Goal: Task Accomplishment & Management: Use online tool/utility

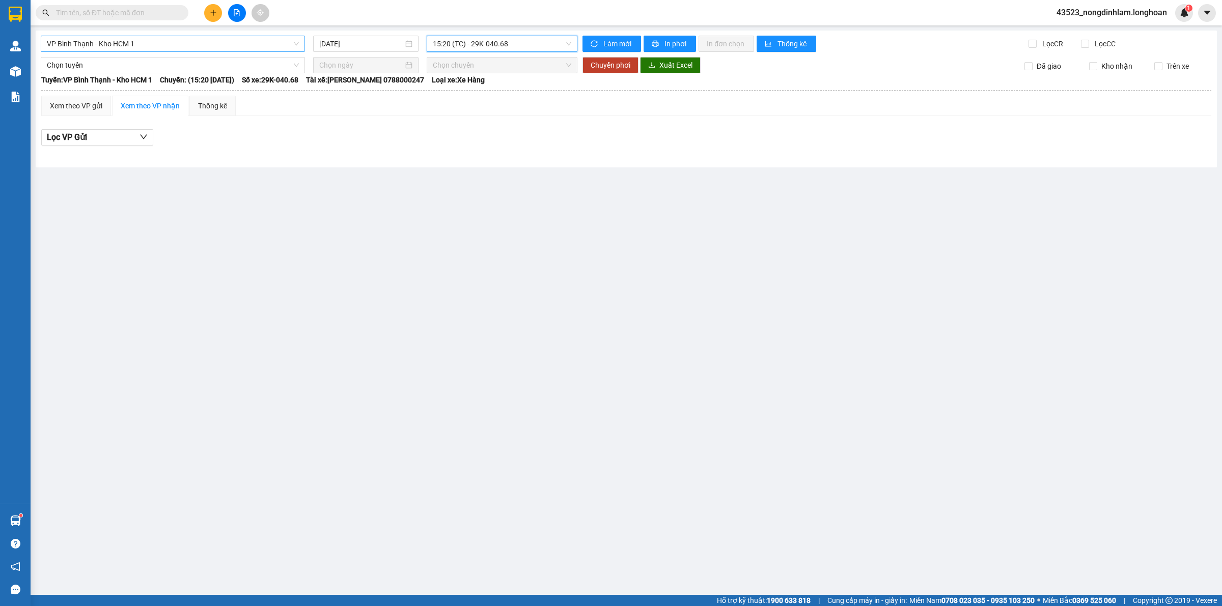
click at [132, 42] on span "VP Bình Thạnh - Kho HCM 1" at bounding box center [173, 43] width 252 height 15
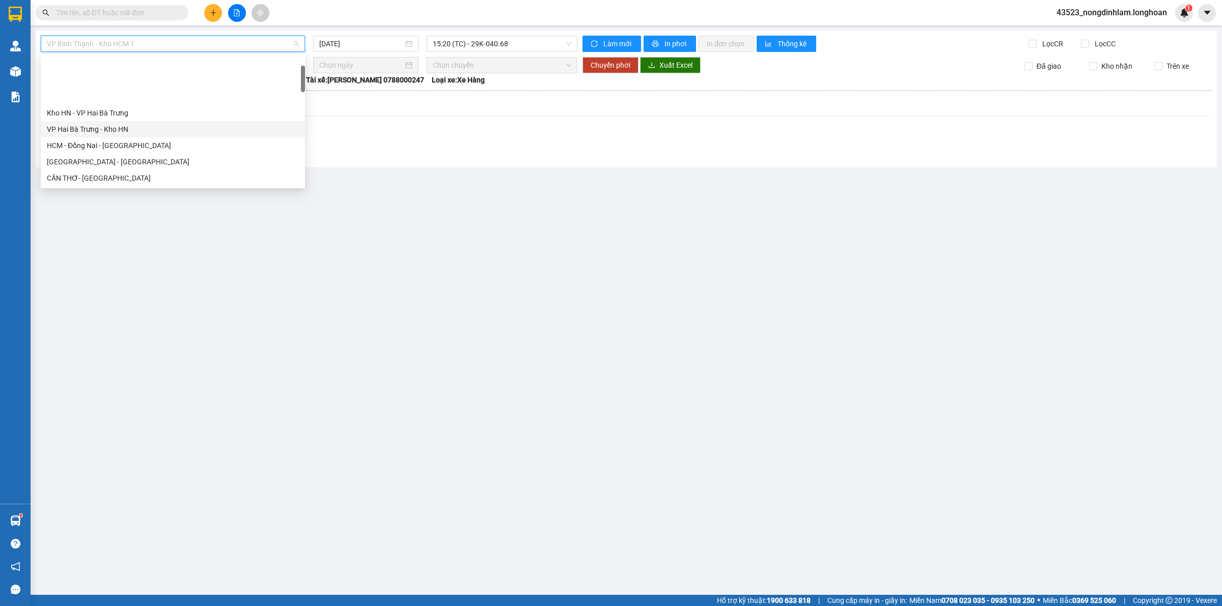
scroll to position [64, 0]
click at [125, 146] on div "VP Quận 12 - Kho HCM 1" at bounding box center [173, 147] width 252 height 11
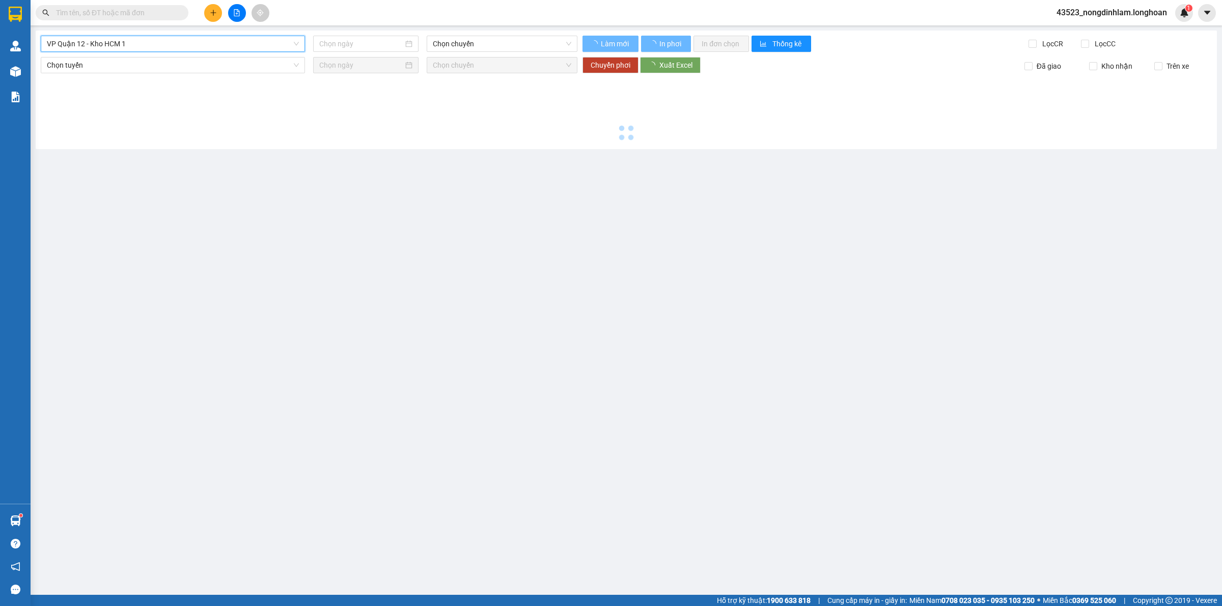
type input "[DATE]"
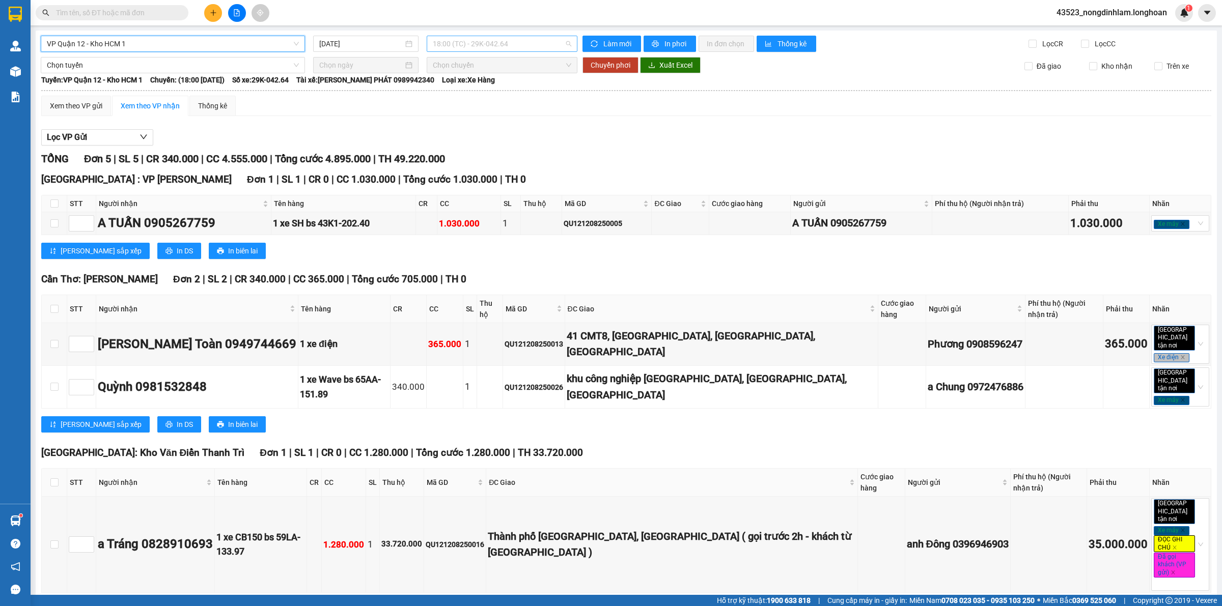
click at [510, 48] on span "18:00 (TC) - 29K-042.64" at bounding box center [502, 43] width 138 height 15
click at [511, 46] on span "18:00 (TC) - 29K-042.64" at bounding box center [502, 43] width 138 height 15
click at [57, 340] on input "checkbox" at bounding box center [54, 344] width 8 height 8
checkbox input "true"
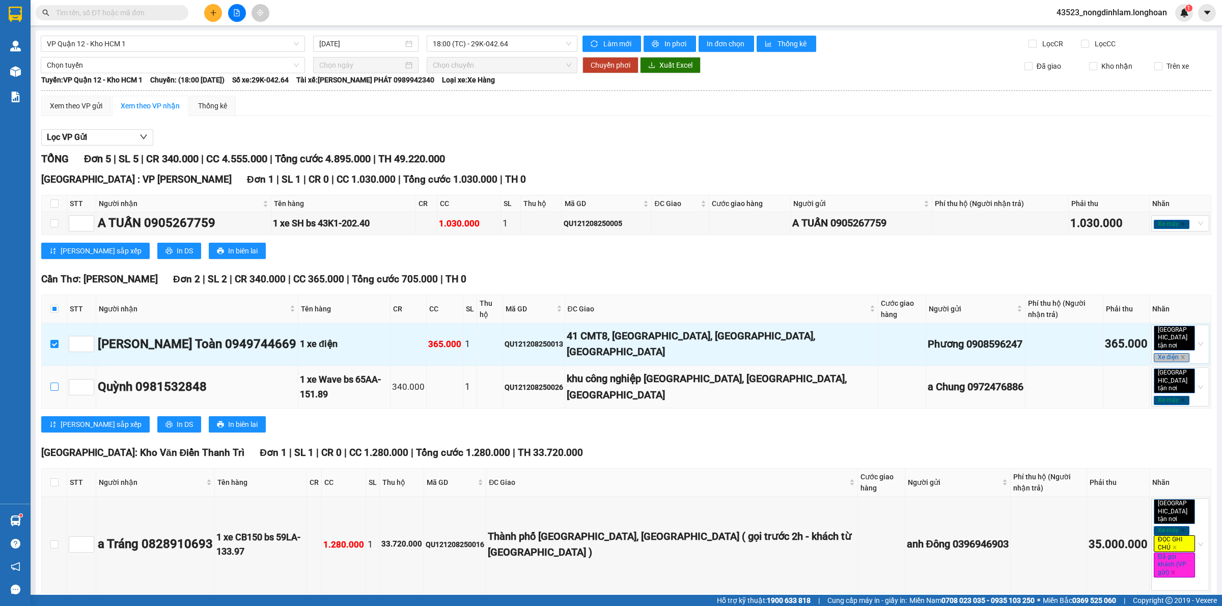
click at [53, 383] on input "checkbox" at bounding box center [54, 387] width 8 height 8
checkbox input "true"
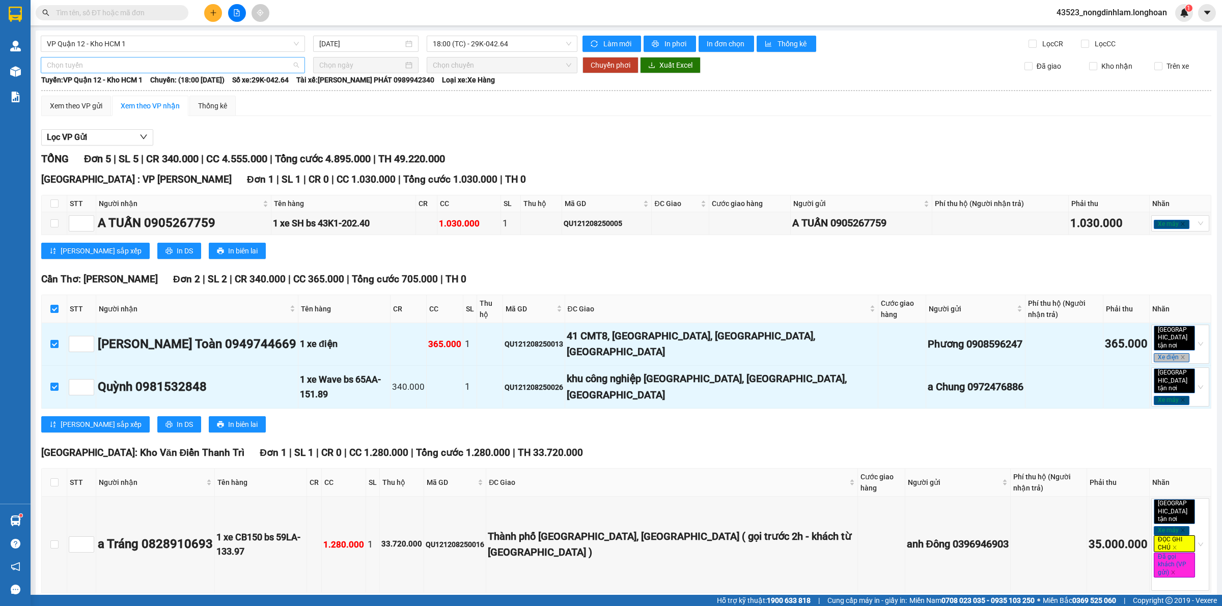
click at [168, 67] on span "Chọn tuyến" at bounding box center [173, 65] width 252 height 15
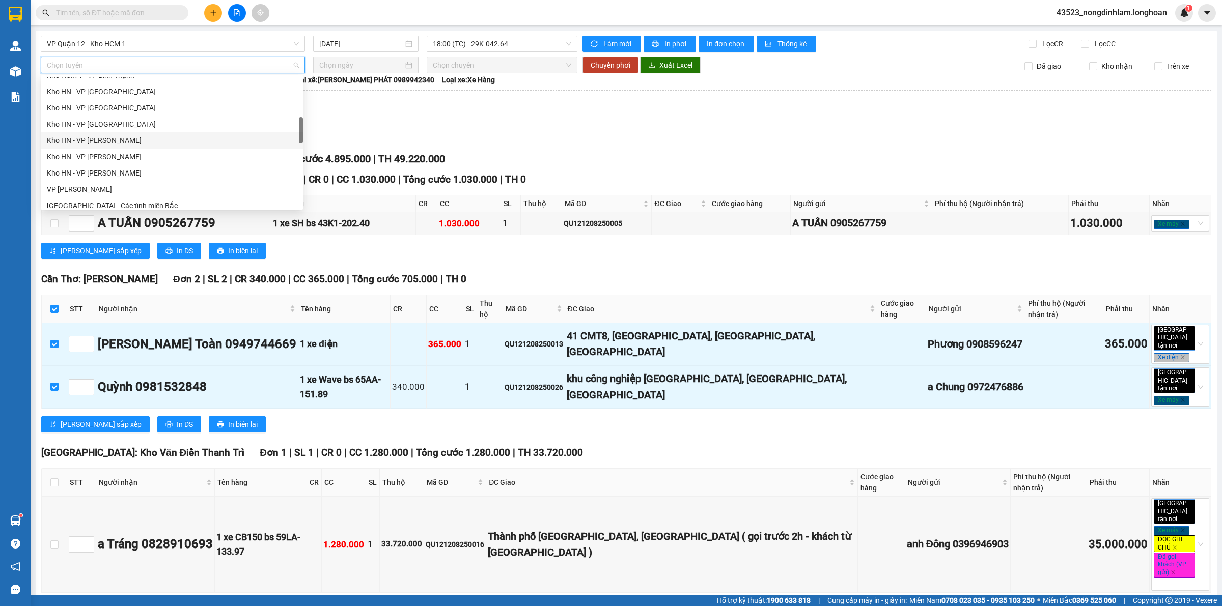
scroll to position [127, 0]
click at [130, 125] on div "Kho HCM - Kho Cần Thơ" at bounding box center [172, 121] width 250 height 11
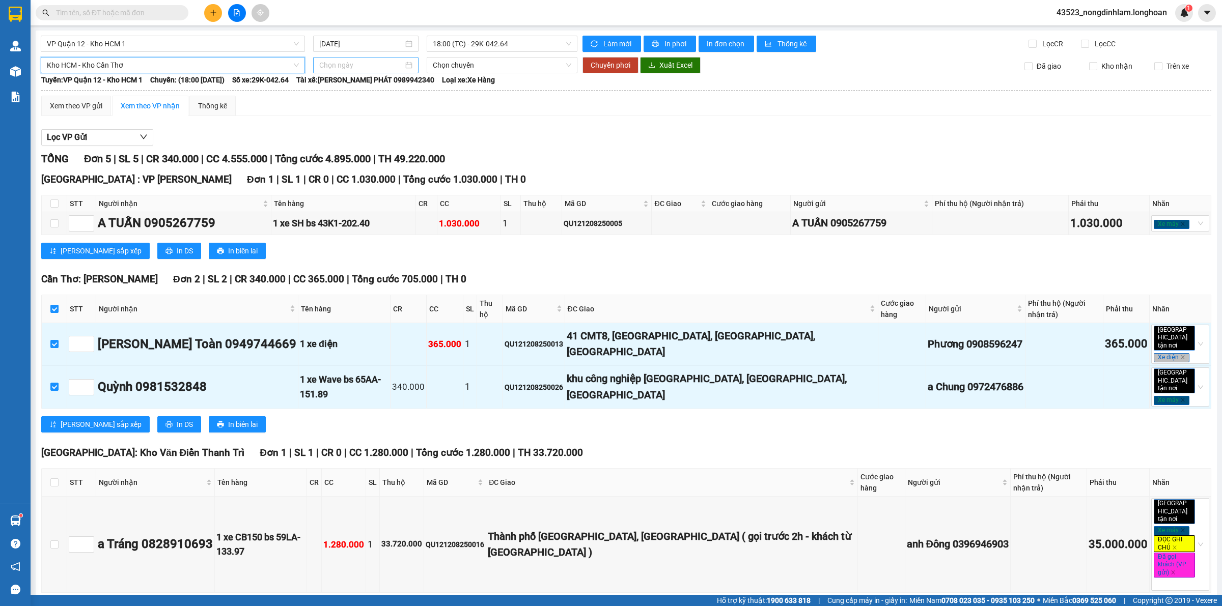
click at [376, 71] on div at bounding box center [365, 65] width 105 height 16
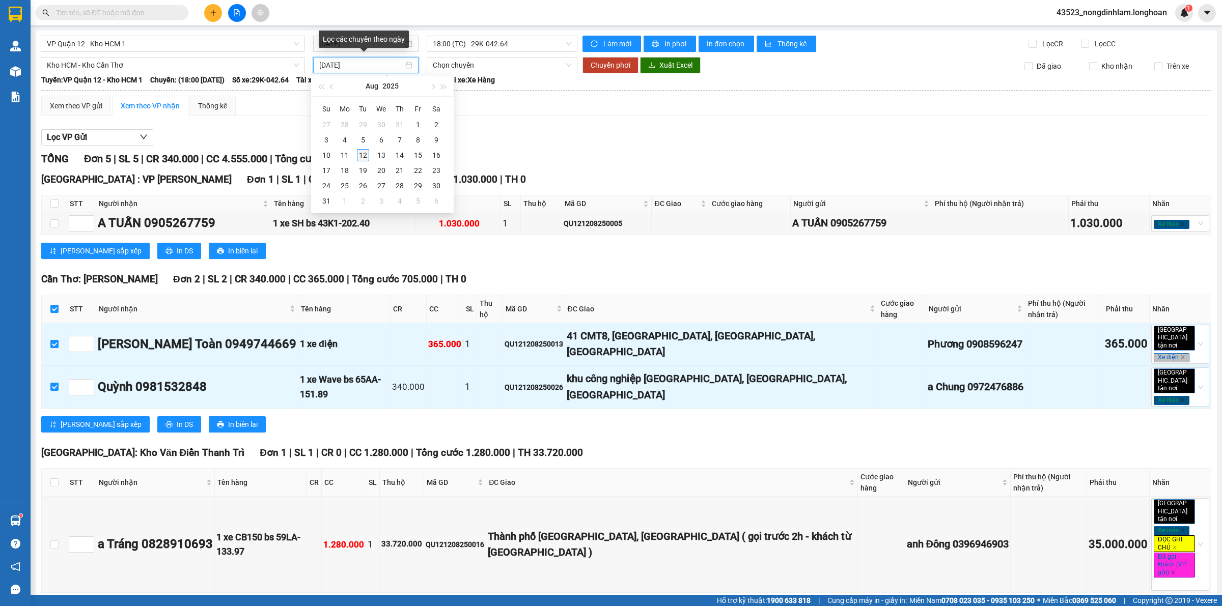
type input "[DATE]"
click at [360, 154] on div "12" at bounding box center [363, 155] width 12 height 12
type input "[DATE]"
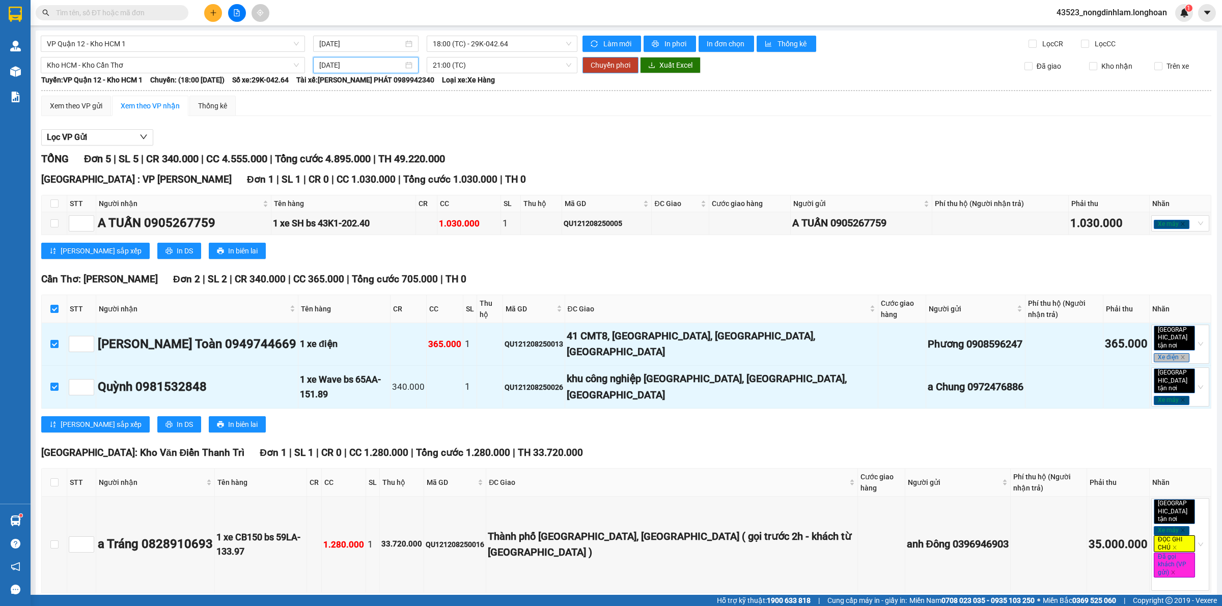
click at [601, 64] on span "Chuyển phơi" at bounding box center [610, 65] width 40 height 11
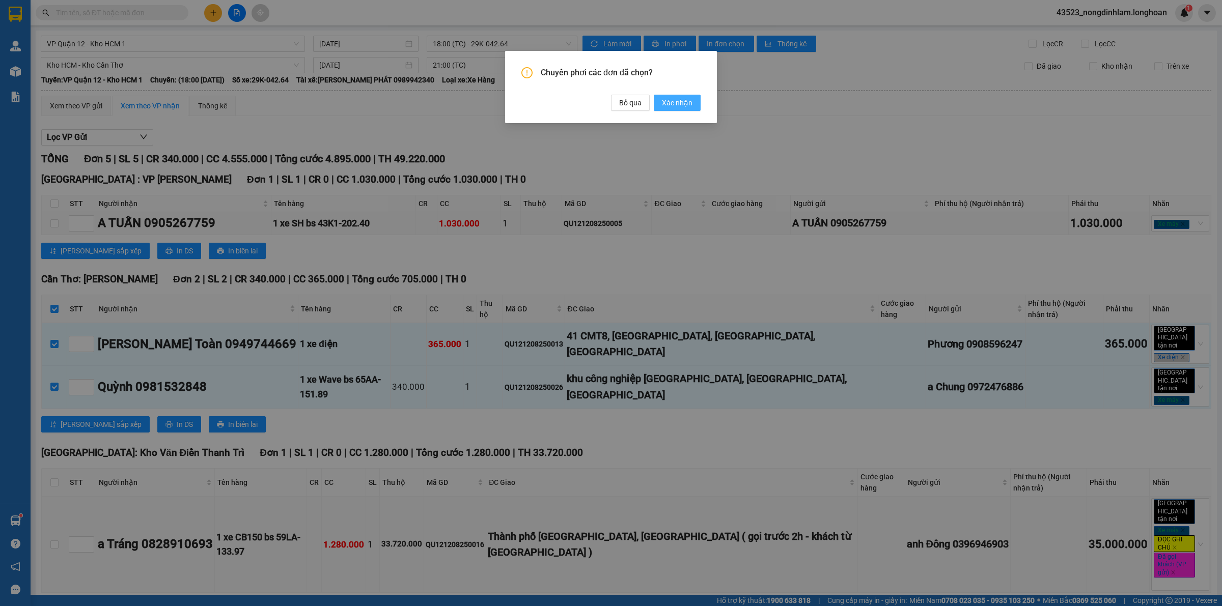
click at [666, 100] on span "Xác nhận" at bounding box center [677, 102] width 31 height 11
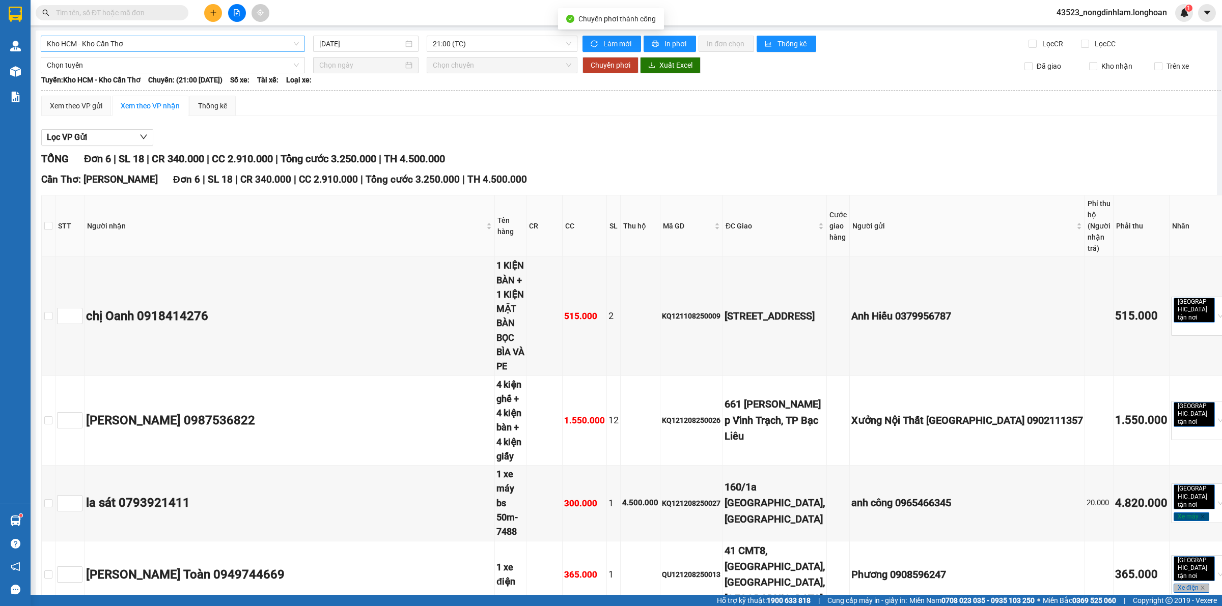
click at [194, 44] on span "Kho HCM - Kho Cần Thơ" at bounding box center [173, 43] width 252 height 15
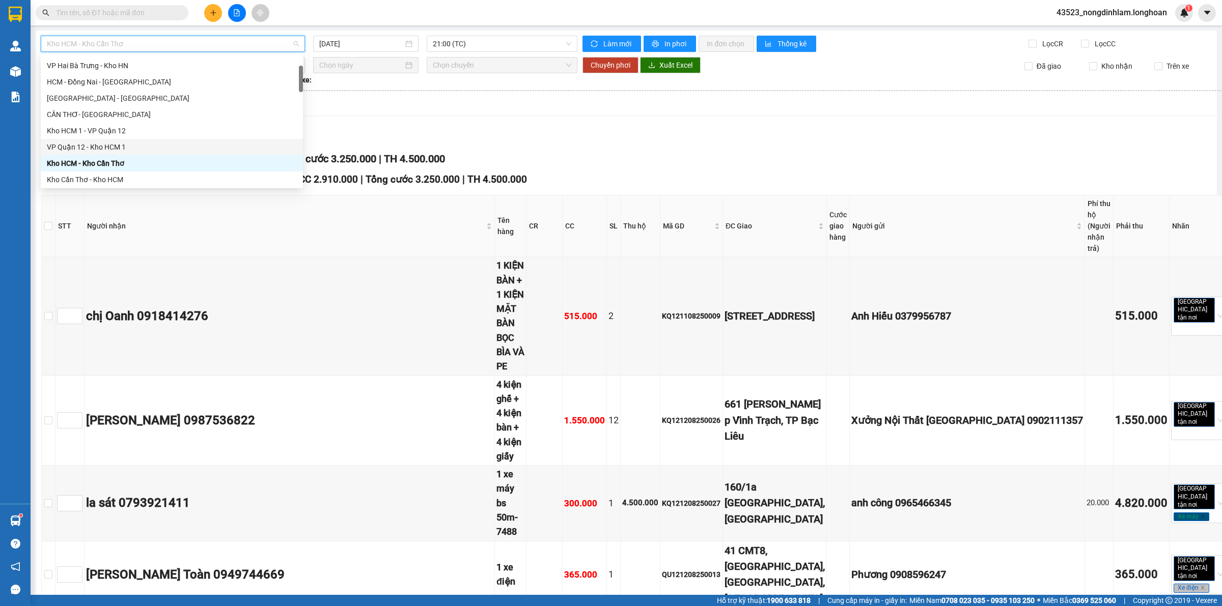
click at [120, 144] on div "VP Quận 12 - Kho HCM 1" at bounding box center [172, 147] width 250 height 11
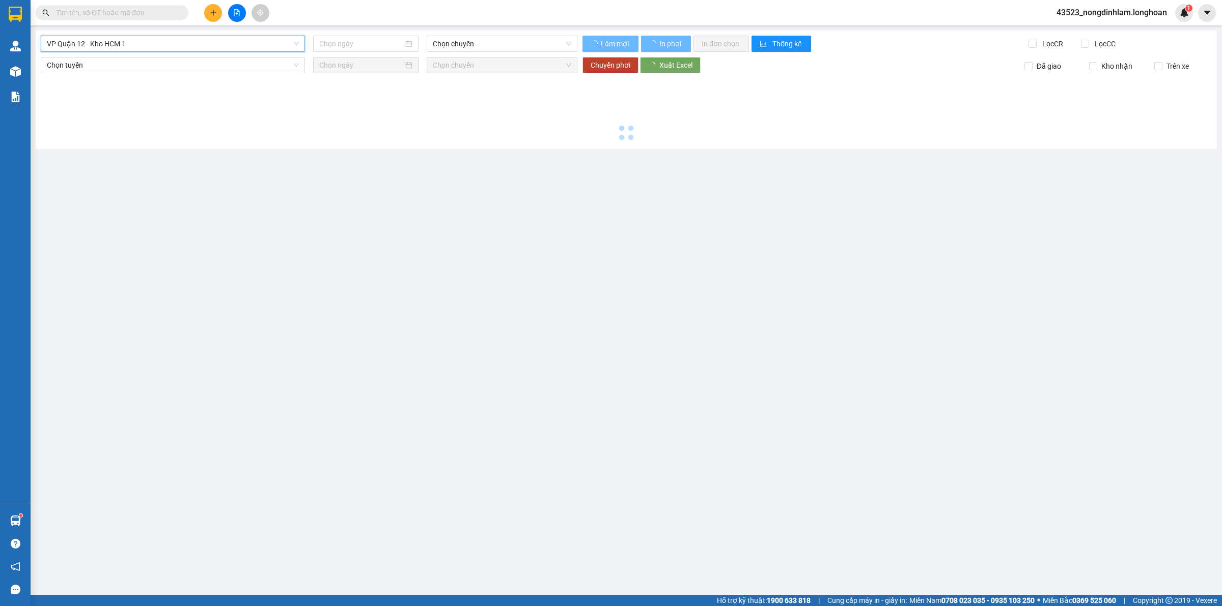
type input "[DATE]"
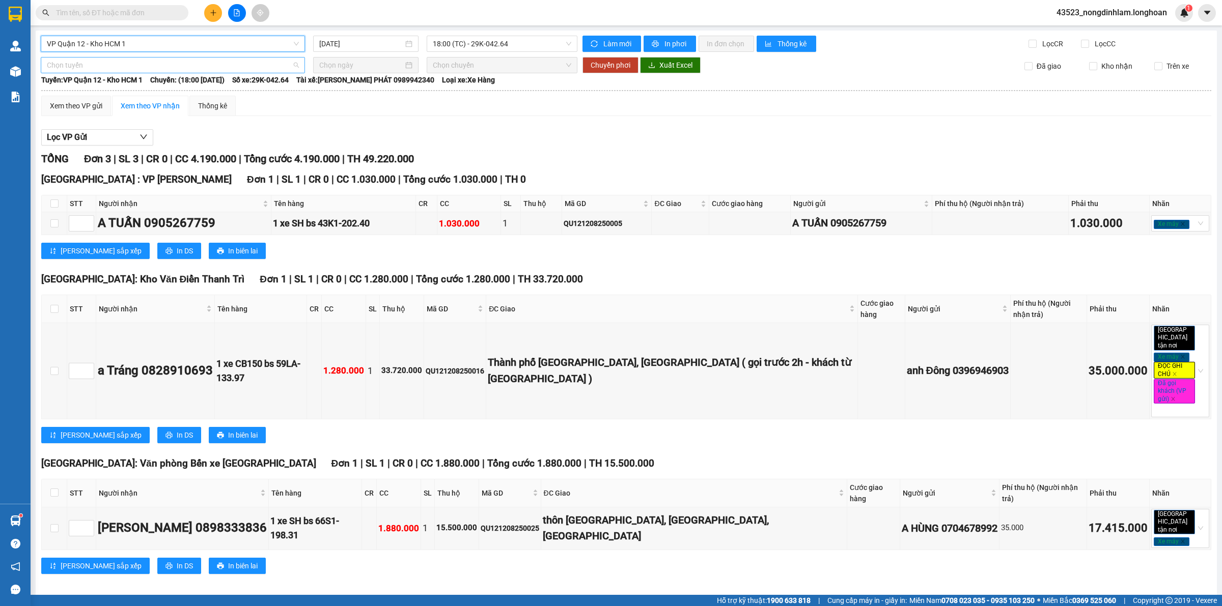
click at [153, 66] on span "Chọn tuyến" at bounding box center [173, 65] width 252 height 15
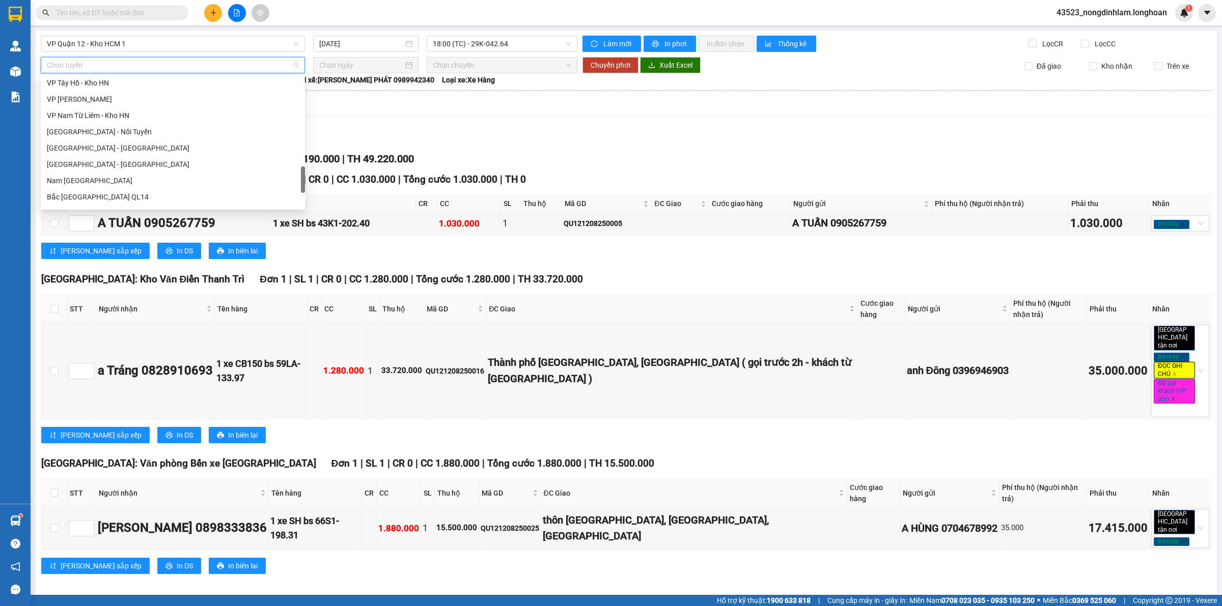
scroll to position [667, 0]
click at [100, 119] on div "Nam [GEOGRAPHIC_DATA]" at bounding box center [173, 118] width 252 height 11
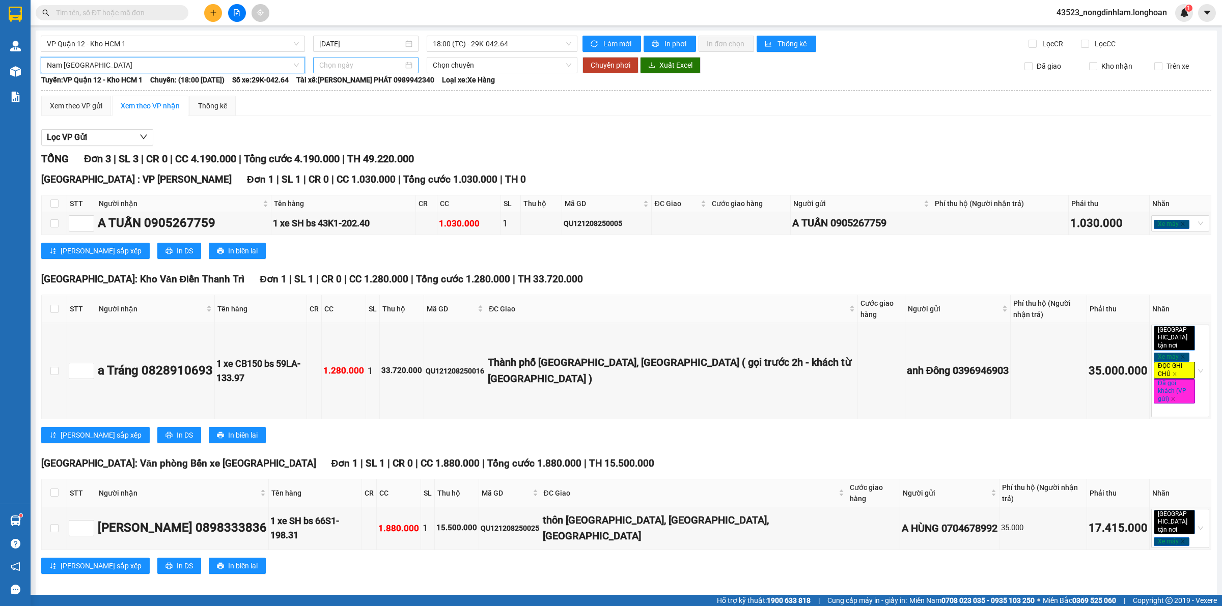
click at [331, 70] on input at bounding box center [361, 65] width 84 height 11
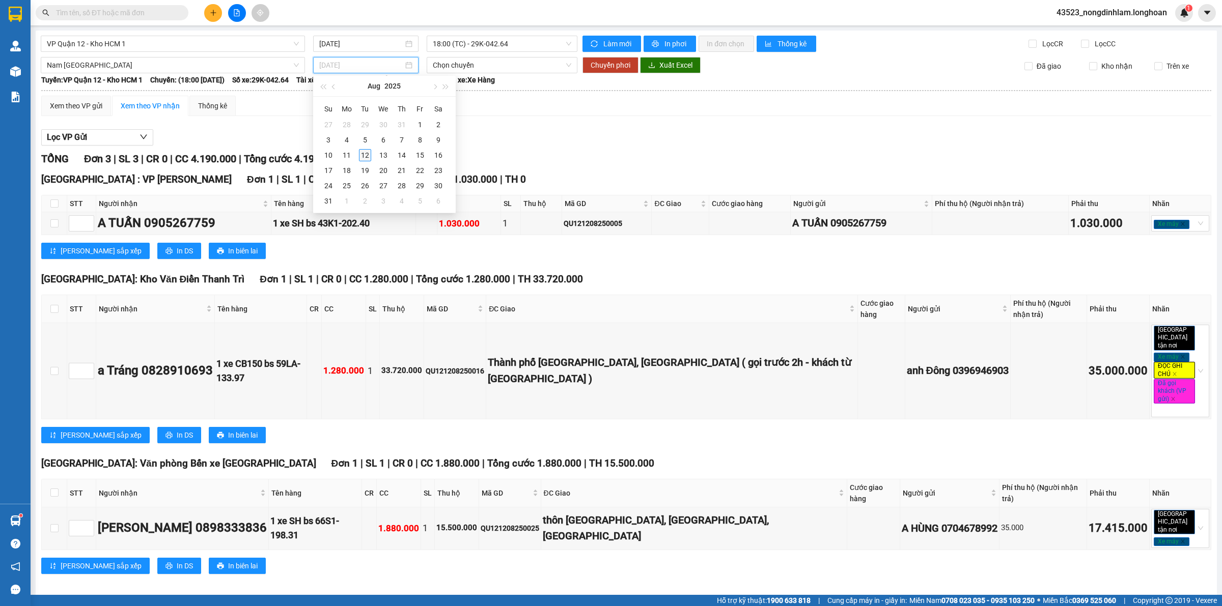
type input "[DATE]"
click at [367, 156] on div "12" at bounding box center [365, 155] width 12 height 12
type input "[DATE]"
click at [468, 69] on span "21:00 (TC)" at bounding box center [502, 65] width 138 height 15
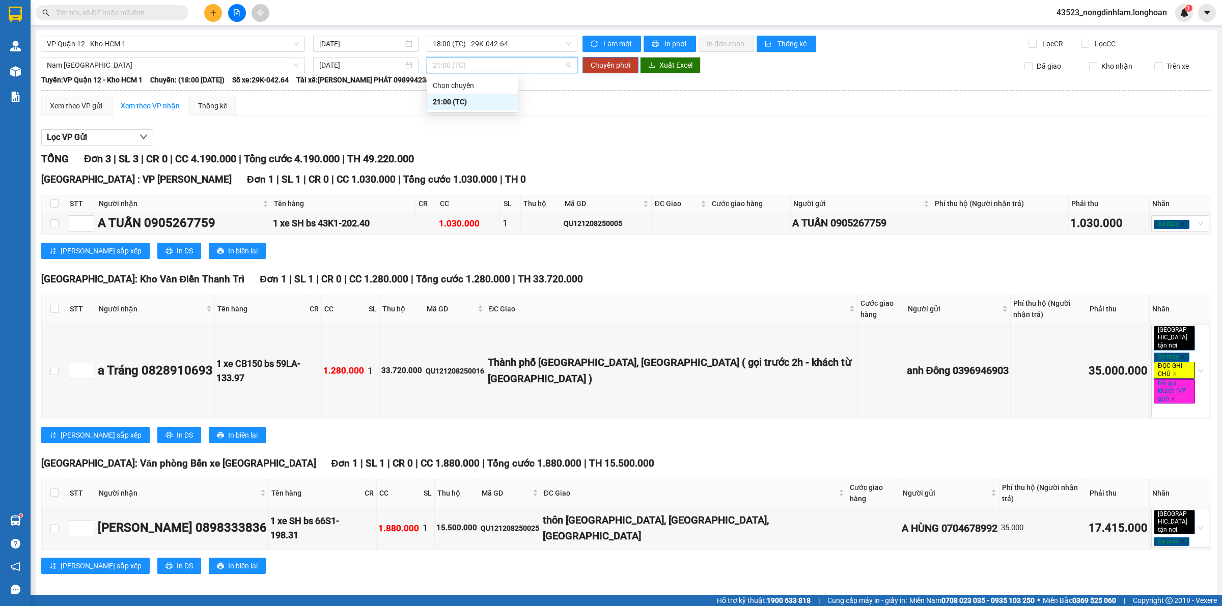
click at [468, 69] on span "21:00 (TC)" at bounding box center [502, 65] width 138 height 15
click at [608, 64] on span "Chuyển phơi" at bounding box center [610, 65] width 40 height 11
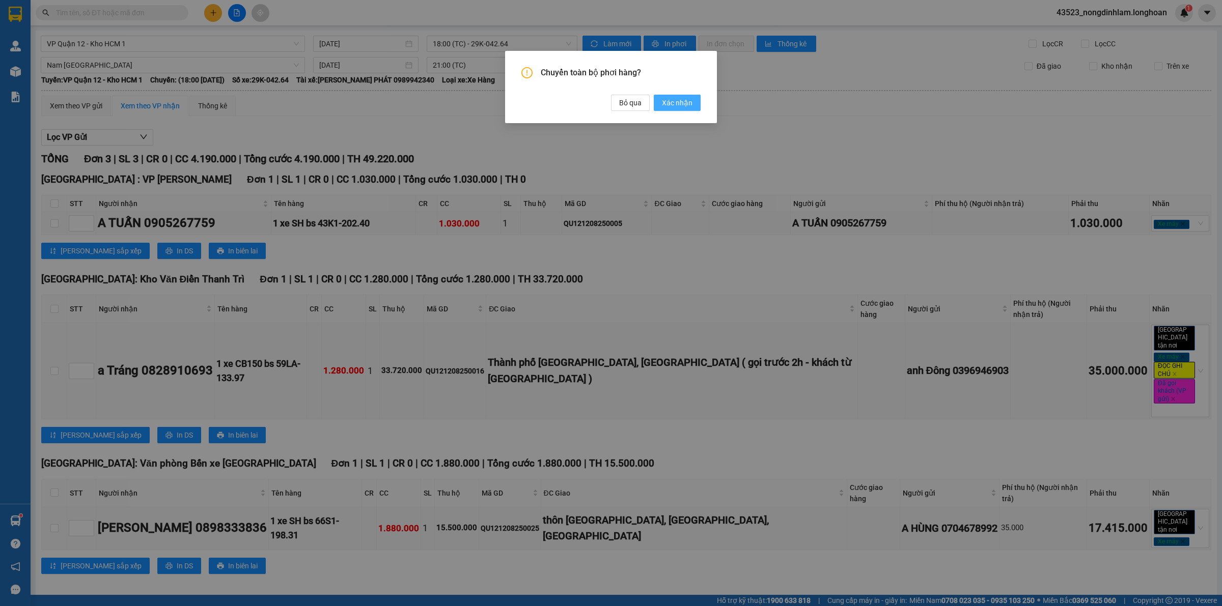
click at [670, 102] on span "Xác nhận" at bounding box center [677, 102] width 31 height 11
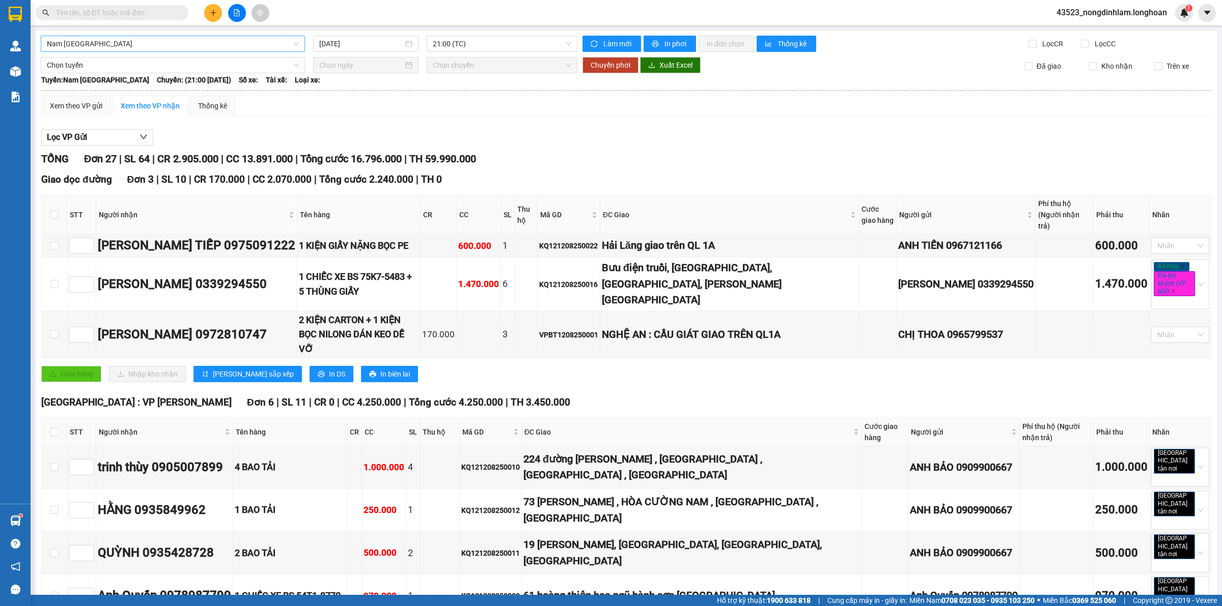
click at [216, 44] on span "Nam [GEOGRAPHIC_DATA]" at bounding box center [173, 43] width 252 height 15
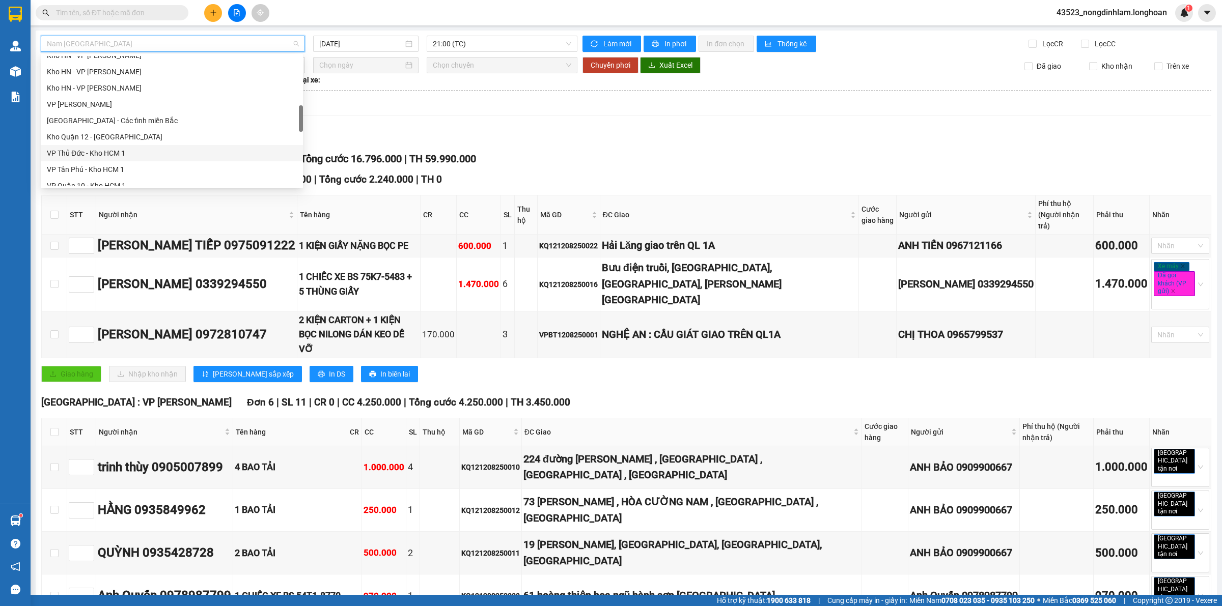
scroll to position [382, 0]
click at [113, 150] on div "VP Tân Bình - Kho HCM 1" at bounding box center [172, 154] width 250 height 11
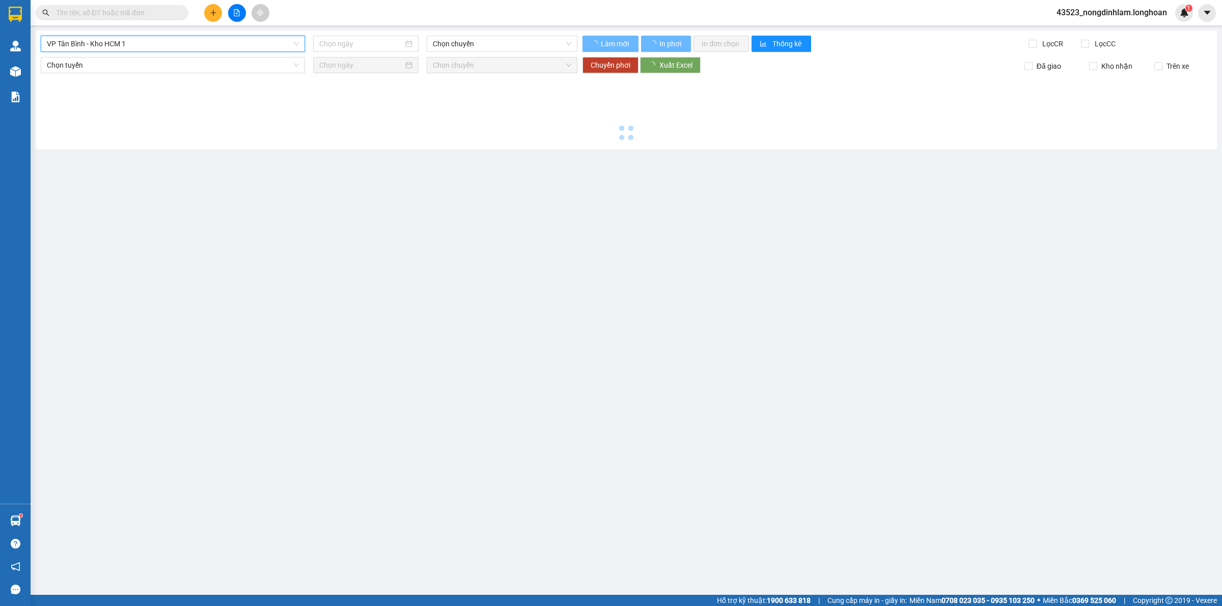
type input "[DATE]"
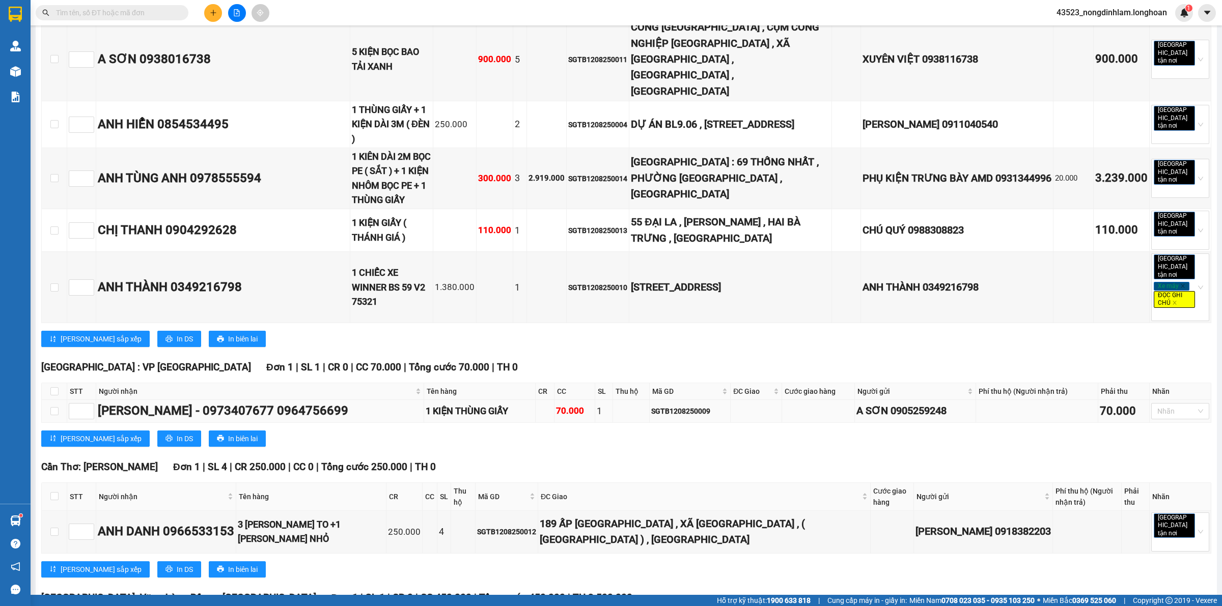
scroll to position [795, 0]
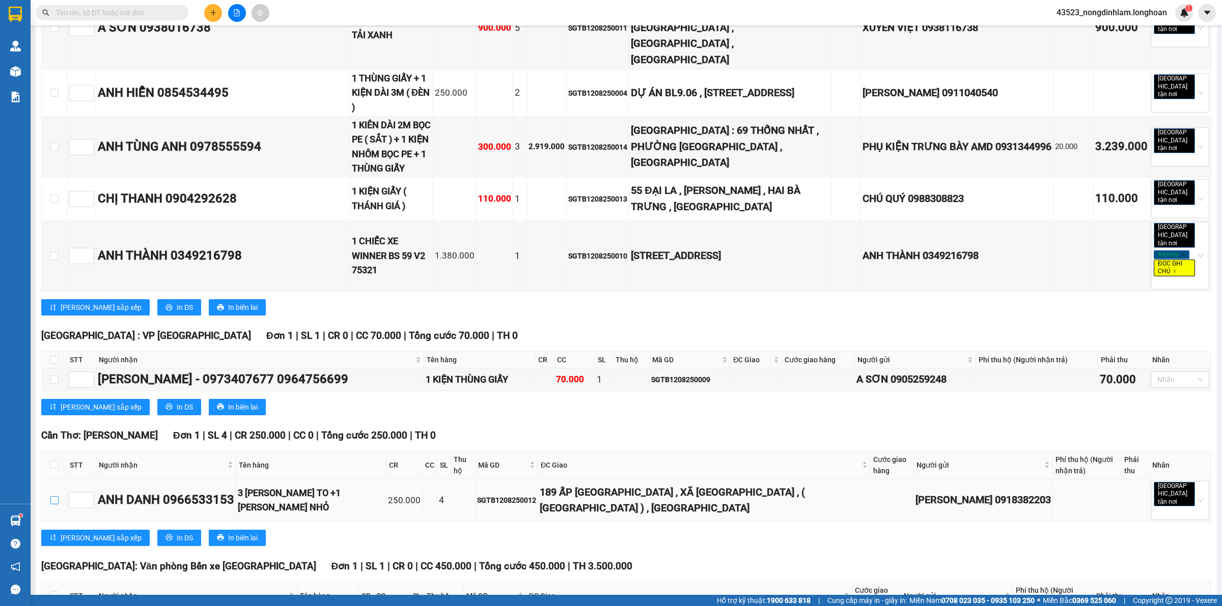
click at [50, 496] on input "checkbox" at bounding box center [54, 500] width 8 height 8
checkbox input "true"
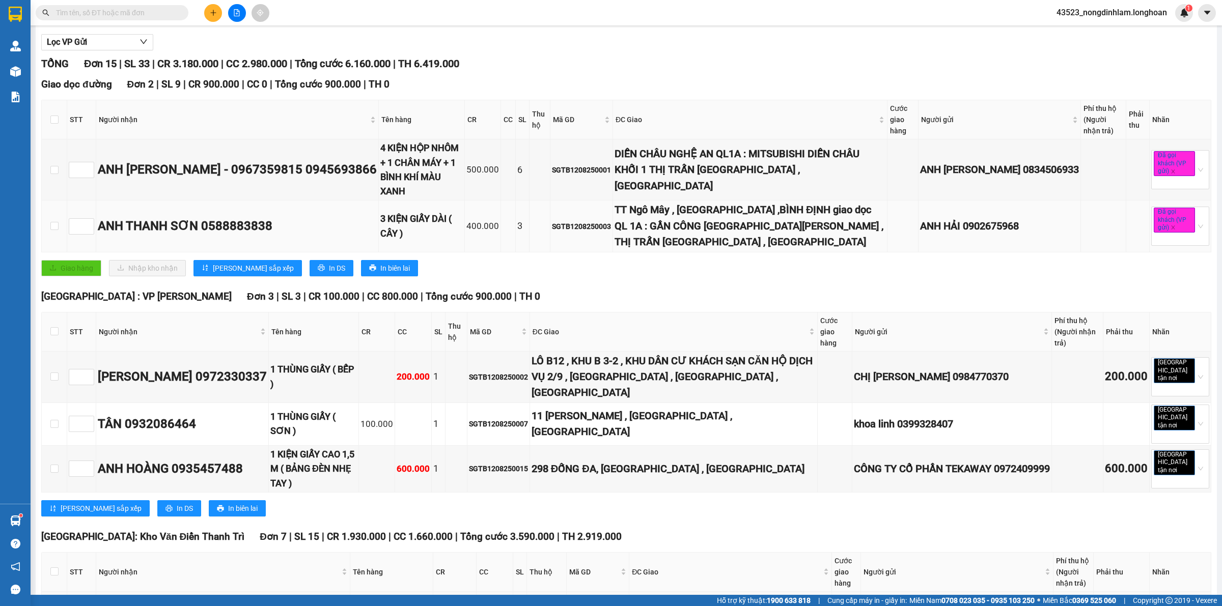
scroll to position [0, 0]
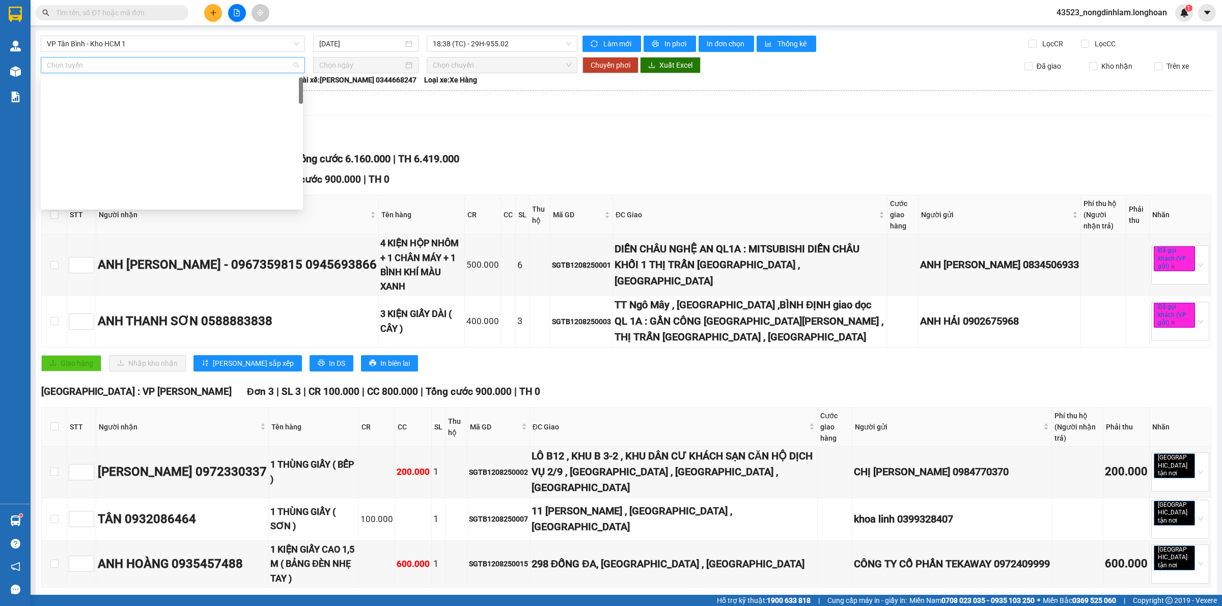
click at [191, 62] on span "Chọn tuyến" at bounding box center [173, 65] width 252 height 15
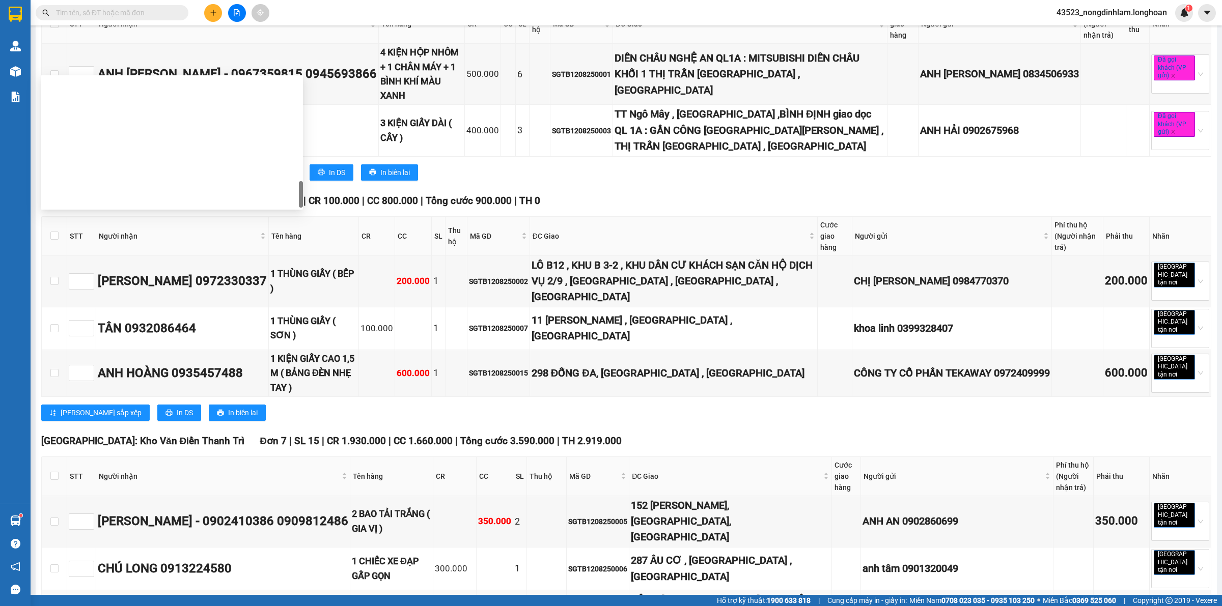
scroll to position [667, 0]
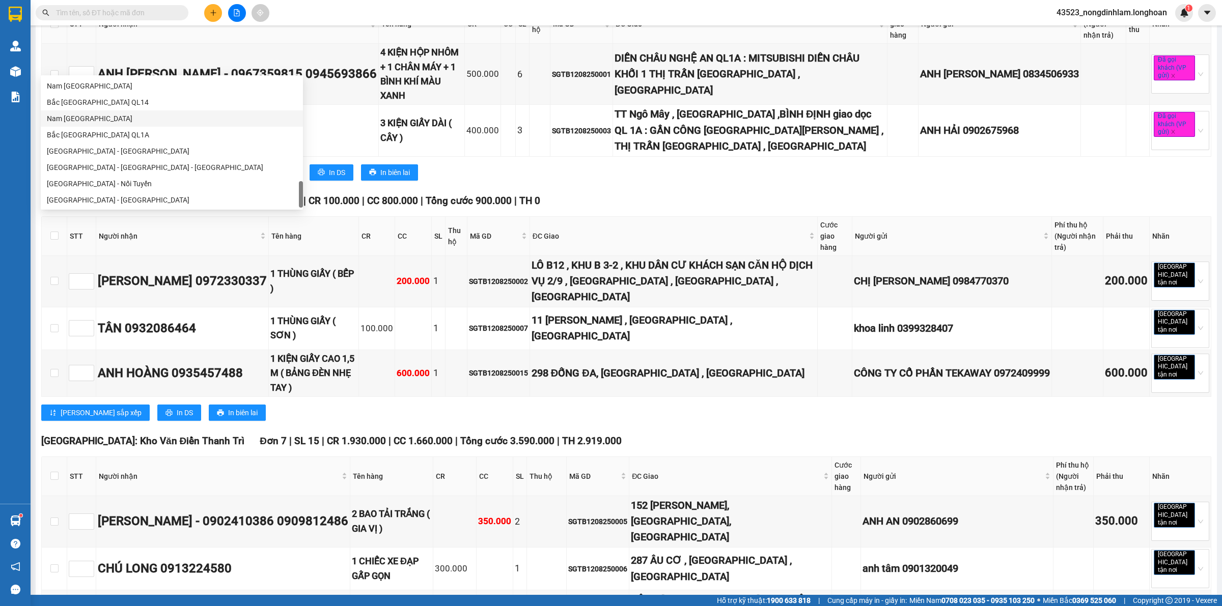
click at [122, 120] on div "Nam [GEOGRAPHIC_DATA]" at bounding box center [172, 118] width 250 height 11
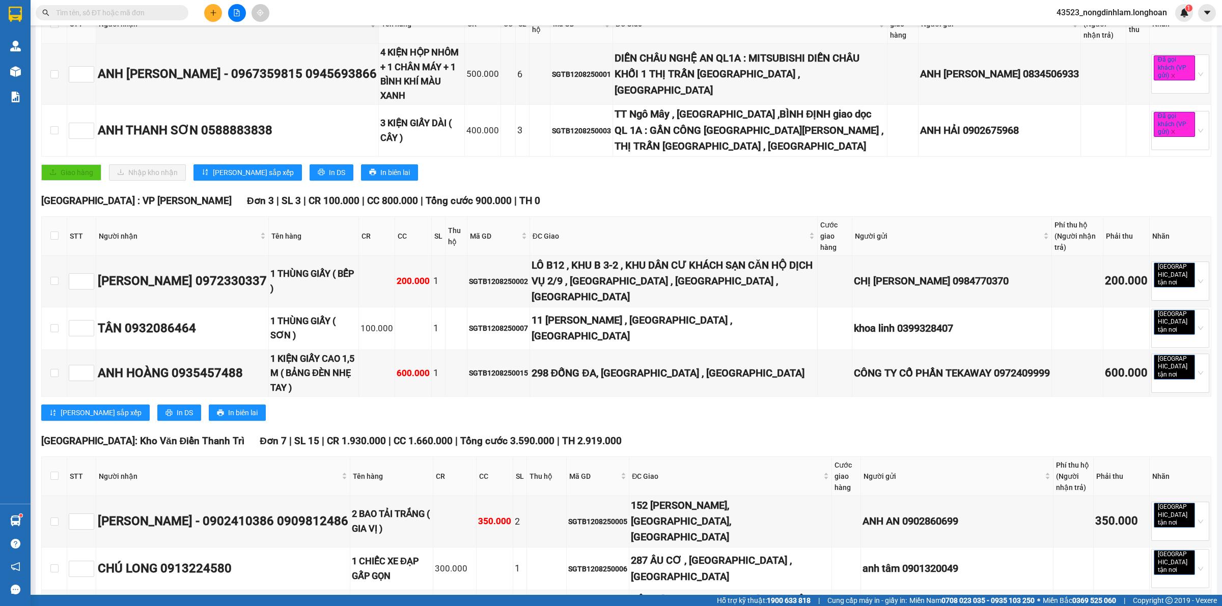
scroll to position [0, 0]
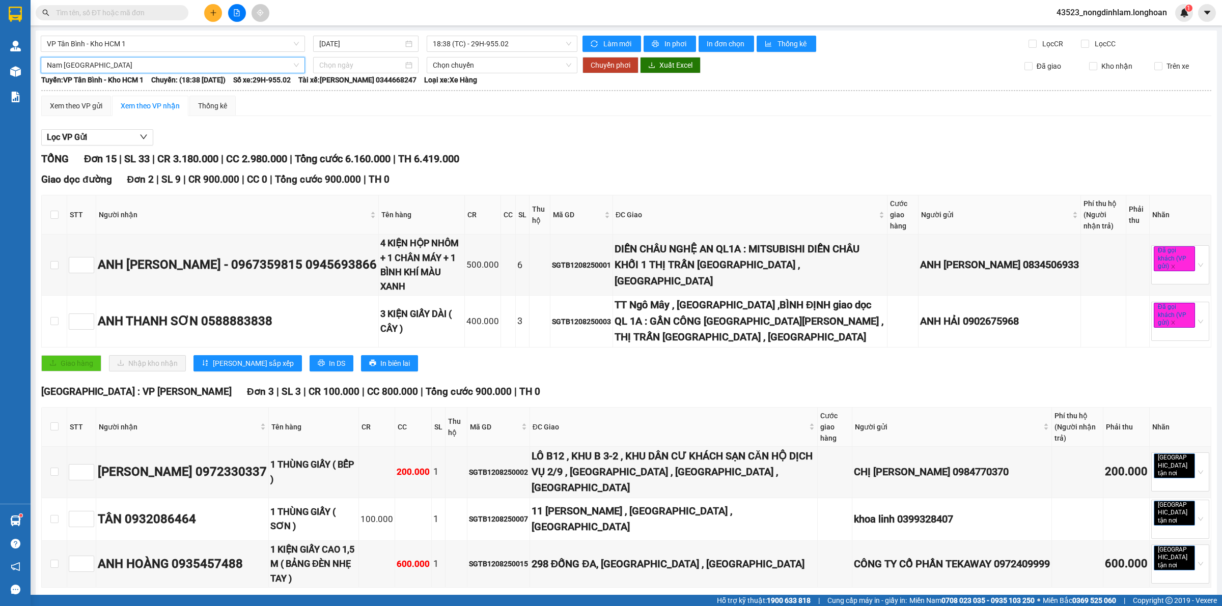
click at [146, 66] on span "Nam [GEOGRAPHIC_DATA]" at bounding box center [173, 65] width 252 height 15
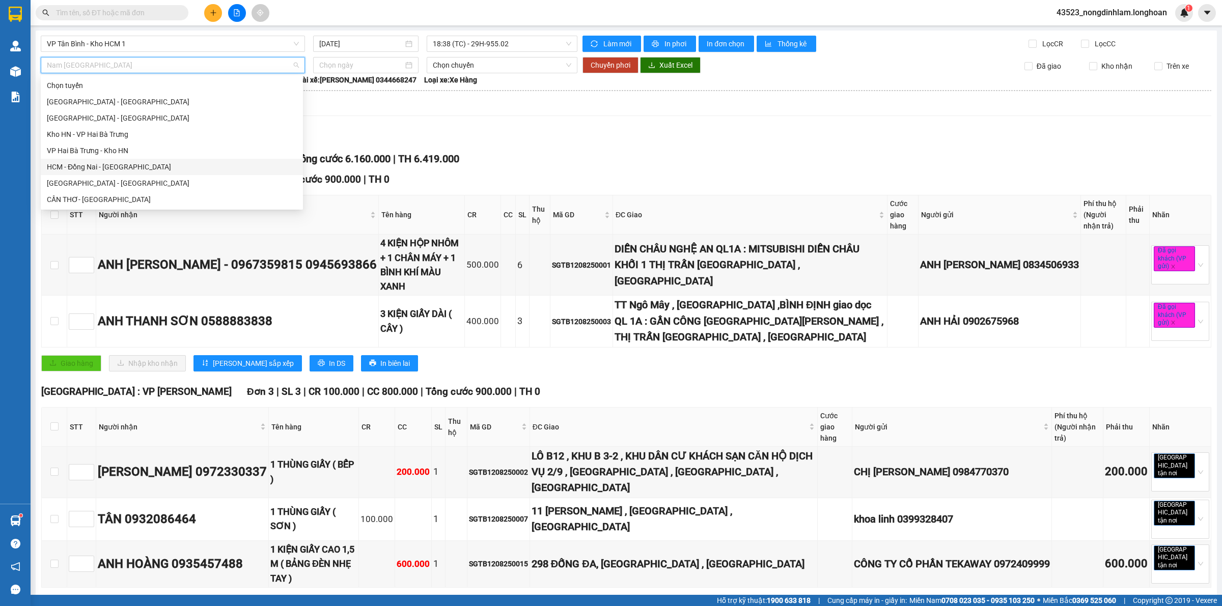
scroll to position [64, 0]
click at [118, 182] on div "Kho HCM - Kho Cần Thơ" at bounding box center [172, 184] width 250 height 11
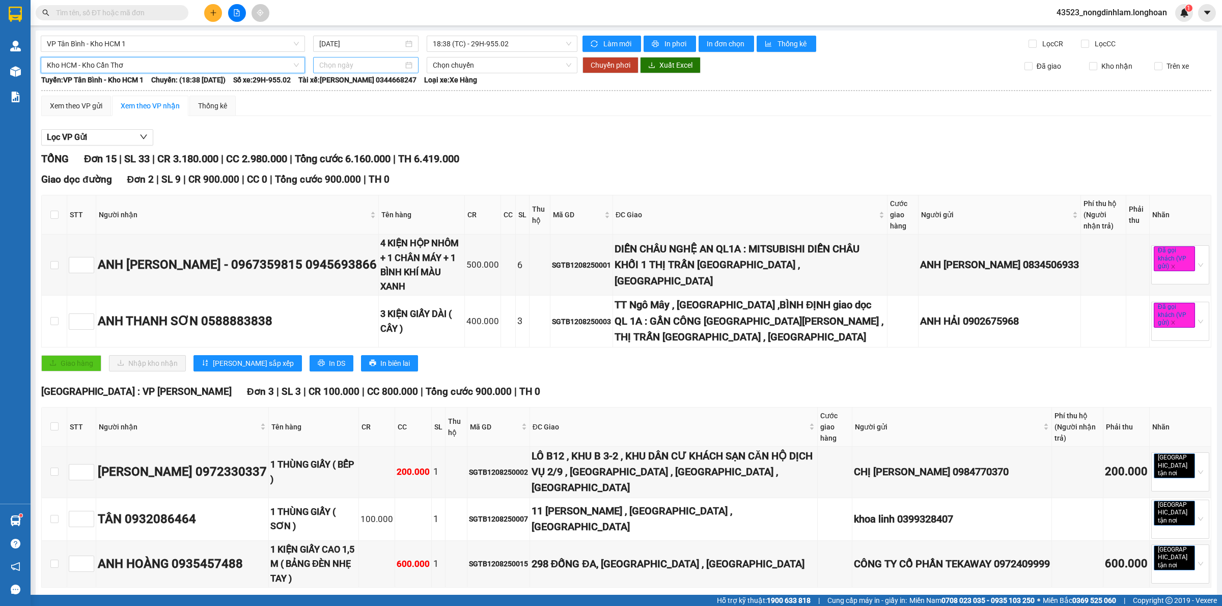
click at [358, 63] on input at bounding box center [361, 65] width 84 height 11
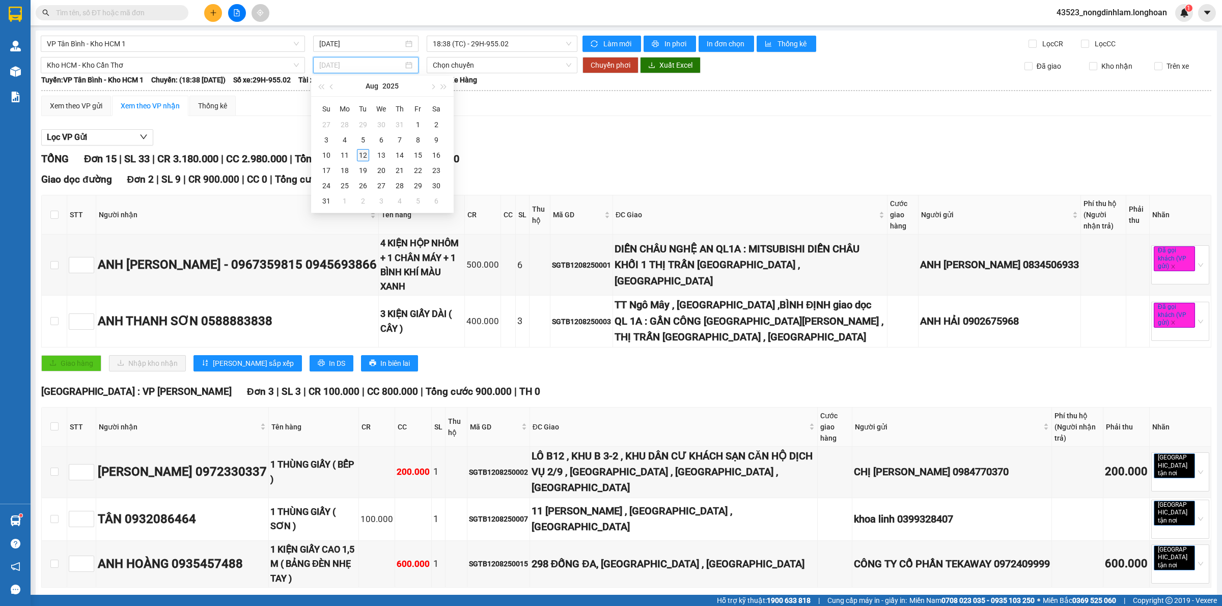
type input "[DATE]"
click at [360, 158] on div "12" at bounding box center [363, 155] width 12 height 12
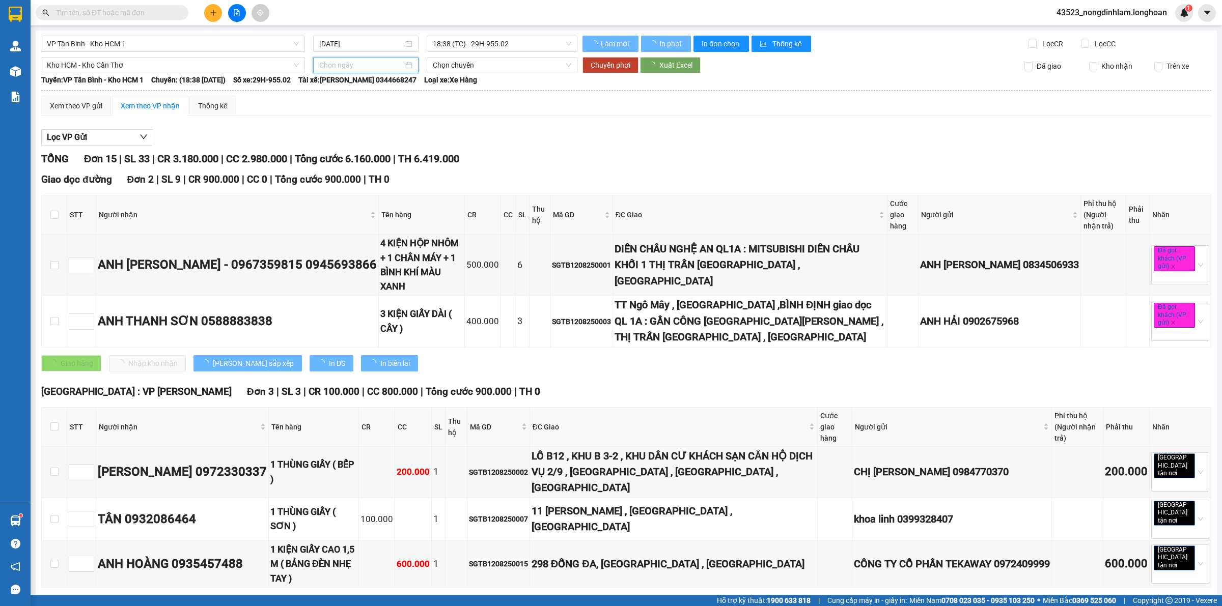
type input "[DATE]"
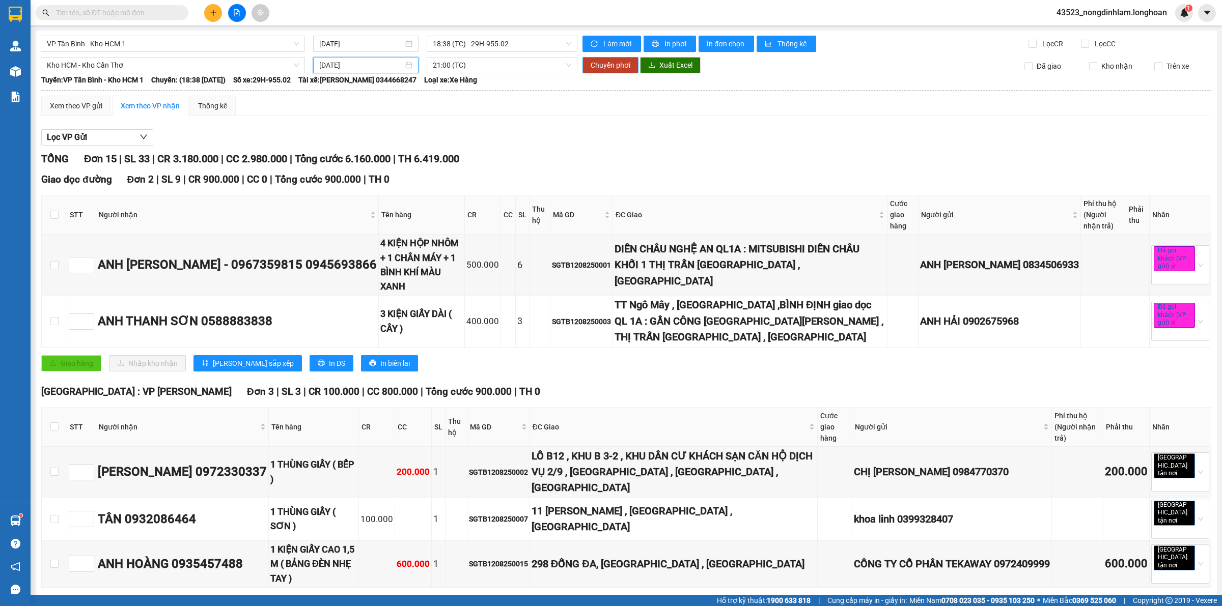
click at [596, 67] on span "Chuyển phơi" at bounding box center [610, 65] width 40 height 11
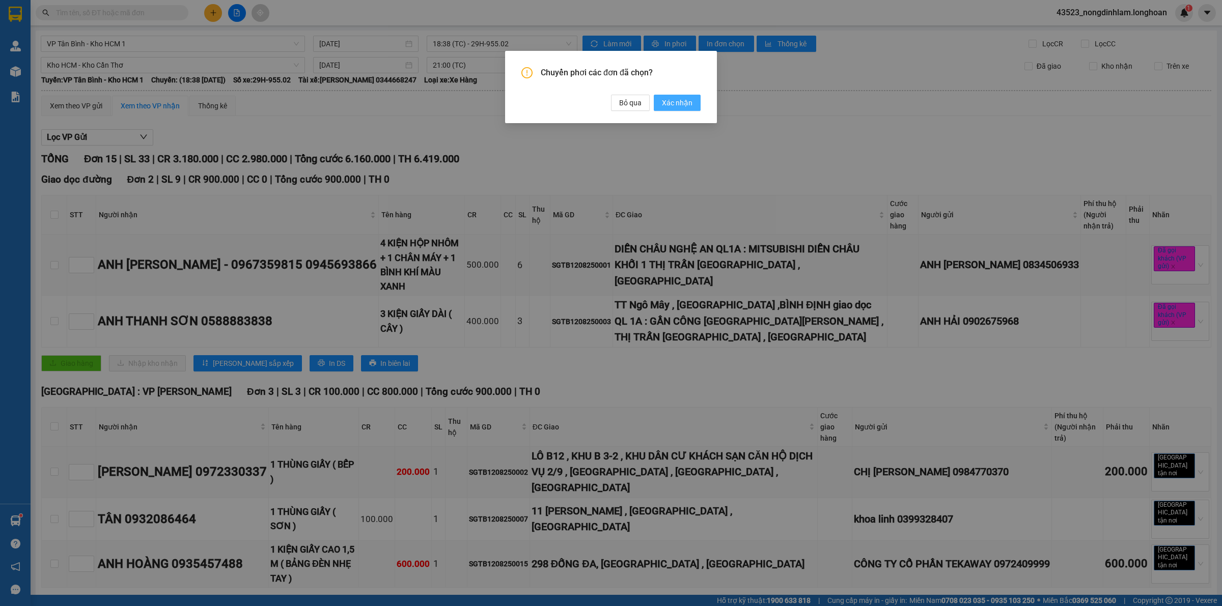
click at [686, 105] on span "Xác nhận" at bounding box center [677, 102] width 31 height 11
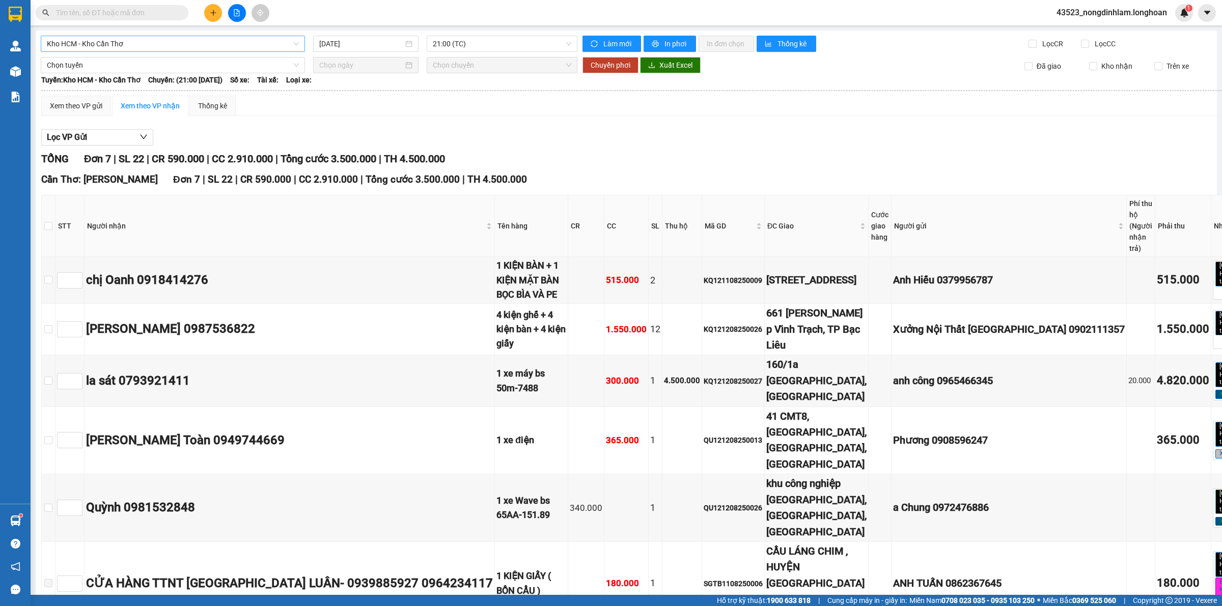
click at [197, 48] on span "Kho HCM - Kho Cần Thơ" at bounding box center [173, 43] width 252 height 15
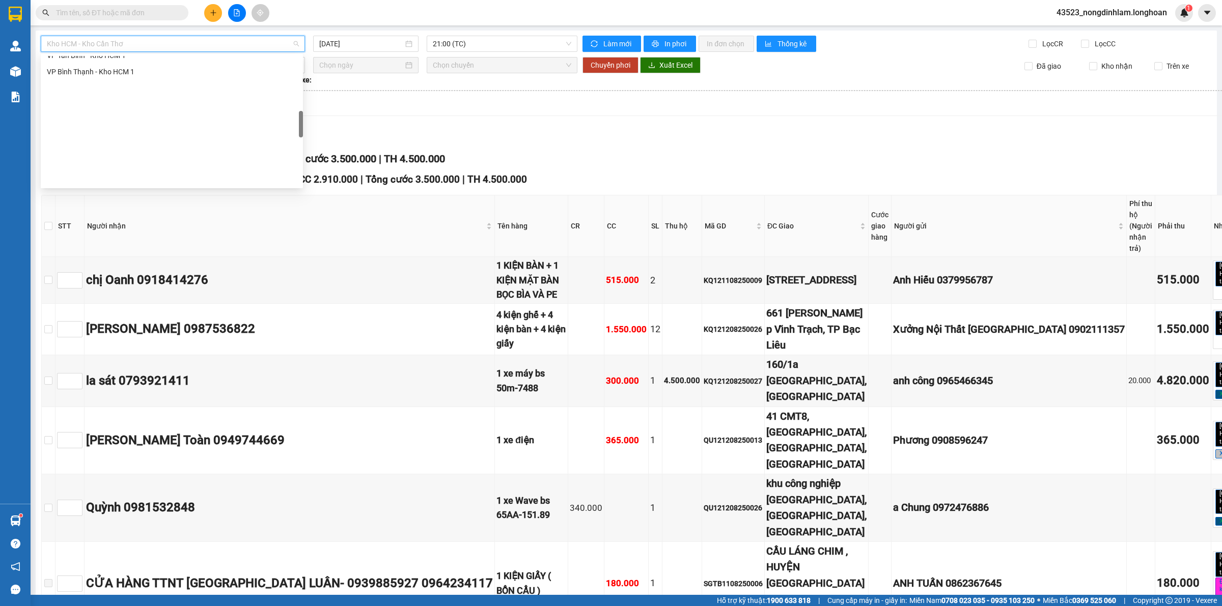
scroll to position [354, 0]
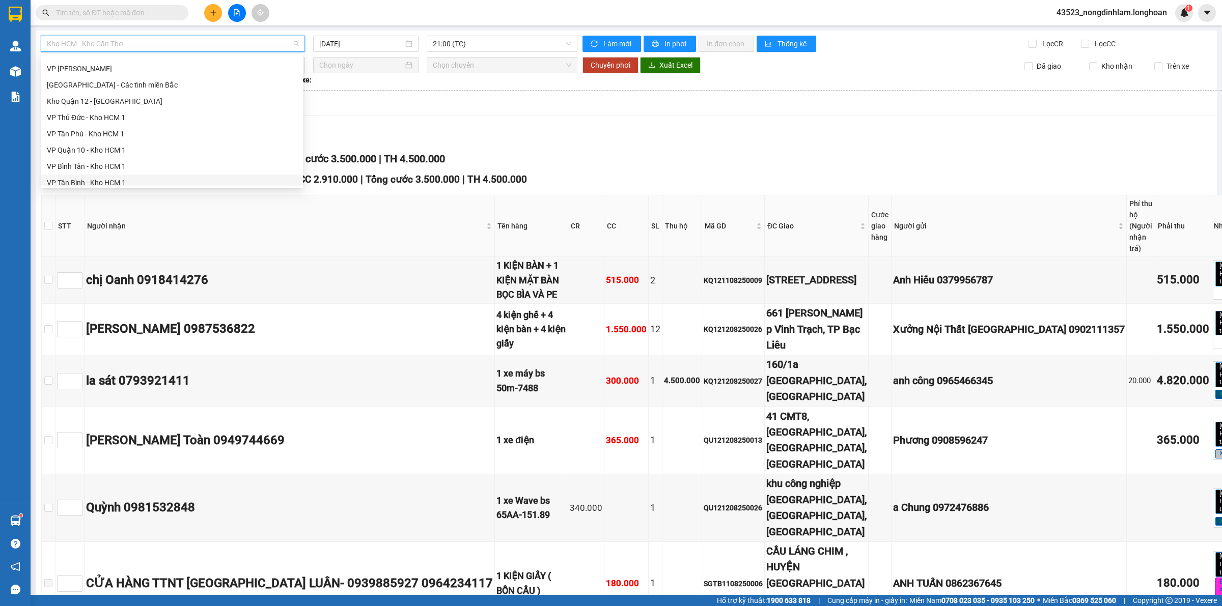
click at [105, 179] on div "VP Tân Bình - Kho HCM 1" at bounding box center [172, 182] width 250 height 11
type input "[DATE]"
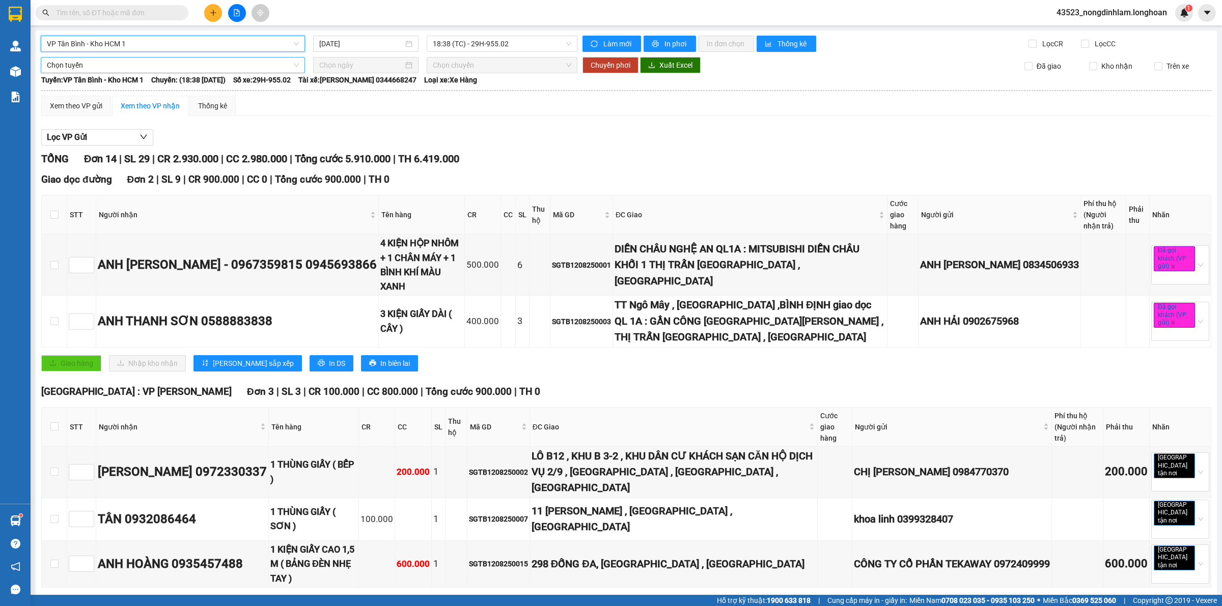
click at [123, 64] on span "Chọn tuyến" at bounding box center [173, 65] width 252 height 15
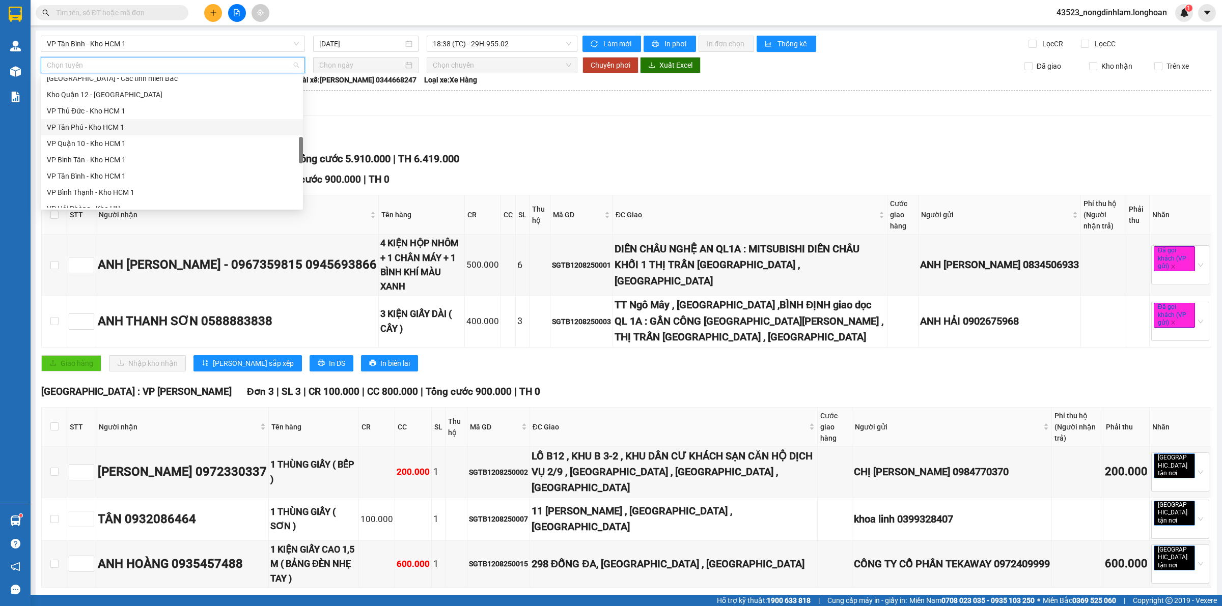
scroll to position [667, 0]
click at [133, 124] on div "Nam [GEOGRAPHIC_DATA]" at bounding box center [172, 118] width 262 height 16
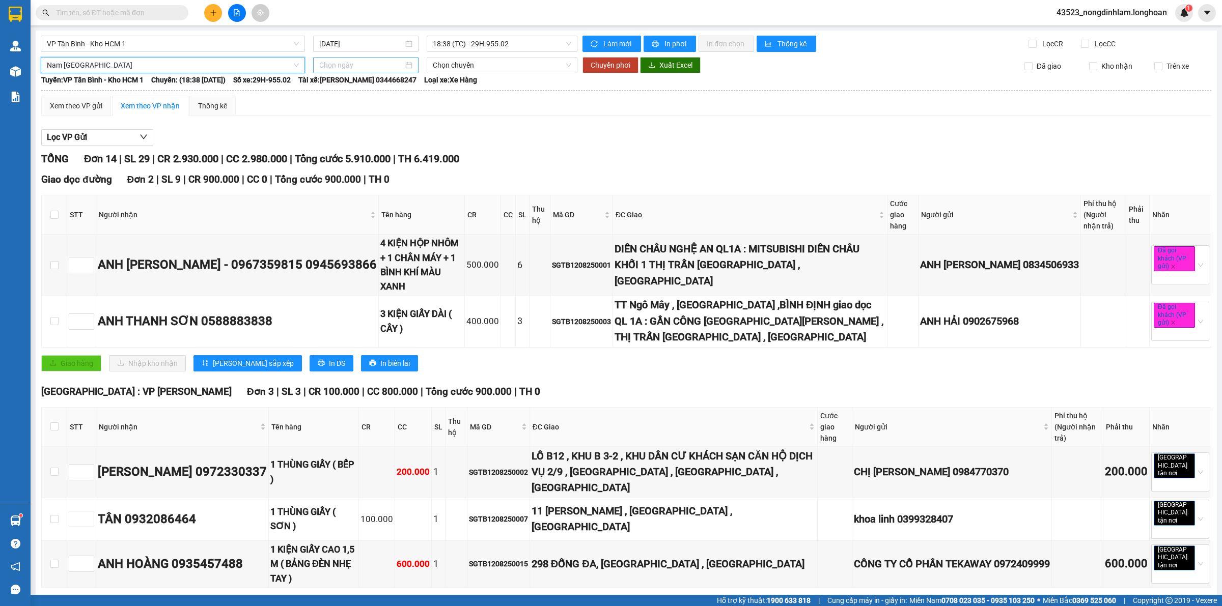
click at [334, 65] on input at bounding box center [361, 65] width 84 height 11
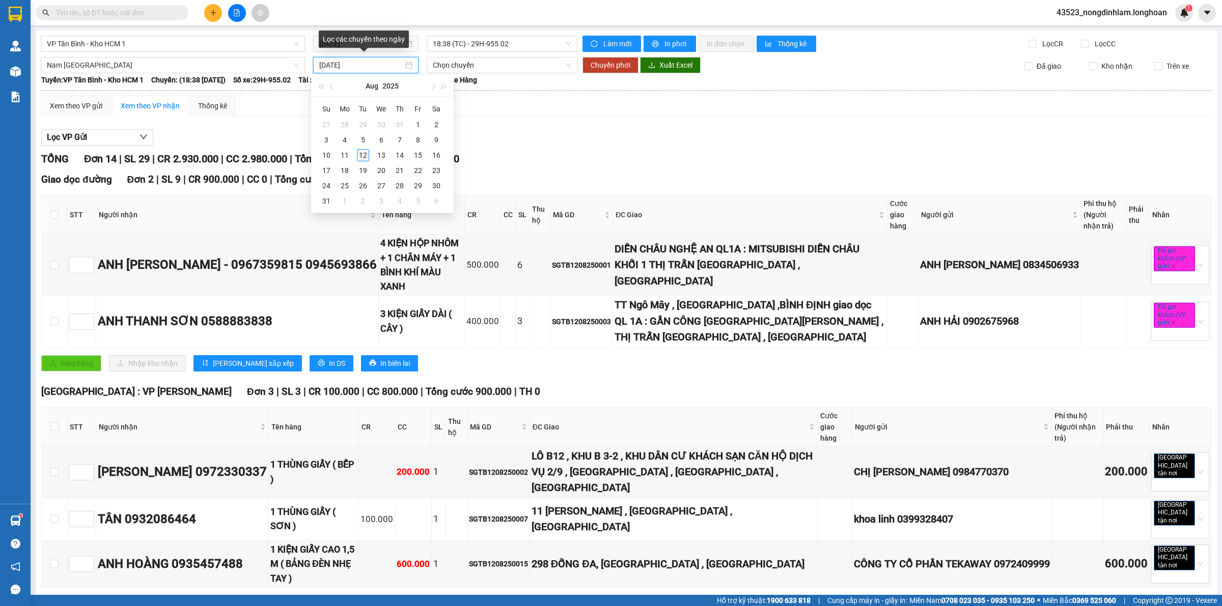
type input "[DATE]"
click at [360, 152] on div "12" at bounding box center [363, 155] width 12 height 12
type input "[DATE]"
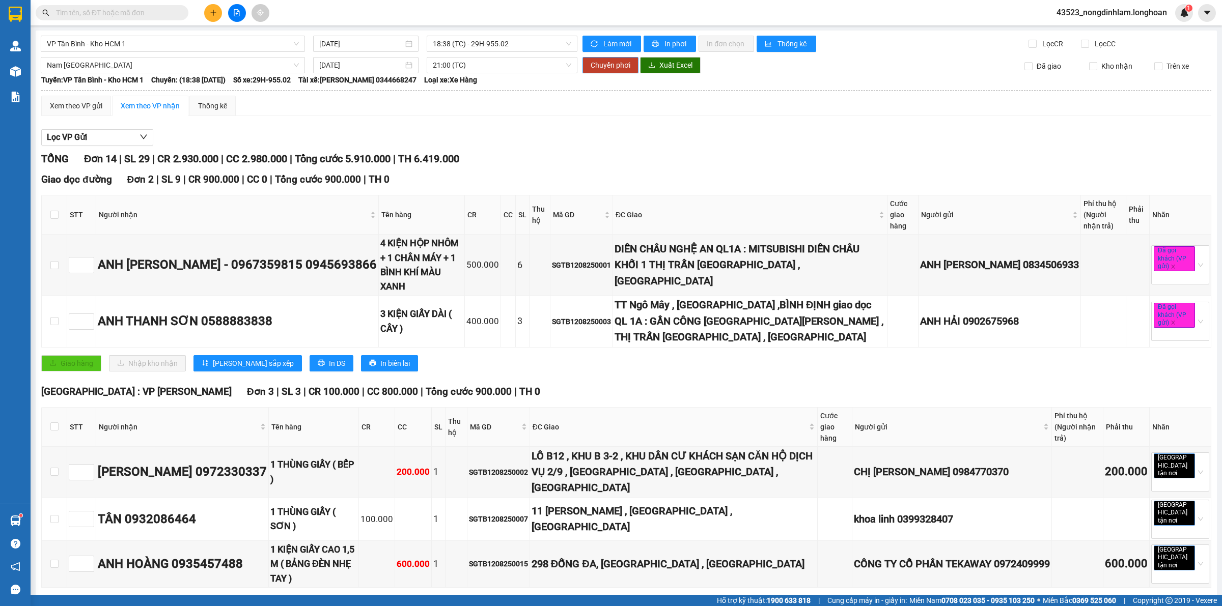
click at [614, 64] on span "Chuyển phơi" at bounding box center [610, 65] width 40 height 11
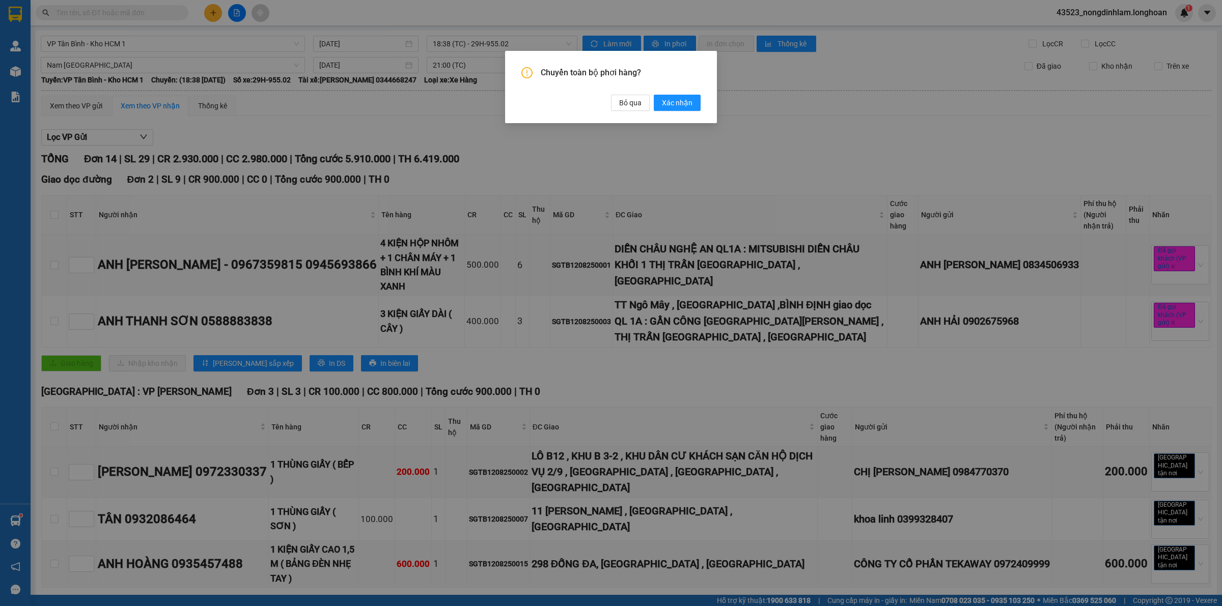
click at [672, 107] on span "Xác nhận" at bounding box center [677, 102] width 31 height 11
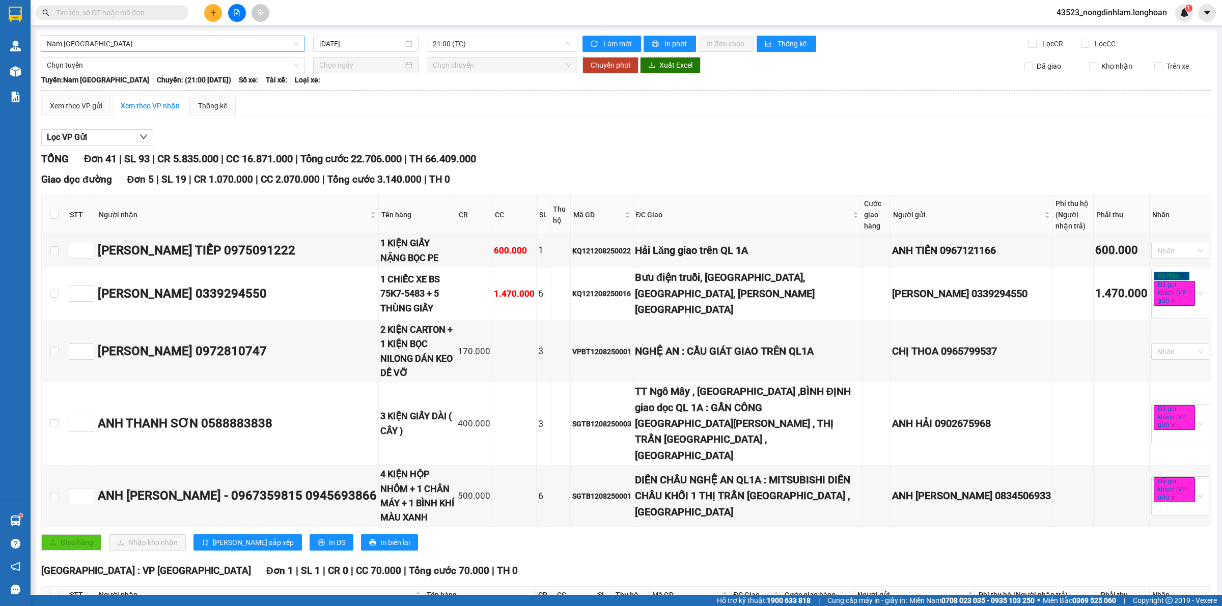
click at [215, 39] on span "Nam [GEOGRAPHIC_DATA]" at bounding box center [173, 43] width 252 height 15
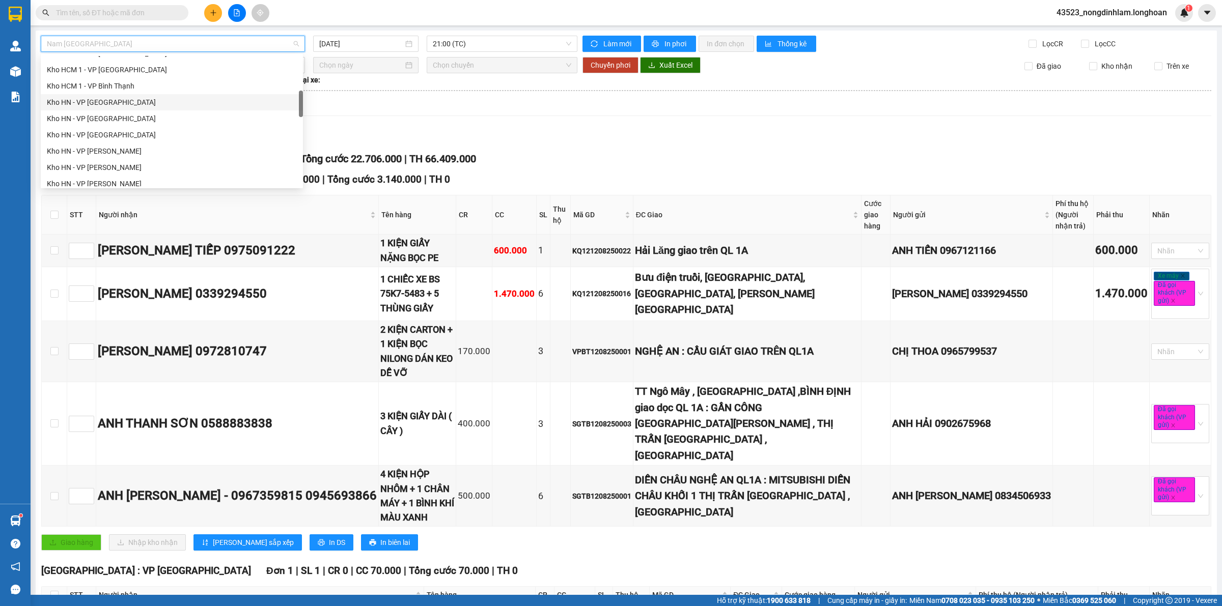
scroll to position [95, 0]
click at [103, 119] on div "VP Quận 12 - Kho HCM 1" at bounding box center [172, 115] width 250 height 11
type input "[DATE]"
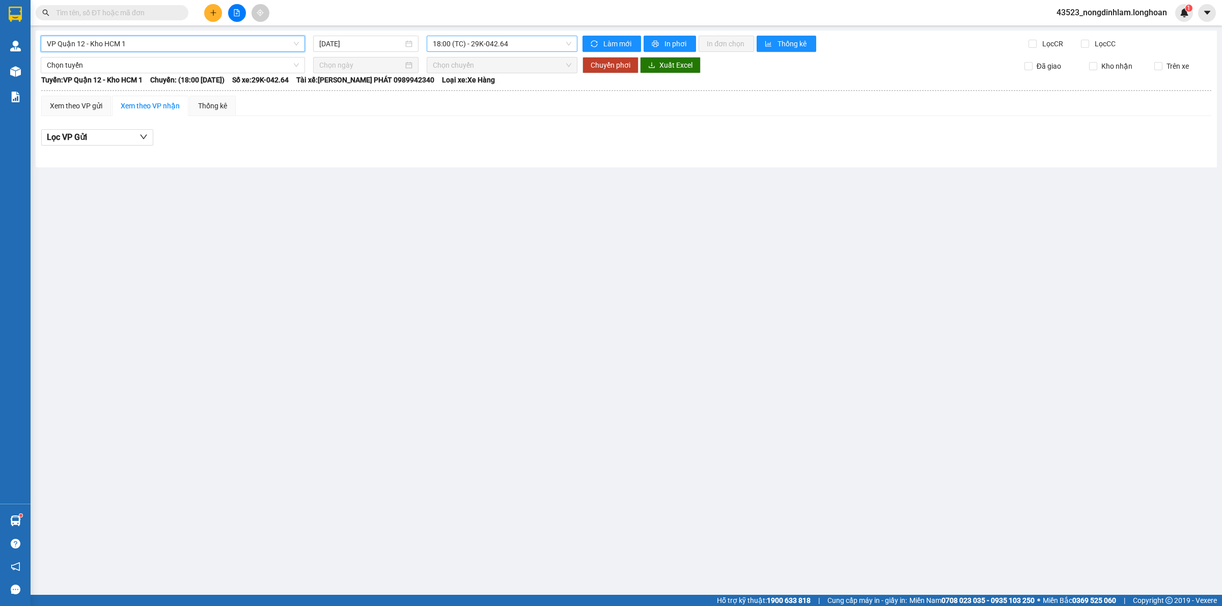
click at [479, 40] on span "18:00 (TC) - 29K-042.64" at bounding box center [502, 43] width 138 height 15
click at [479, 41] on span "18:00 (TC) - 29K-042.64" at bounding box center [502, 43] width 138 height 15
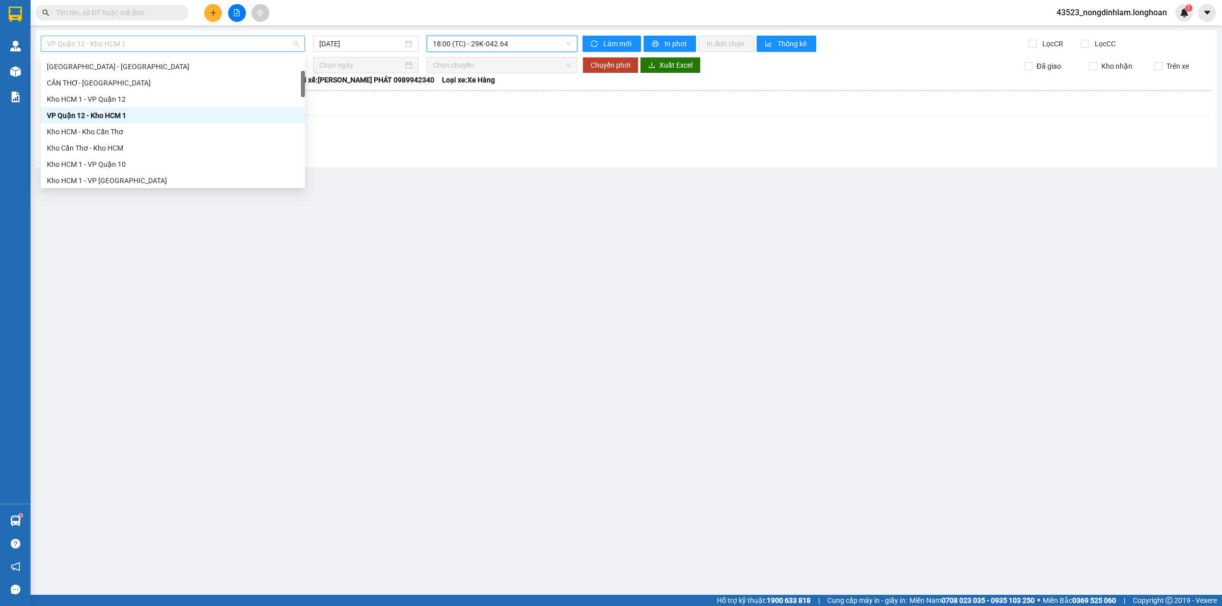
click at [208, 41] on span "VP Quận 12 - Kho HCM 1" at bounding box center [173, 43] width 252 height 15
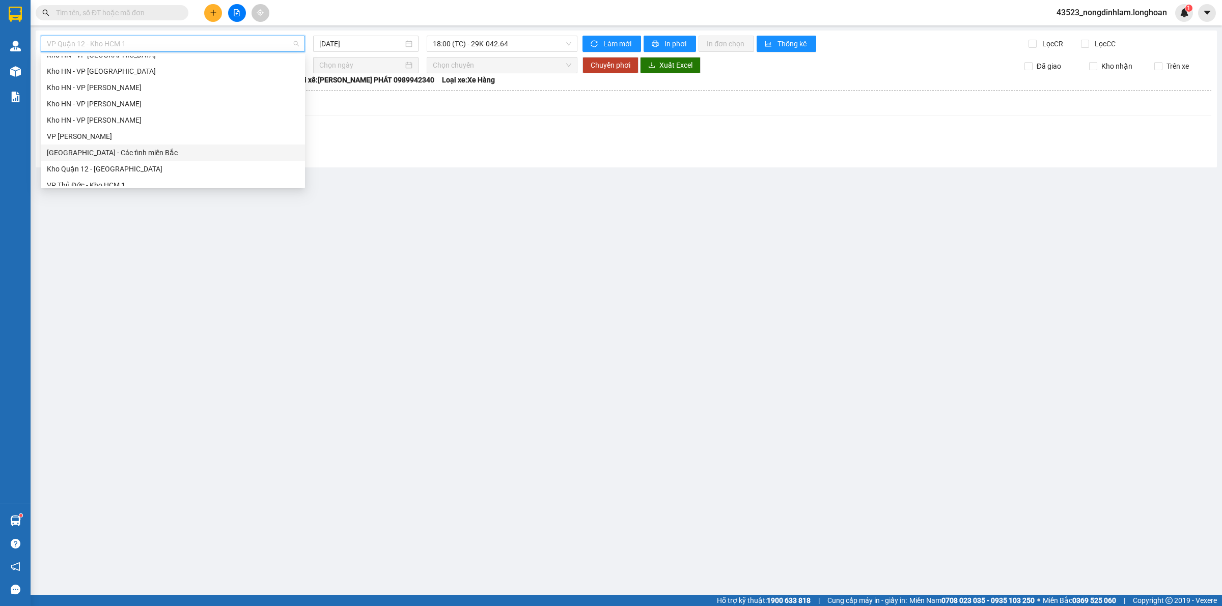
scroll to position [350, 0]
click at [102, 122] on div "VP Thủ Đức - Kho HCM 1" at bounding box center [173, 121] width 252 height 11
type input "[DATE]"
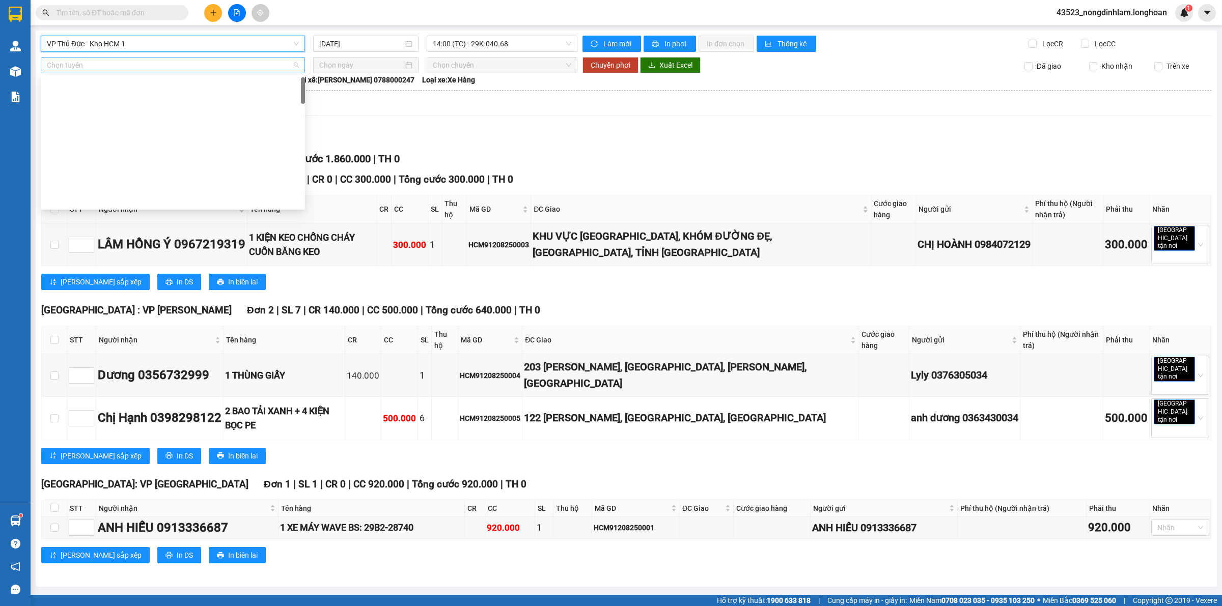
click at [156, 71] on span "Chọn tuyến" at bounding box center [173, 65] width 252 height 15
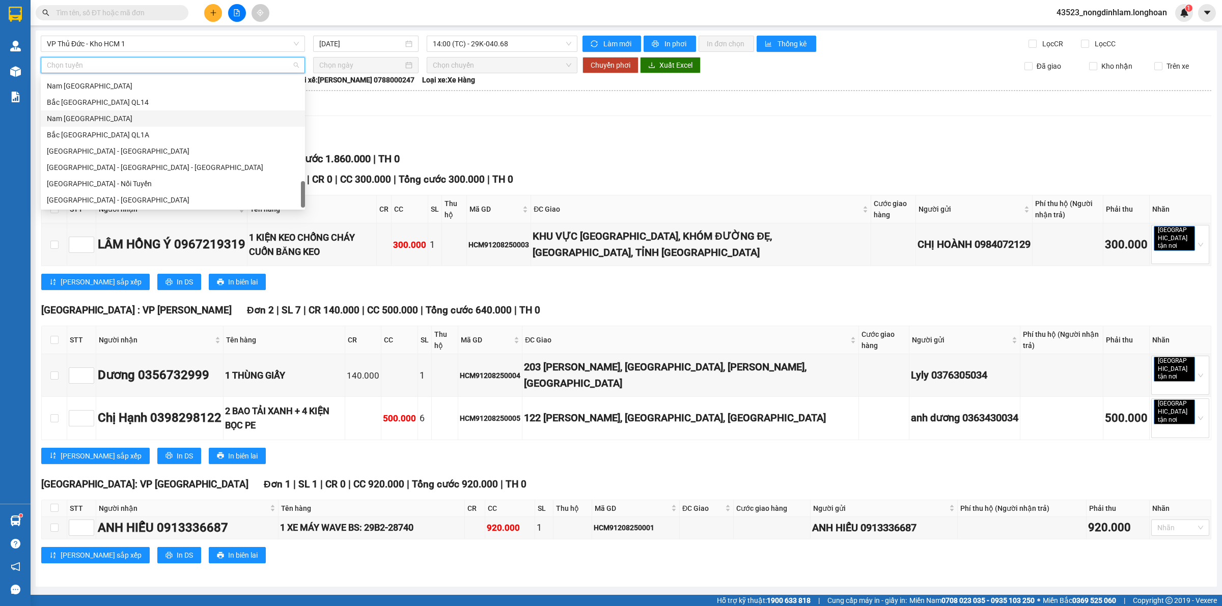
click at [118, 123] on div "Nam [GEOGRAPHIC_DATA]" at bounding box center [173, 118] width 252 height 11
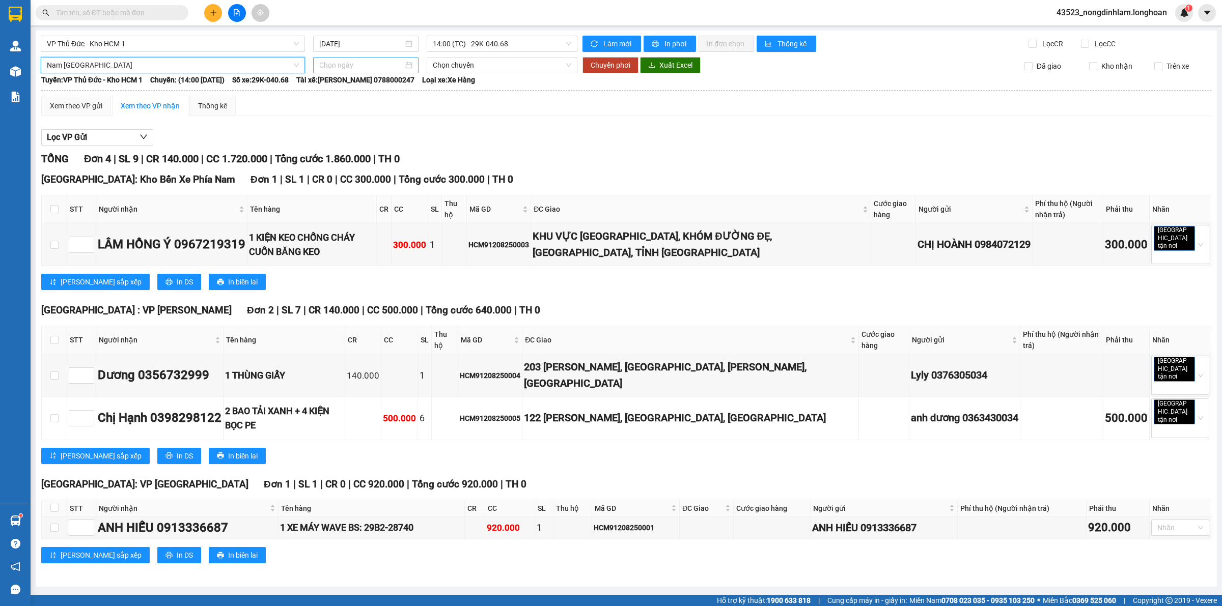
click at [373, 72] on div "VP Thủ Đức - Kho HCM 1 [DATE] 14:00 (TC) - 29K-040.68 Làm mới In phơi In đơn ch…" at bounding box center [626, 309] width 1181 height 556
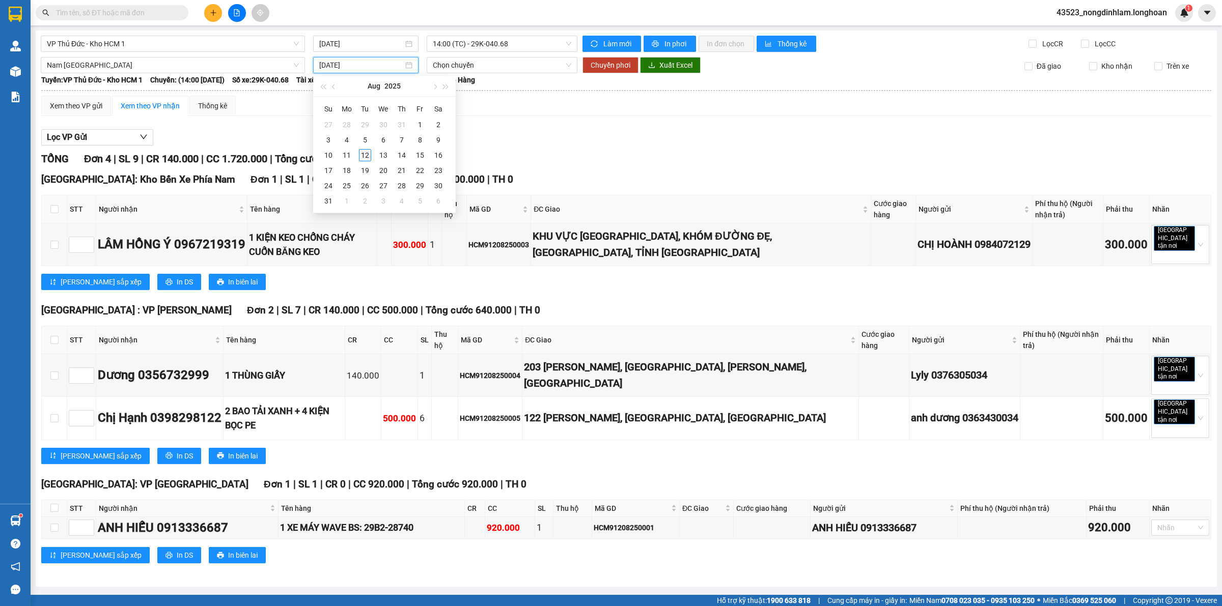
type input "[DATE]"
click at [364, 155] on div "12" at bounding box center [365, 155] width 12 height 12
type input "[DATE]"
click at [474, 67] on span "21:00 (TC)" at bounding box center [502, 65] width 138 height 15
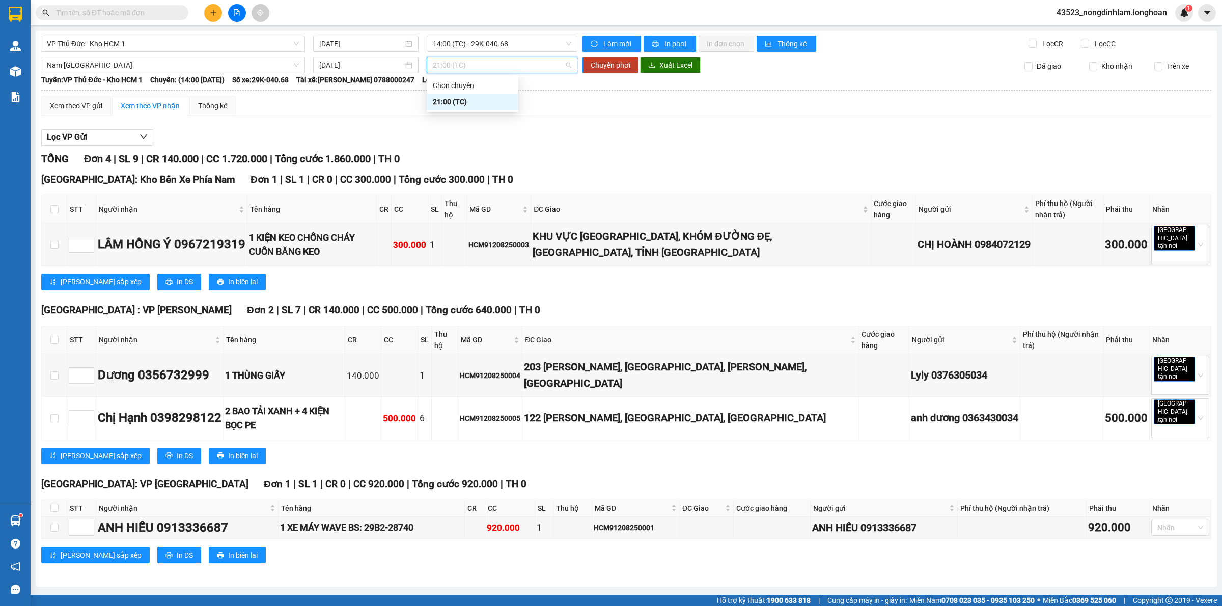
click at [474, 67] on span "21:00 (TC)" at bounding box center [502, 65] width 138 height 15
click at [612, 68] on span "Chuyển phơi" at bounding box center [610, 65] width 40 height 11
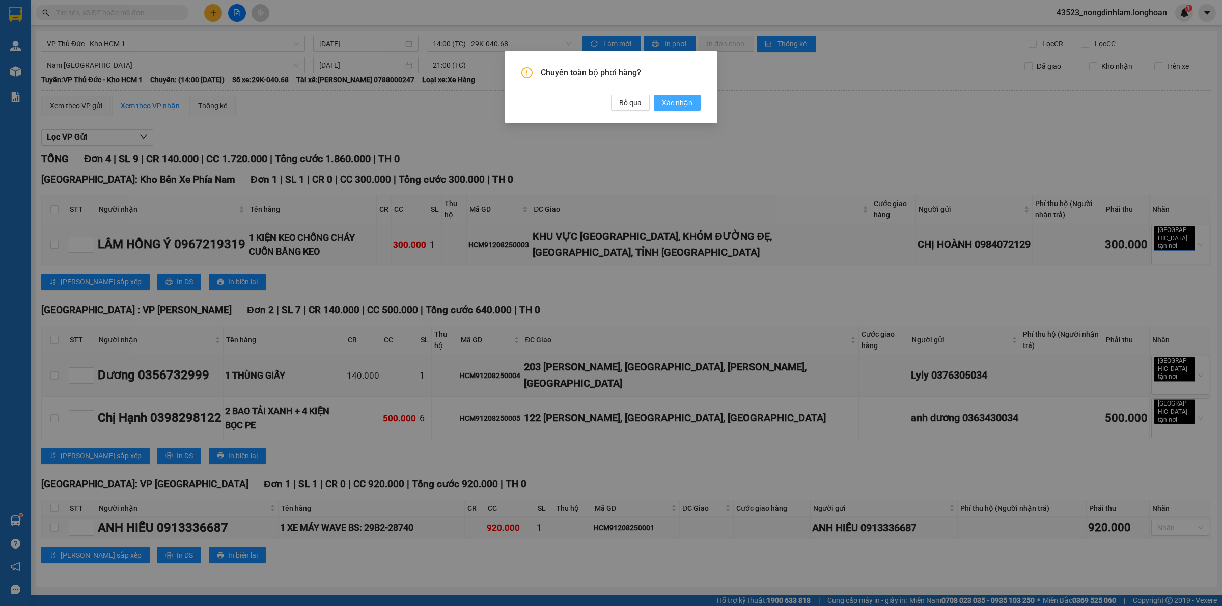
click at [667, 105] on span "Xác nhận" at bounding box center [677, 102] width 31 height 11
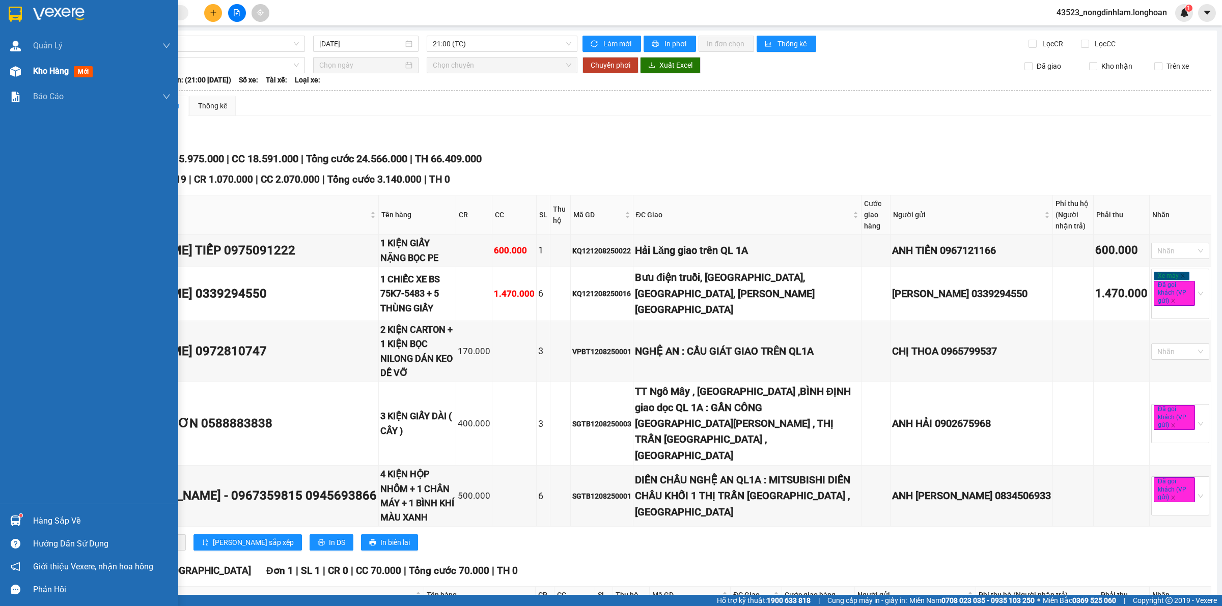
drag, startPoint x: 44, startPoint y: 69, endPoint x: 171, endPoint y: 86, distance: 127.3
click at [45, 69] on span "Kho hàng" at bounding box center [51, 71] width 36 height 10
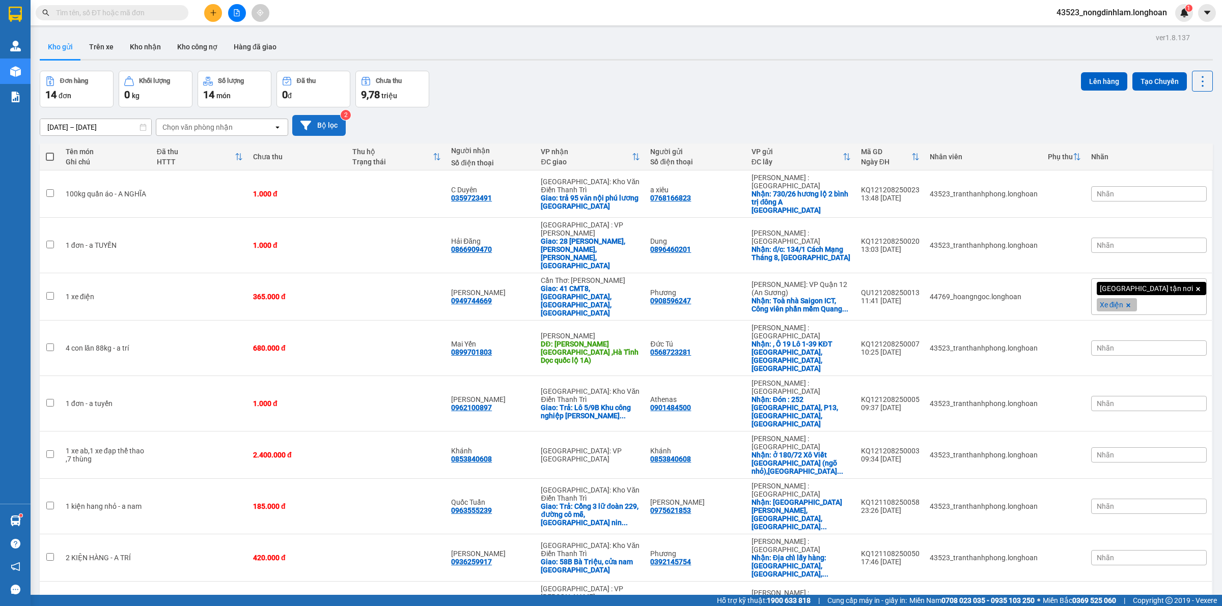
click at [309, 121] on button "Bộ lọc" at bounding box center [318, 125] width 53 height 21
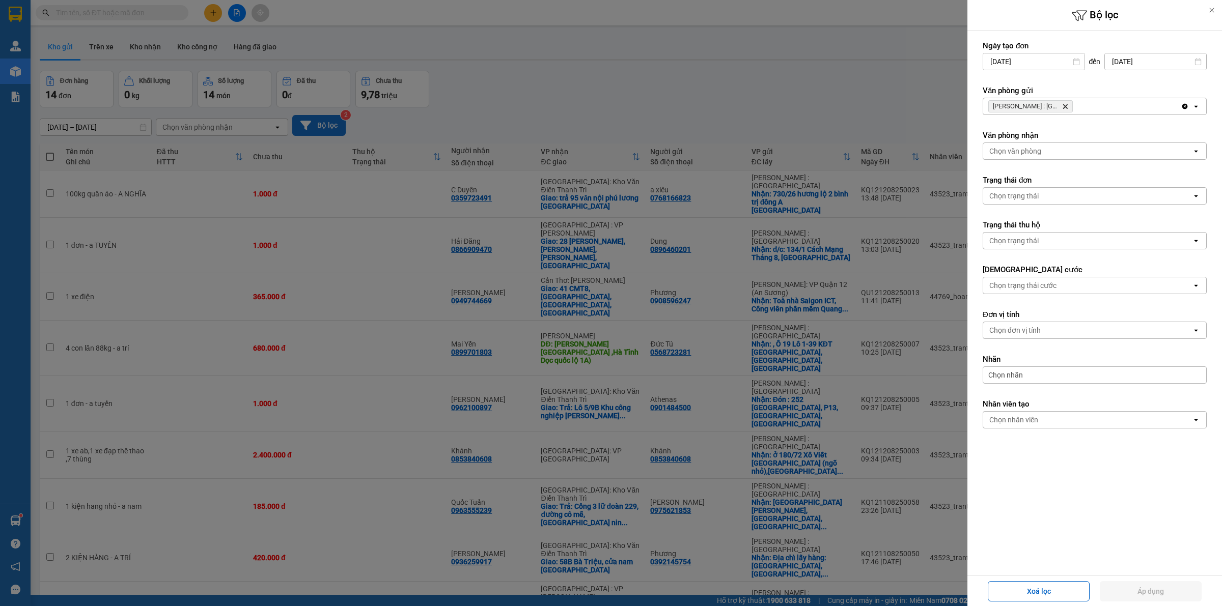
click at [1098, 103] on div "[PERSON_NAME] : Kho [GEOGRAPHIC_DATA]" at bounding box center [1081, 106] width 197 height 16
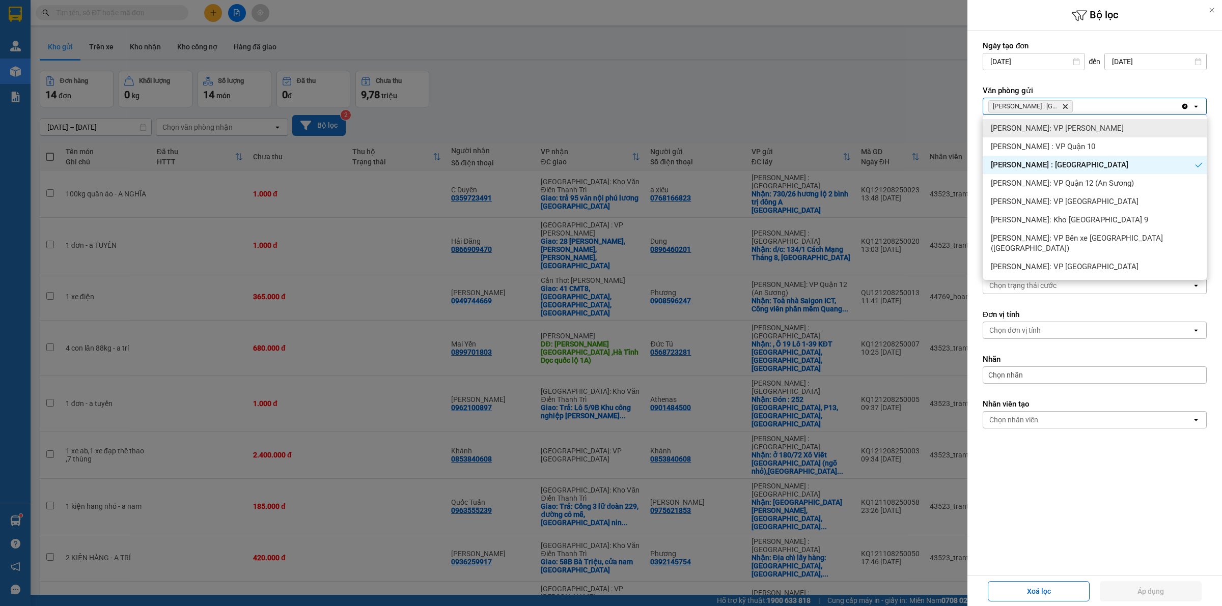
click at [1090, 132] on div "[PERSON_NAME]: VP [PERSON_NAME]" at bounding box center [1094, 128] width 224 height 18
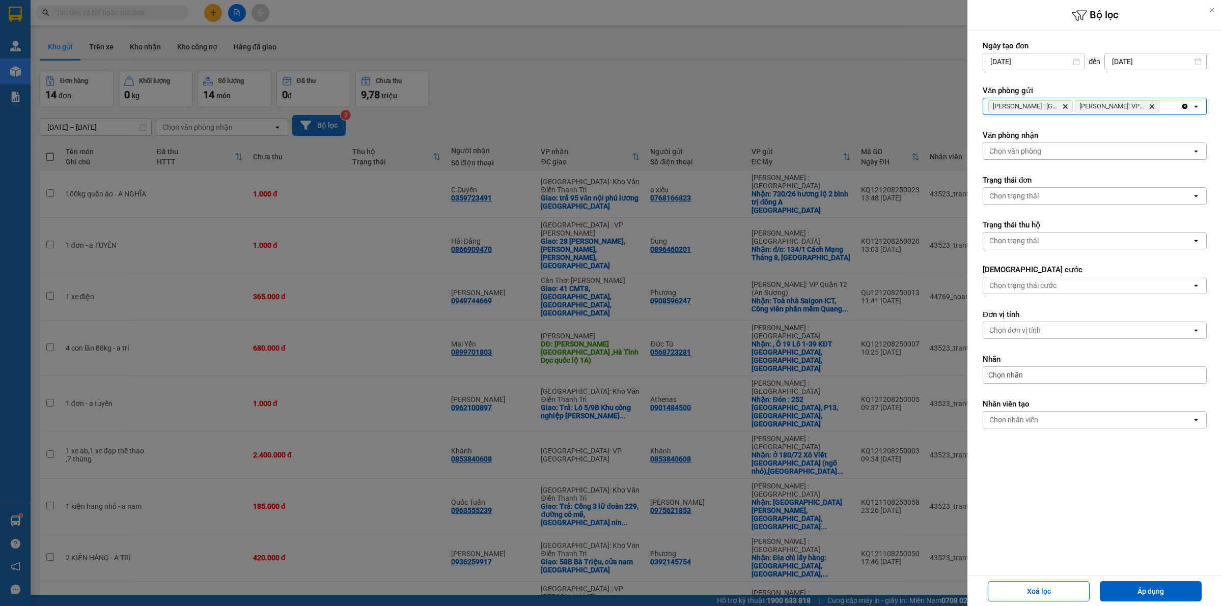
click at [1166, 103] on div "[PERSON_NAME] : Kho Quận 12 Delete [PERSON_NAME]: VP Bình [PERSON_NAME]" at bounding box center [1081, 106] width 197 height 16
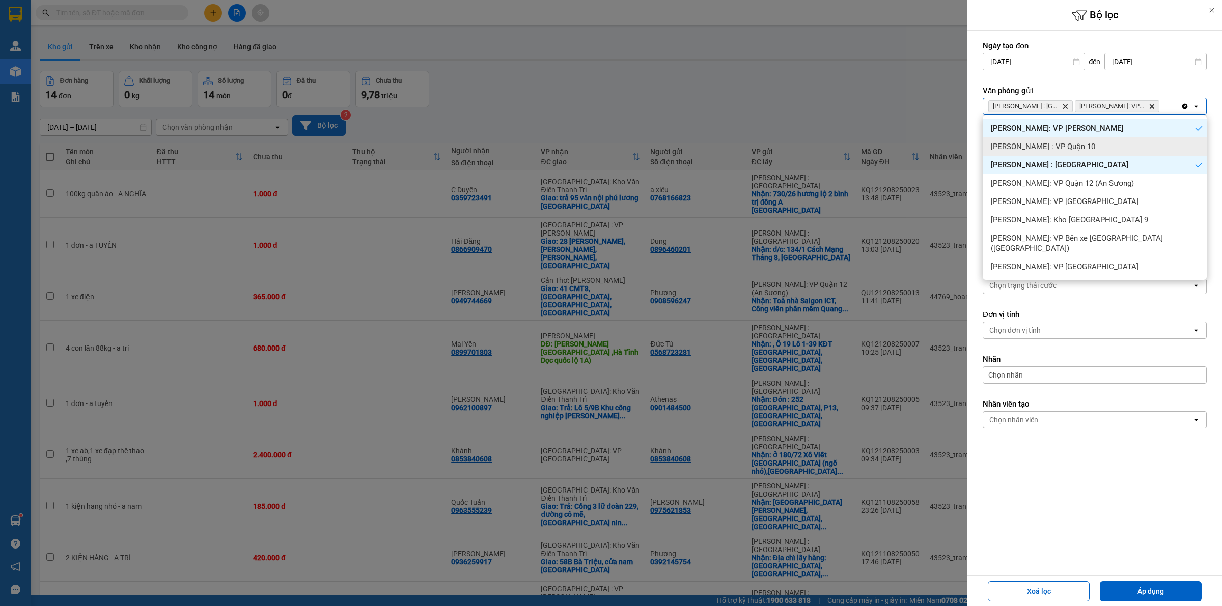
click at [1103, 143] on div "[PERSON_NAME] : VP Quận 10" at bounding box center [1094, 146] width 224 height 18
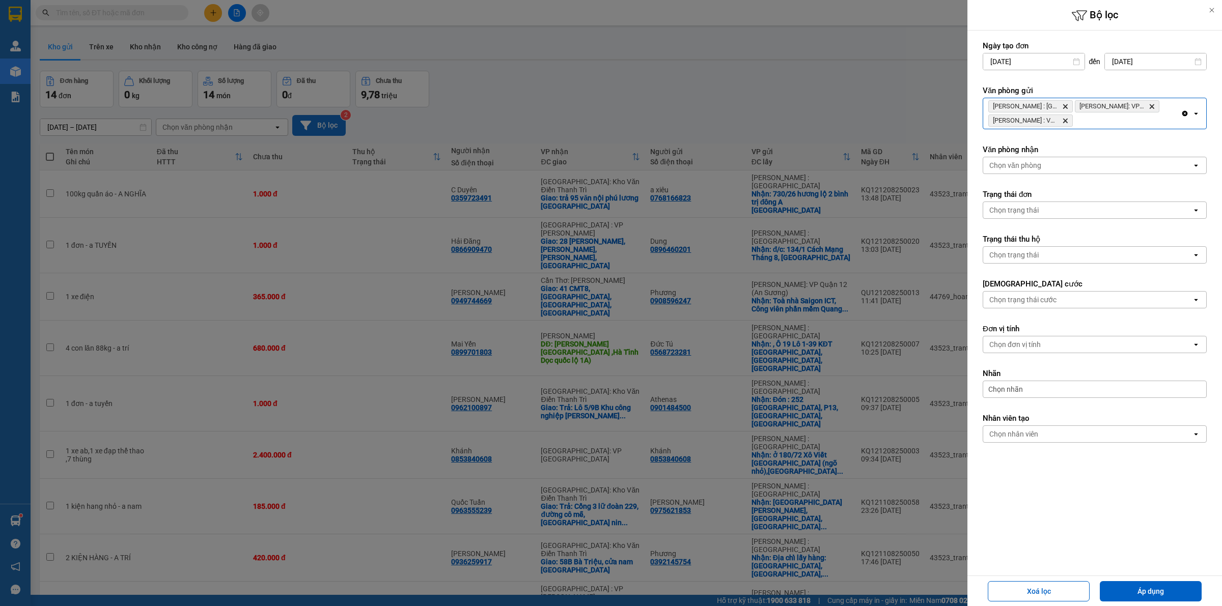
click at [1147, 121] on div "[PERSON_NAME] : Kho Quận 12 Delete [PERSON_NAME][GEOGRAPHIC_DATA]: VP Bình Thạn…" at bounding box center [1081, 113] width 197 height 31
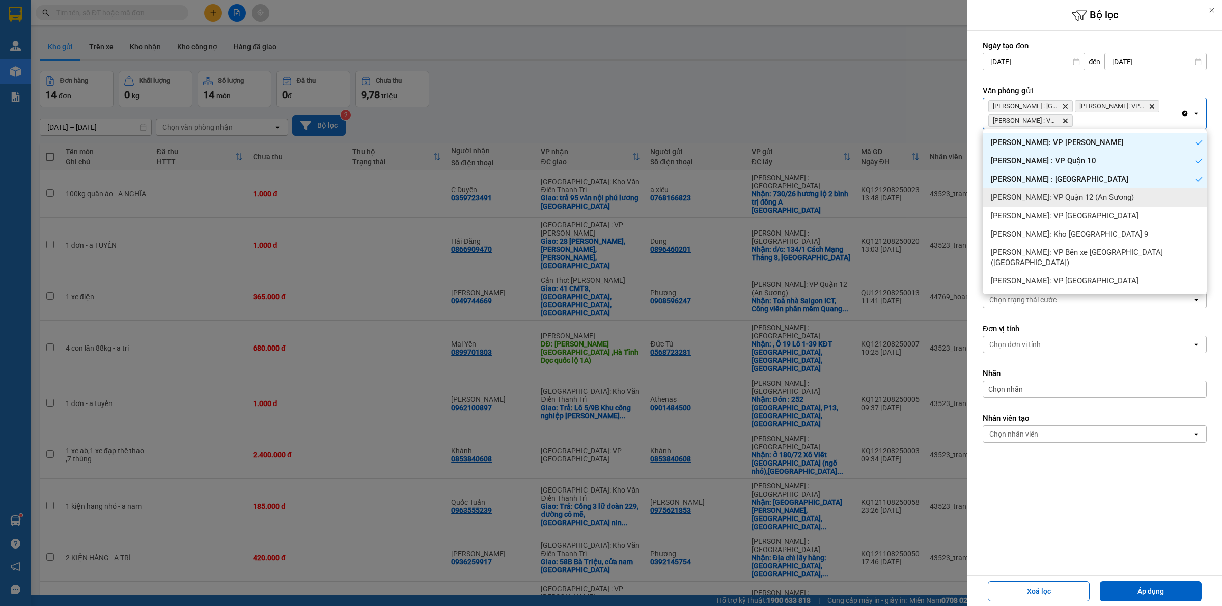
click at [1097, 199] on span "[PERSON_NAME]: VP Quận 12 (An Sương)" at bounding box center [1062, 197] width 143 height 10
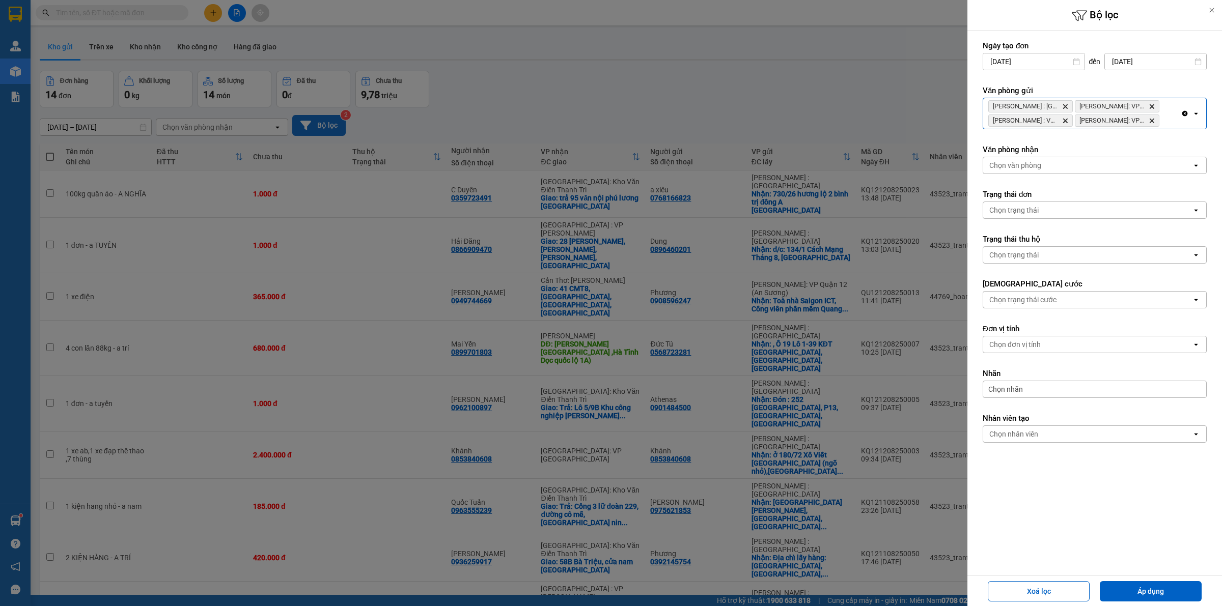
click at [1165, 115] on div "[PERSON_NAME] : Kho Quận 12 Delete [PERSON_NAME][GEOGRAPHIC_DATA]: VP Bình Thạn…" at bounding box center [1081, 113] width 197 height 31
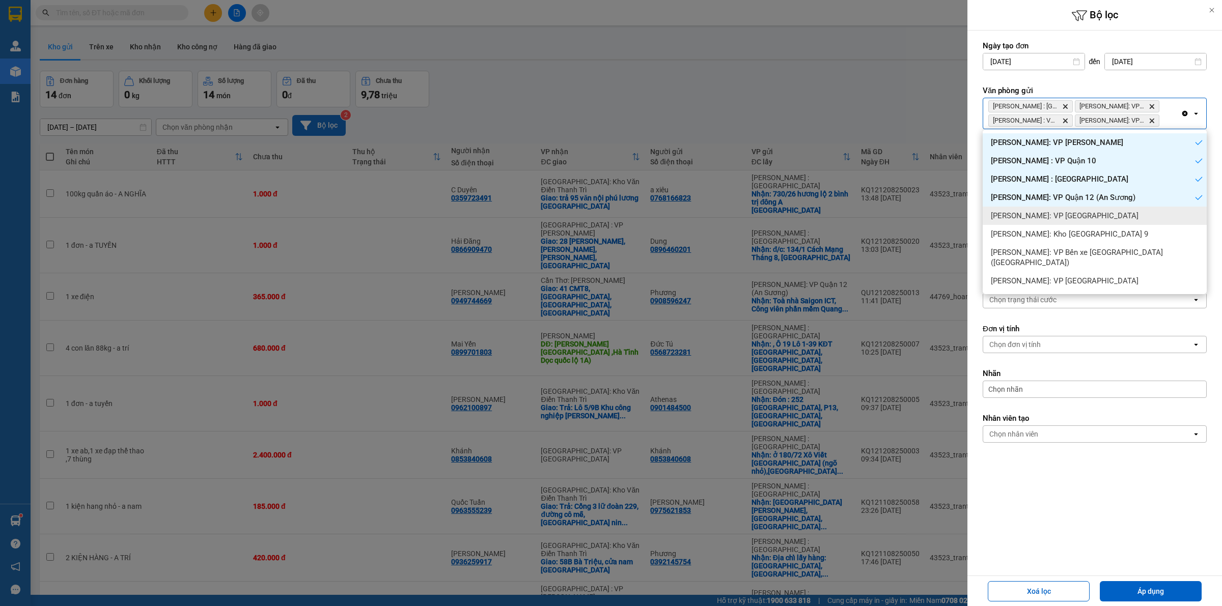
click at [1099, 217] on div "[PERSON_NAME]: VP [GEOGRAPHIC_DATA]" at bounding box center [1094, 216] width 224 height 18
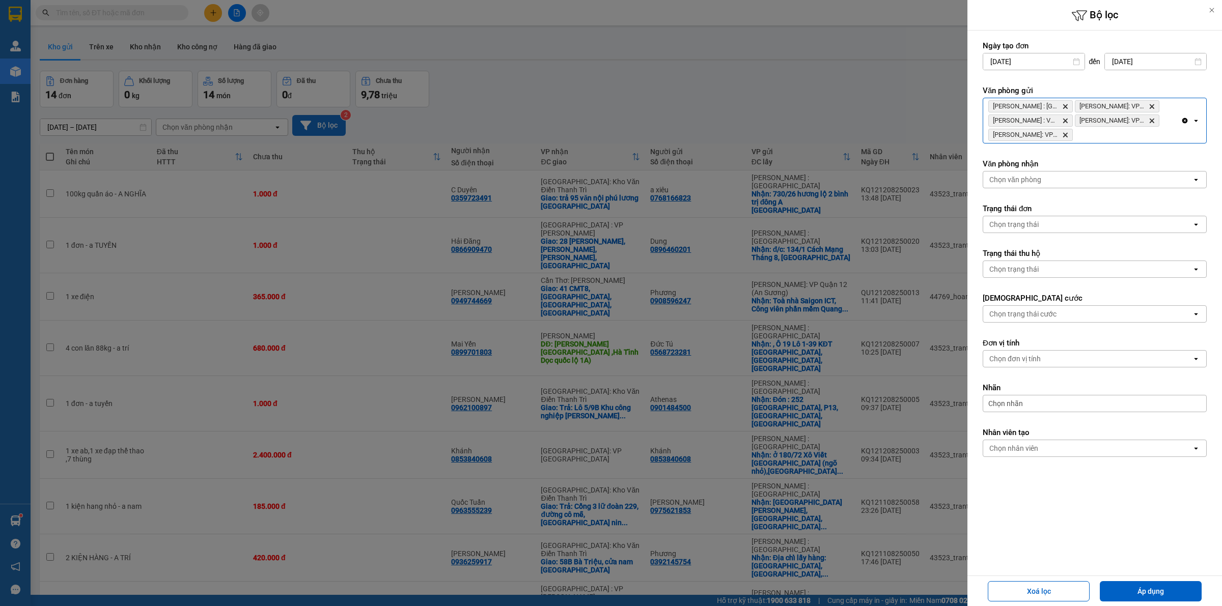
drag, startPoint x: 1181, startPoint y: 133, endPoint x: 1174, endPoint y: 139, distance: 9.1
click at [1179, 134] on div "[PERSON_NAME] : Kho Quận 12 Delete [PERSON_NAME][GEOGRAPHIC_DATA]: VP Bình Thạn…" at bounding box center [1094, 121] width 224 height 46
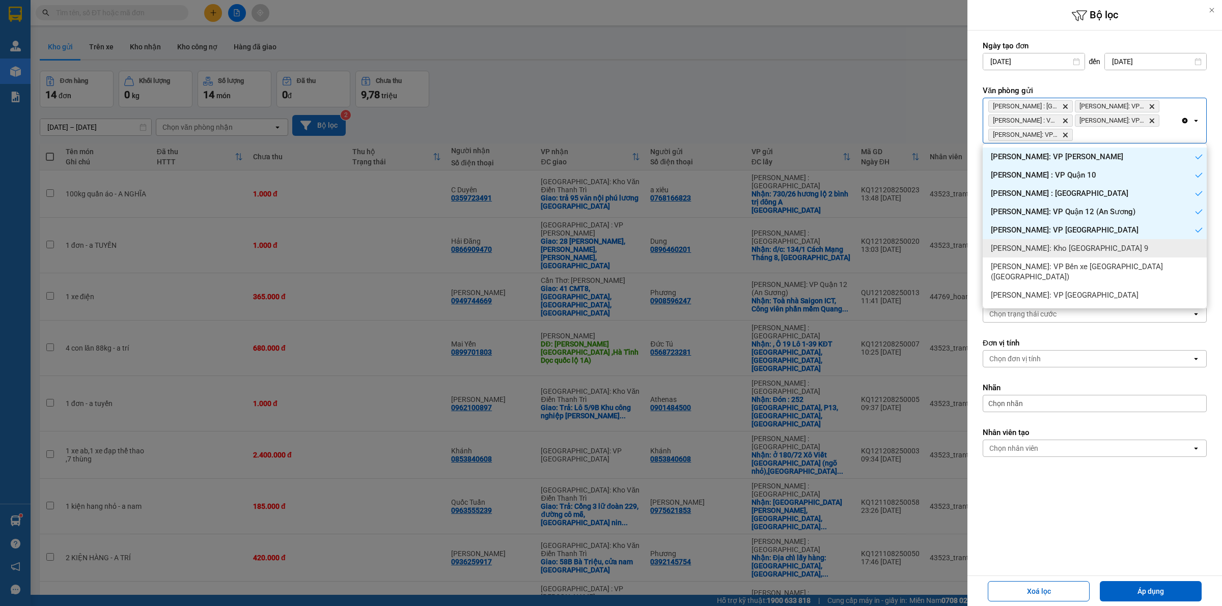
click at [1108, 250] on span "[PERSON_NAME]: Kho [GEOGRAPHIC_DATA] 9" at bounding box center [1069, 248] width 157 height 10
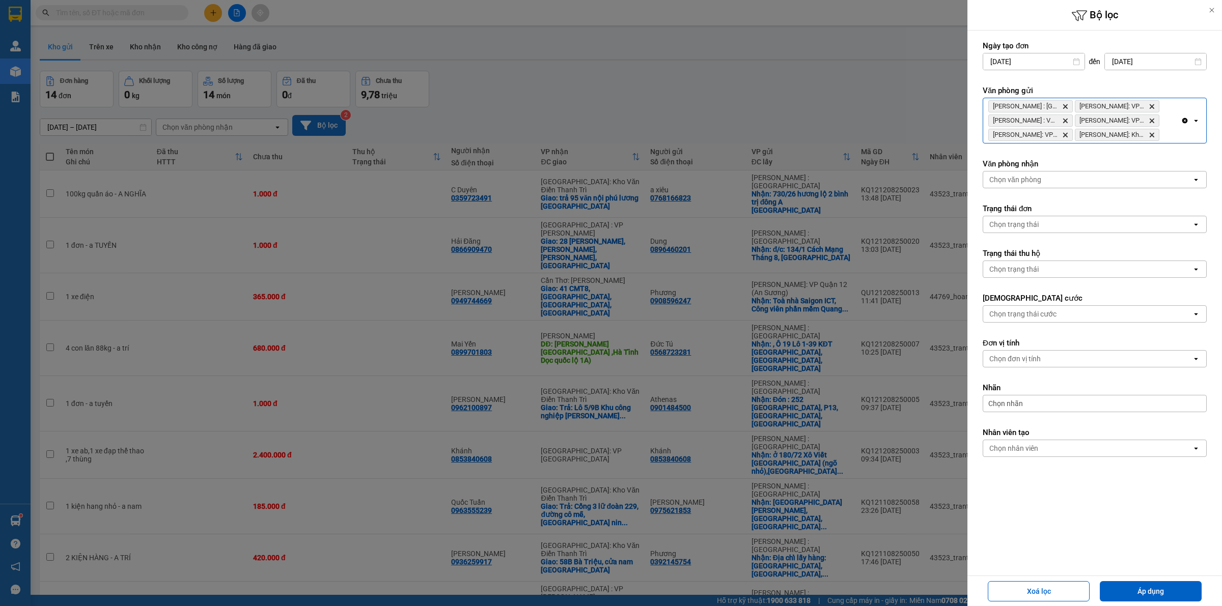
click at [1176, 133] on div "[PERSON_NAME] : Kho Quận 12 Delete Hồ Chí [GEOGRAPHIC_DATA]: VP Bình Thạnh Dele…" at bounding box center [1081, 120] width 197 height 45
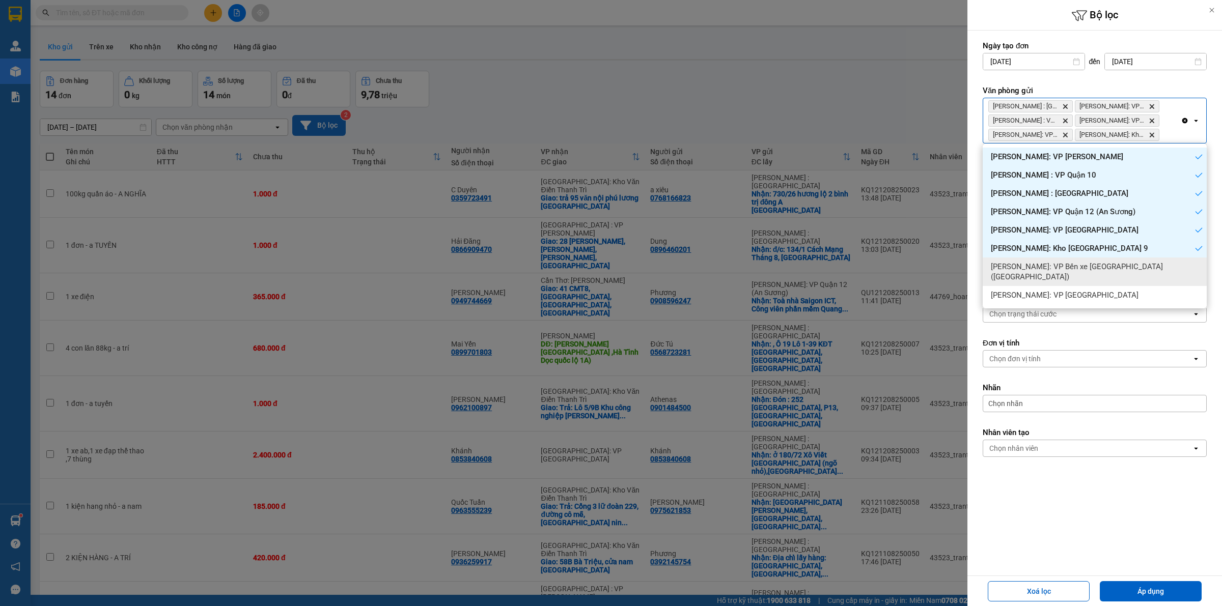
click at [1127, 265] on span "[PERSON_NAME]: VP Bến xe [GEOGRAPHIC_DATA] ([GEOGRAPHIC_DATA])" at bounding box center [1097, 272] width 212 height 20
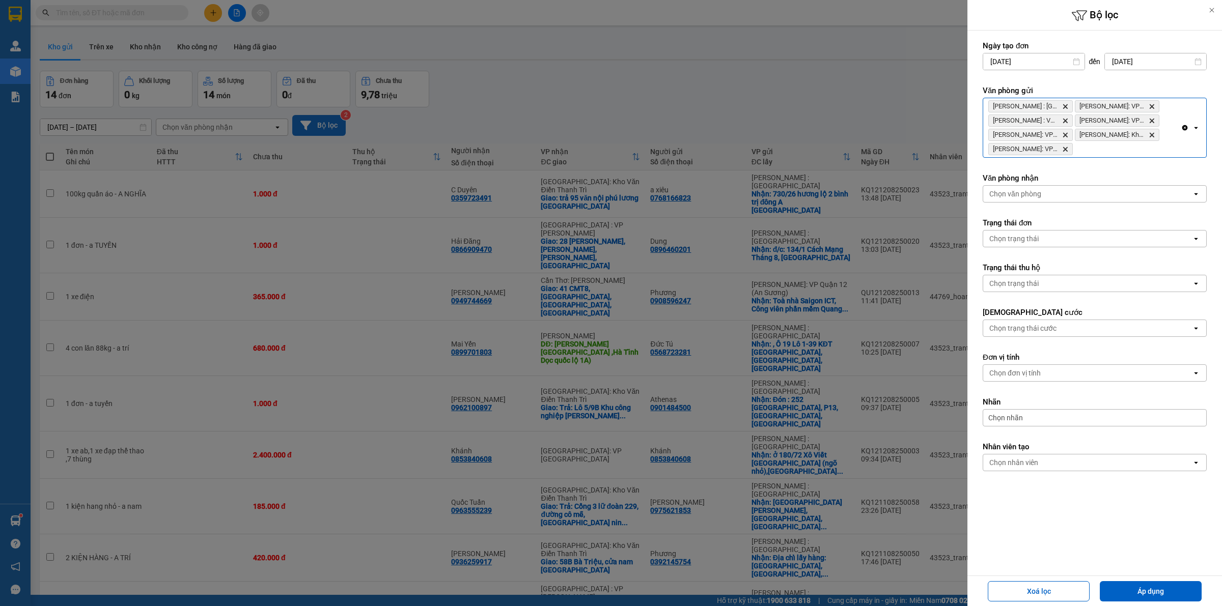
click at [1176, 153] on div "[PERSON_NAME] : Kho Quận 12 Delete Hồ Chí [GEOGRAPHIC_DATA]: VP [GEOGRAPHIC_DAT…" at bounding box center [1081, 127] width 197 height 59
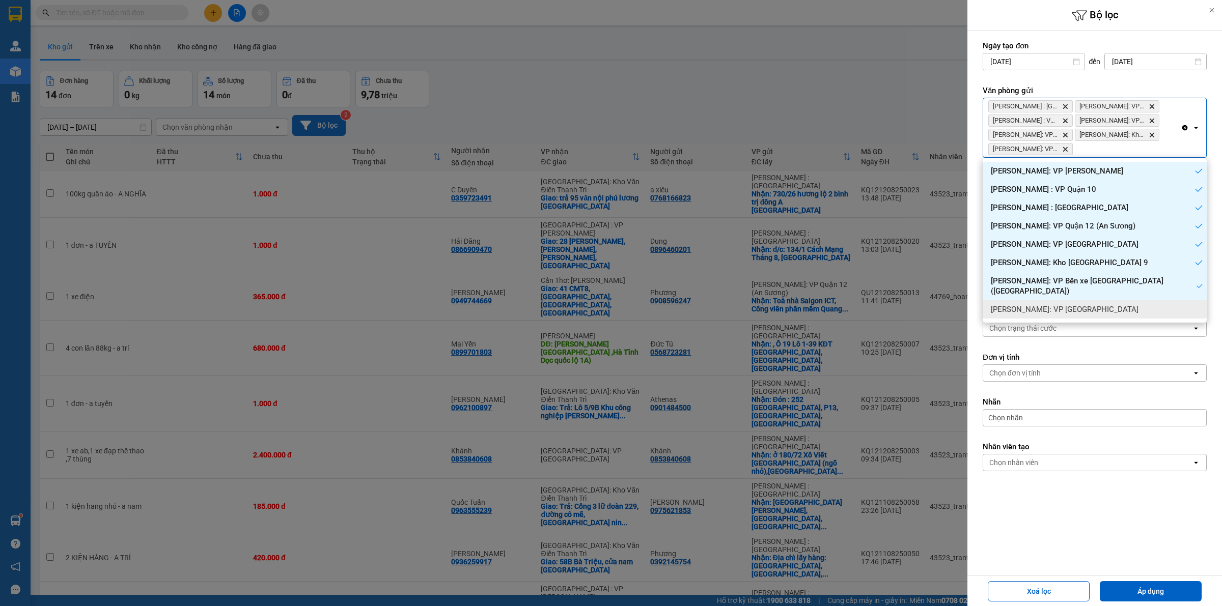
click at [1106, 300] on div "[PERSON_NAME]: VP [GEOGRAPHIC_DATA]" at bounding box center [1094, 309] width 224 height 18
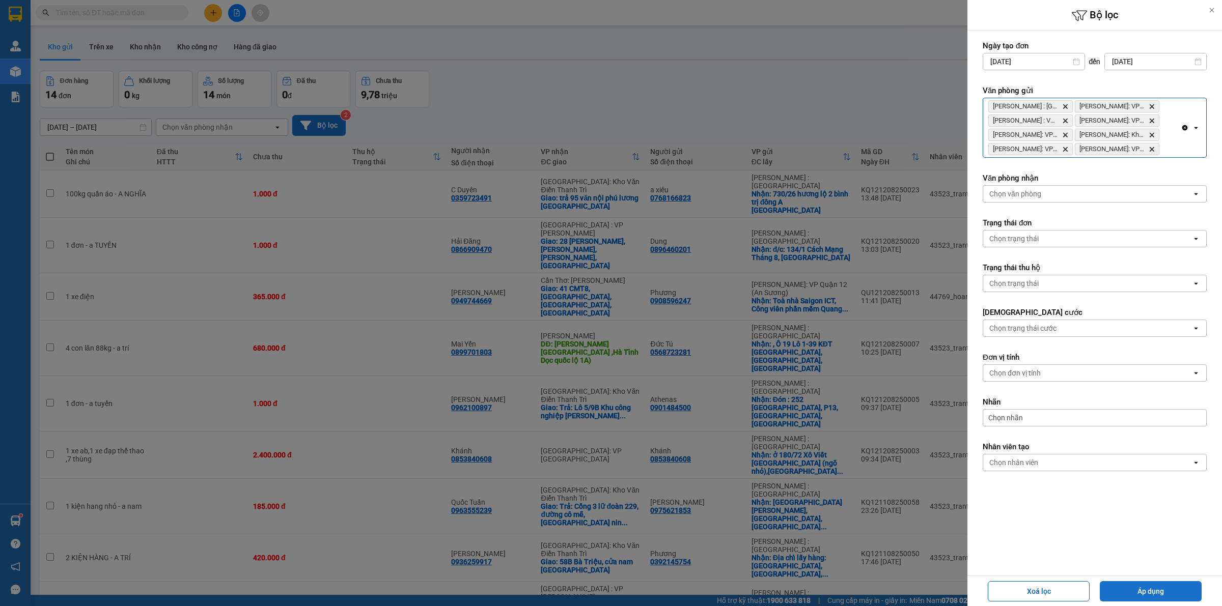
click at [1146, 588] on button "Áp dụng" at bounding box center [1150, 591] width 102 height 20
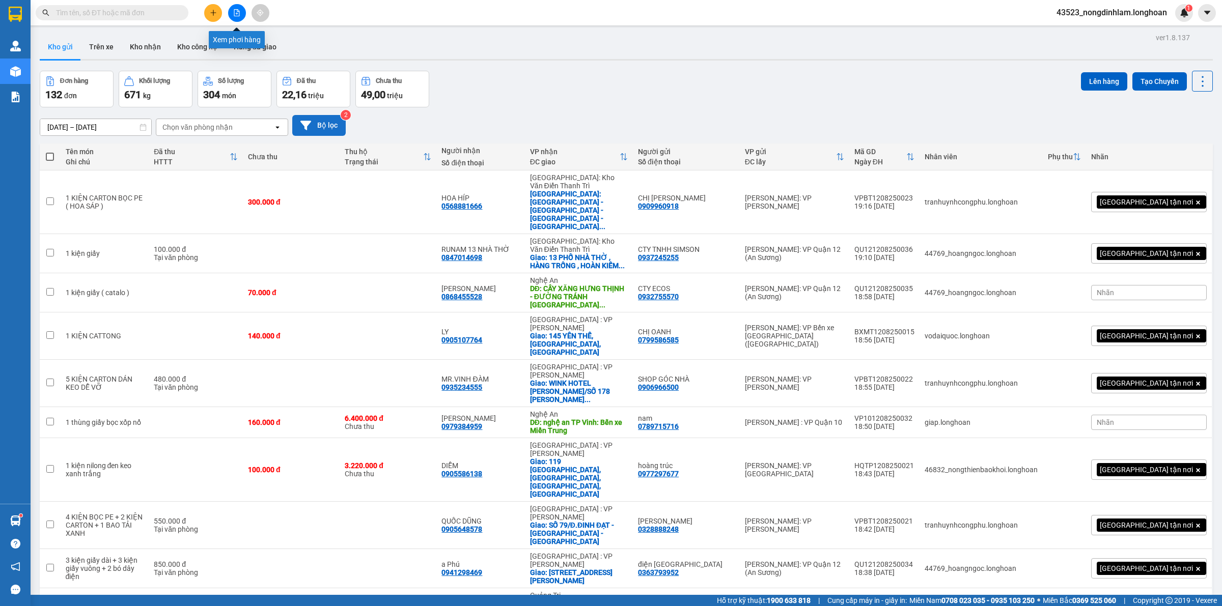
click at [238, 8] on button at bounding box center [237, 13] width 18 height 18
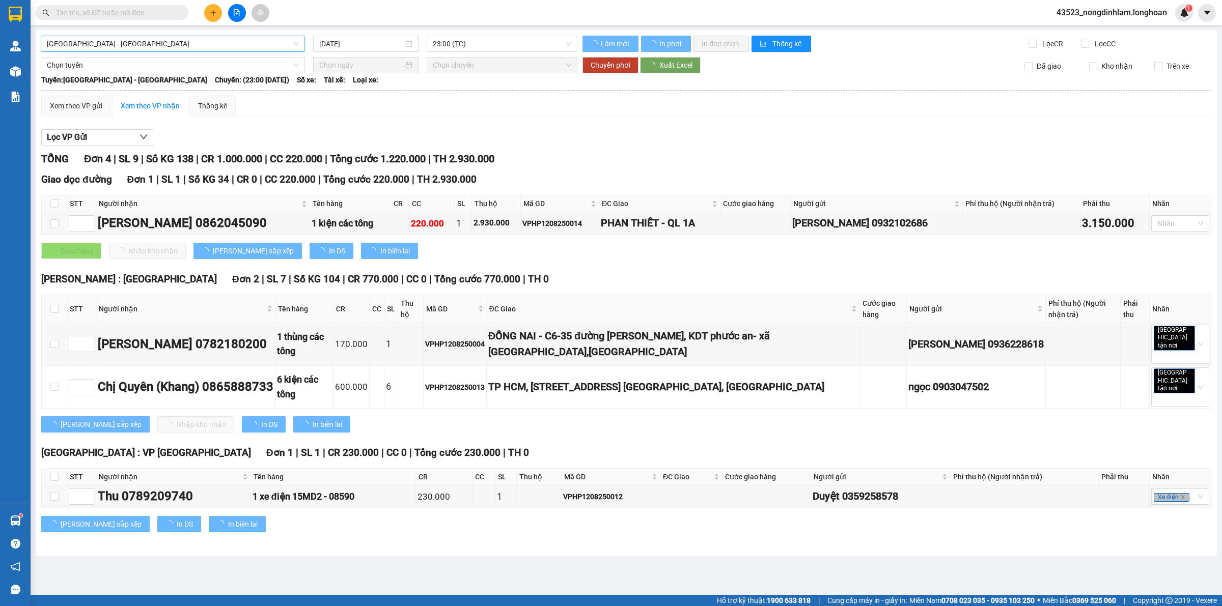
click at [183, 41] on span "[GEOGRAPHIC_DATA] - [GEOGRAPHIC_DATA]" at bounding box center [173, 43] width 252 height 15
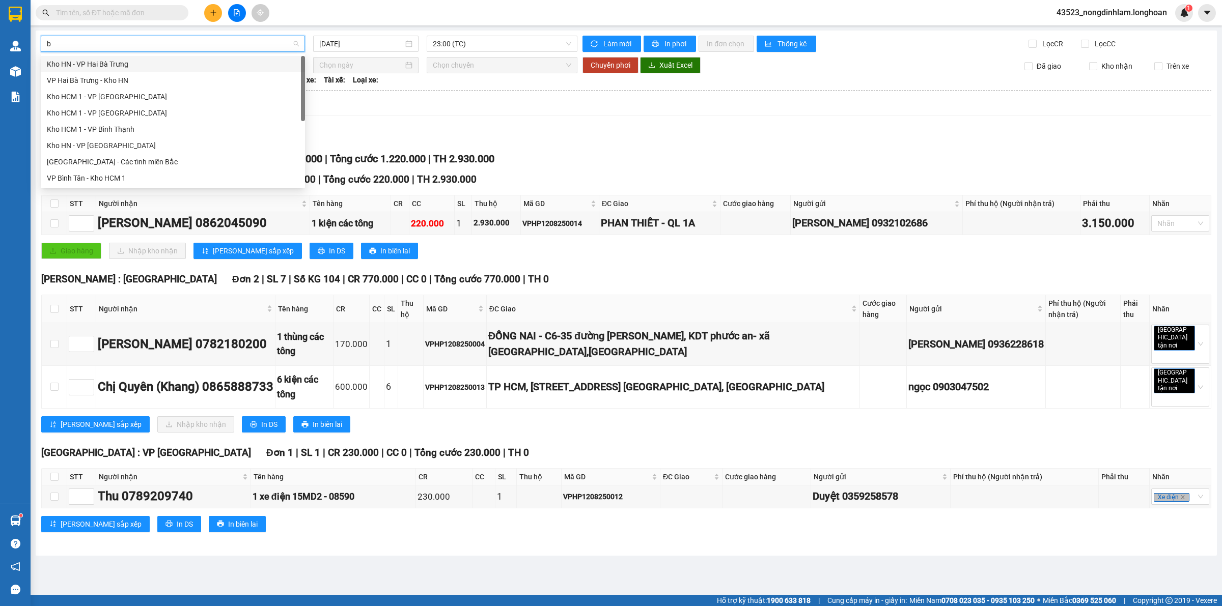
type input "bt"
click at [112, 150] on div "VP Bình Thạnh - Kho HCM 1" at bounding box center [173, 145] width 252 height 11
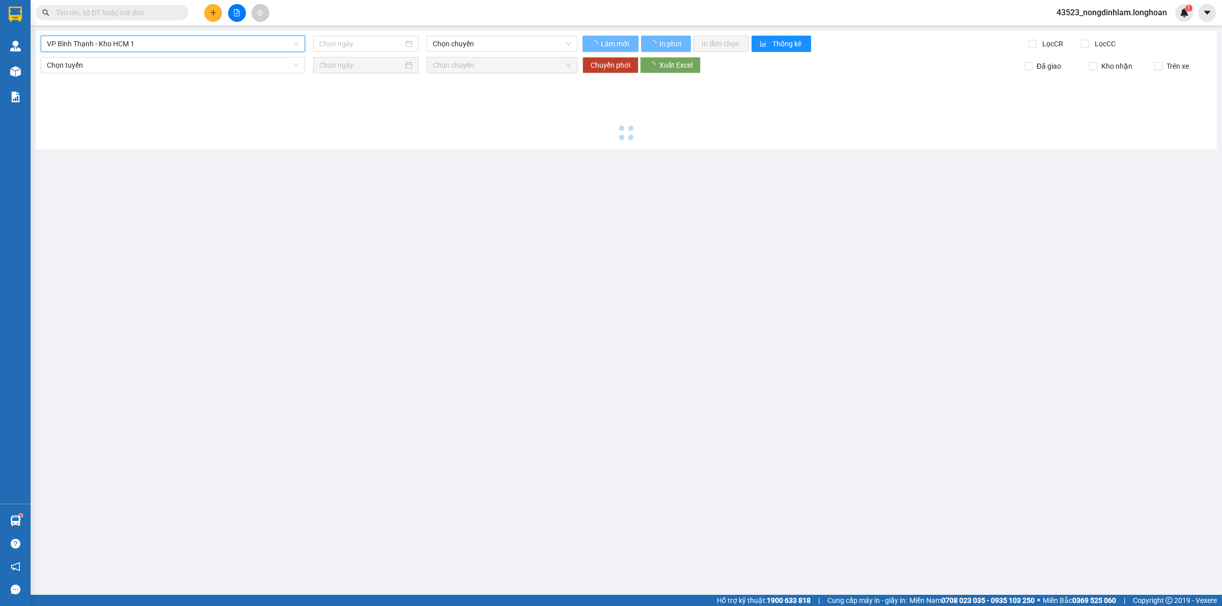
type input "[DATE]"
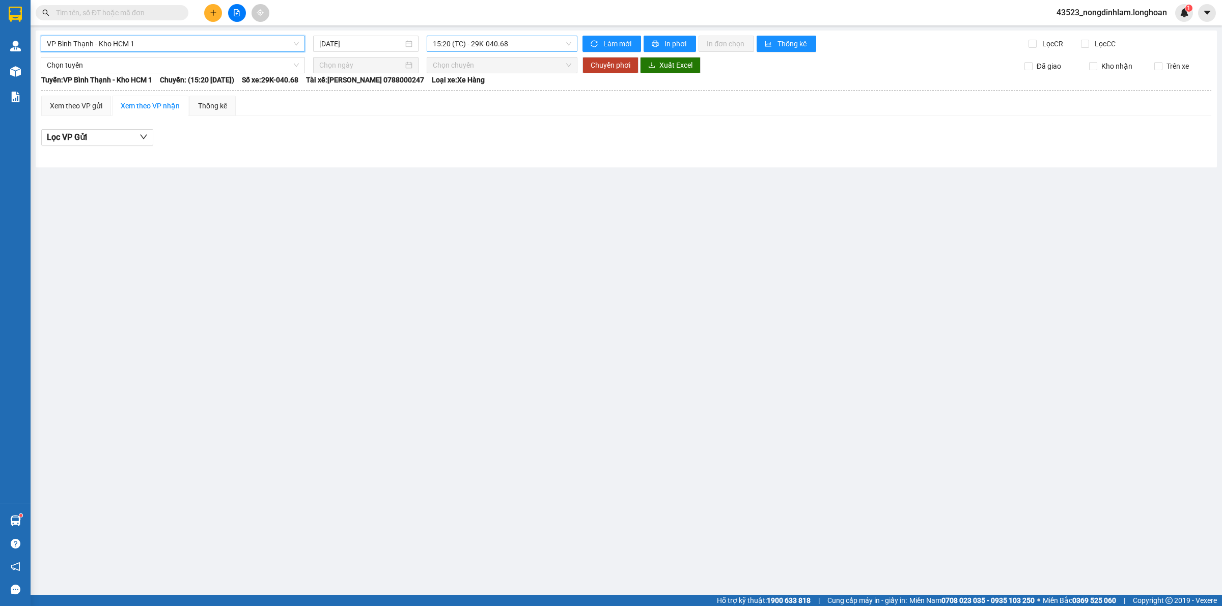
click at [484, 46] on span "15:20 (TC) - 29K-040.68" at bounding box center [502, 43] width 138 height 15
drag, startPoint x: 463, startPoint y: 79, endPoint x: 348, endPoint y: 59, distance: 117.3
click at [463, 79] on div "15:20 (TC) - 29K-040.68" at bounding box center [472, 80] width 79 height 11
drag, startPoint x: 225, startPoint y: 49, endPoint x: 232, endPoint y: 49, distance: 7.1
click at [225, 49] on span "VP Bình Thạnh - Kho HCM 1" at bounding box center [173, 43] width 252 height 15
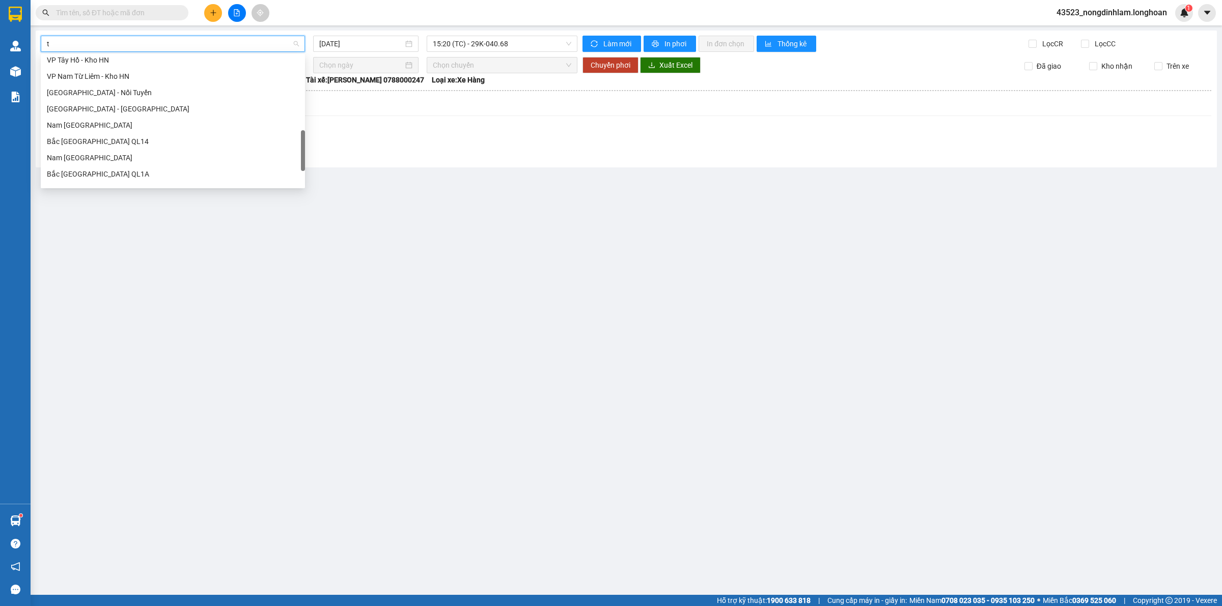
scroll to position [317, 0]
type input "tb"
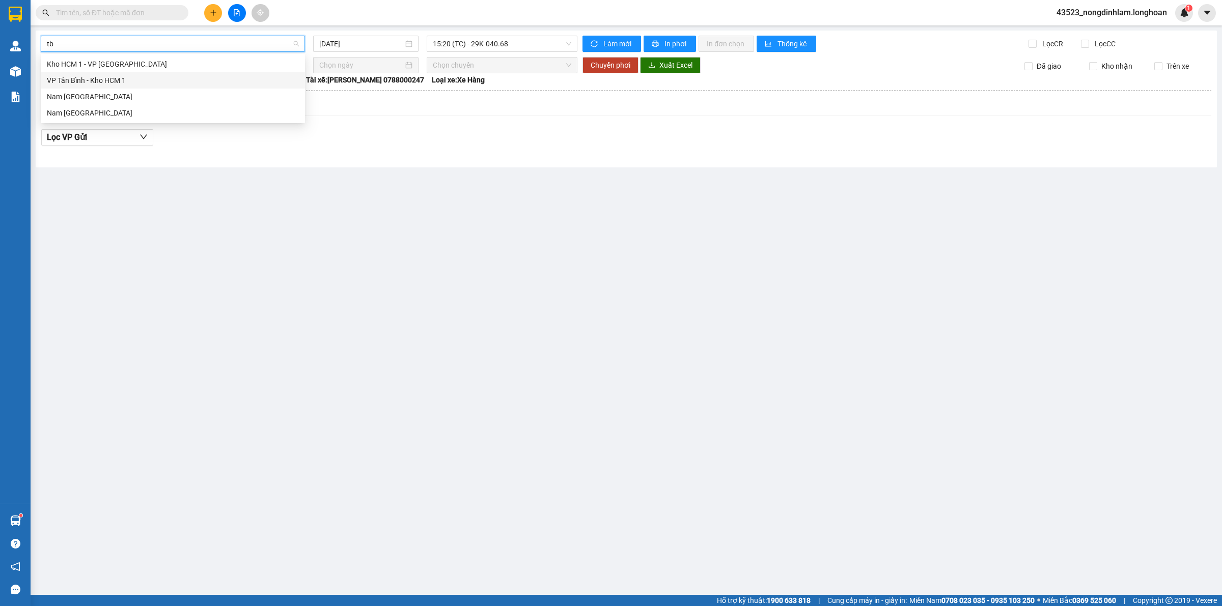
click at [98, 80] on div "VP Tân Bình - Kho HCM 1" at bounding box center [173, 80] width 252 height 11
type input "[DATE]"
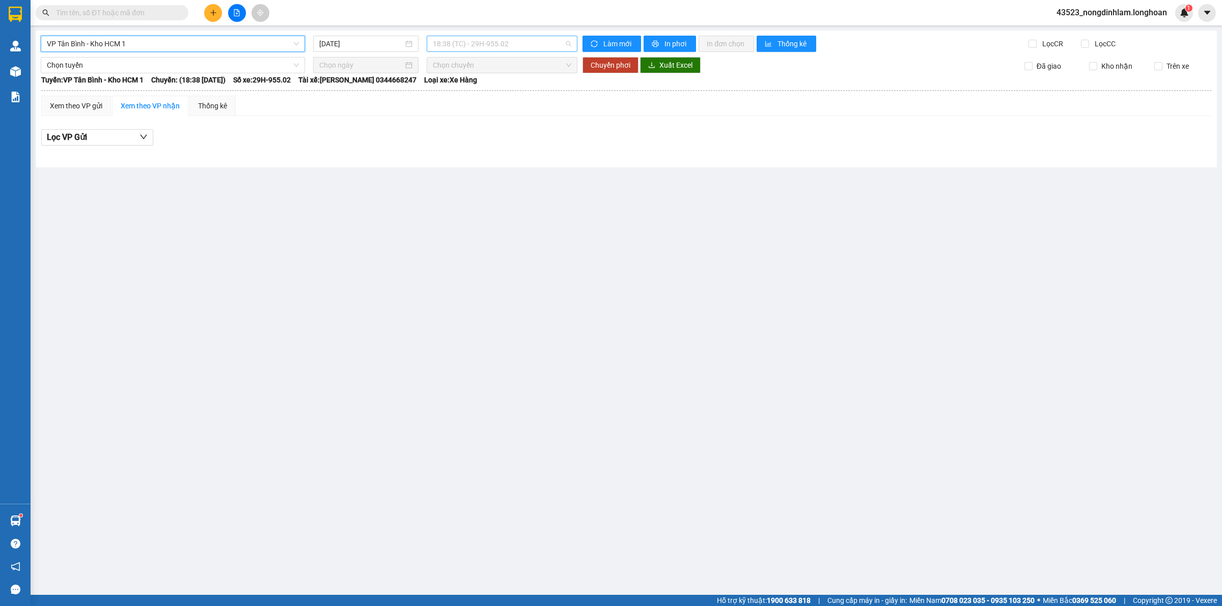
drag, startPoint x: 464, startPoint y: 42, endPoint x: 461, endPoint y: 49, distance: 7.5
click at [465, 42] on span "18:38 (TC) - 29H-955.02" at bounding box center [502, 43] width 138 height 15
drag, startPoint x: 425, startPoint y: 115, endPoint x: 396, endPoint y: 98, distance: 33.7
click at [423, 114] on div "Xem theo VP gửi Xem theo VP nhận Thống kê" at bounding box center [626, 106] width 1170 height 20
click at [154, 47] on span "VP Tân Bình - Kho HCM 1" at bounding box center [173, 43] width 252 height 15
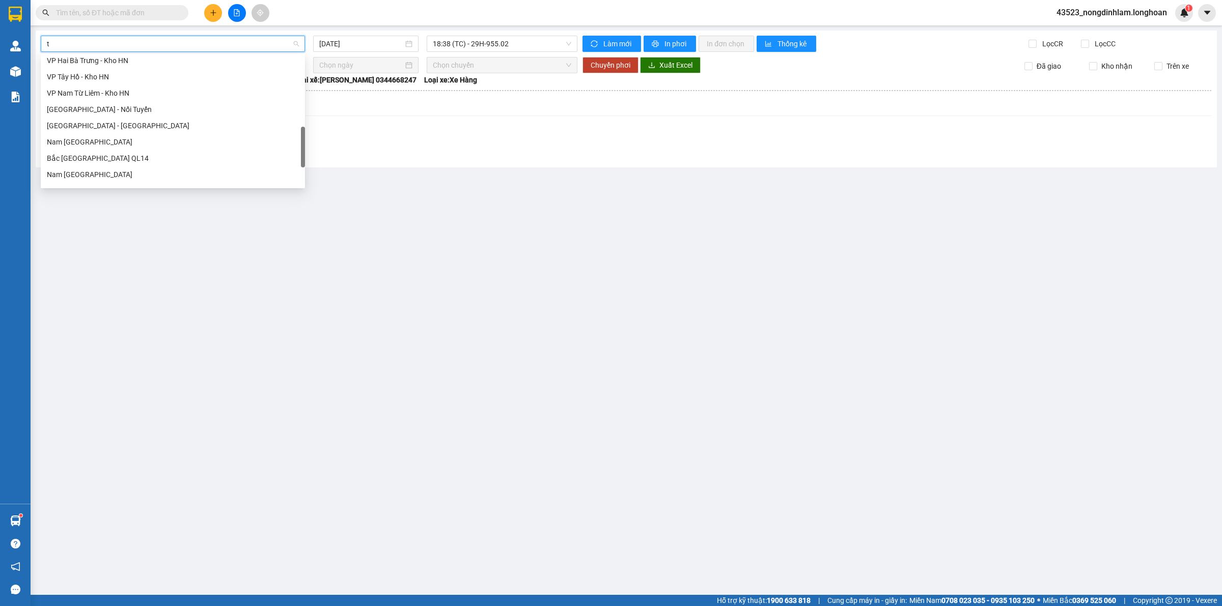
scroll to position [301, 0]
type input "td"
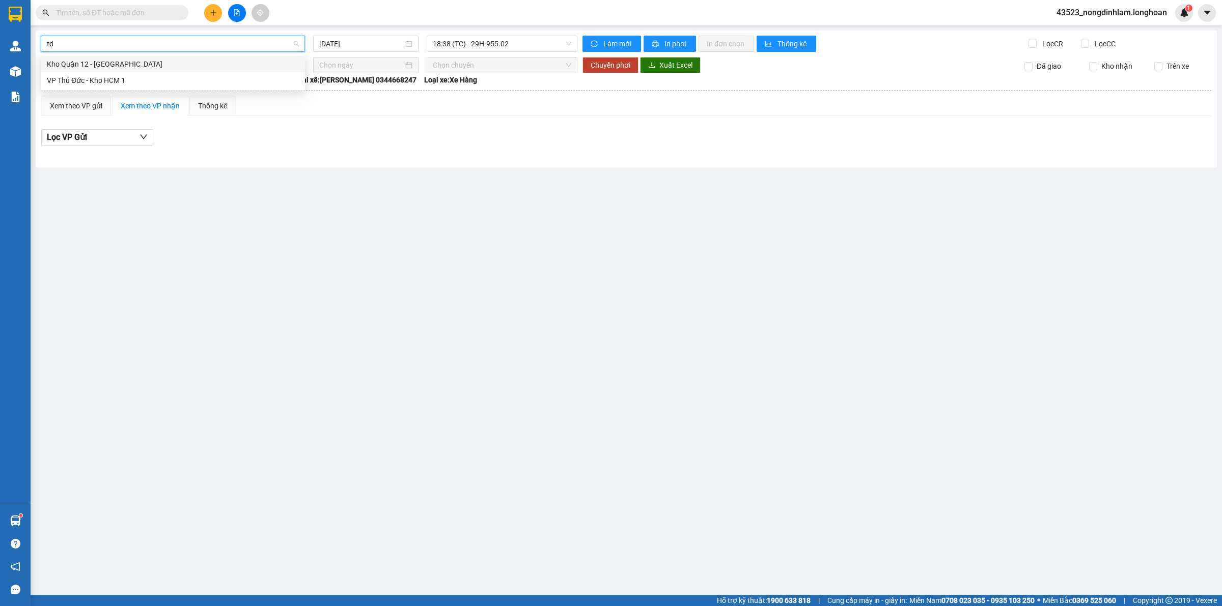
scroll to position [0, 0]
click at [116, 75] on div "VP Thủ Đức - Kho HCM 1" at bounding box center [173, 80] width 252 height 11
type input "[DATE]"
drag, startPoint x: 484, startPoint y: 41, endPoint x: 466, endPoint y: 54, distance: 22.9
click at [484, 41] on span "14:00 (TC) - 29K-040.68" at bounding box center [502, 43] width 138 height 15
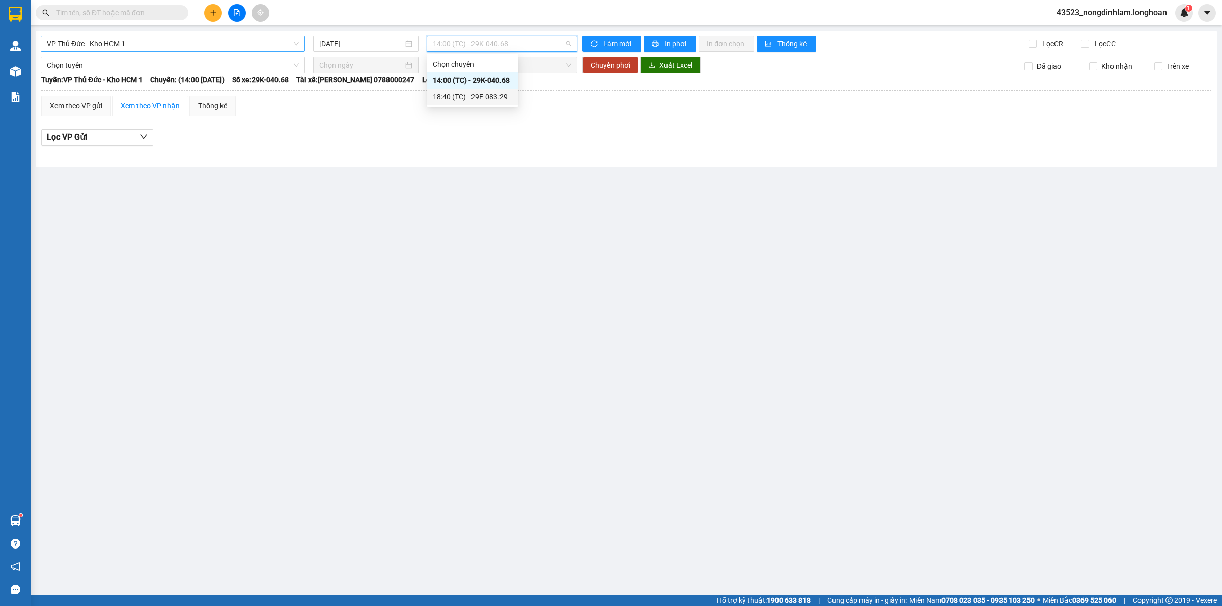
click at [454, 92] on div "18:40 (TC) - 29E-083.29" at bounding box center [472, 96] width 79 height 11
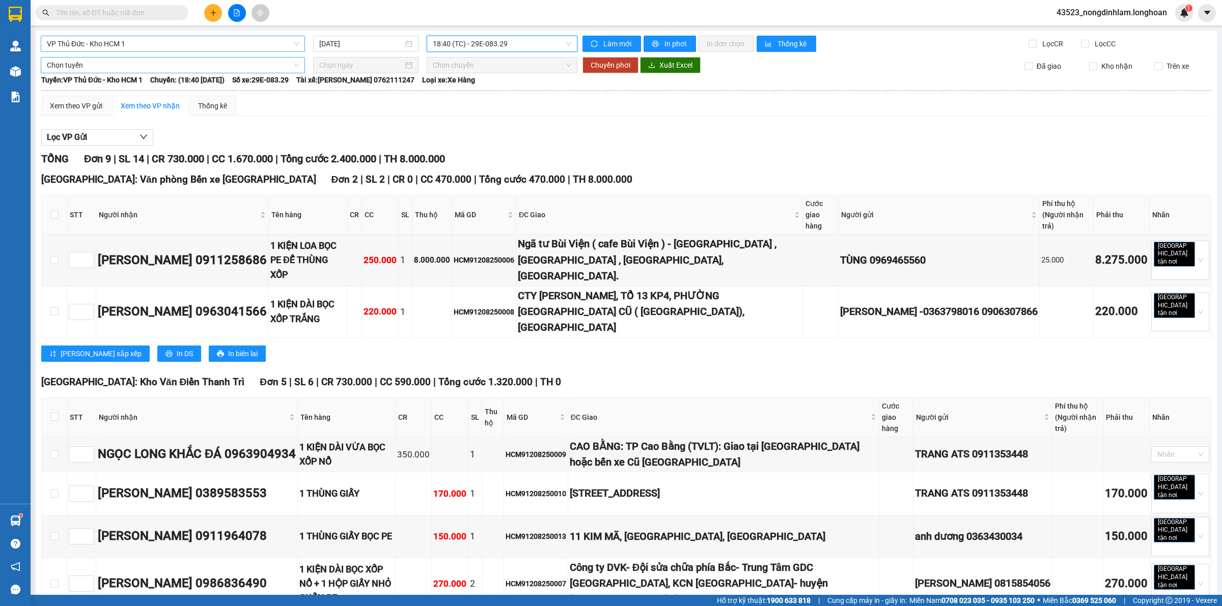
click at [161, 66] on span "Chọn tuyến" at bounding box center [173, 65] width 252 height 15
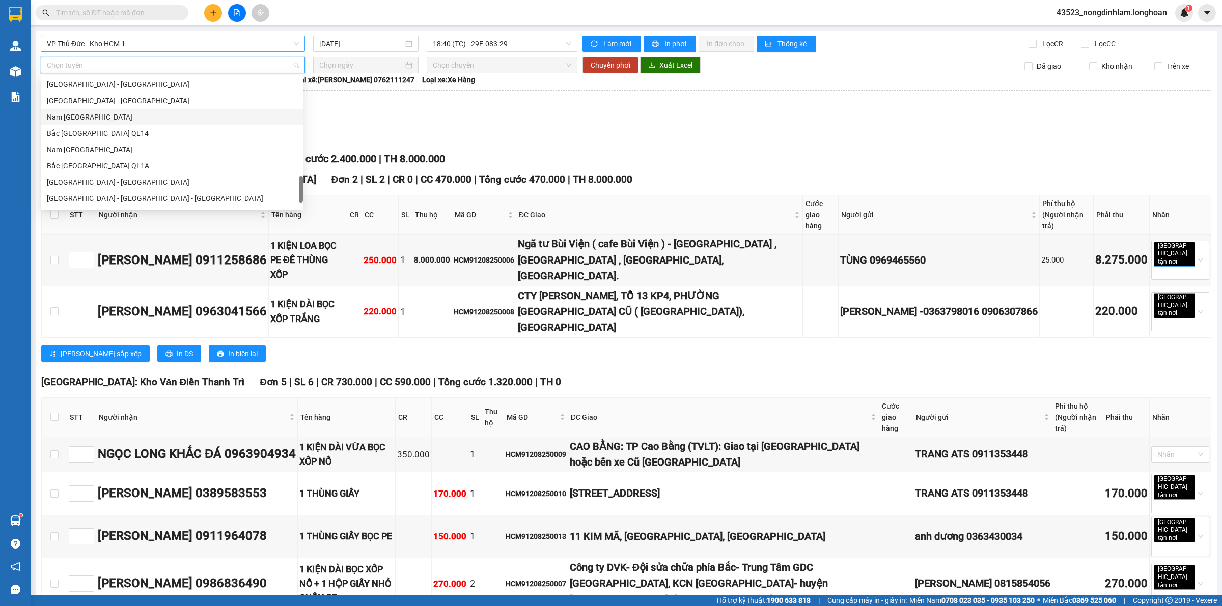
scroll to position [667, 0]
click at [124, 118] on div "Nam [GEOGRAPHIC_DATA]" at bounding box center [172, 118] width 250 height 11
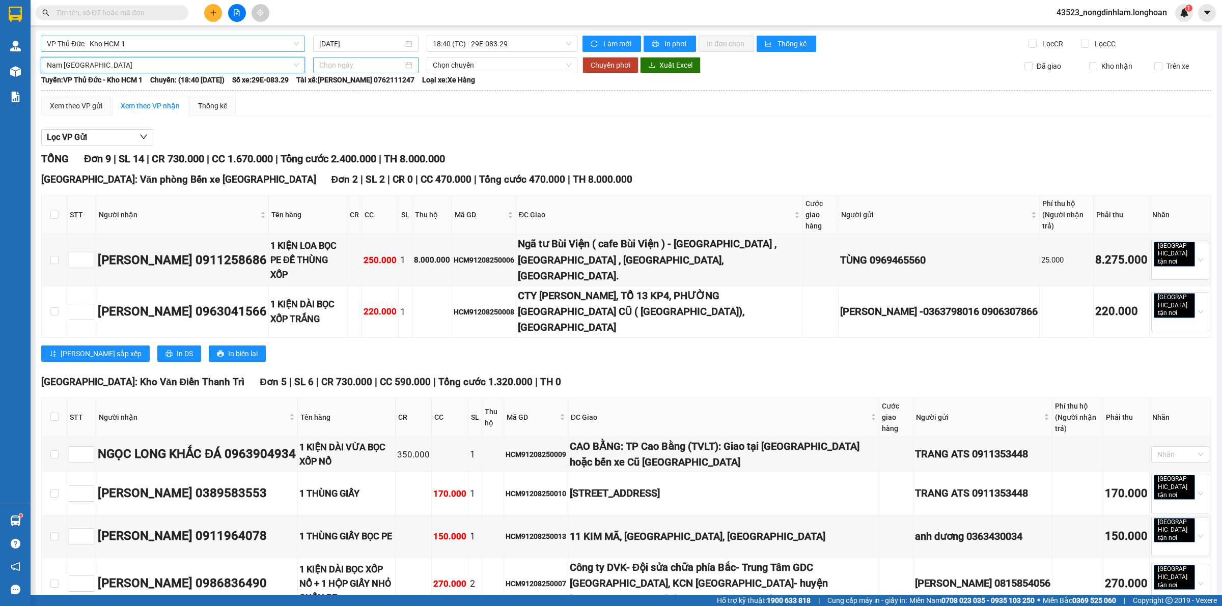
click at [344, 68] on input at bounding box center [361, 65] width 84 height 11
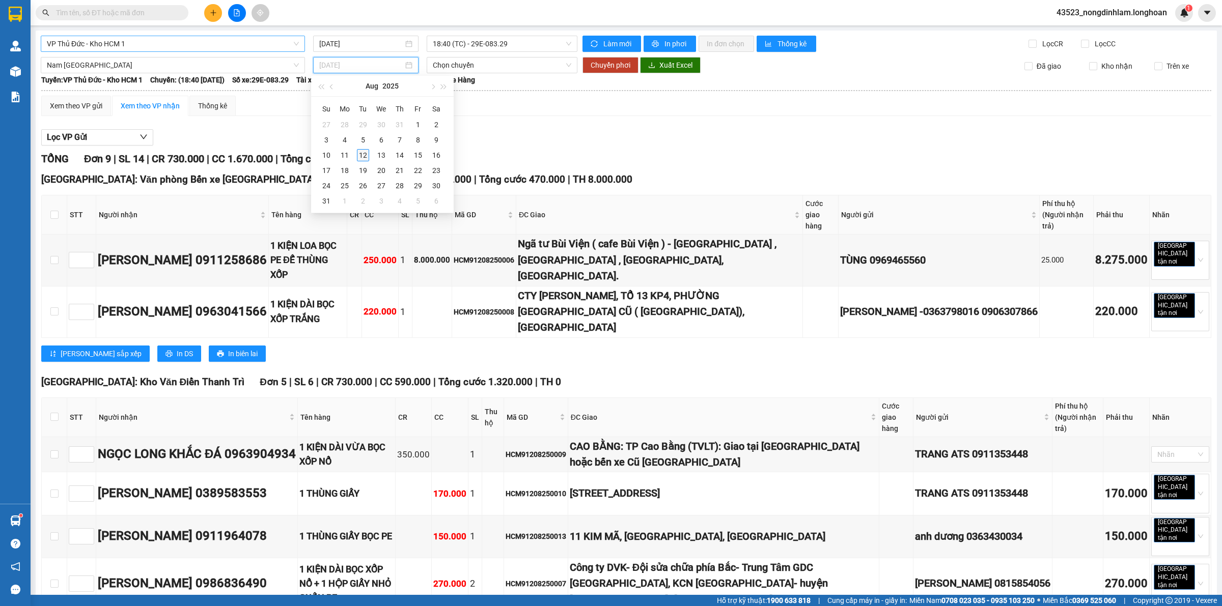
type input "[DATE]"
click at [364, 155] on div "12" at bounding box center [363, 155] width 12 height 12
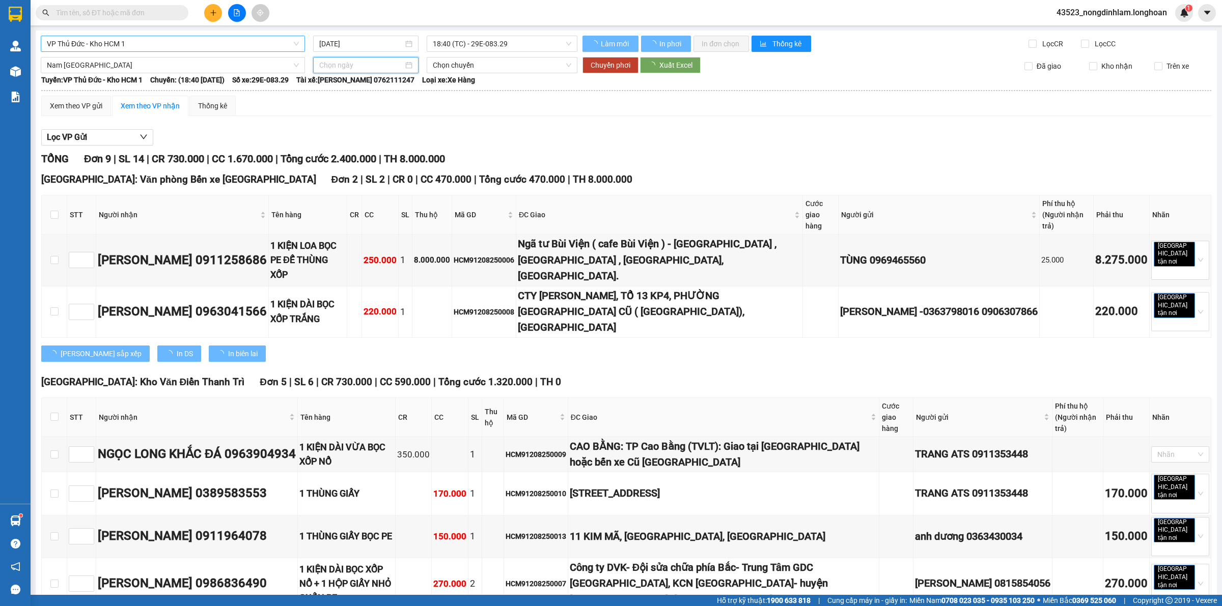
type input "[DATE]"
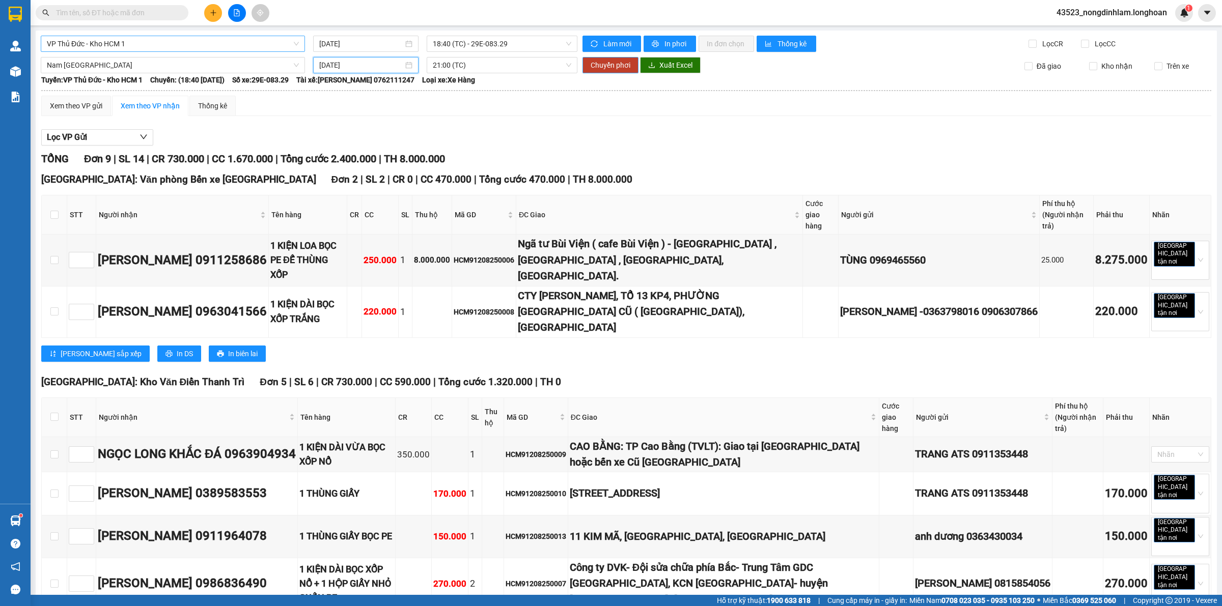
click at [594, 65] on span "Chuyển phơi" at bounding box center [610, 65] width 40 height 11
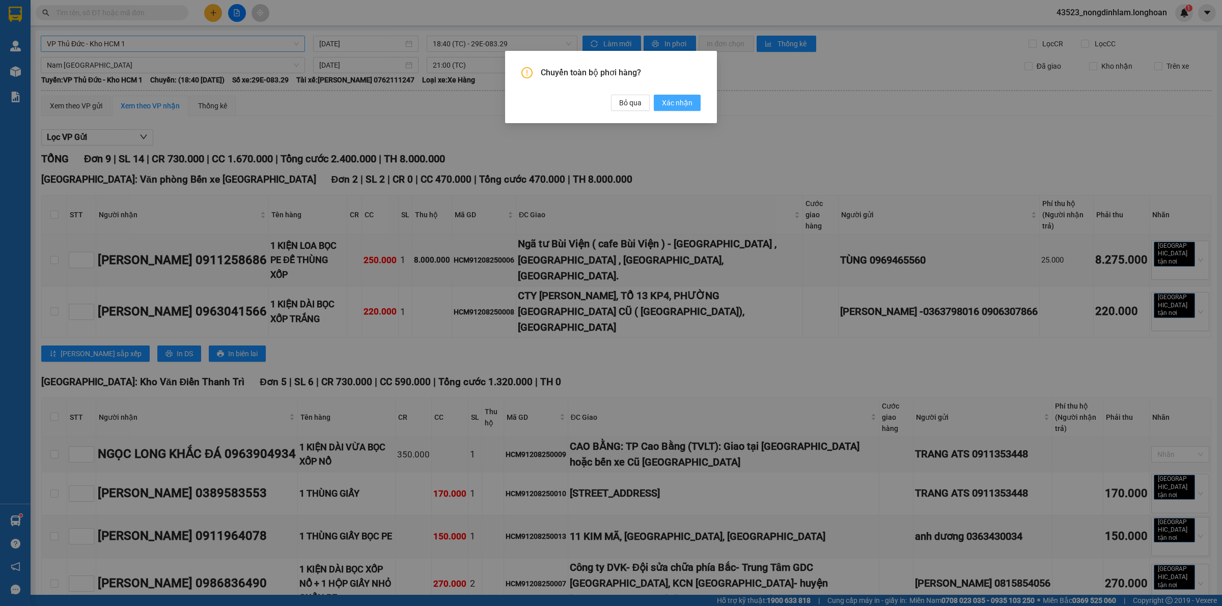
click at [672, 102] on span "Xác nhận" at bounding box center [677, 102] width 31 height 11
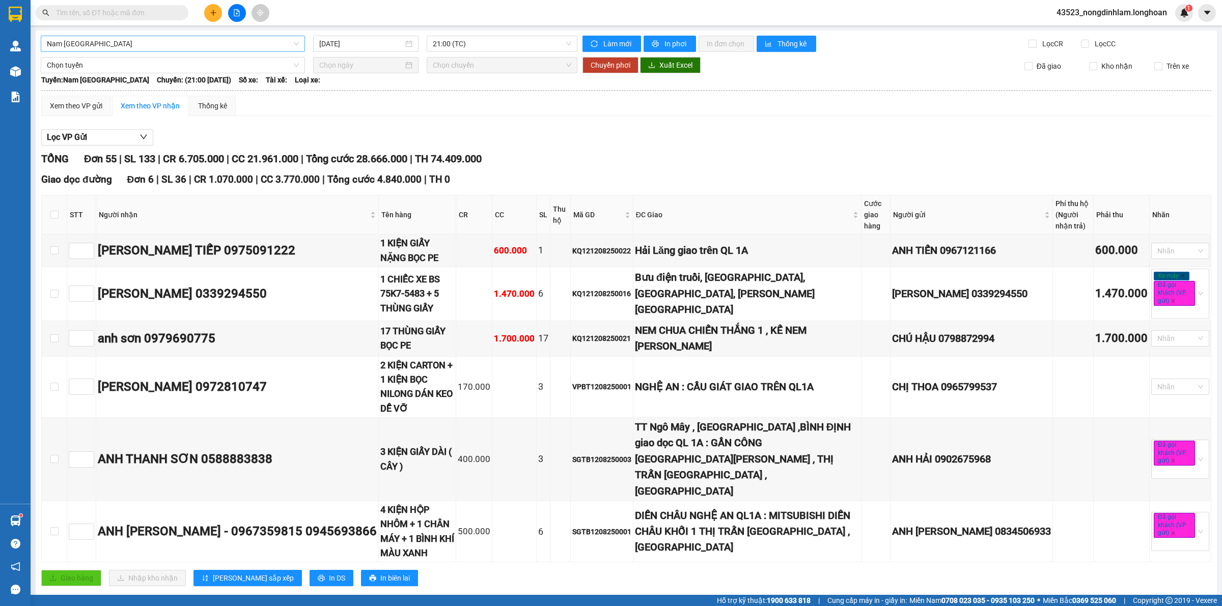
click at [104, 45] on span "Nam [GEOGRAPHIC_DATA]" at bounding box center [173, 43] width 252 height 15
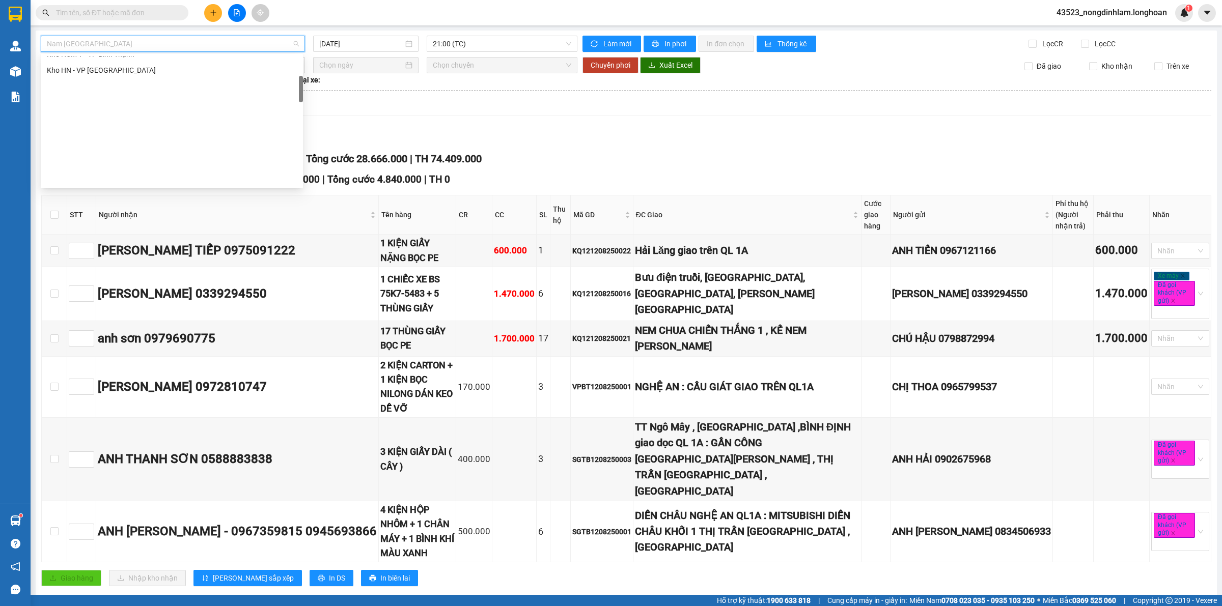
scroll to position [127, 0]
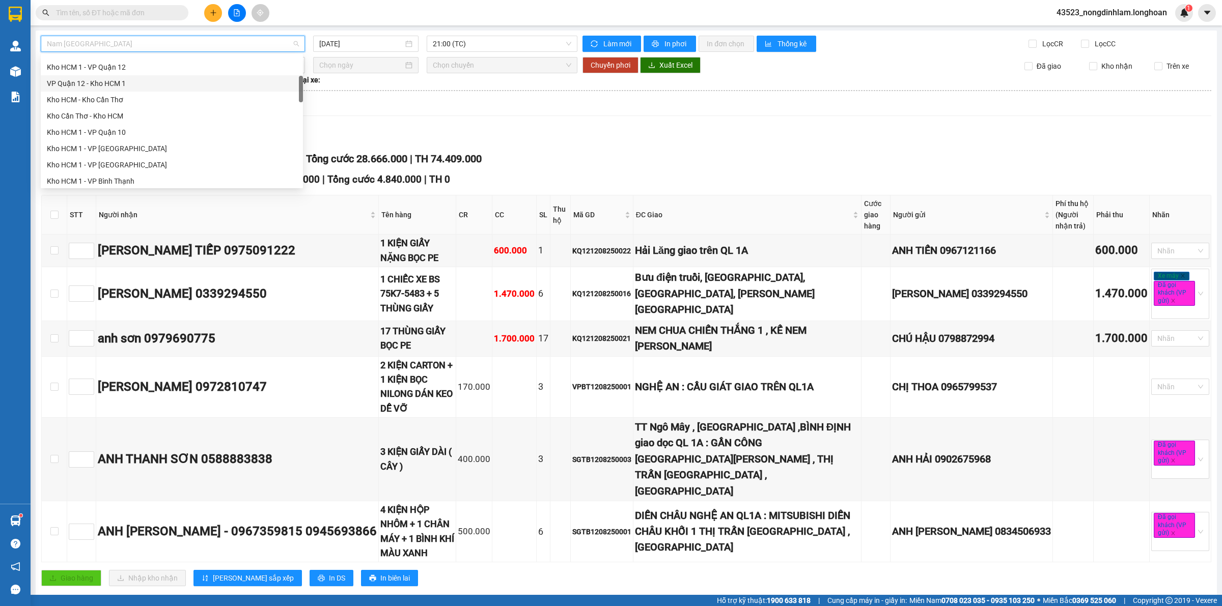
click at [97, 84] on div "VP Quận 12 - Kho HCM 1" at bounding box center [172, 83] width 250 height 11
type input "[DATE]"
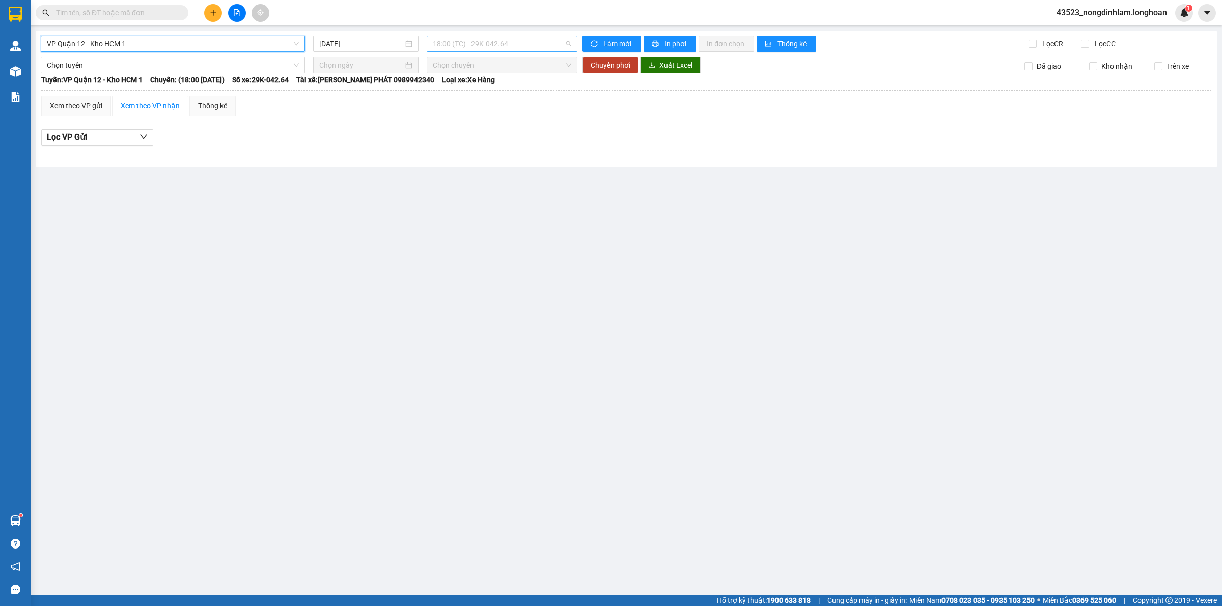
click at [475, 37] on span "18:00 (TC) - 29K-042.64" at bounding box center [502, 43] width 138 height 15
click at [480, 42] on span "18:00 (TC) - 29K-042.64" at bounding box center [502, 43] width 138 height 15
click at [402, 217] on main "VP Quận 12 - Kho HCM 1 [DATE] 18:00 (TC) - 29K-042.64 Làm mới In phơi In đơn ch…" at bounding box center [611, 297] width 1222 height 595
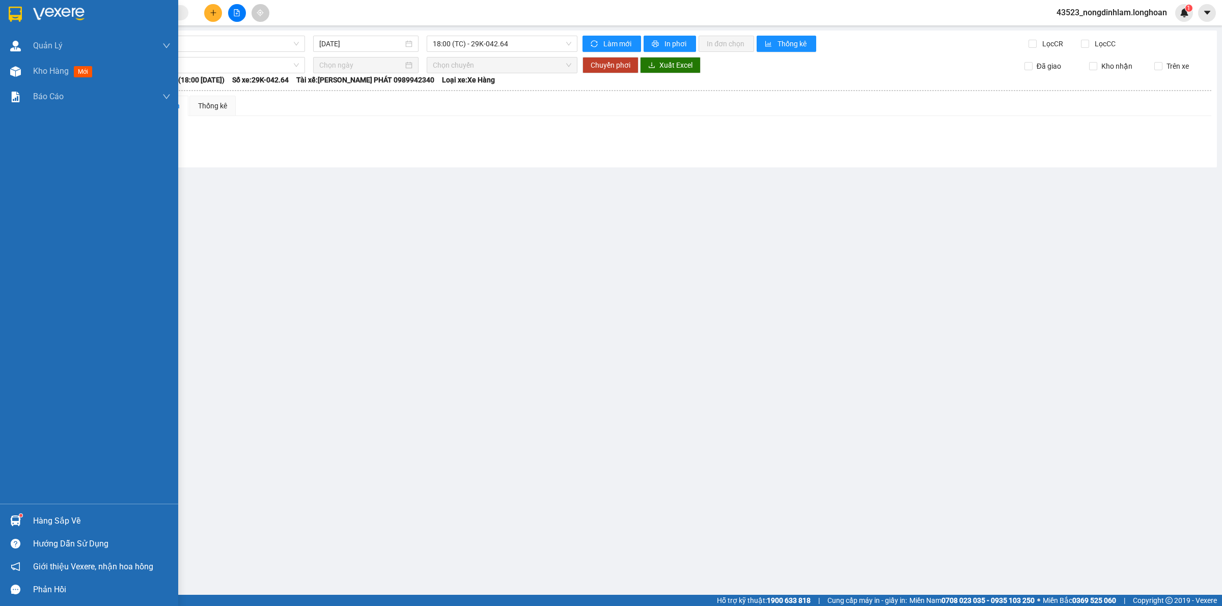
click at [18, 14] on img at bounding box center [15, 14] width 13 height 15
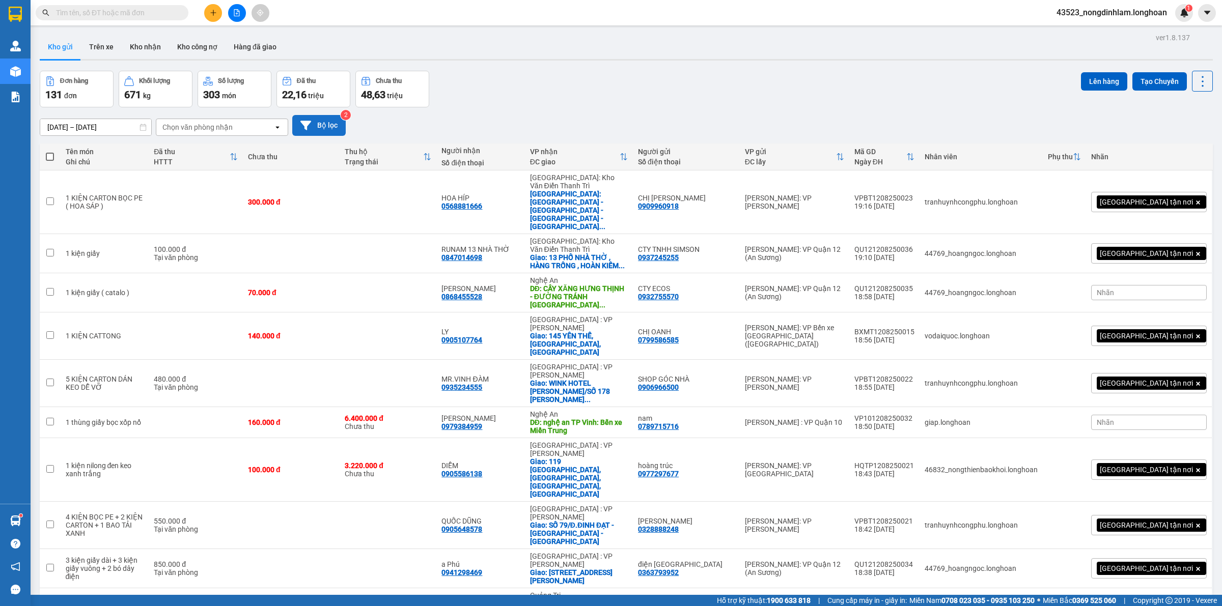
click at [323, 128] on button "Bộ lọc" at bounding box center [318, 125] width 53 height 21
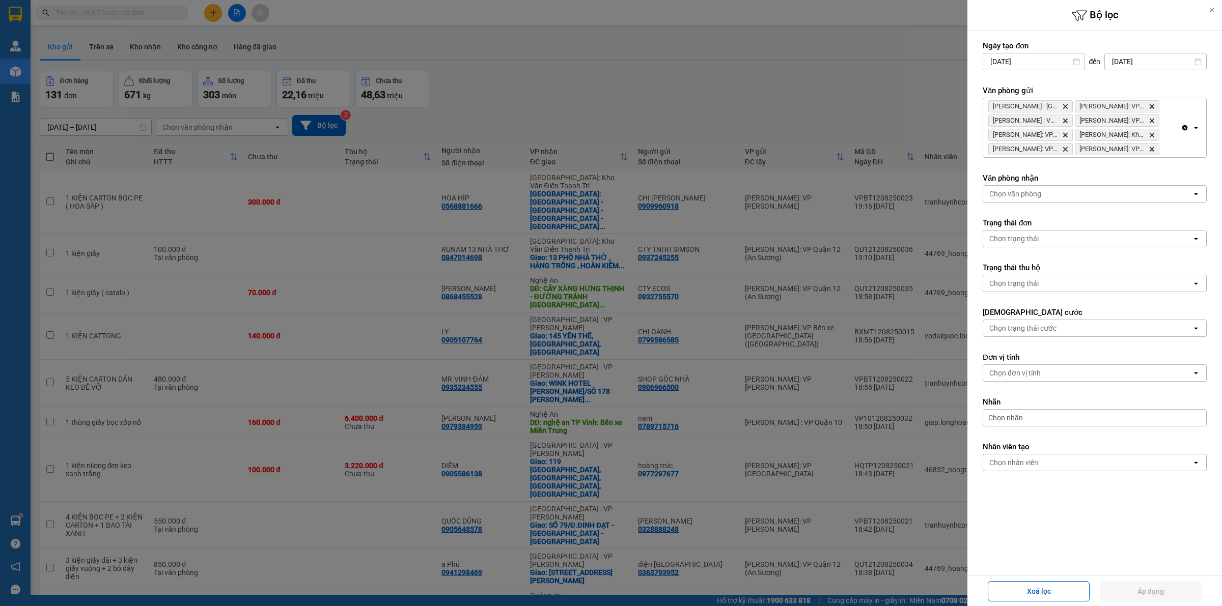
click at [1150, 143] on span "[PERSON_NAME]: VP [GEOGRAPHIC_DATA]" at bounding box center [1117, 149] width 84 height 12
click at [1150, 151] on icon "Hồ Chí Minh: VP Quận Tân Bình, close by backspace" at bounding box center [1151, 149] width 5 height 5
click at [1154, 133] on icon "Delete" at bounding box center [1151, 135] width 6 height 6
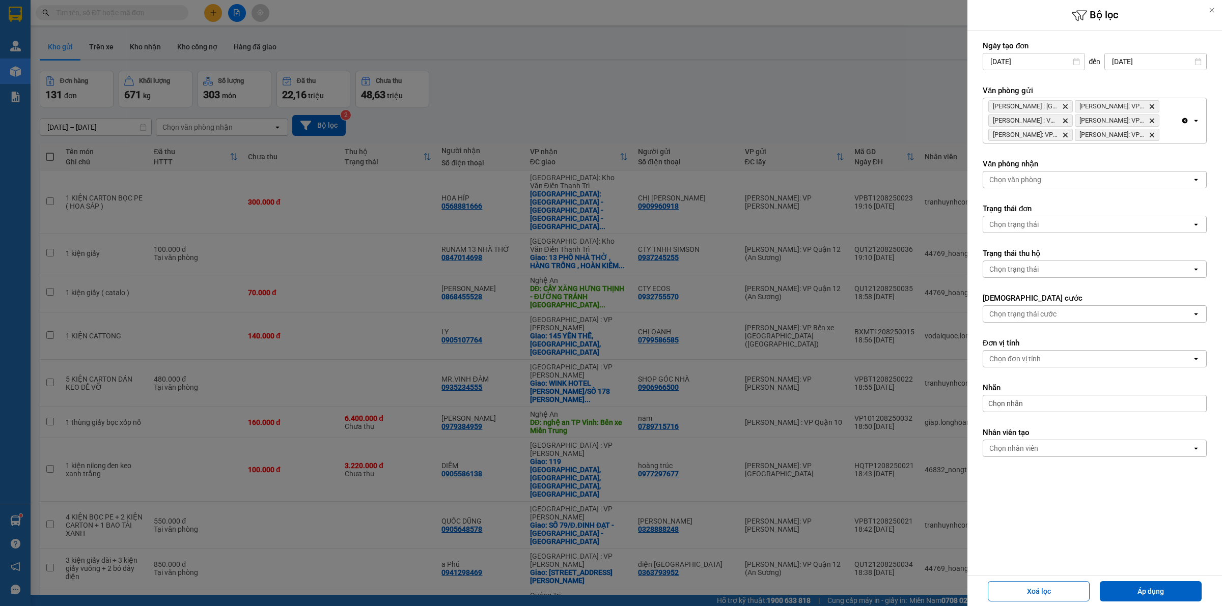
click at [1151, 121] on icon "Delete" at bounding box center [1151, 121] width 6 height 6
click at [1149, 108] on icon "Delete" at bounding box center [1151, 106] width 6 height 6
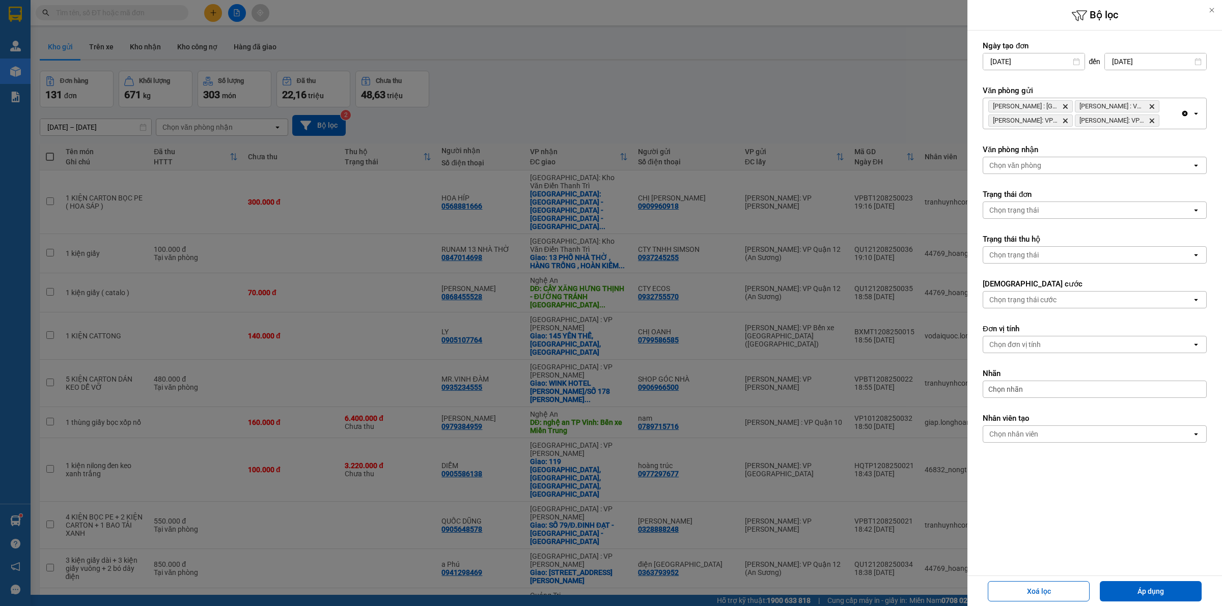
click at [1151, 107] on icon "Delete" at bounding box center [1151, 106] width 6 height 6
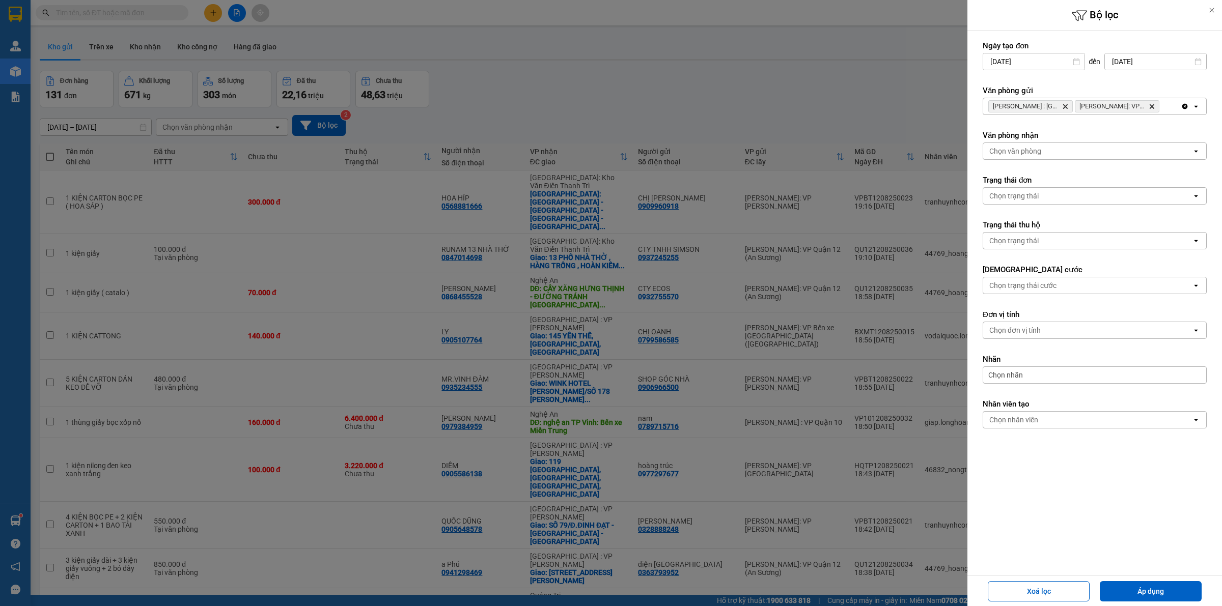
click at [1065, 107] on icon "Hồ Chí Minh : Kho Quận 12, close by backspace" at bounding box center [1065, 106] width 5 height 5
click at [1064, 105] on icon "Hồ Chí Minh: VP Bến xe Miền Tây (Quận Bình Tân), close by backspace" at bounding box center [1065, 106] width 5 height 5
click at [1052, 105] on div "Chọn văn phòng" at bounding box center [1087, 106] width 209 height 16
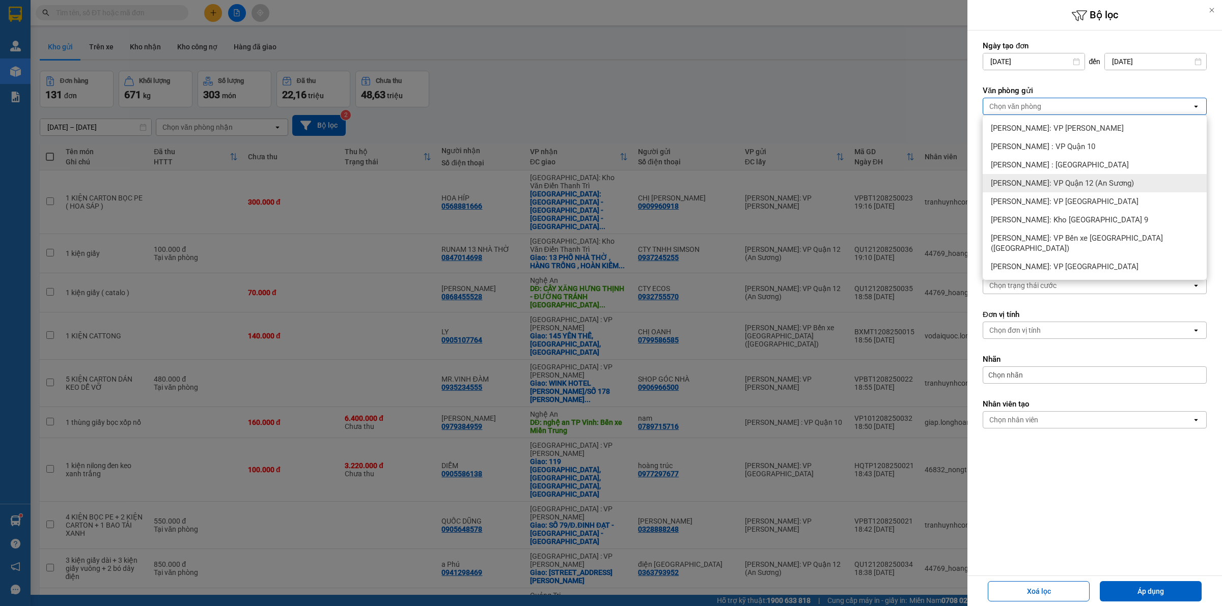
click at [1103, 182] on span "[PERSON_NAME]: VP Quận 12 (An Sương)" at bounding box center [1062, 183] width 143 height 10
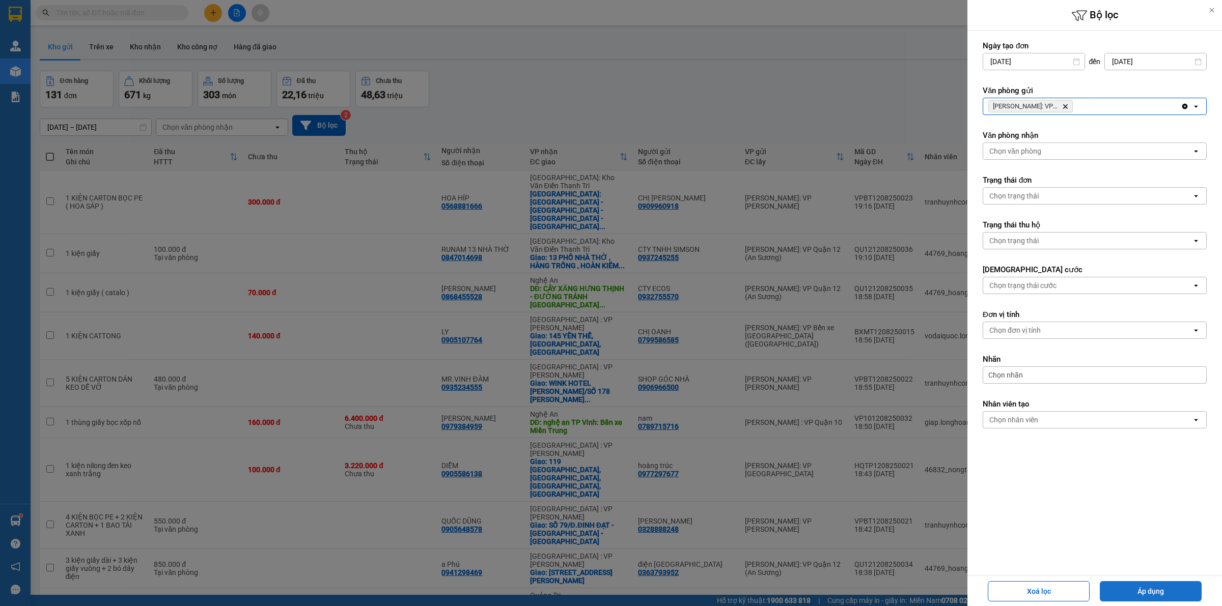
click at [1148, 591] on button "Áp dụng" at bounding box center [1150, 591] width 102 height 20
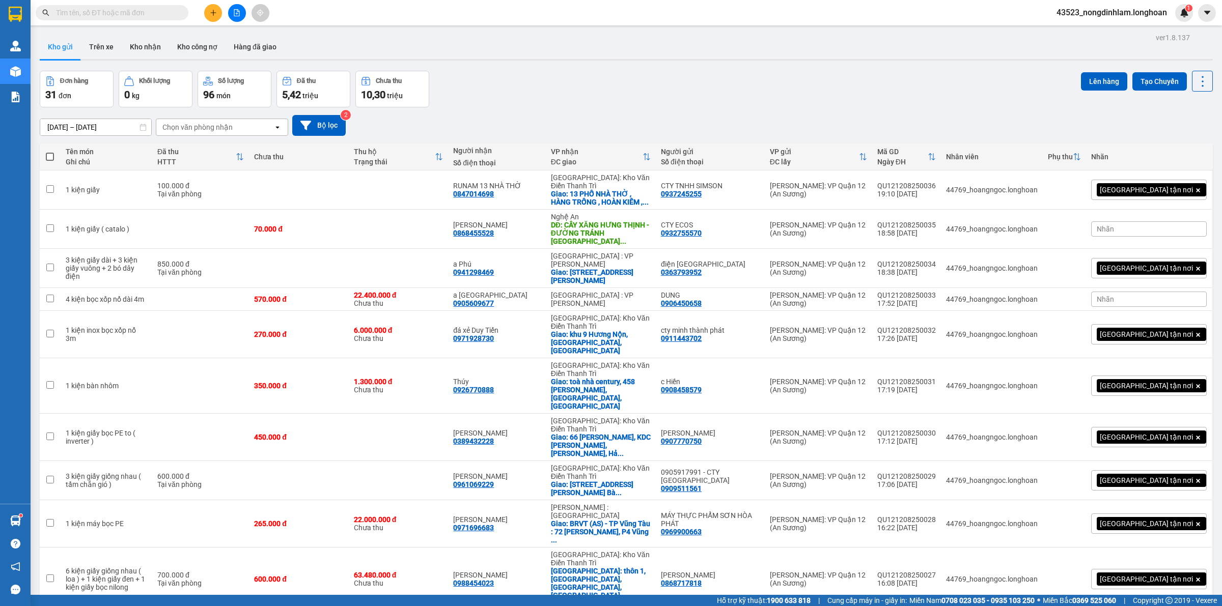
click at [232, 13] on button at bounding box center [237, 13] width 18 height 18
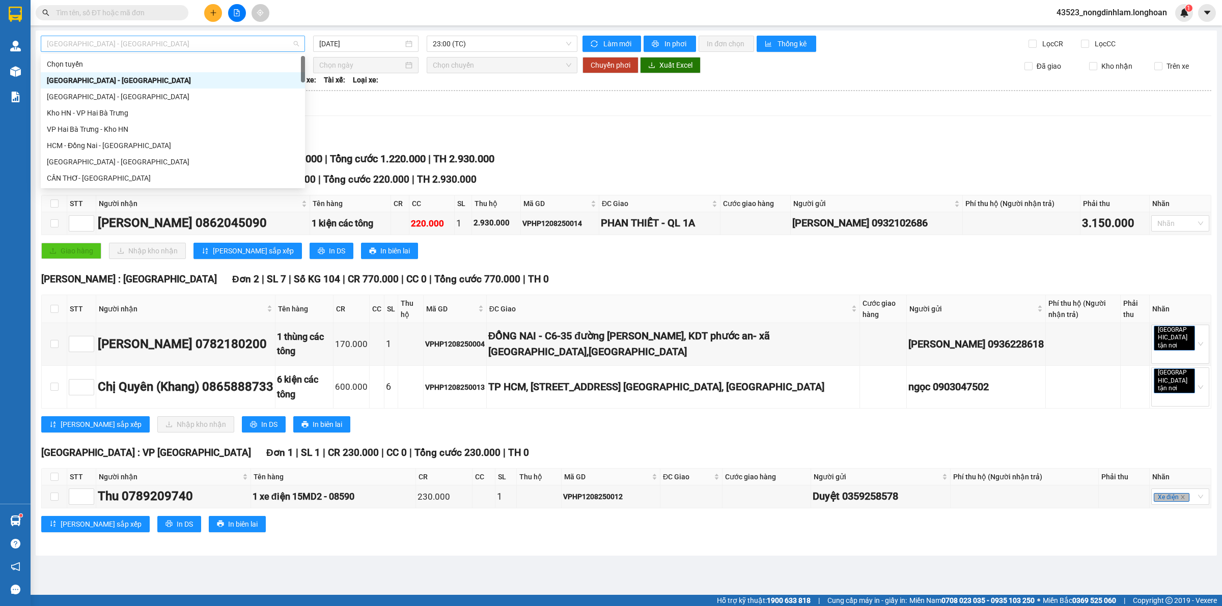
click at [196, 48] on span "[GEOGRAPHIC_DATA] - [GEOGRAPHIC_DATA]" at bounding box center [173, 43] width 252 height 15
click at [108, 92] on div "Nam [GEOGRAPHIC_DATA]" at bounding box center [173, 97] width 252 height 11
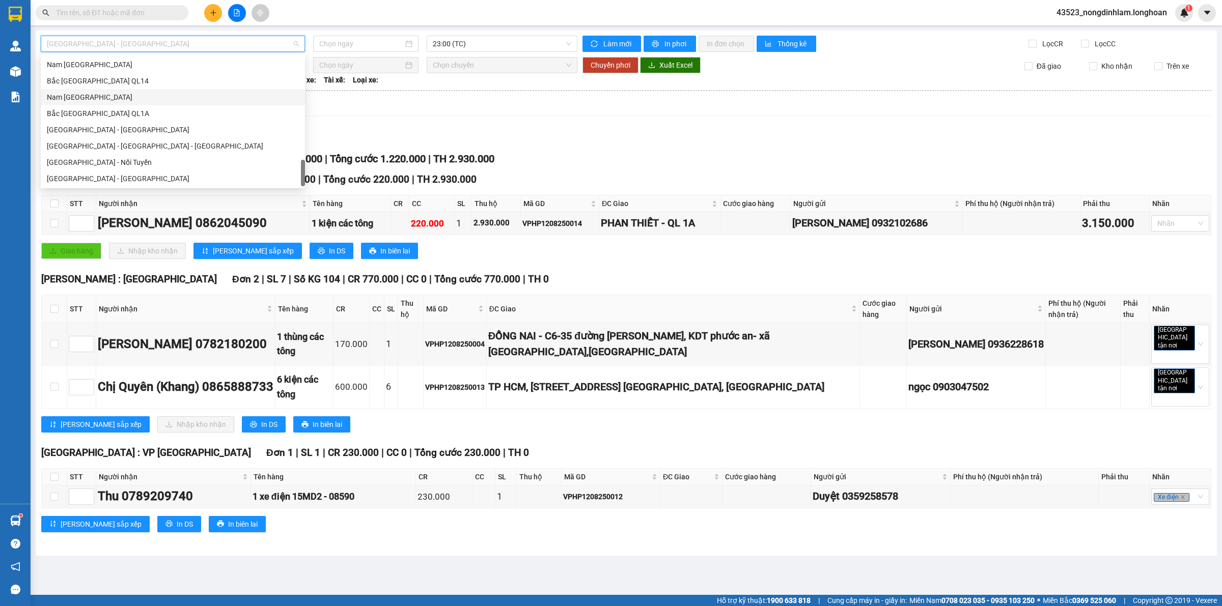
type input "[DATE]"
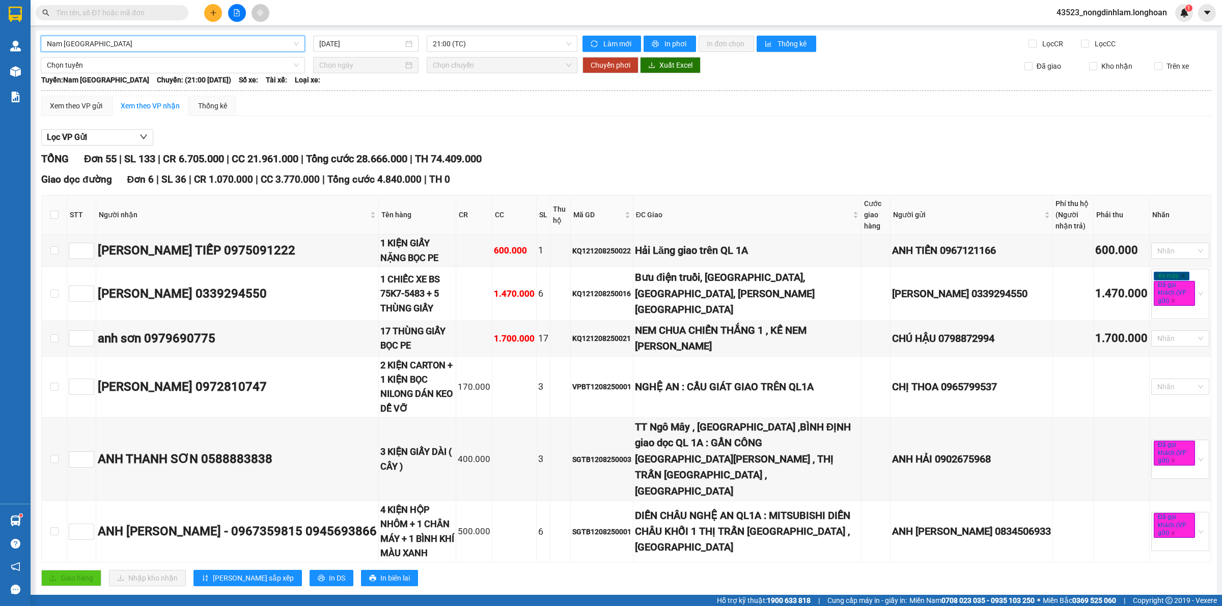
click at [200, 42] on span "Nam [GEOGRAPHIC_DATA]" at bounding box center [173, 43] width 252 height 15
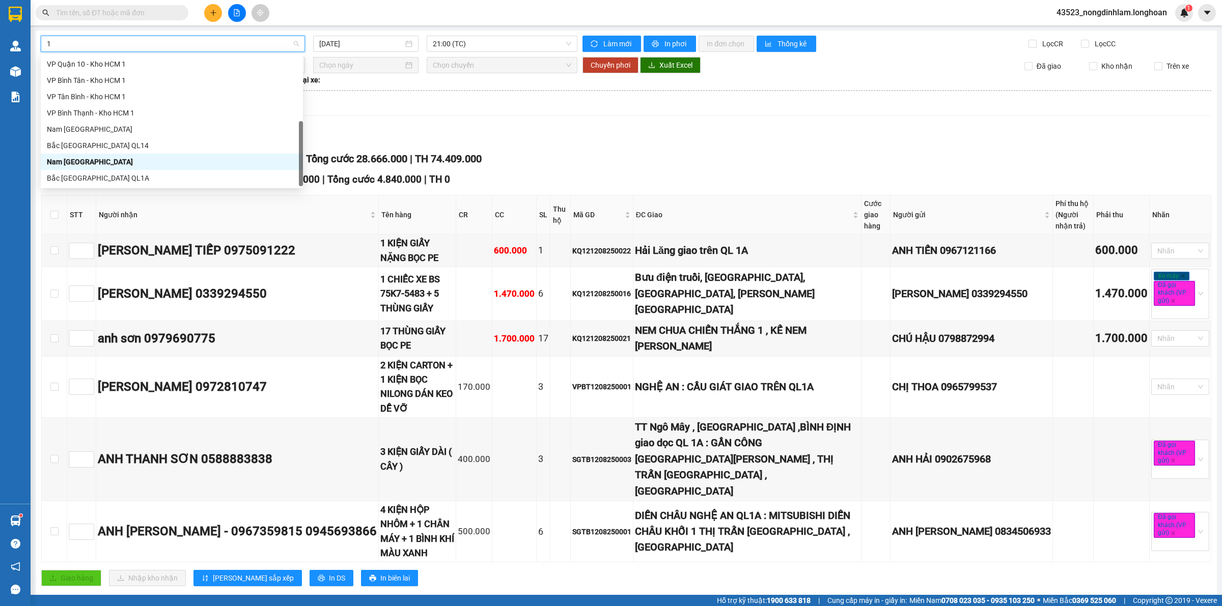
scroll to position [146, 0]
type input "10"
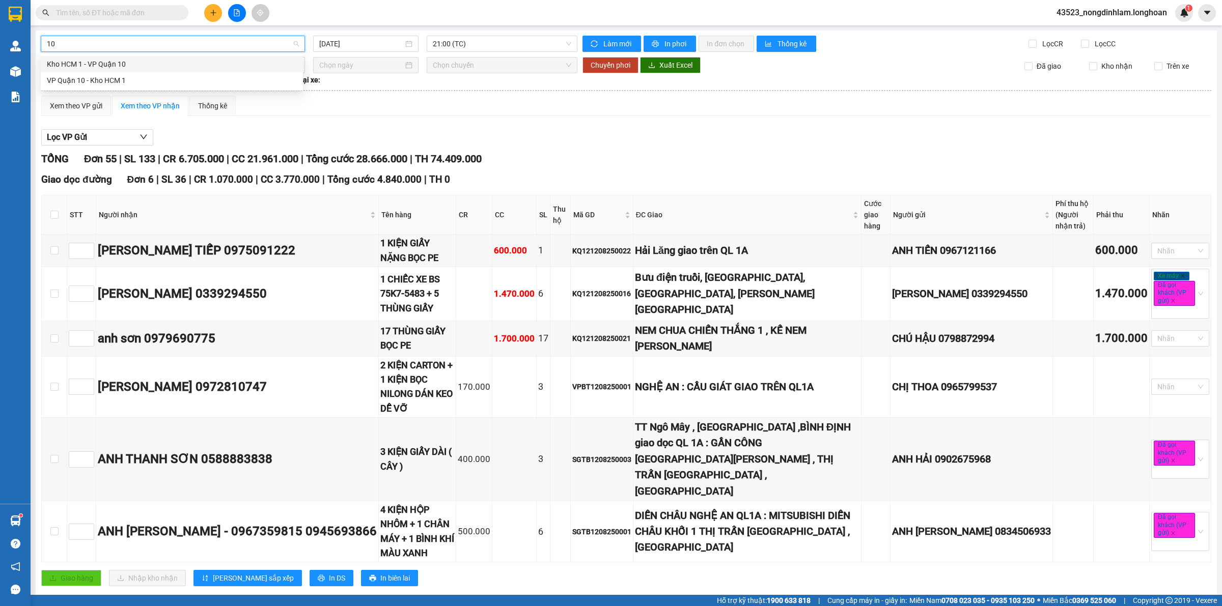
scroll to position [0, 0]
click at [145, 77] on div "VP Quận 10 - Kho HCM 1" at bounding box center [172, 80] width 250 height 11
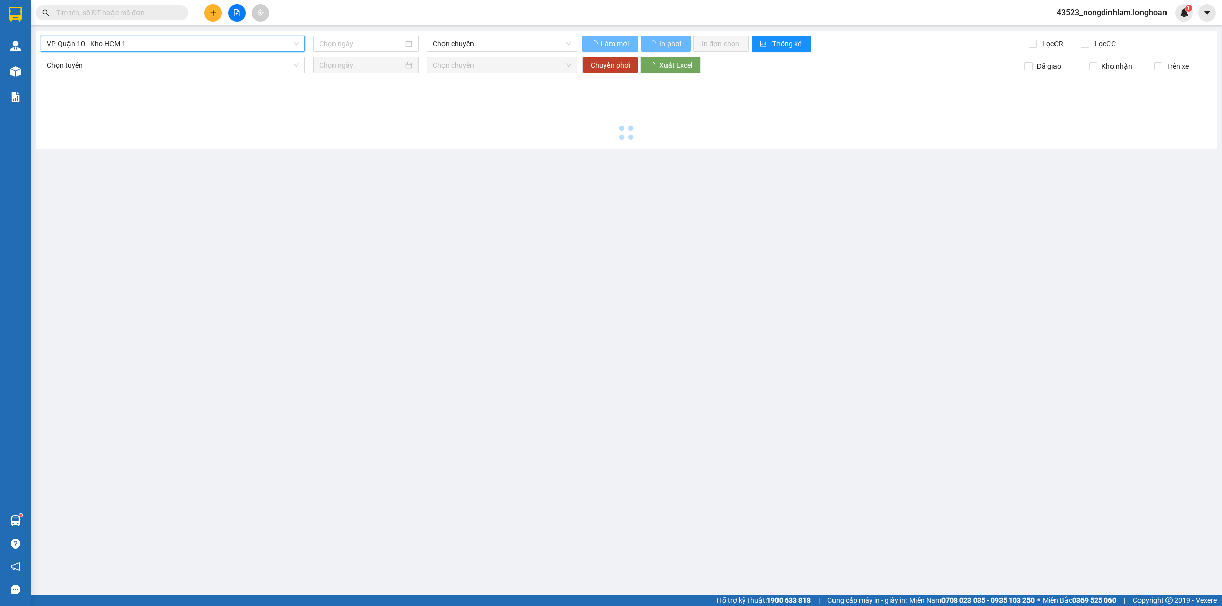
type input "[DATE]"
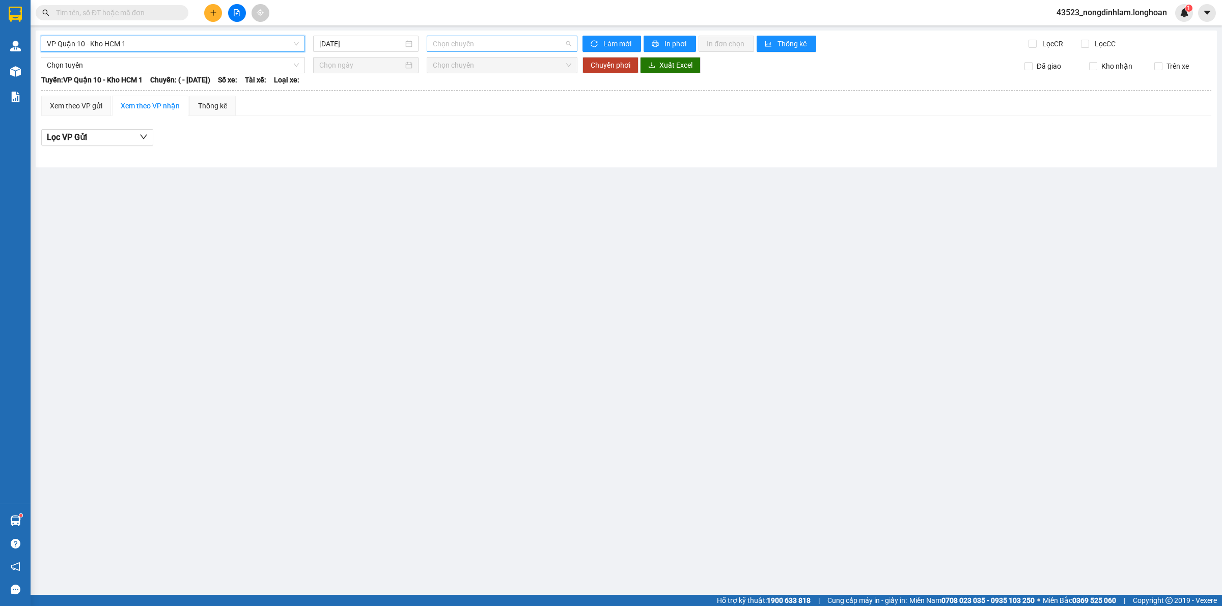
click at [451, 44] on span "Chọn chuyến" at bounding box center [502, 43] width 138 height 15
click at [274, 46] on span "VP Quận 10 - Kho HCM 1" at bounding box center [173, 43] width 252 height 15
click at [202, 50] on span "VP Quận 10 - Kho HCM 1" at bounding box center [173, 43] width 252 height 15
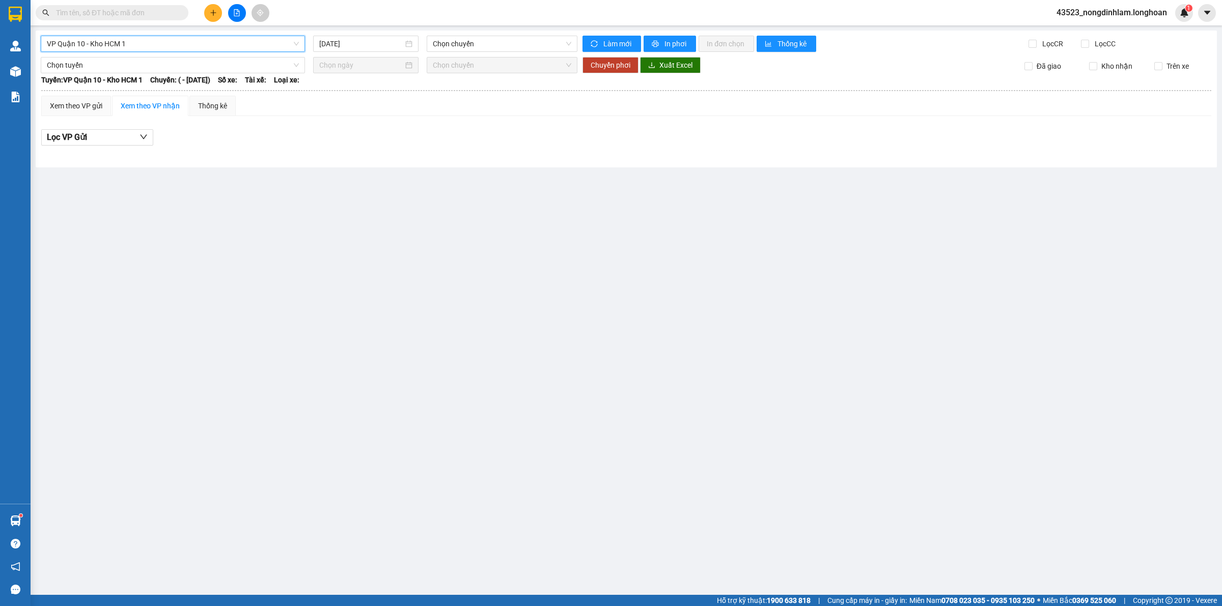
click at [202, 50] on span "VP Quận 10 - Kho HCM 1" at bounding box center [173, 43] width 252 height 15
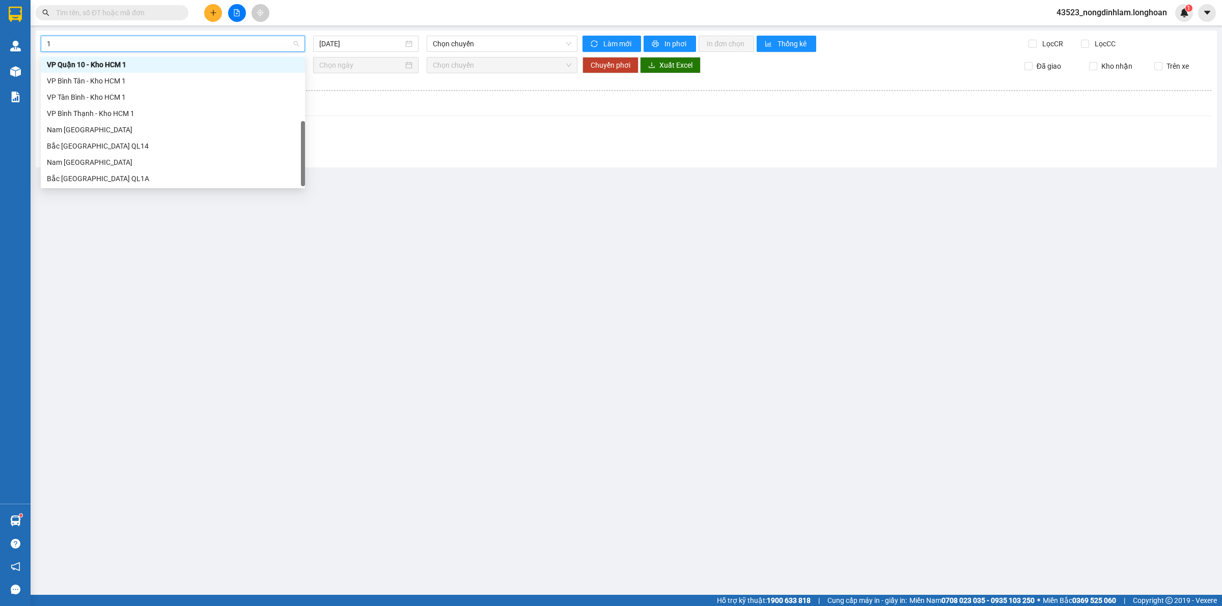
type input "12"
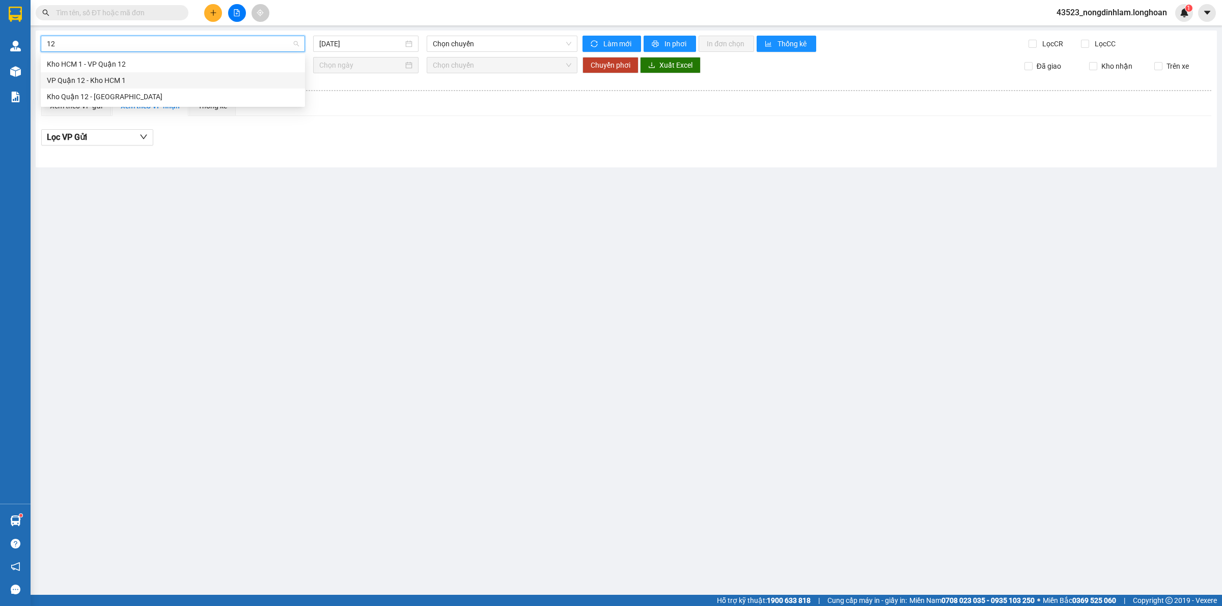
click at [149, 75] on div "VP Quận 12 - Kho HCM 1" at bounding box center [173, 80] width 252 height 11
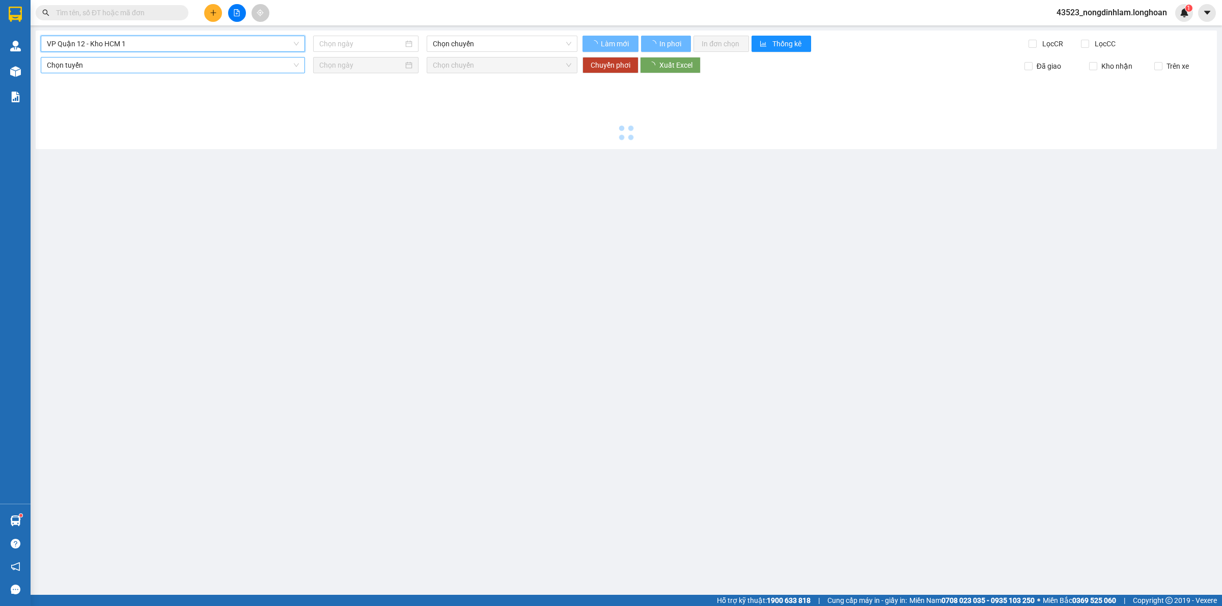
type input "[DATE]"
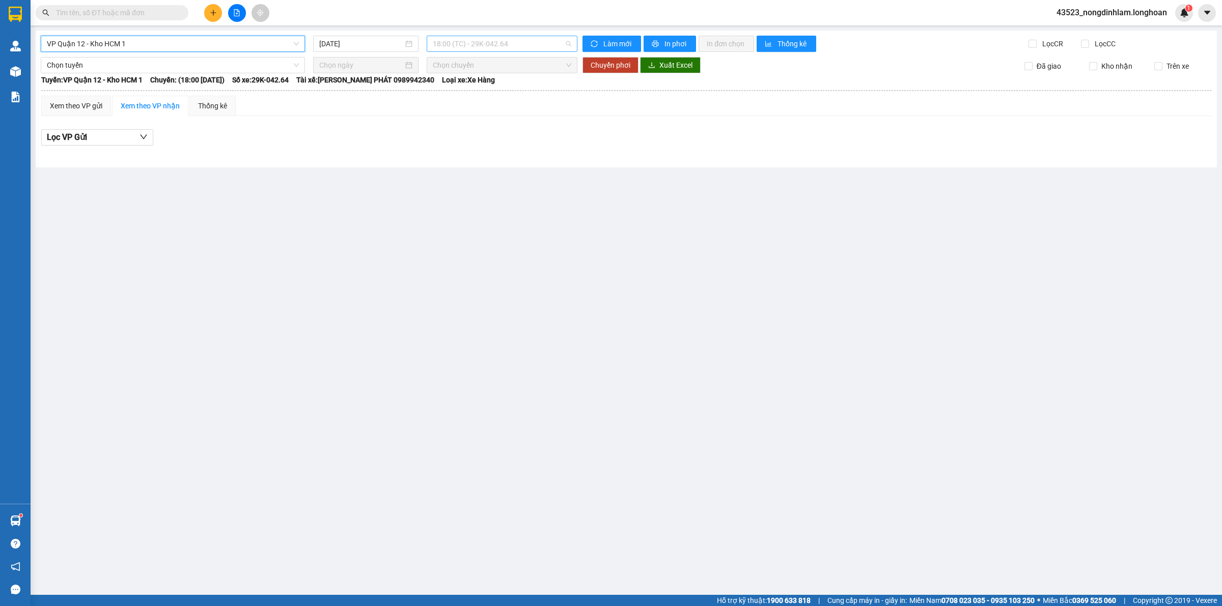
click at [471, 51] on span "18:00 (TC) - 29K-042.64" at bounding box center [502, 43] width 138 height 15
click at [492, 51] on span "18:00 (TC) - 29K-042.64" at bounding box center [502, 43] width 138 height 15
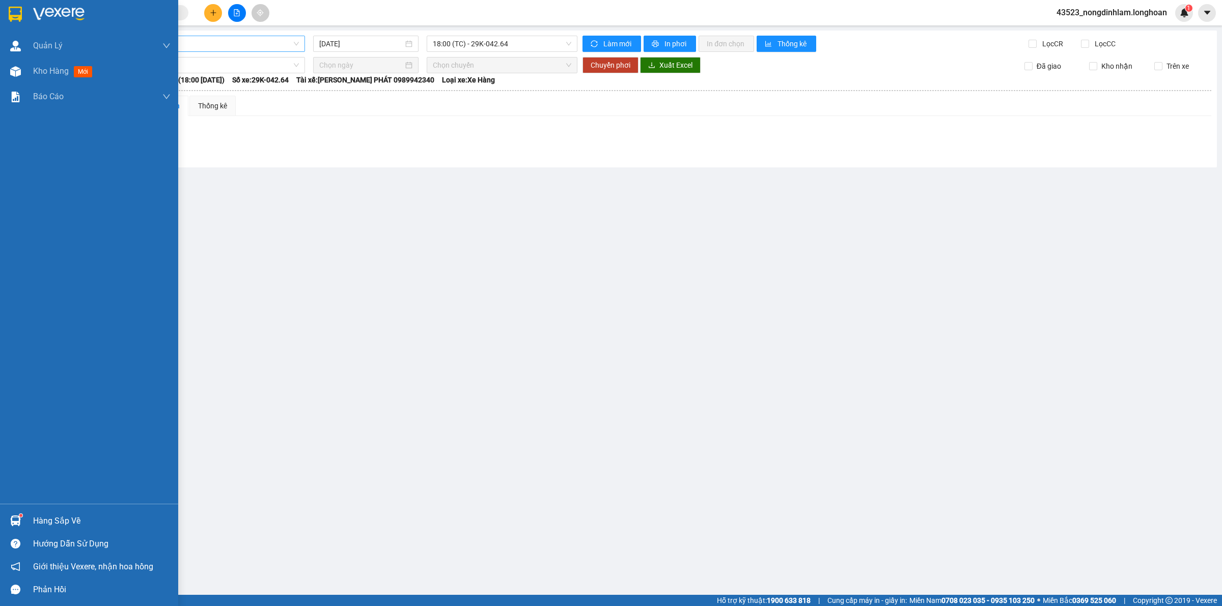
click at [0, 6] on div at bounding box center [89, 16] width 178 height 33
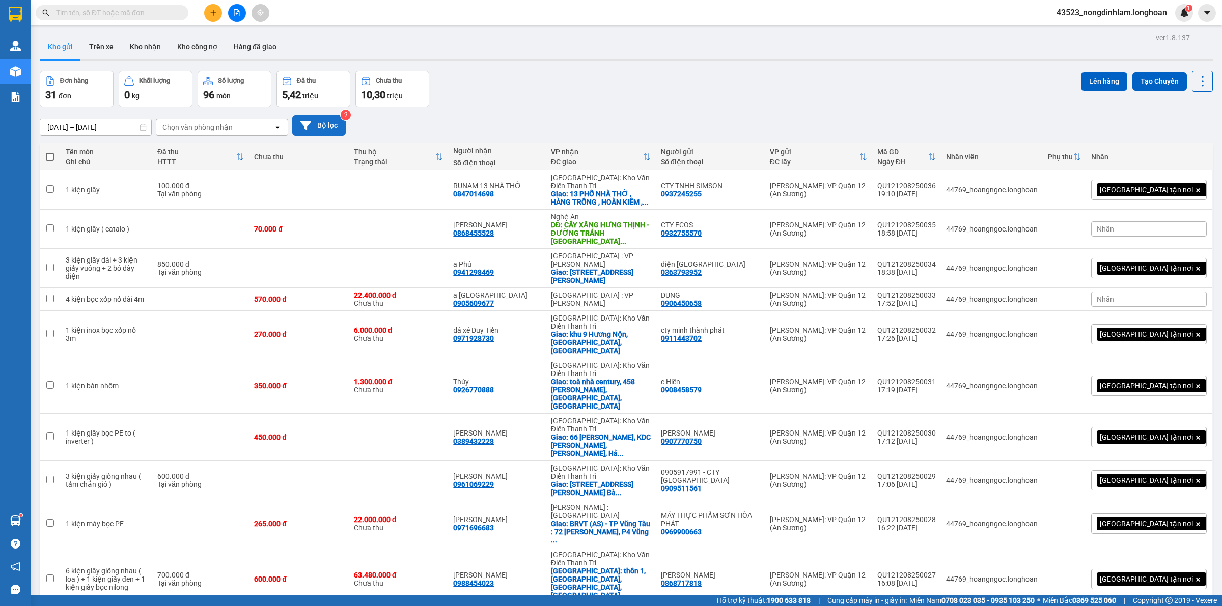
click at [328, 124] on button "Bộ lọc" at bounding box center [318, 125] width 53 height 21
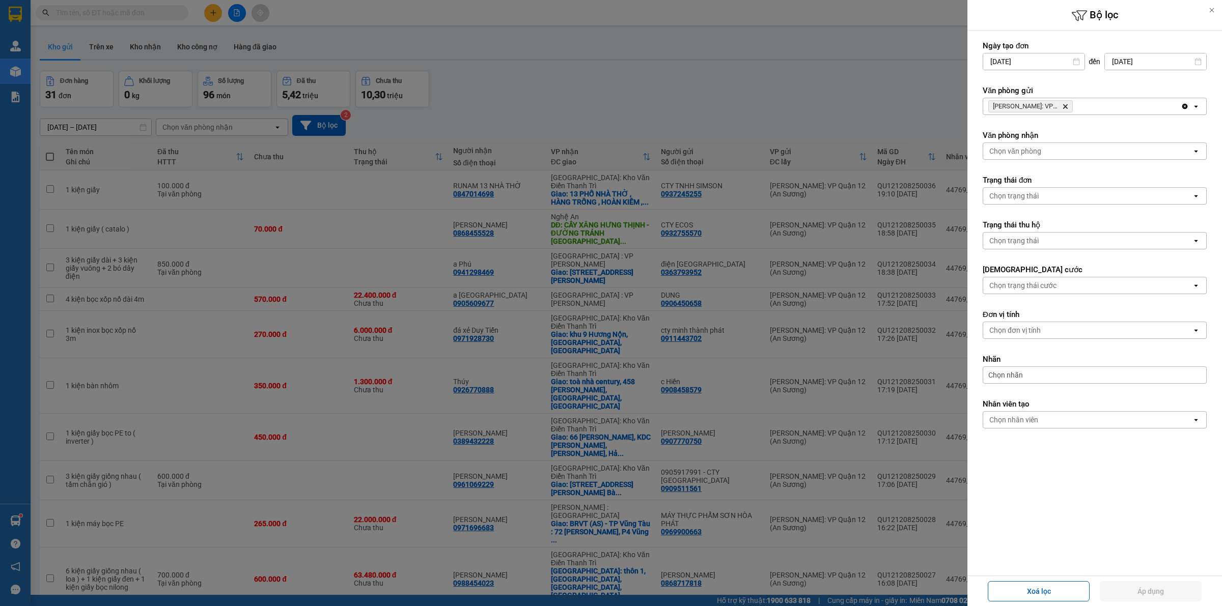
click at [1063, 106] on icon "Delete" at bounding box center [1065, 106] width 6 height 6
click at [1061, 106] on div "Chọn văn phòng" at bounding box center [1087, 106] width 209 height 16
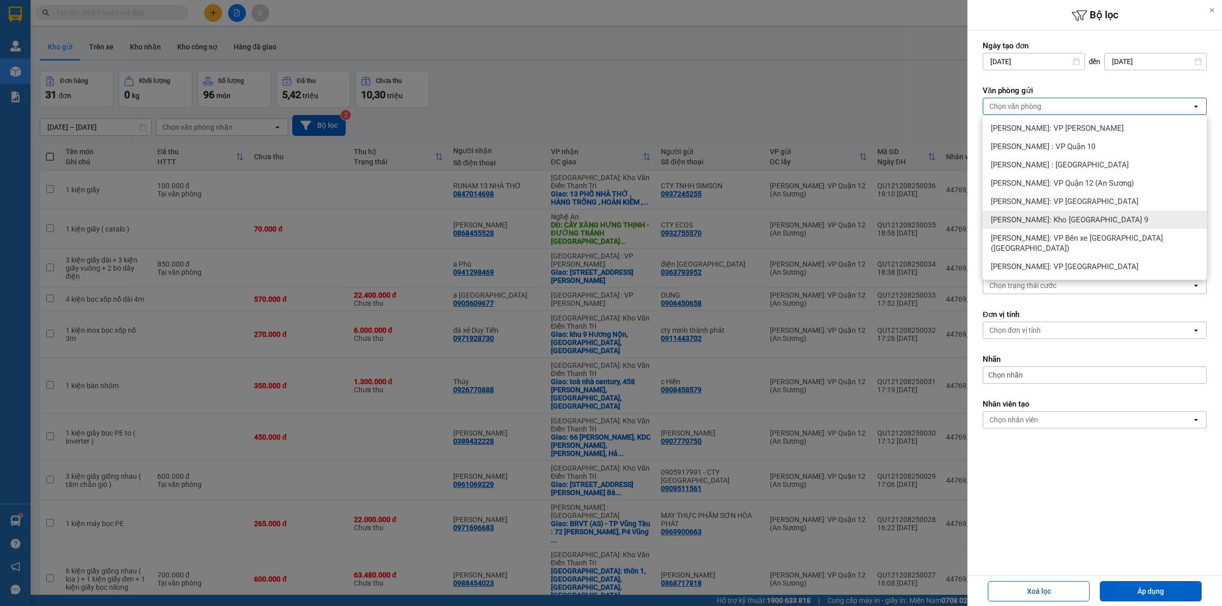
click at [1106, 225] on div "[PERSON_NAME]: Kho [GEOGRAPHIC_DATA] 9" at bounding box center [1094, 220] width 224 height 18
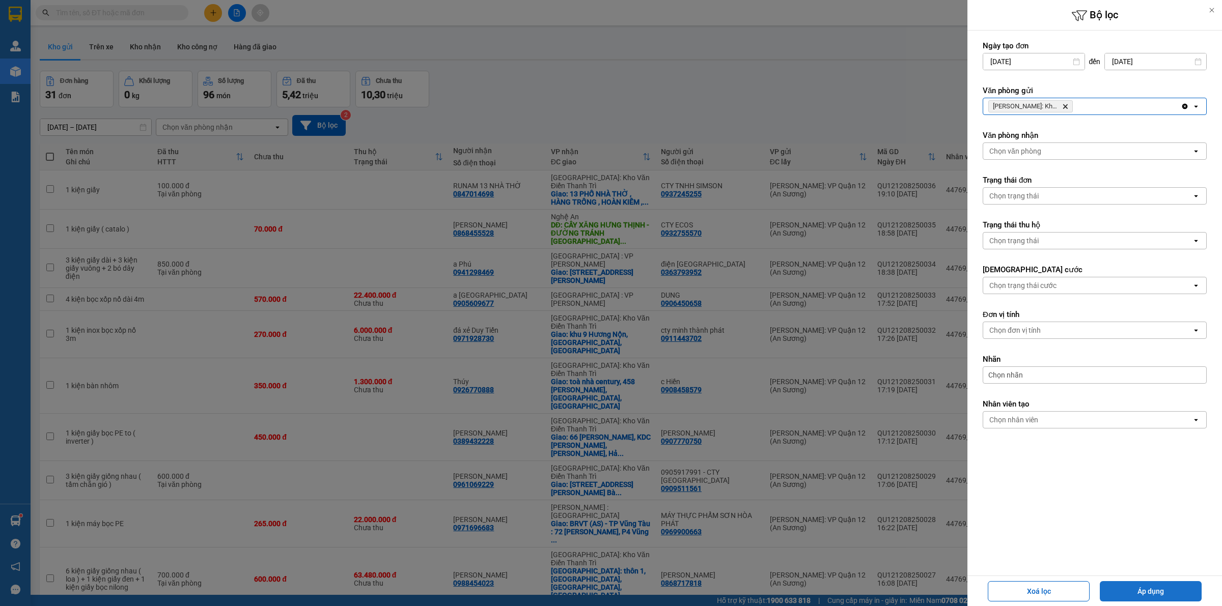
click at [1144, 586] on button "Áp dụng" at bounding box center [1150, 591] width 102 height 20
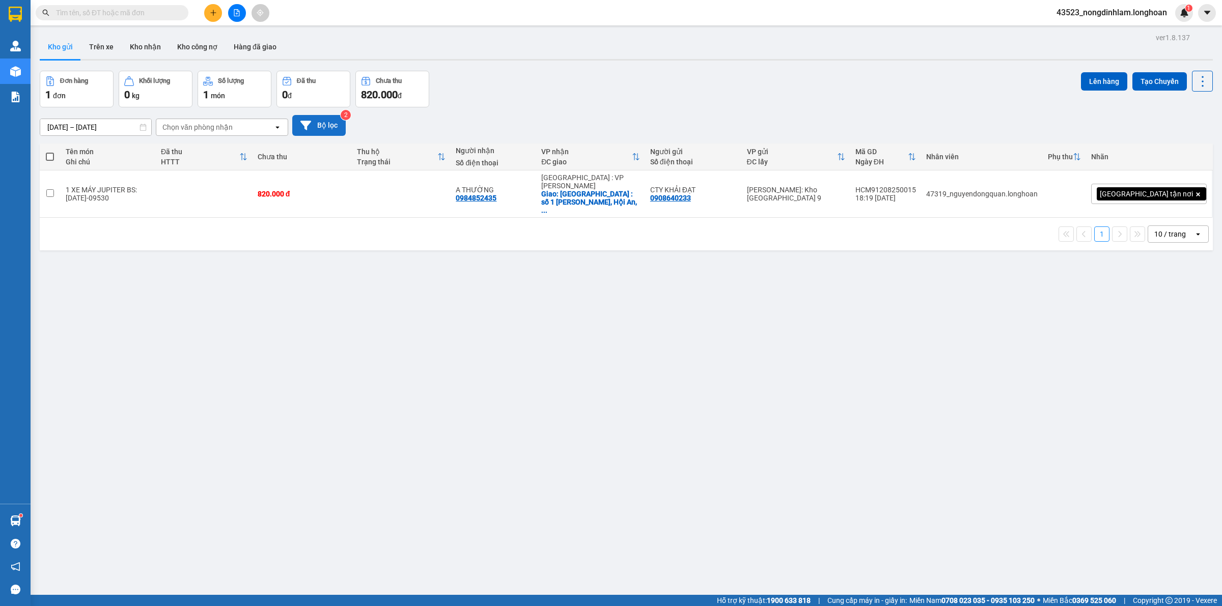
click at [334, 130] on button "Bộ lọc" at bounding box center [318, 125] width 53 height 21
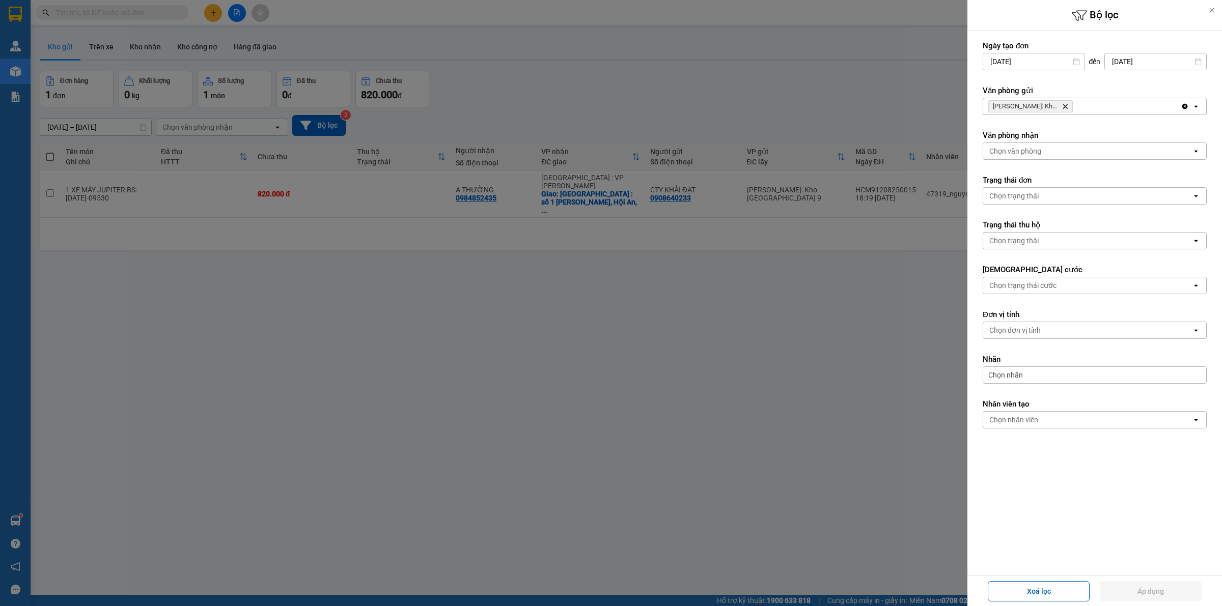
click at [1063, 105] on icon "Delete" at bounding box center [1065, 106] width 6 height 6
click at [1063, 105] on div "Chọn văn phòng" at bounding box center [1087, 106] width 209 height 16
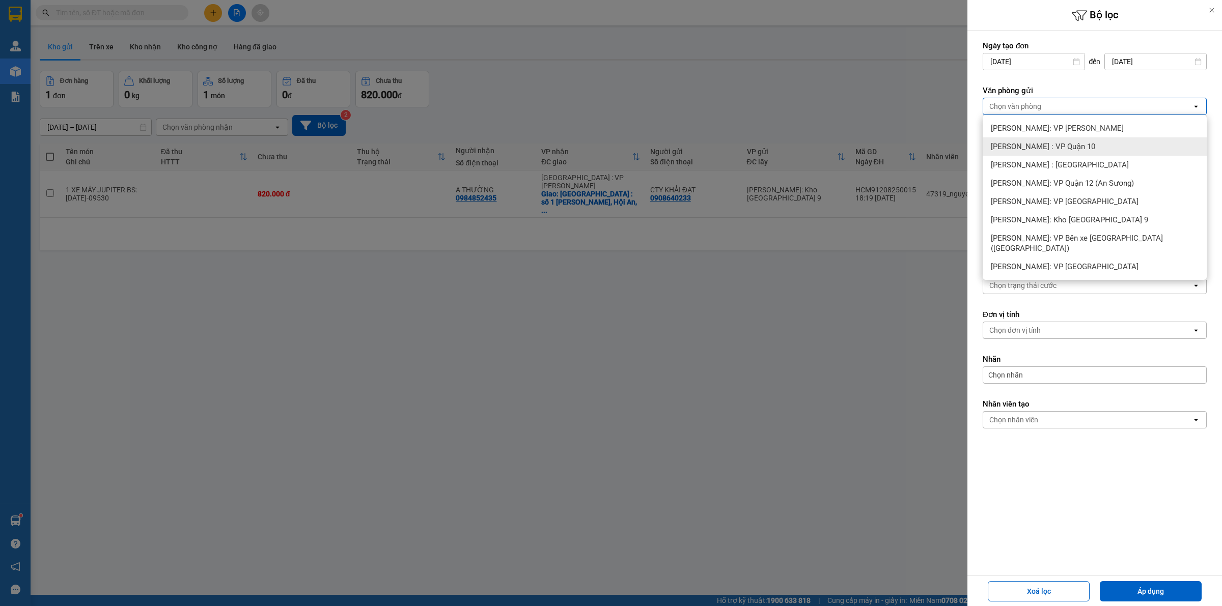
click at [1072, 149] on span "[PERSON_NAME] : VP Quận 10" at bounding box center [1043, 147] width 104 height 10
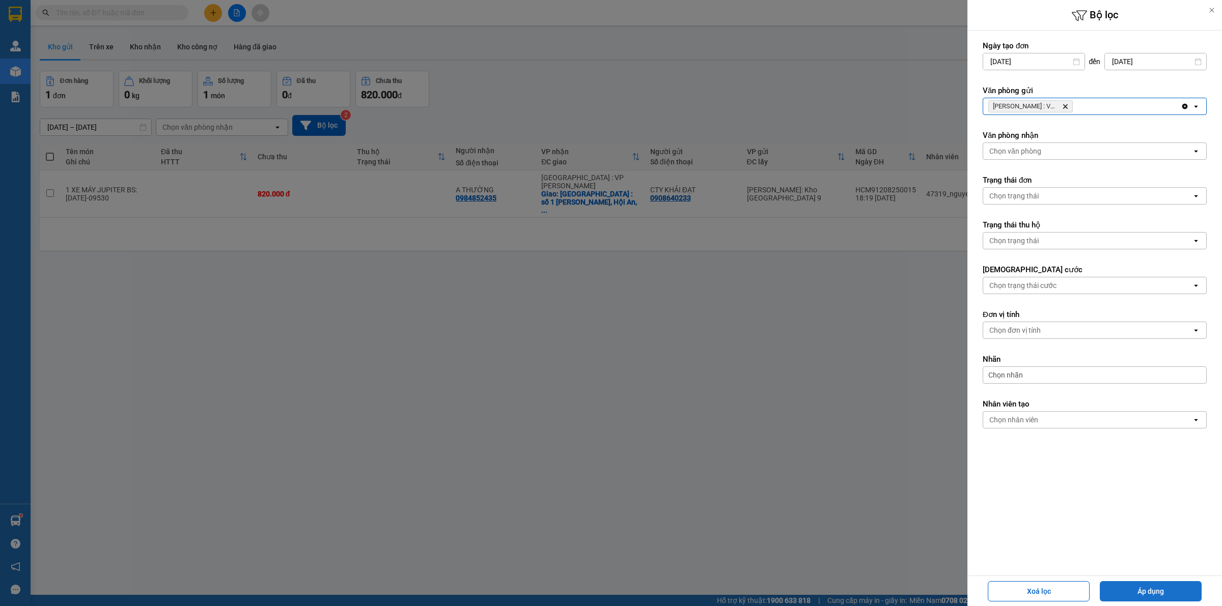
click at [1163, 584] on button "Áp dụng" at bounding box center [1150, 591] width 102 height 20
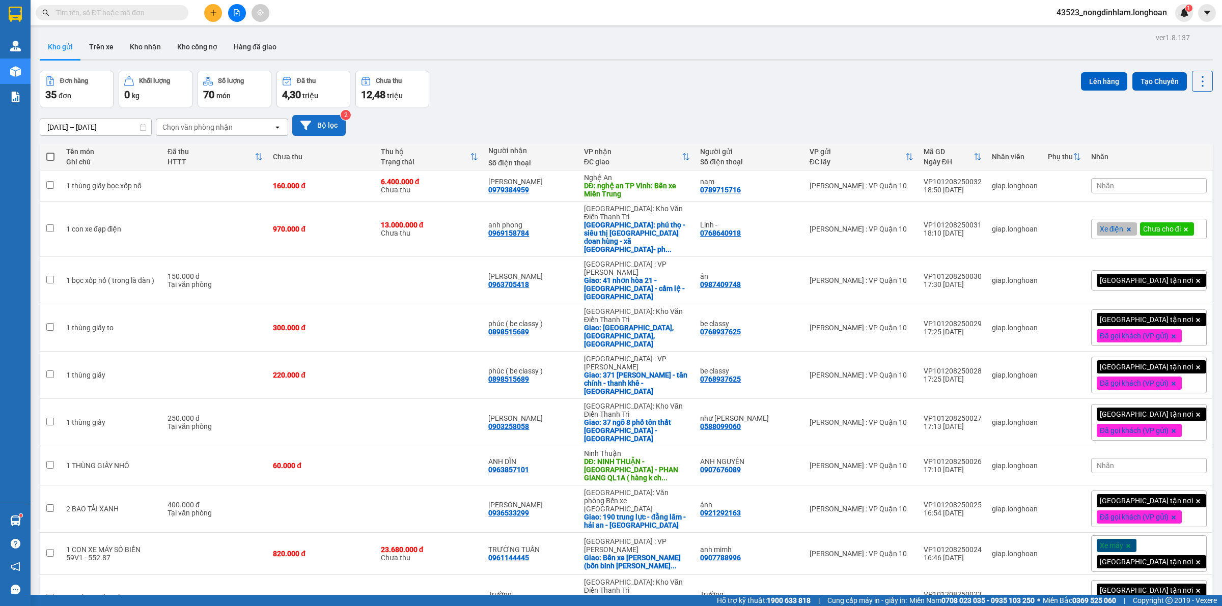
click at [331, 127] on button "Bộ lọc" at bounding box center [318, 125] width 53 height 21
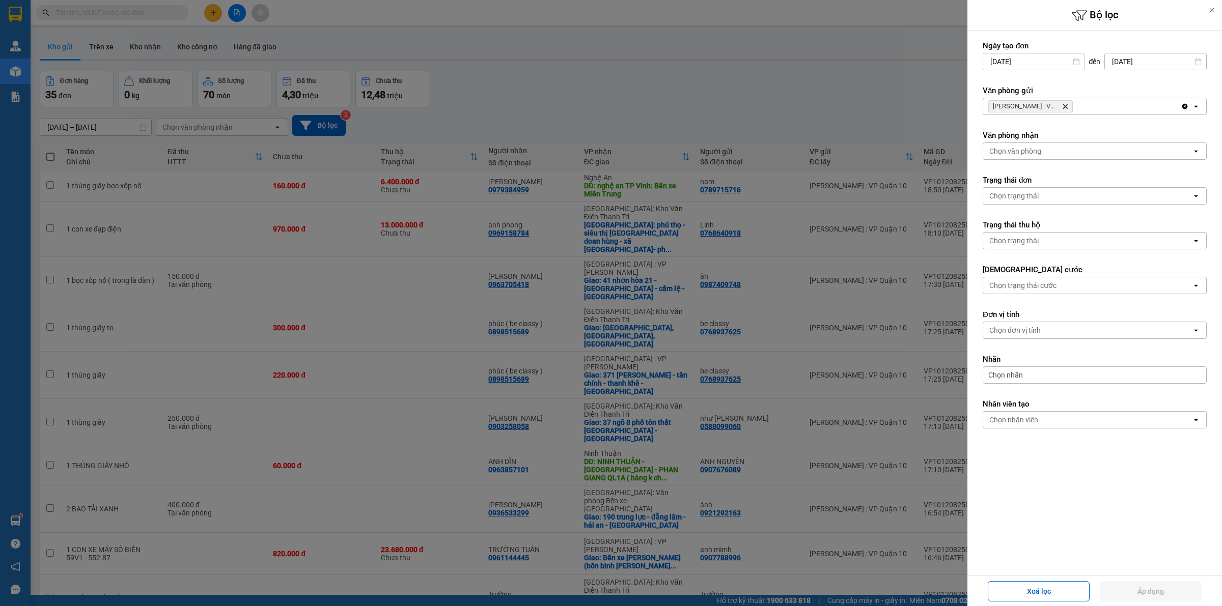
click at [1065, 107] on icon "Hồ Chí Minh : VP Quận 10, close by backspace" at bounding box center [1065, 106] width 5 height 5
click at [1065, 107] on div "Chọn văn phòng" at bounding box center [1087, 106] width 209 height 16
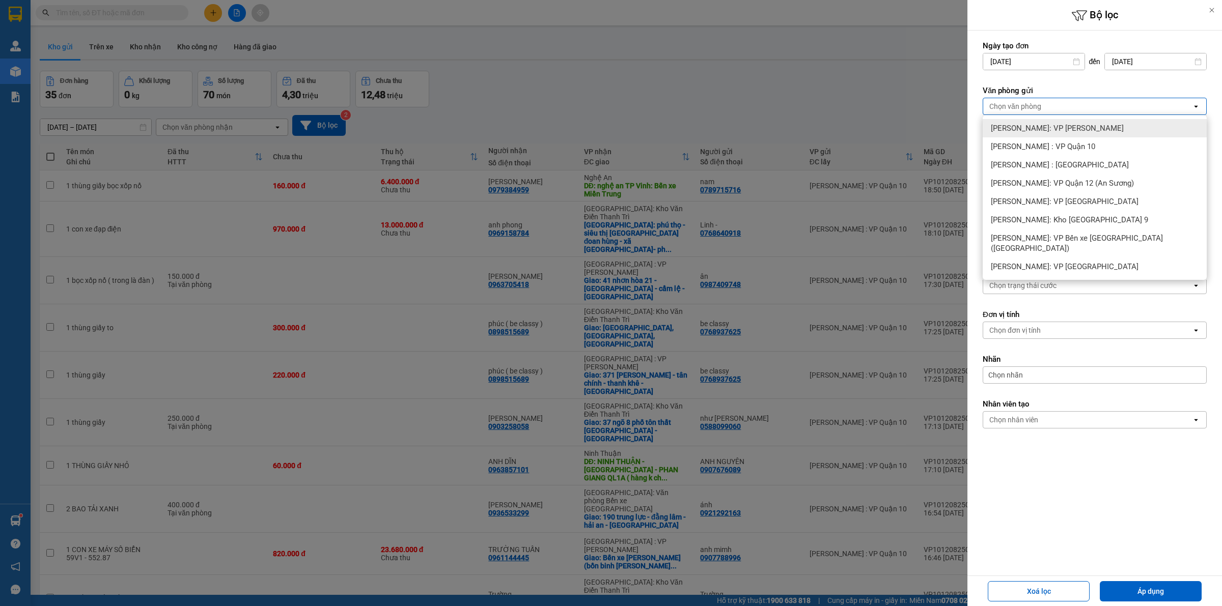
click at [792, 102] on div at bounding box center [611, 303] width 1222 height 606
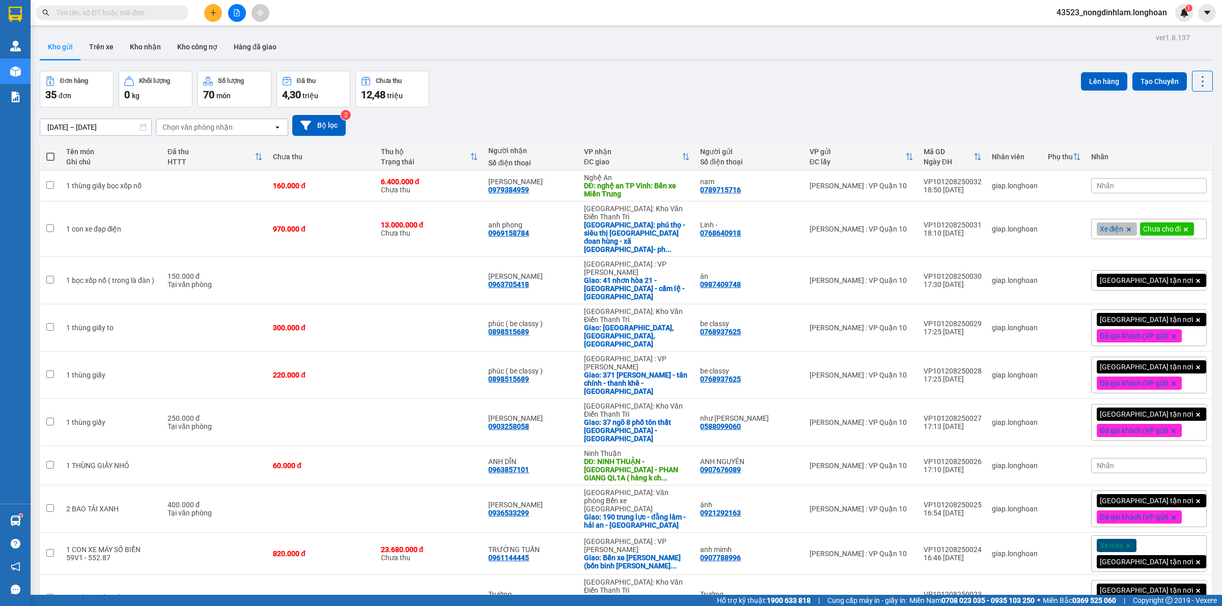
click at [235, 16] on icon "file-add" at bounding box center [236, 12] width 7 height 7
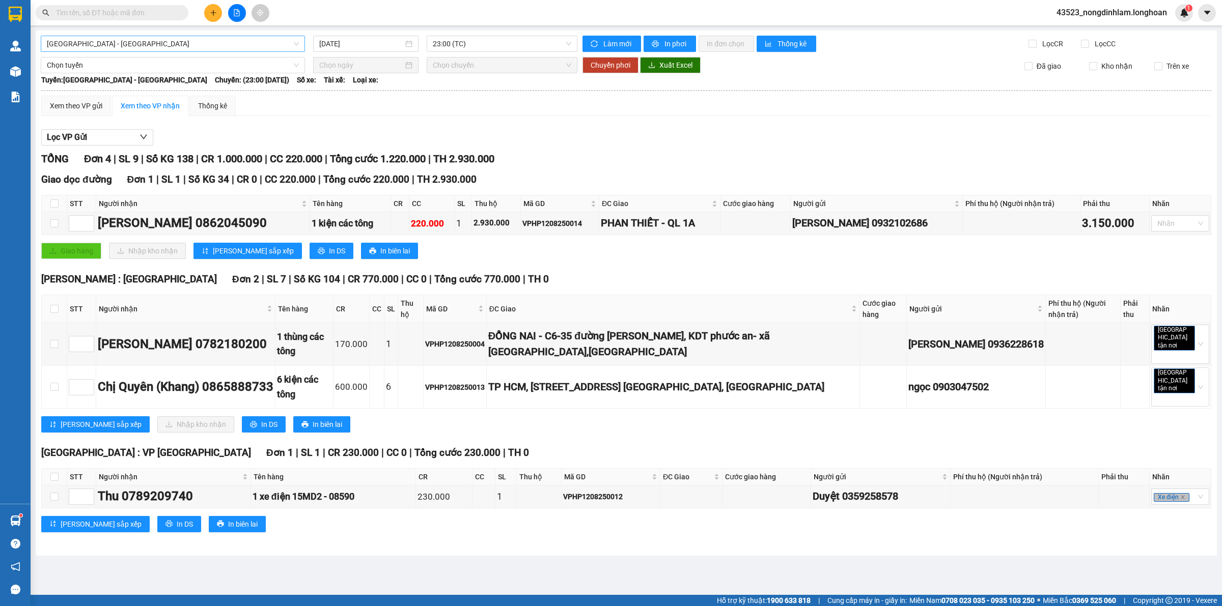
click at [159, 41] on span "[GEOGRAPHIC_DATA] - [GEOGRAPHIC_DATA]" at bounding box center [173, 43] width 252 height 15
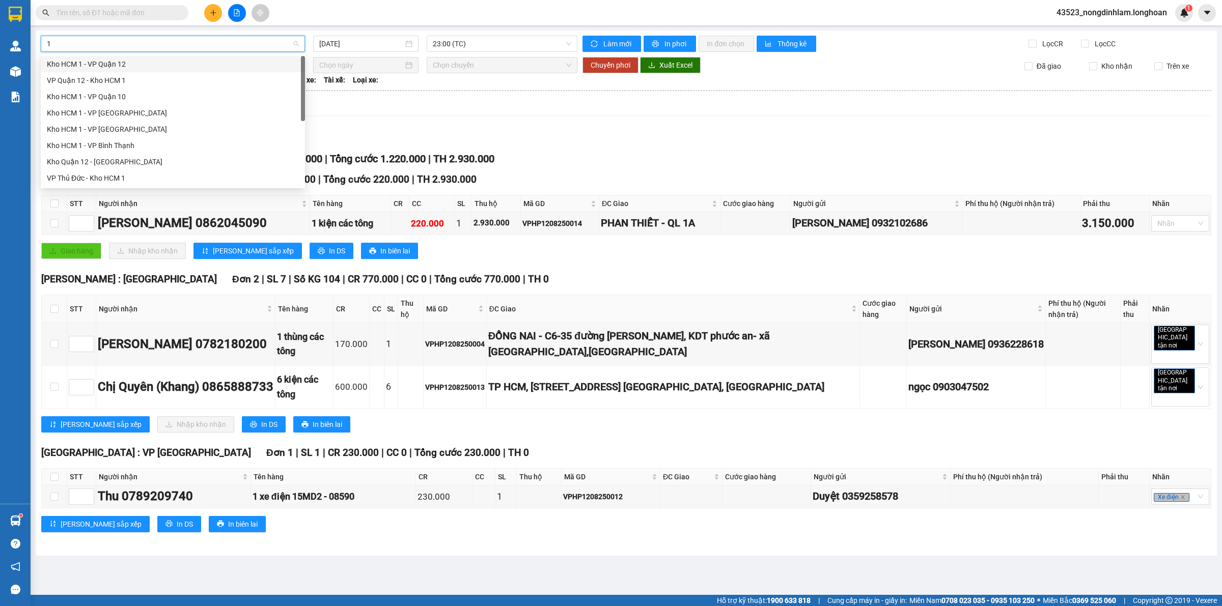
type input "12"
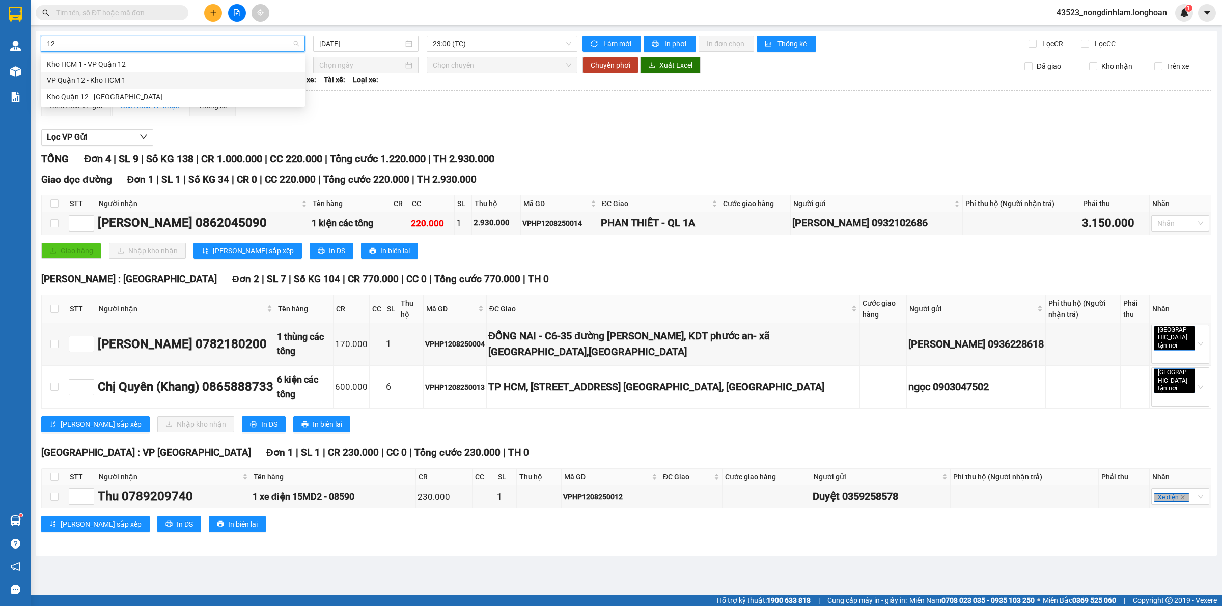
click at [120, 79] on div "VP Quận 12 - Kho HCM 1" at bounding box center [173, 80] width 252 height 11
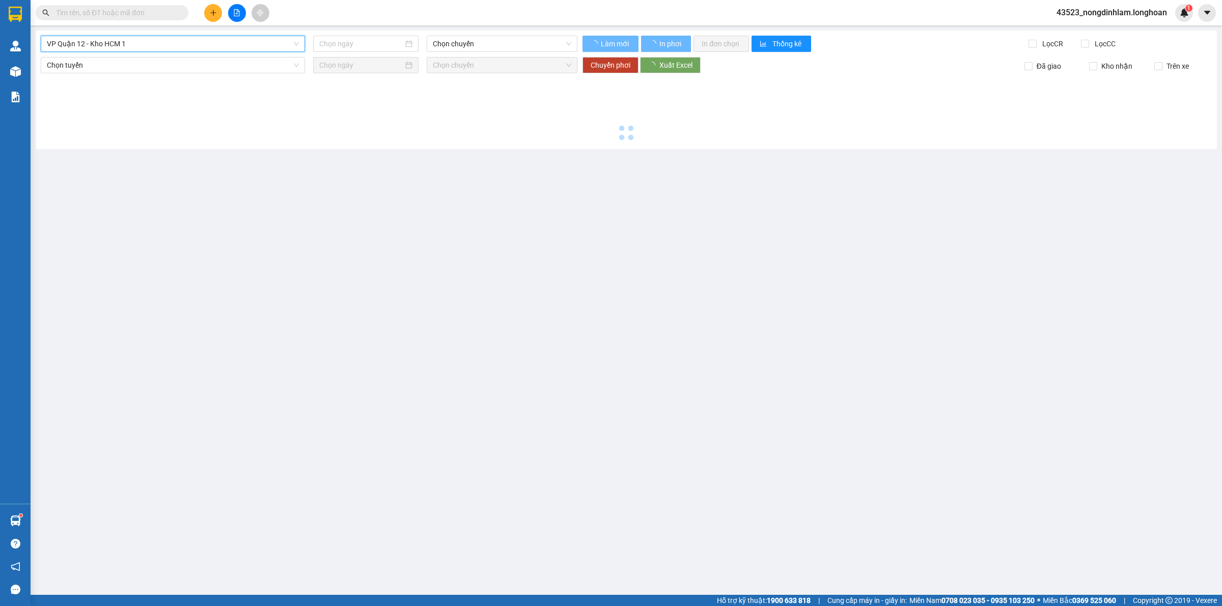
type input "[DATE]"
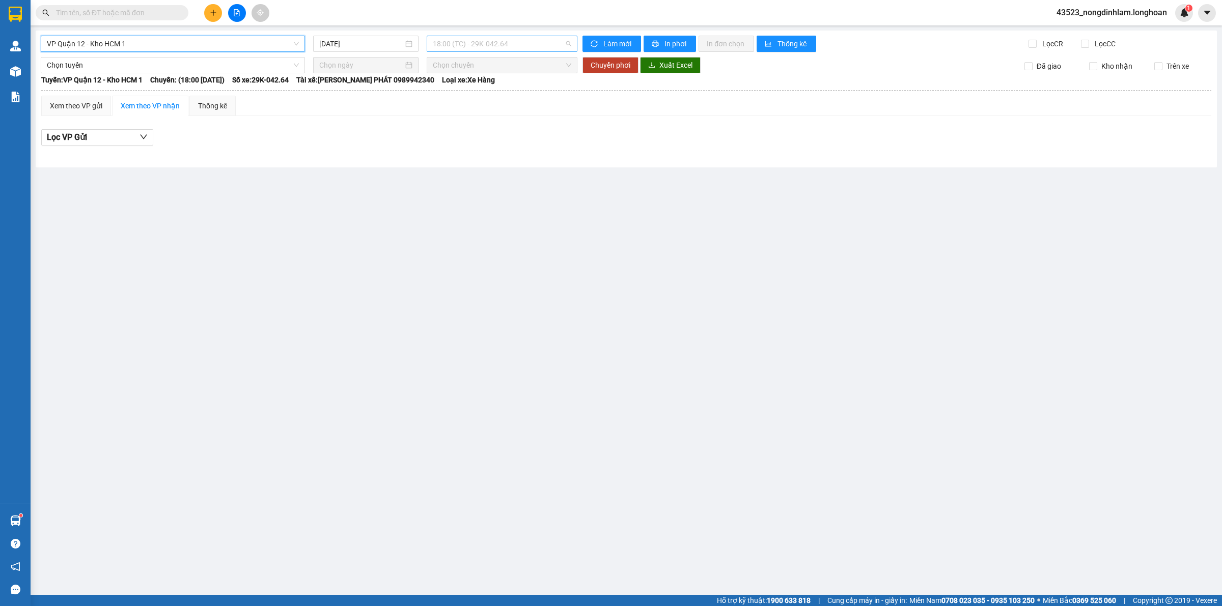
click at [463, 47] on span "18:00 (TC) - 29K-042.64" at bounding box center [502, 43] width 138 height 15
click at [469, 93] on div "19:30 (TC) - 29E-136.91" at bounding box center [472, 96] width 79 height 11
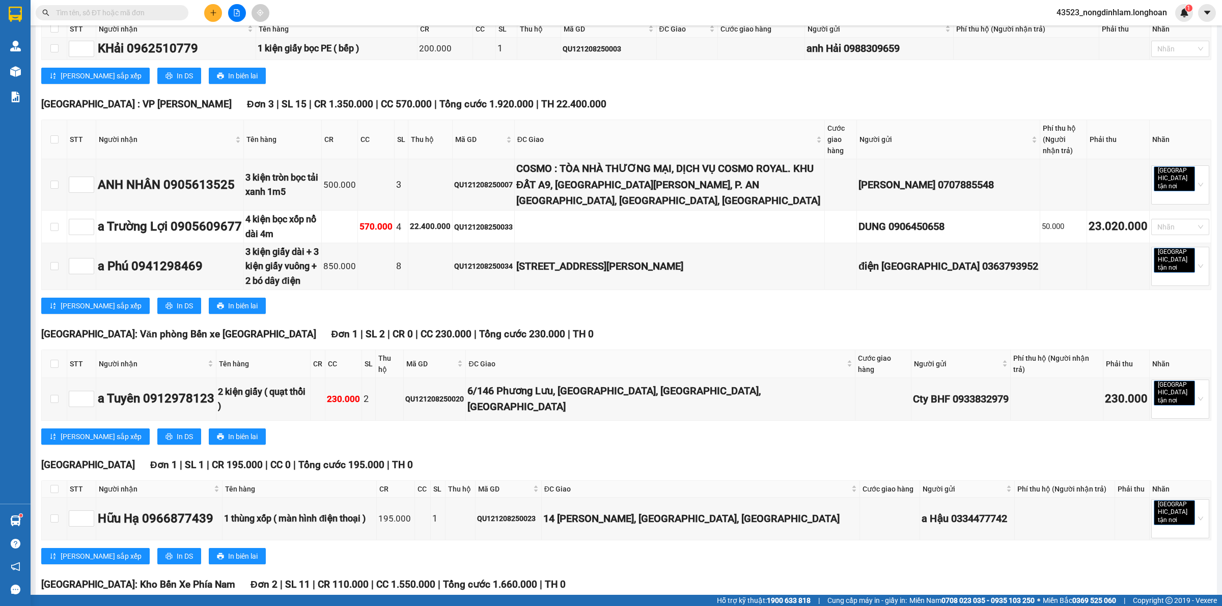
scroll to position [1808, 0]
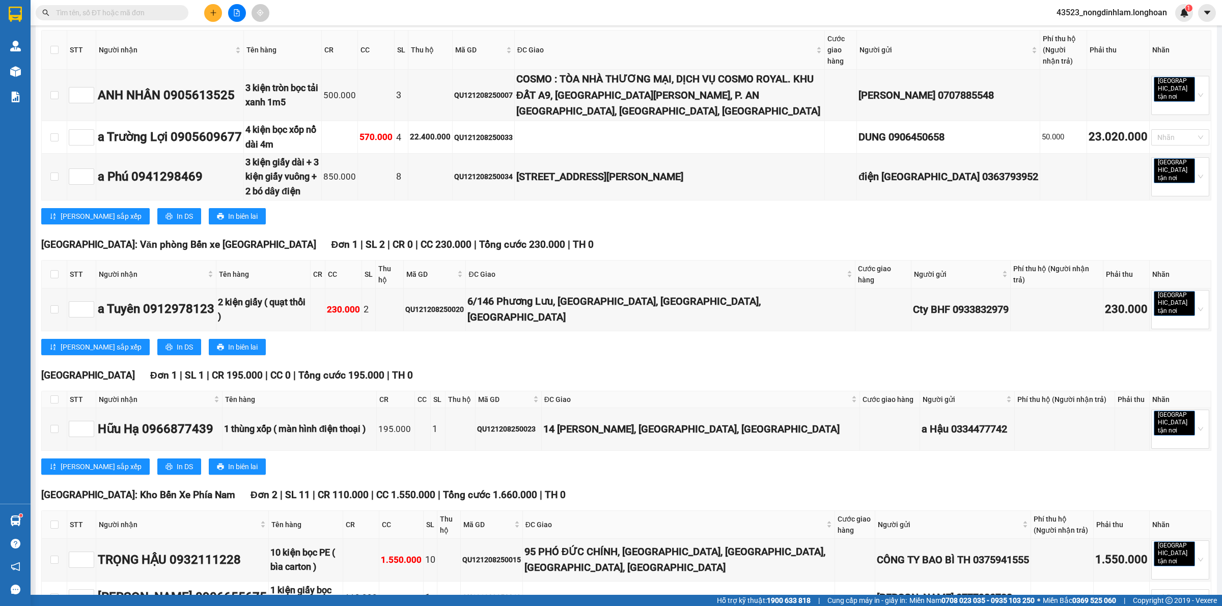
checkbox input "true"
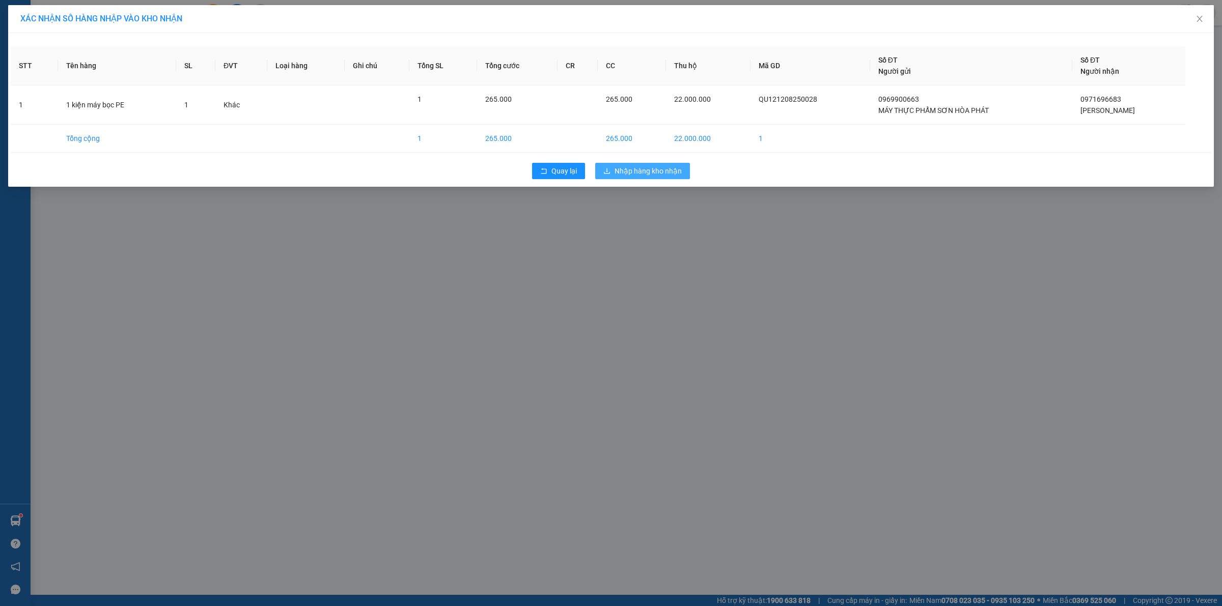
click at [667, 177] on span "Nhập hàng kho nhận" at bounding box center [647, 170] width 67 height 11
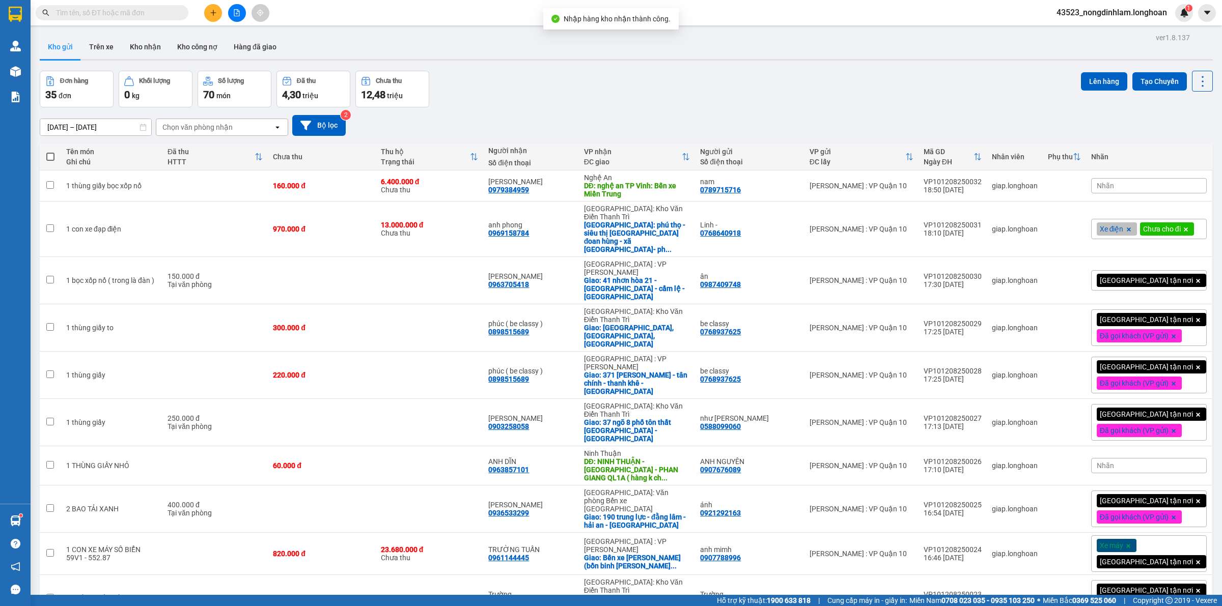
click at [238, 9] on icon "file-add" at bounding box center [236, 12] width 7 height 7
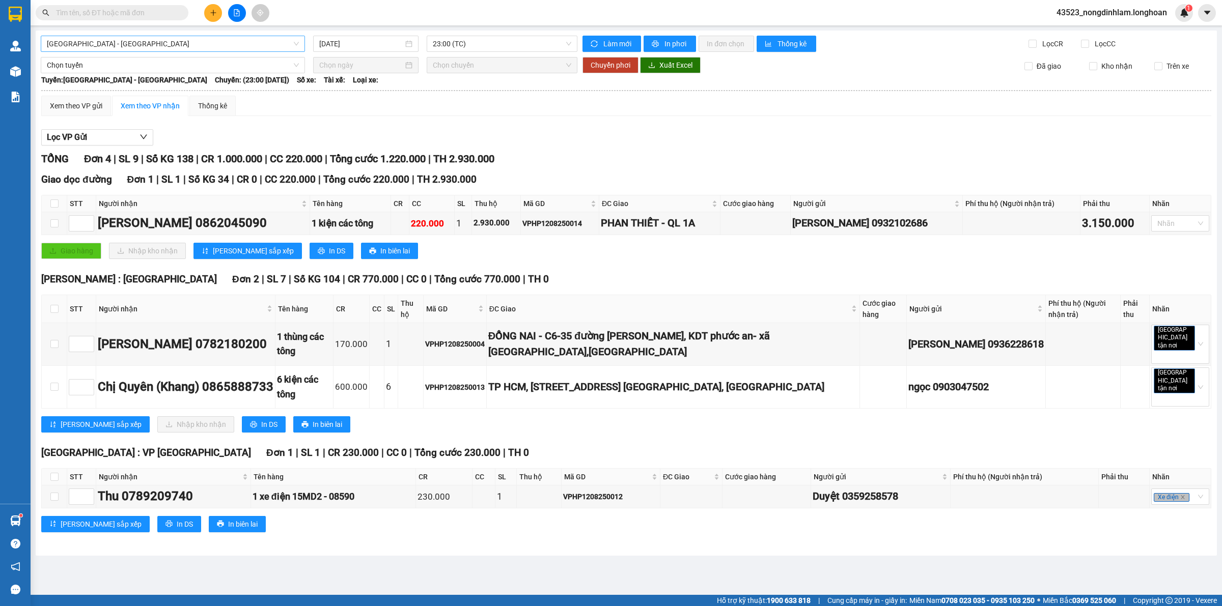
click at [176, 46] on span "[GEOGRAPHIC_DATA] - [GEOGRAPHIC_DATA]" at bounding box center [173, 43] width 252 height 15
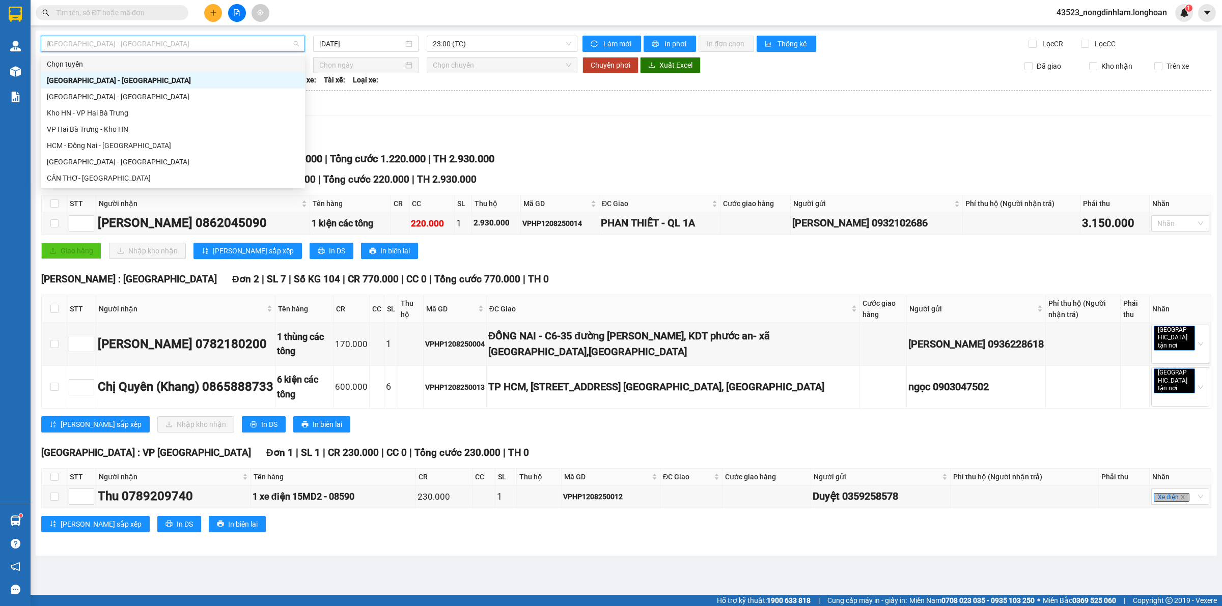
type input "12"
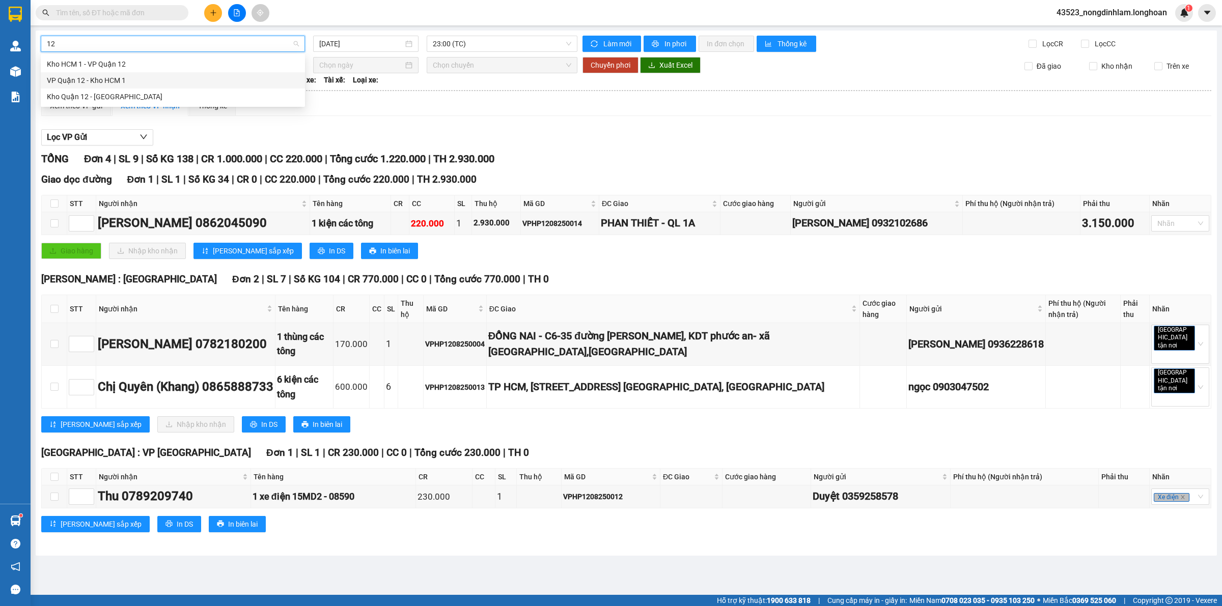
click at [115, 84] on div "VP Quận 12 - Kho HCM 1" at bounding box center [173, 80] width 252 height 11
type input "[DATE]"
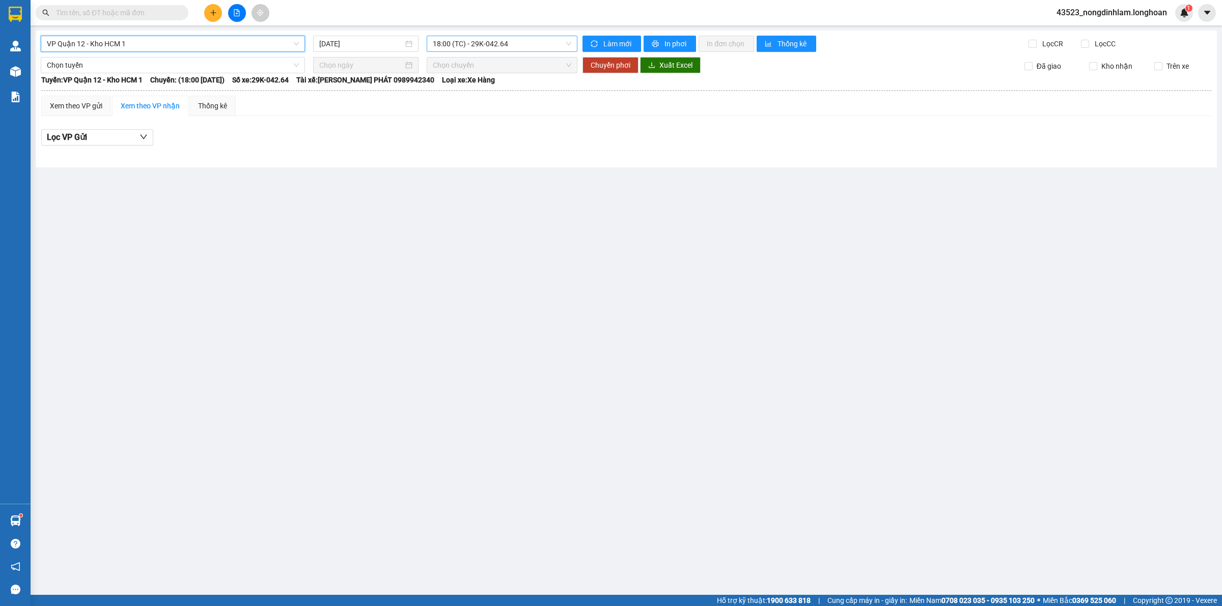
click at [483, 44] on span "18:00 (TC) - 29K-042.64" at bounding box center [502, 43] width 138 height 15
click at [494, 96] on div "19:30 (TC) - 29E-136.91" at bounding box center [472, 96] width 79 height 11
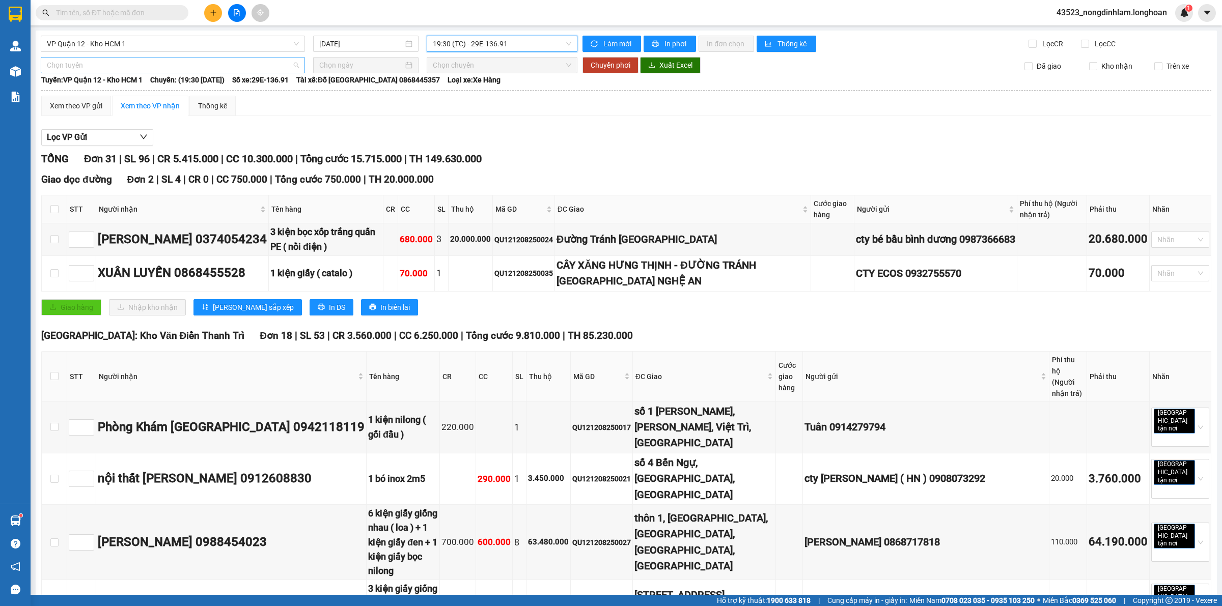
click at [213, 65] on span "Chọn tuyến" at bounding box center [173, 65] width 252 height 15
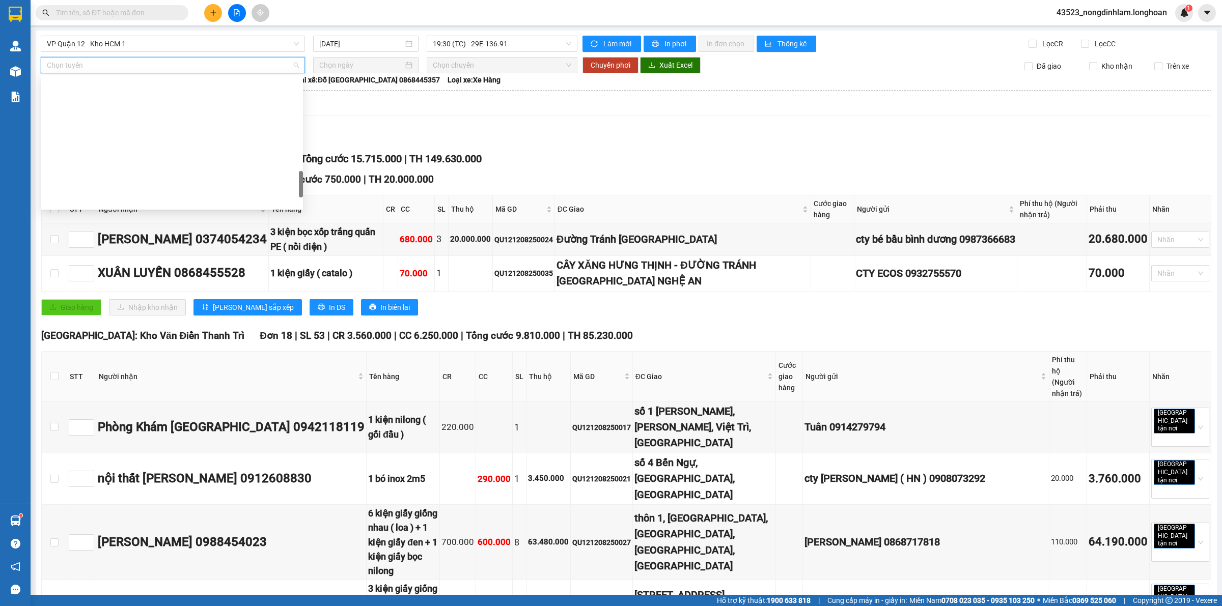
scroll to position [667, 0]
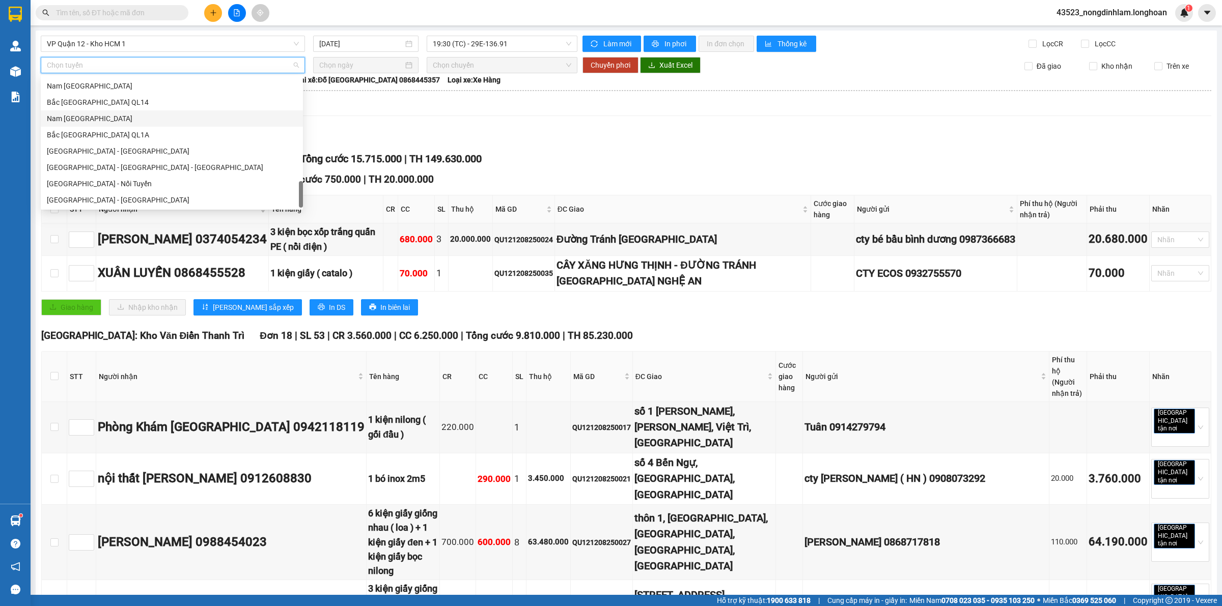
click at [117, 121] on div "Nam [GEOGRAPHIC_DATA]" at bounding box center [172, 118] width 250 height 11
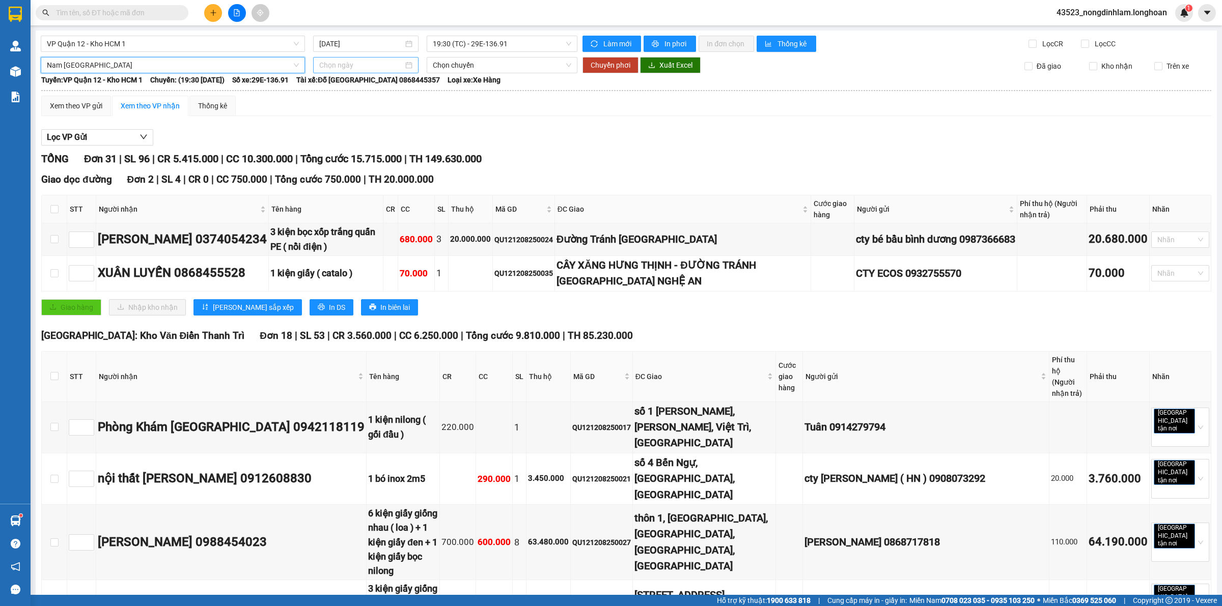
click at [366, 66] on input at bounding box center [361, 65] width 84 height 11
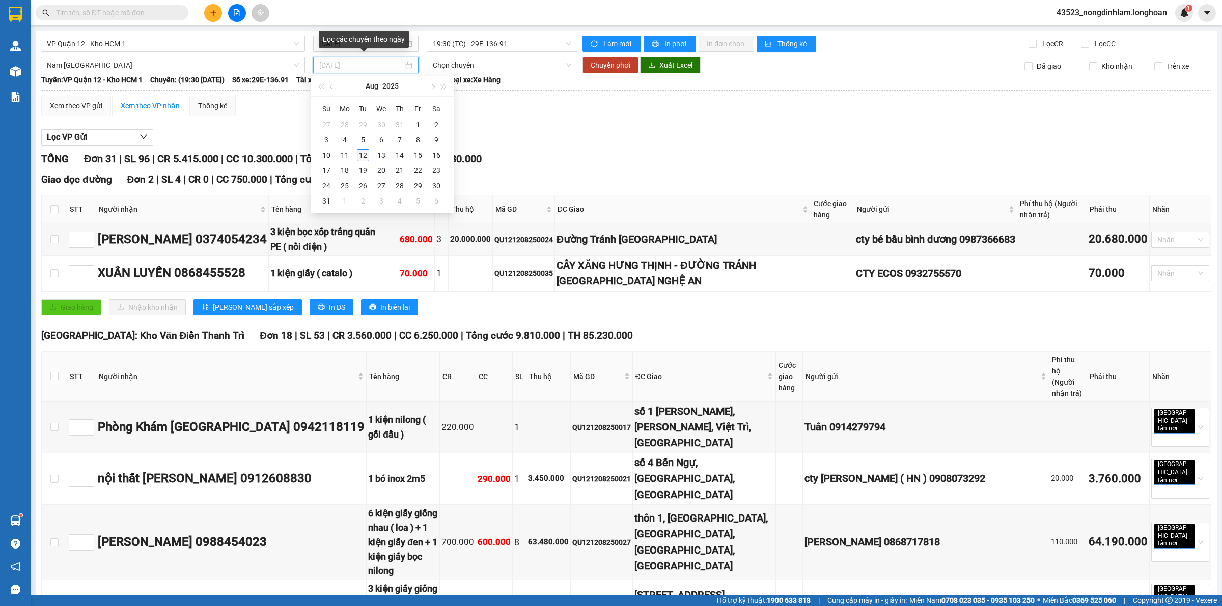
type input "[DATE]"
click at [365, 153] on div "12" at bounding box center [363, 155] width 12 height 12
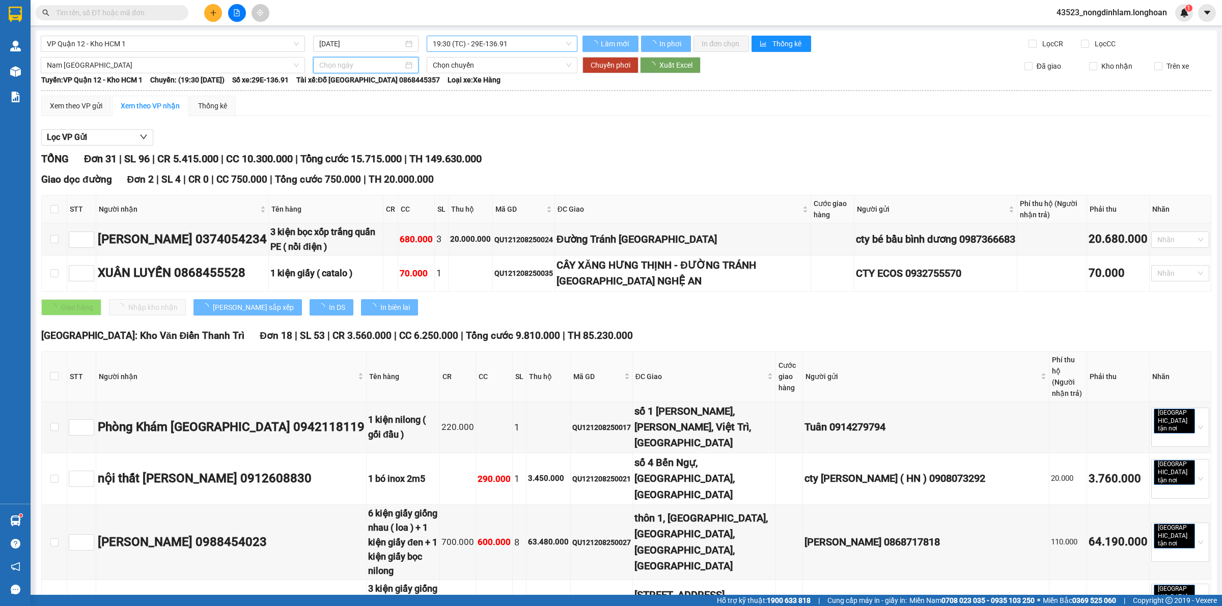
type input "[DATE]"
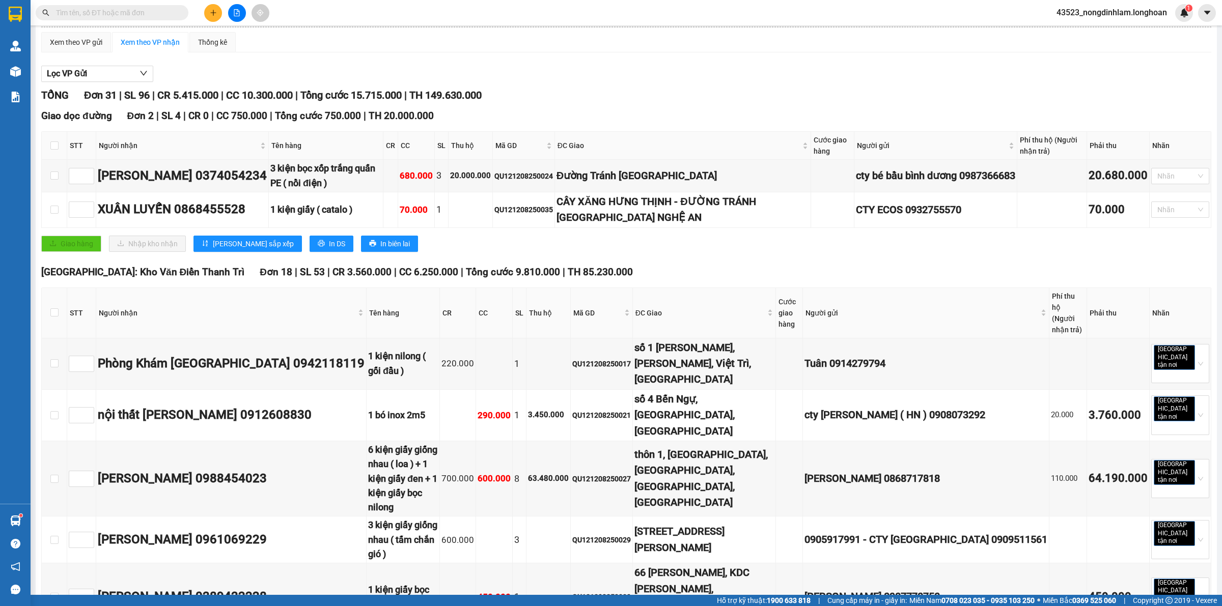
scroll to position [0, 0]
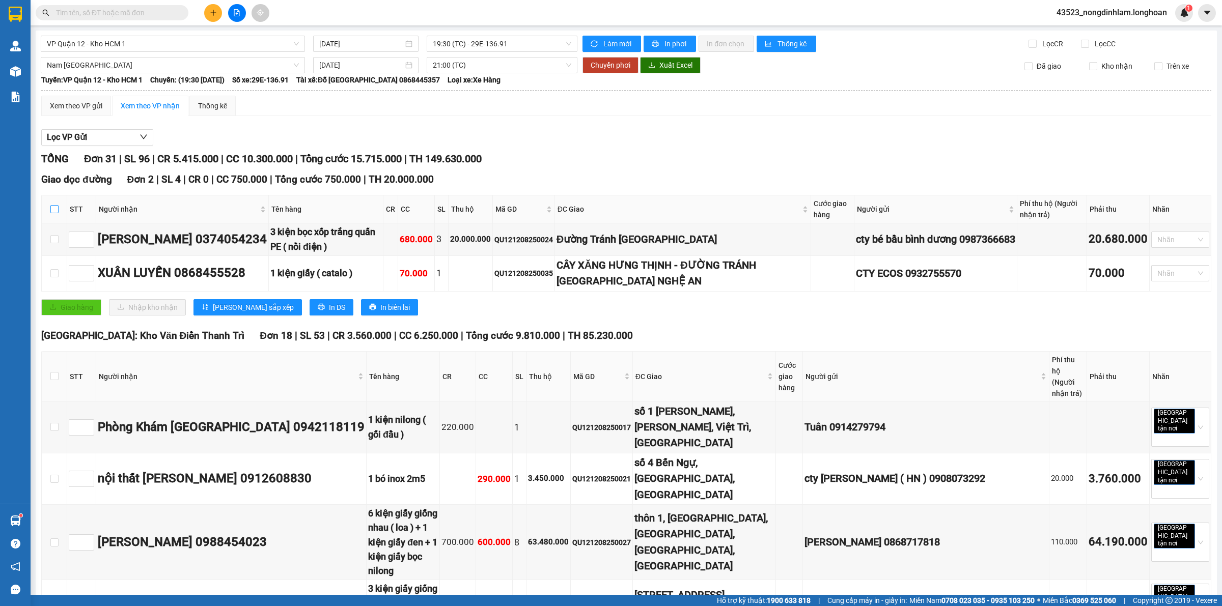
click at [54, 211] on input "checkbox" at bounding box center [54, 209] width 8 height 8
checkbox input "true"
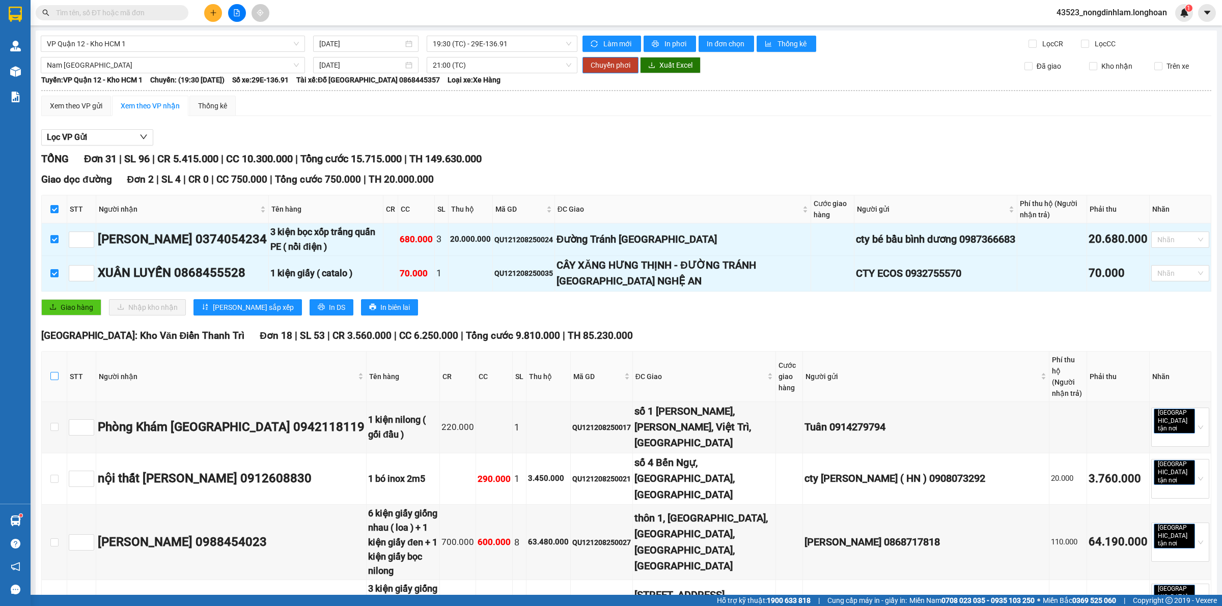
click at [52, 373] on input "checkbox" at bounding box center [54, 376] width 8 height 8
checkbox input "true"
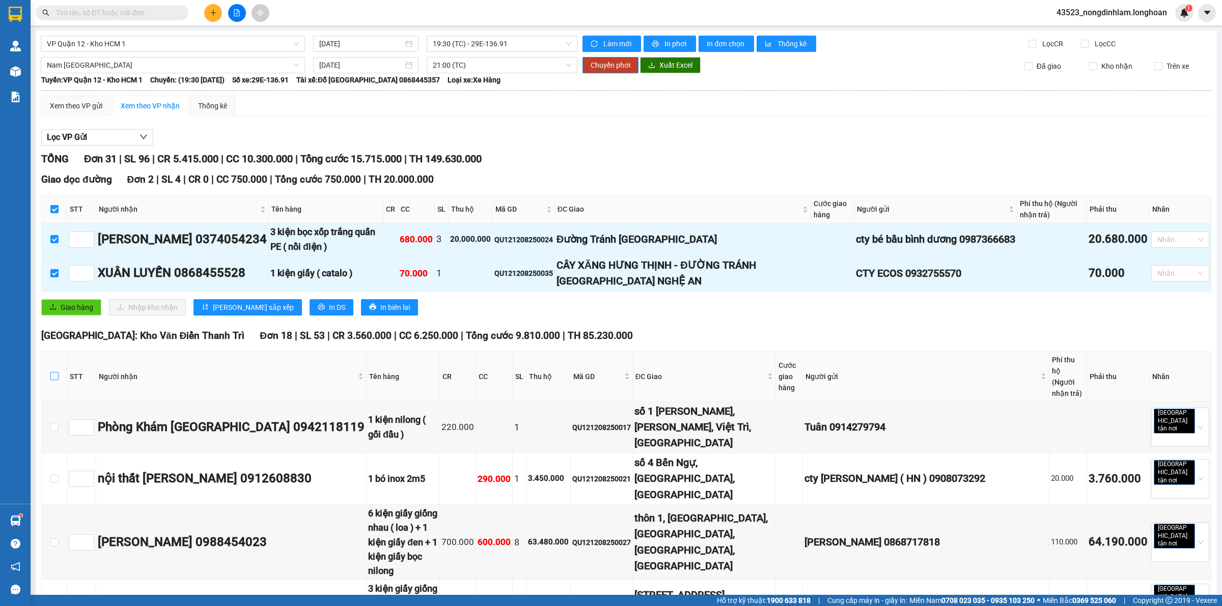
checkbox input "true"
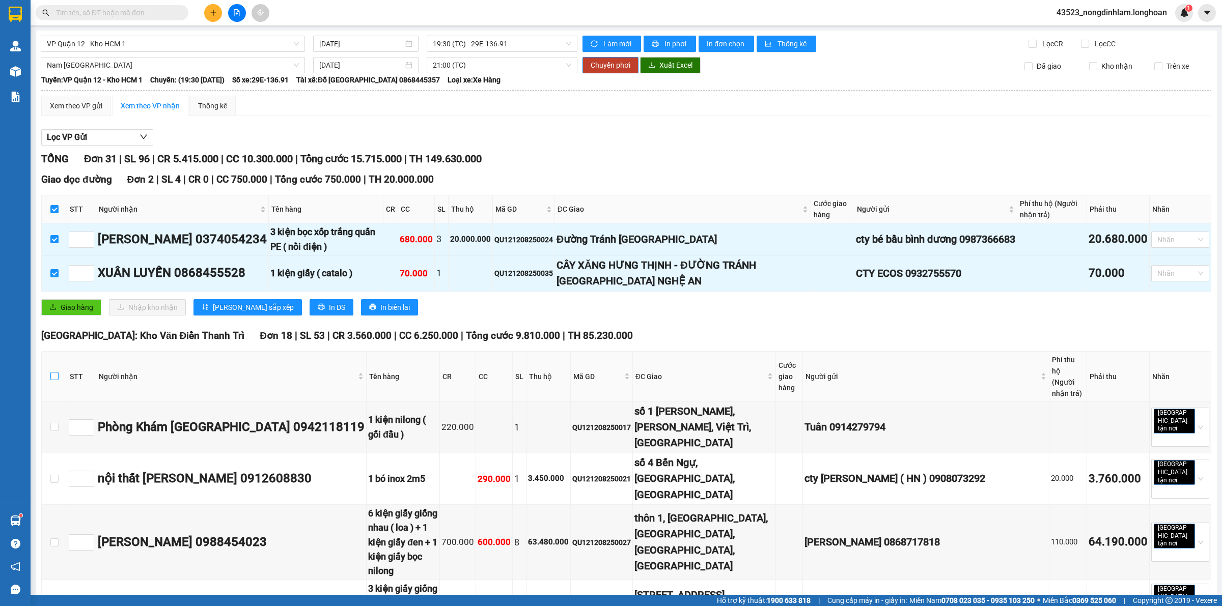
checkbox input "true"
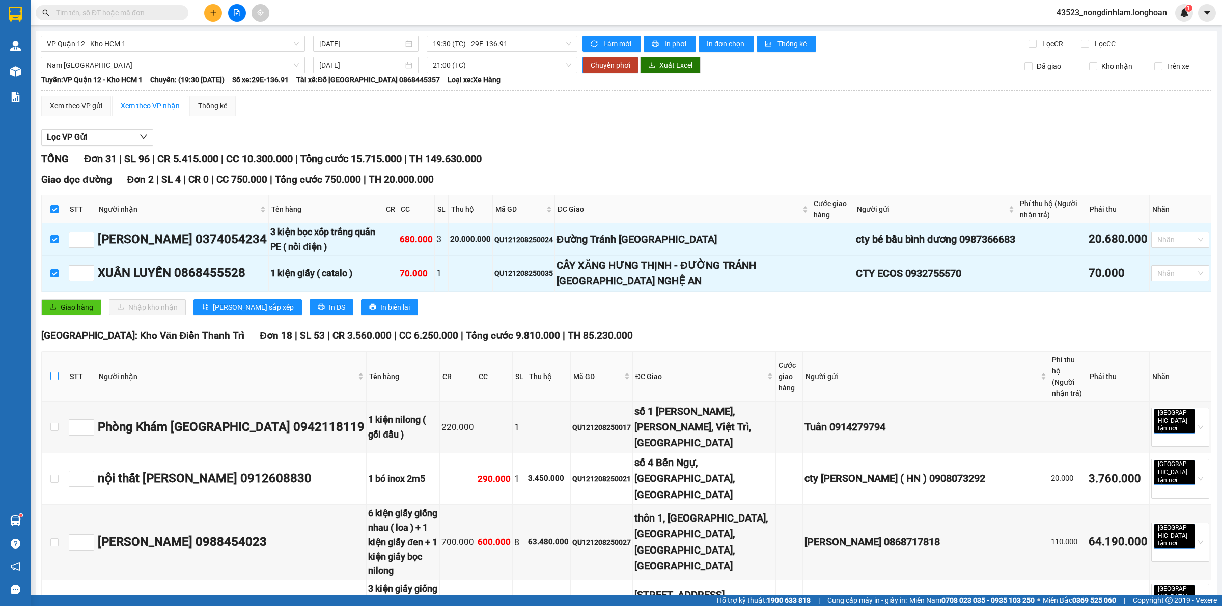
checkbox input "true"
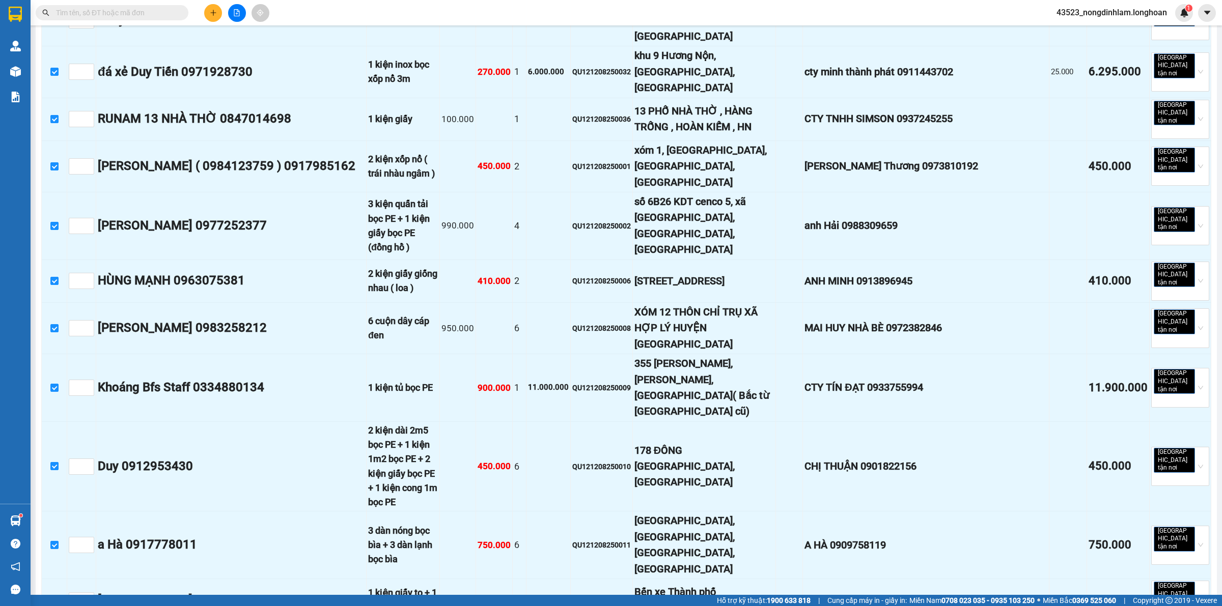
scroll to position [1082, 0]
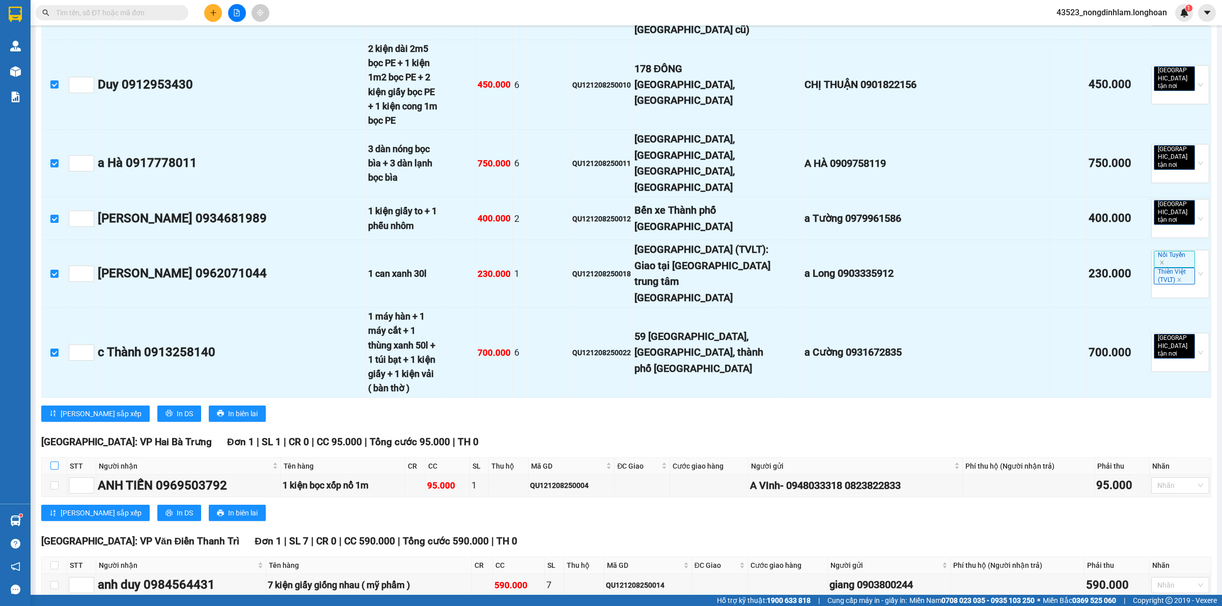
click at [54, 462] on input "checkbox" at bounding box center [54, 466] width 8 height 8
checkbox input "true"
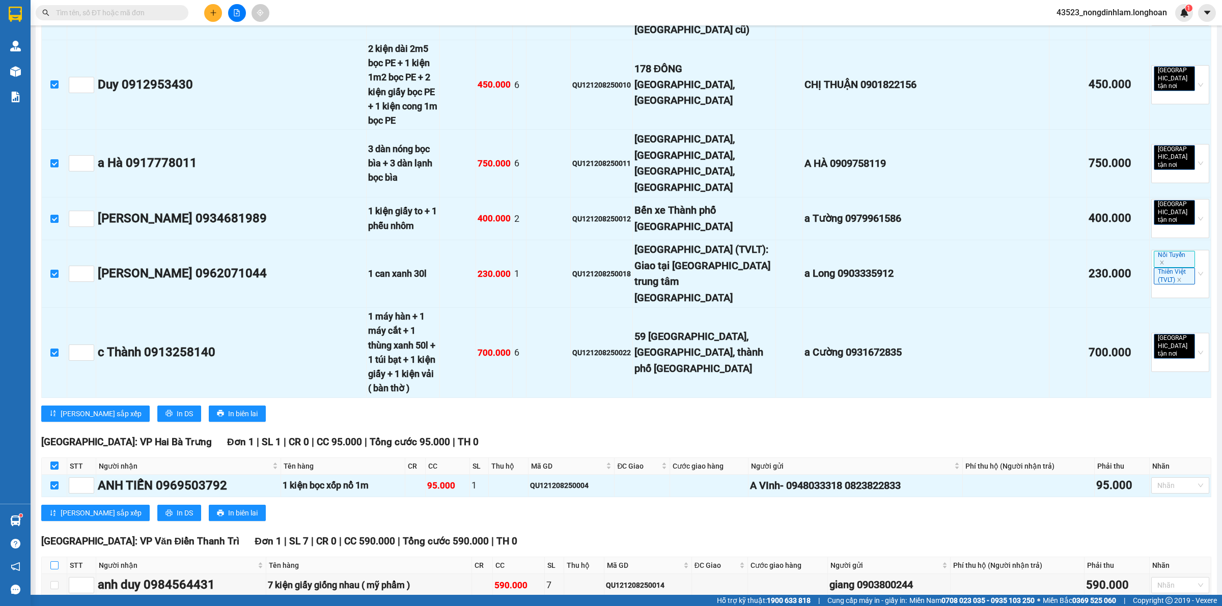
click at [57, 561] on input "checkbox" at bounding box center [54, 565] width 8 height 8
checkbox input "true"
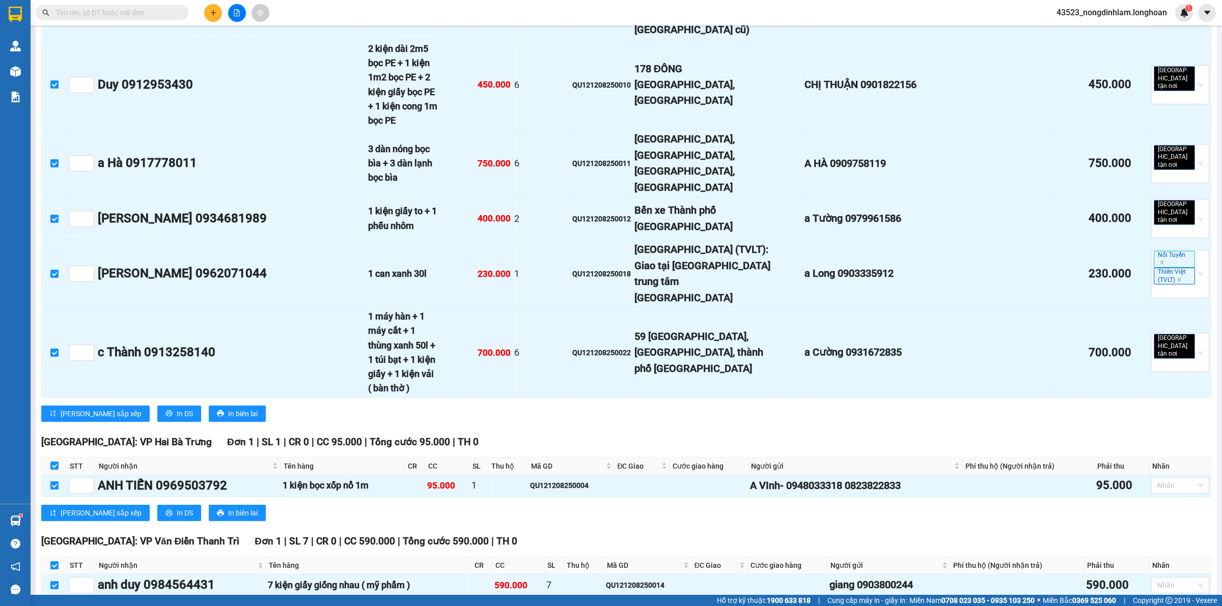
checkbox input "true"
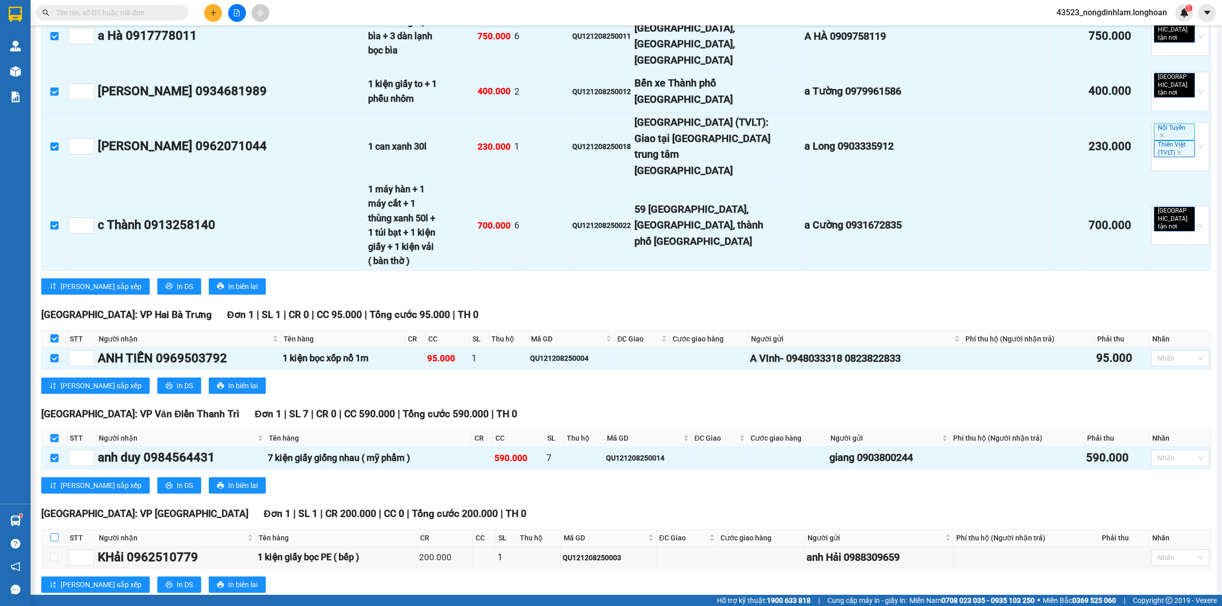
click at [55, 533] on input "checkbox" at bounding box center [54, 537] width 8 height 8
checkbox input "true"
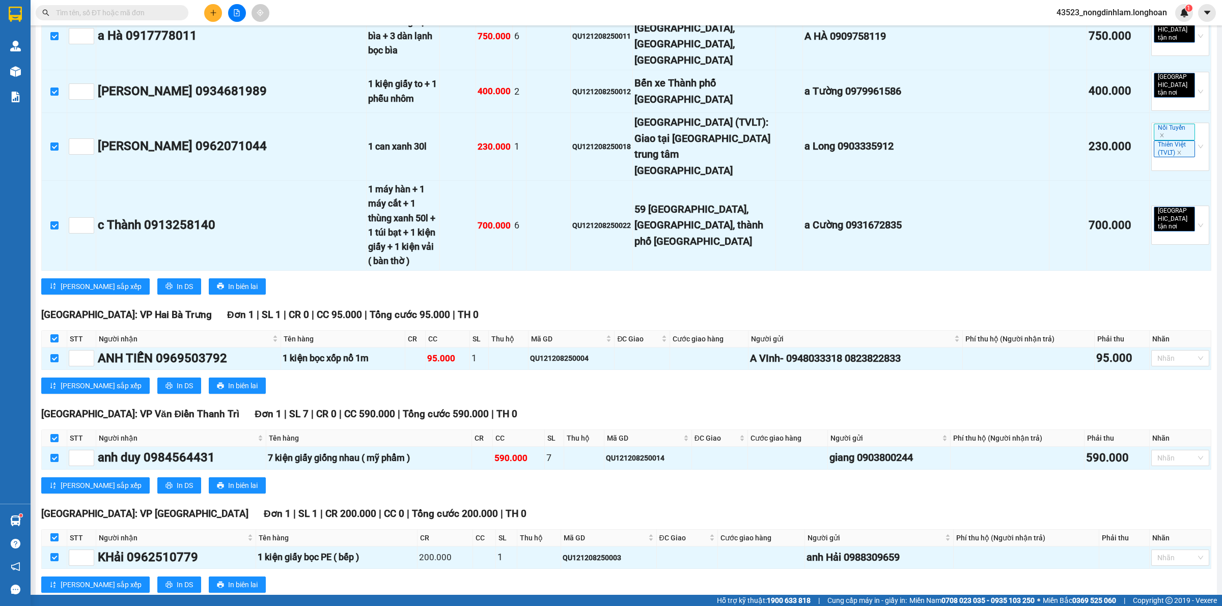
checkbox input "true"
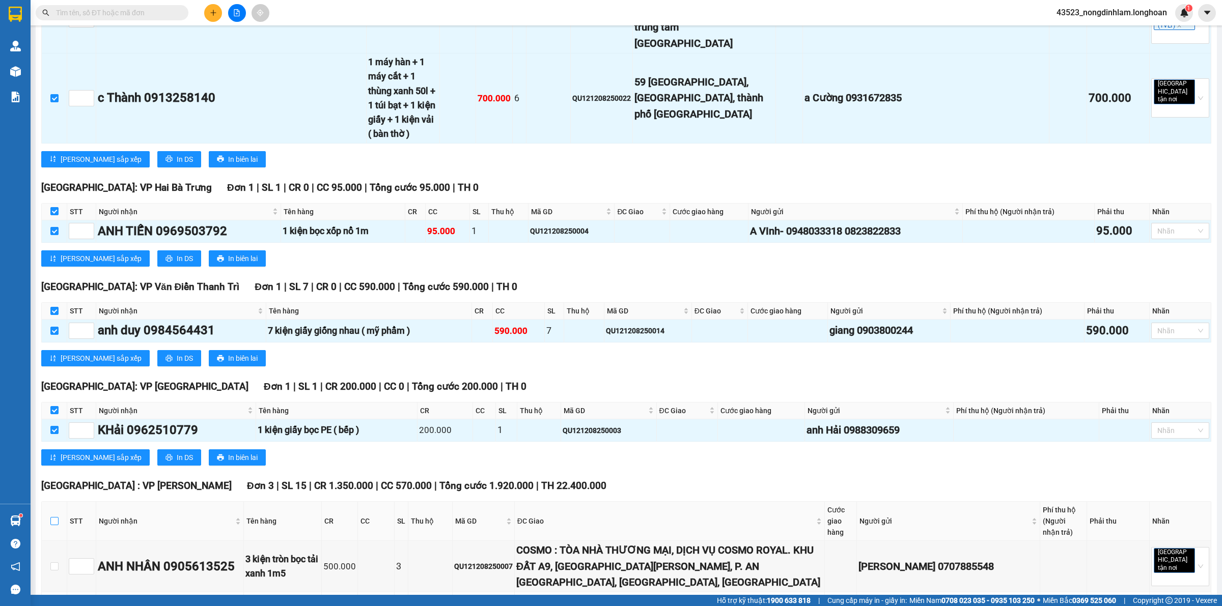
click at [54, 517] on input "checkbox" at bounding box center [54, 521] width 8 height 8
checkbox input "true"
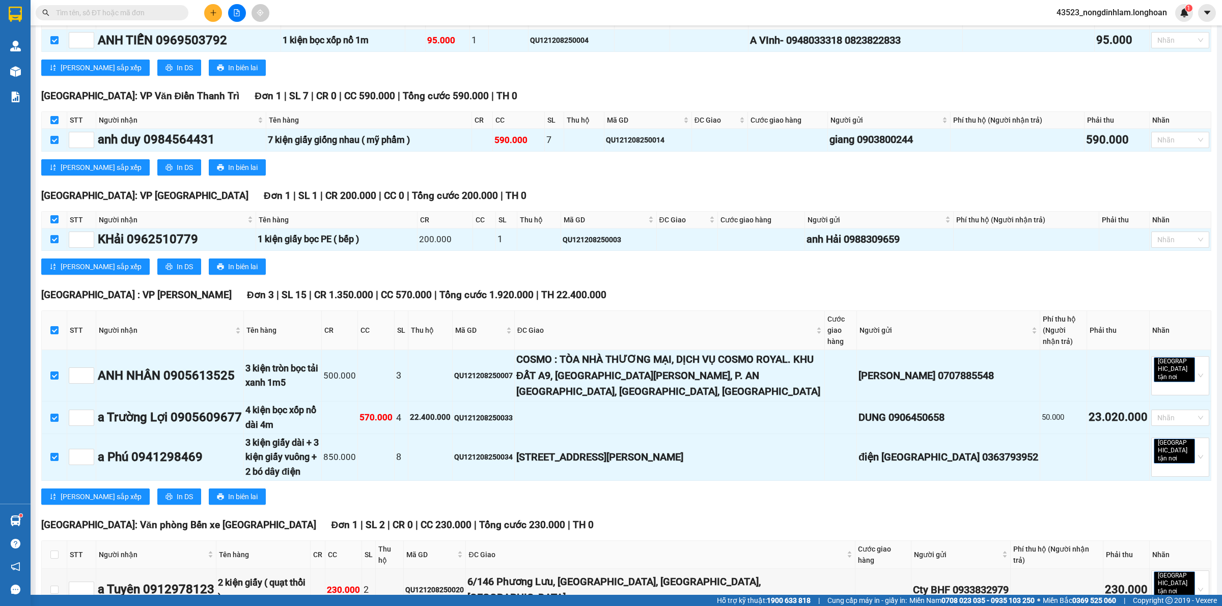
scroll to position [1591, 0]
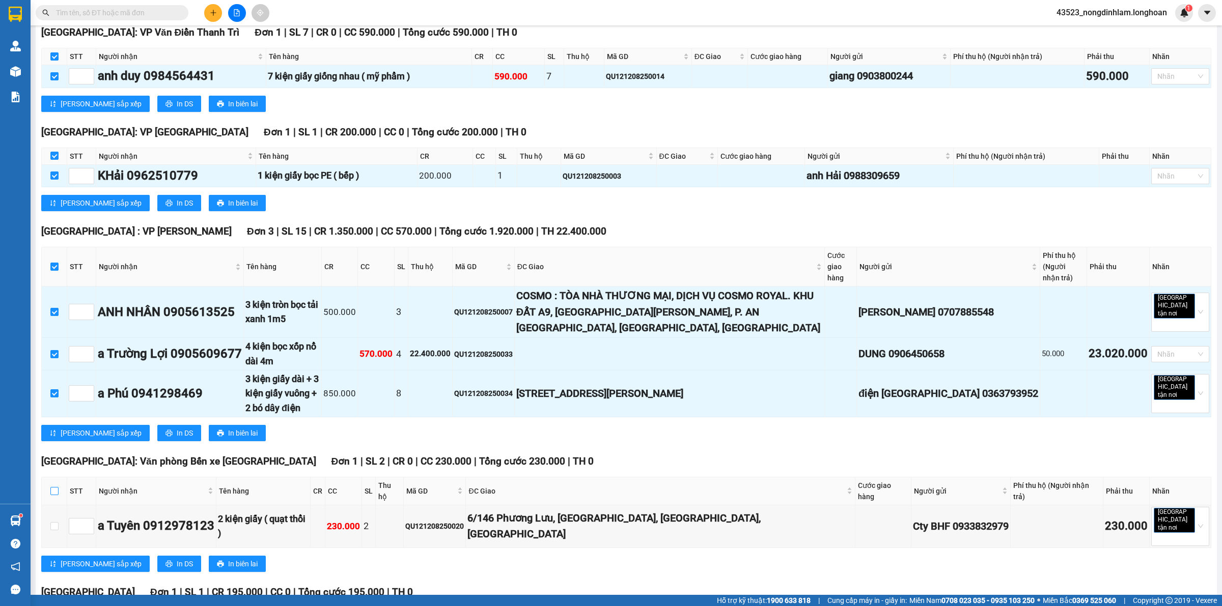
click at [55, 487] on input "checkbox" at bounding box center [54, 491] width 8 height 8
checkbox input "true"
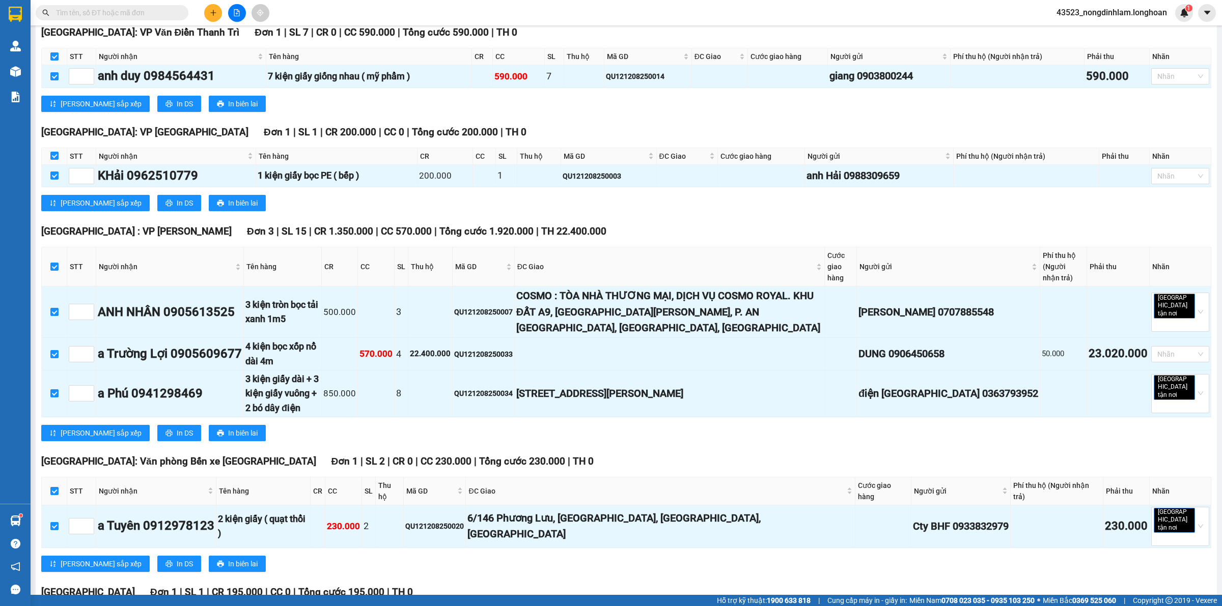
scroll to position [1718, 0]
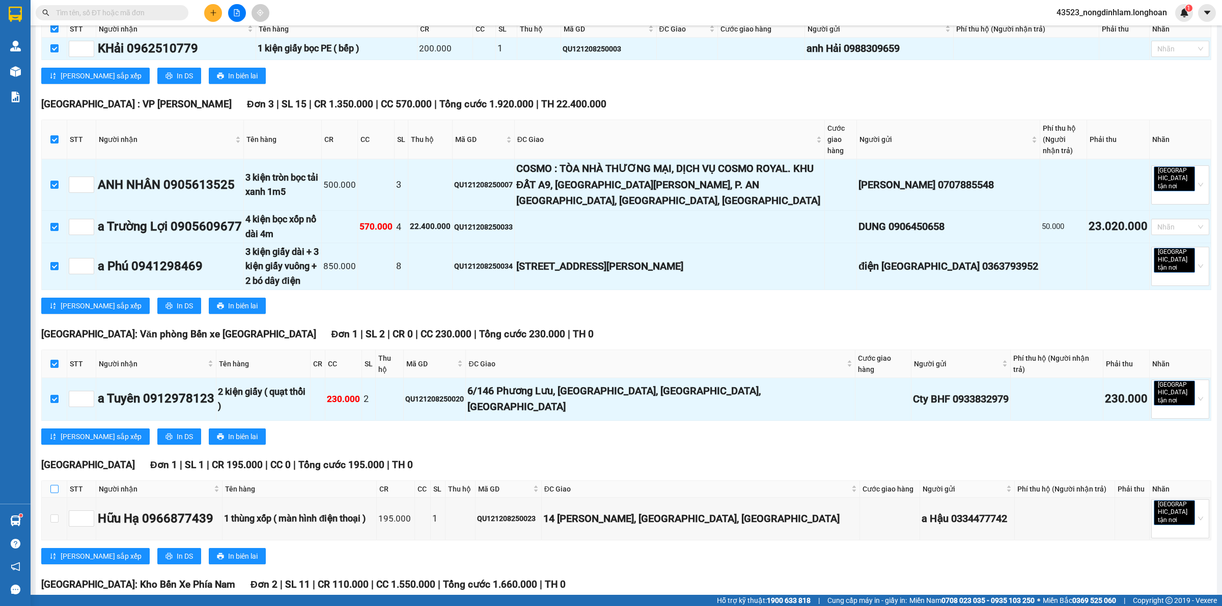
click at [54, 485] on input "checkbox" at bounding box center [54, 489] width 8 height 8
checkbox input "true"
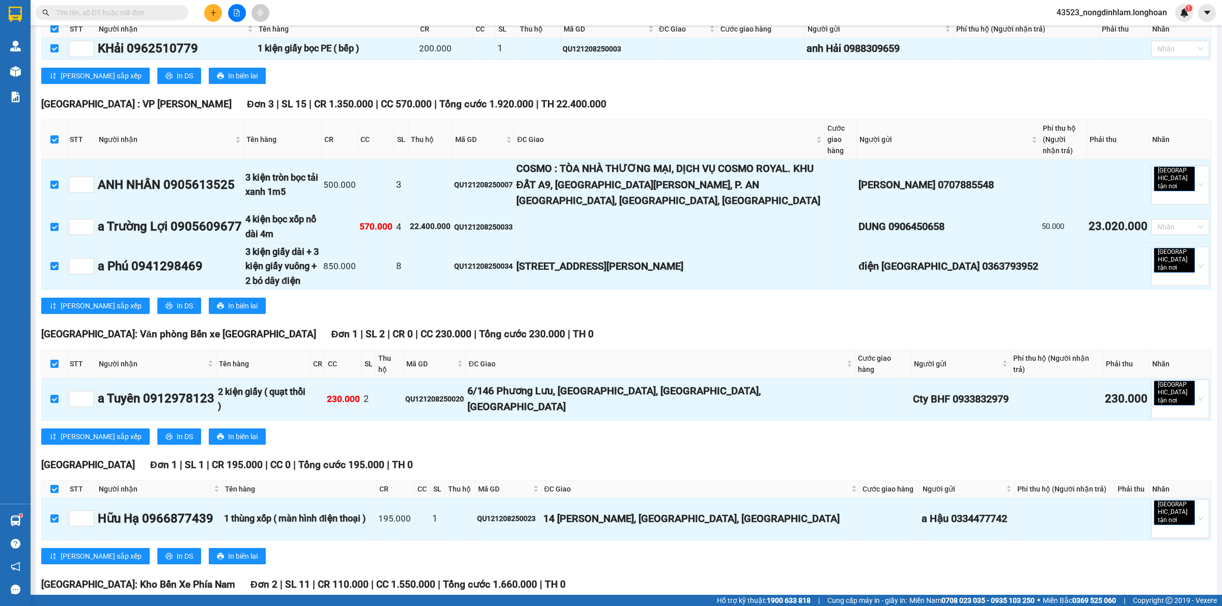
scroll to position [1808, 0]
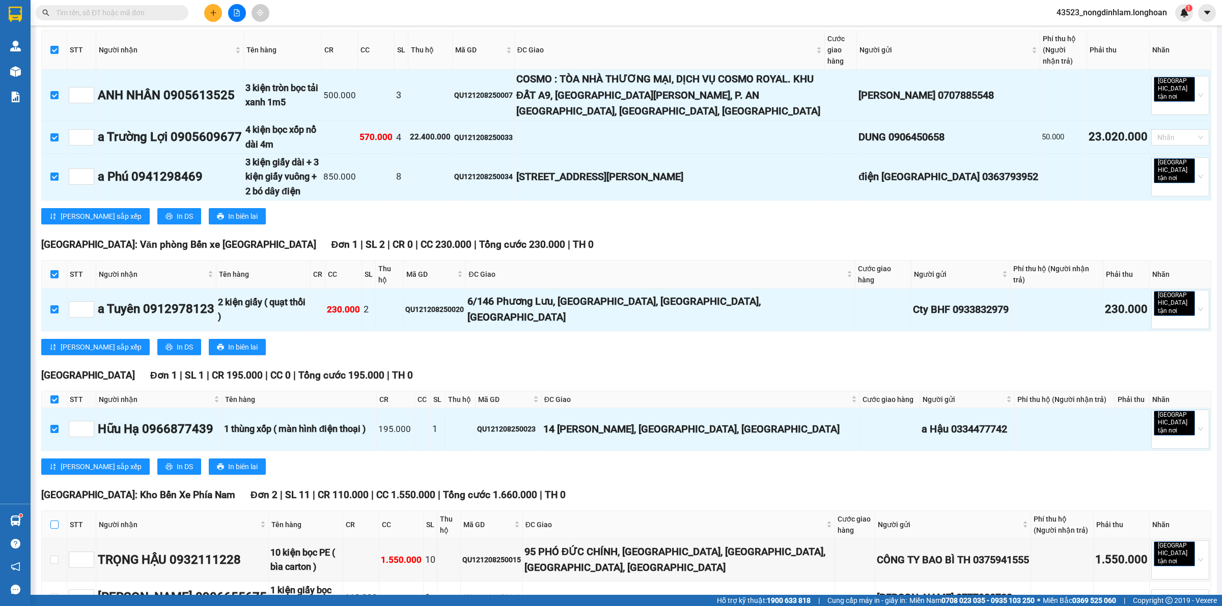
click at [57, 521] on input "checkbox" at bounding box center [54, 525] width 8 height 8
checkbox input "true"
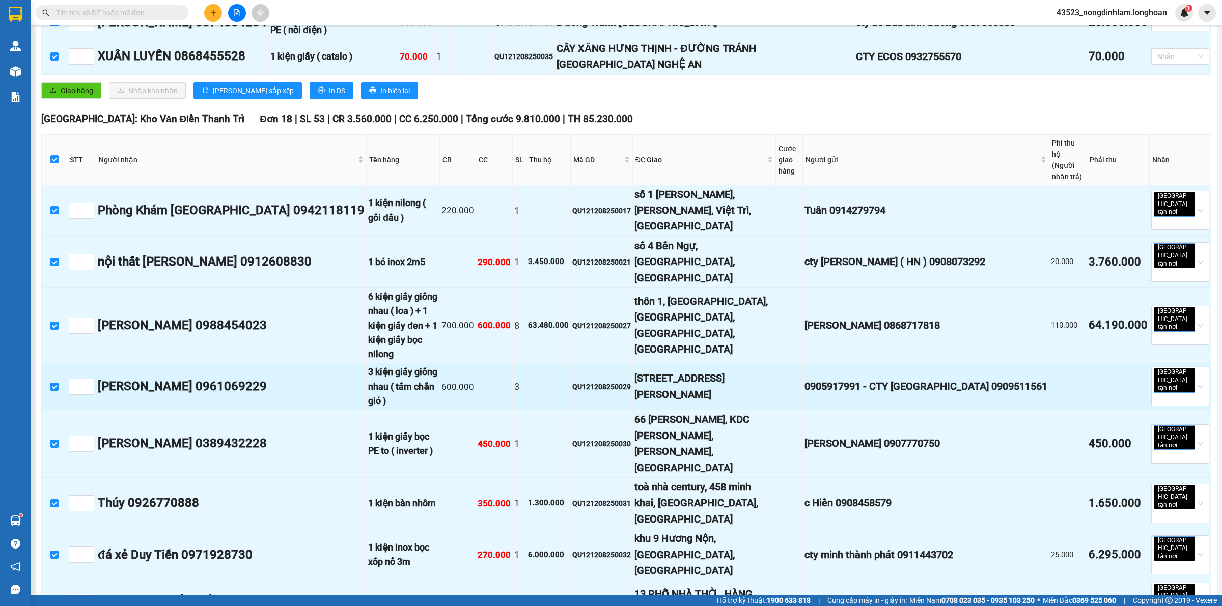
scroll to position [0, 0]
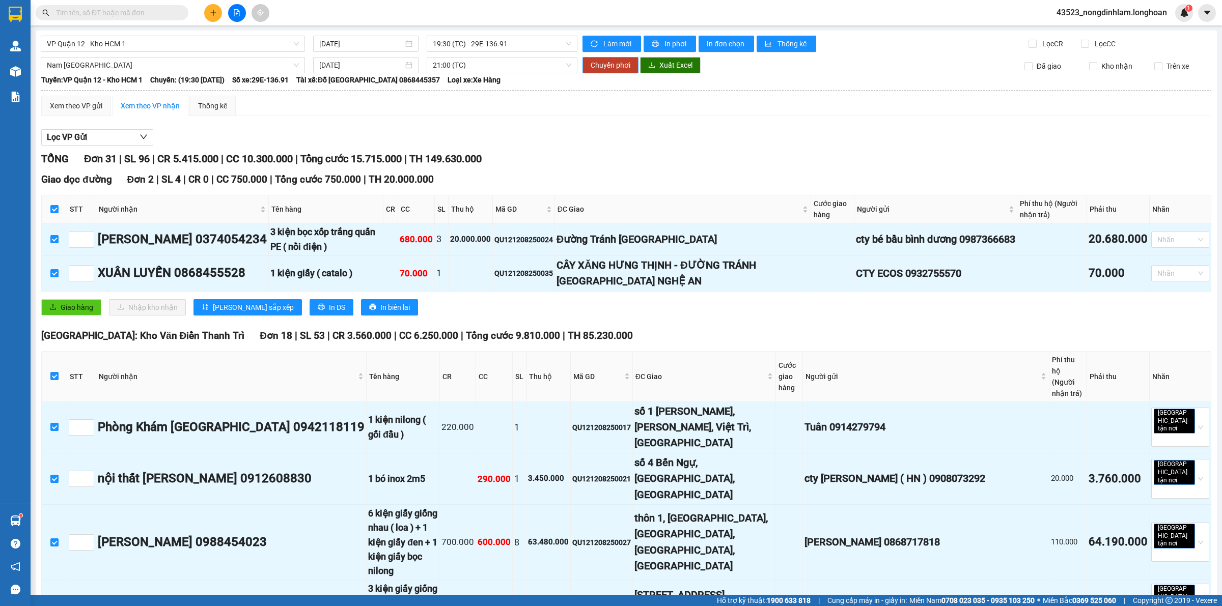
click at [602, 65] on span "Chuyển phơi" at bounding box center [610, 65] width 40 height 11
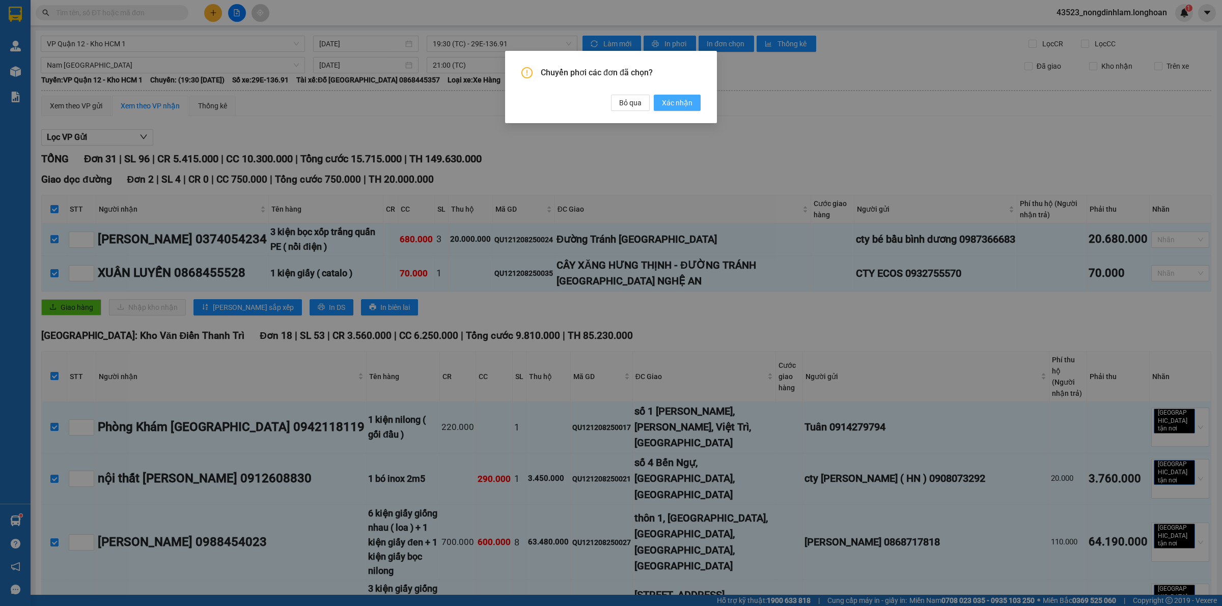
click at [676, 103] on span "Xác nhận" at bounding box center [677, 102] width 31 height 11
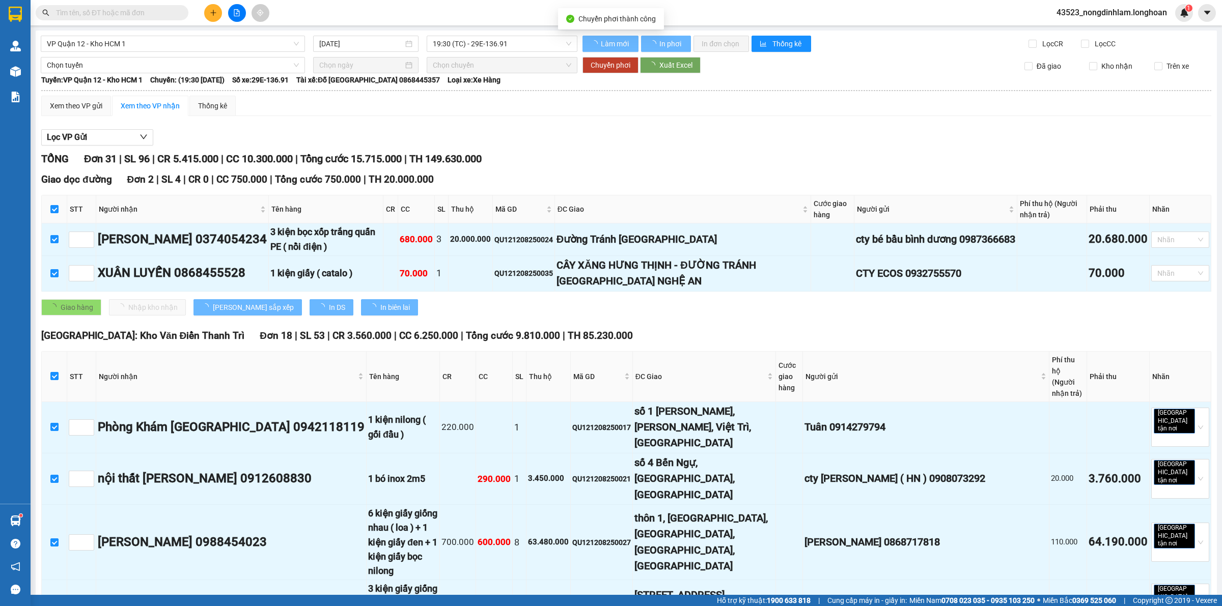
checkbox input "false"
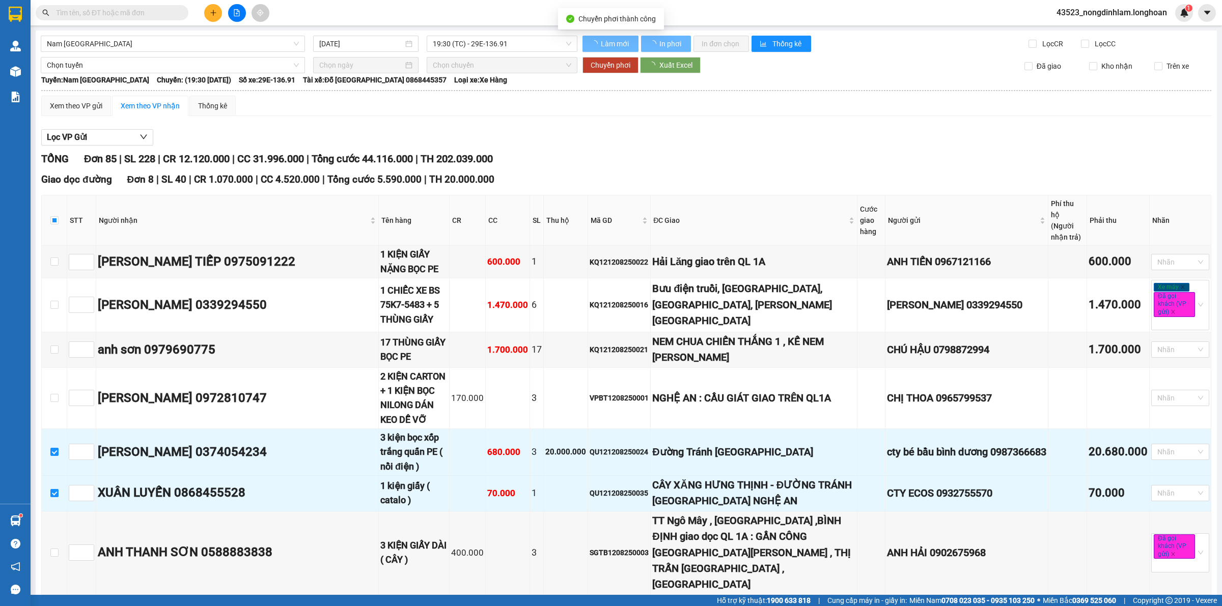
checkbox input "false"
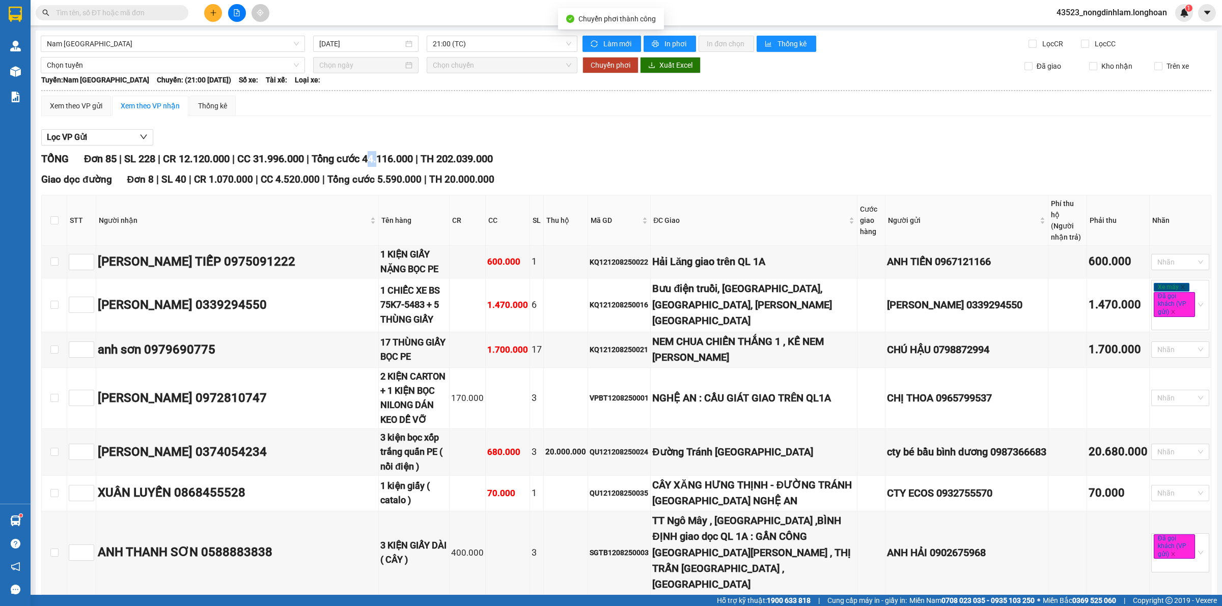
drag, startPoint x: 388, startPoint y: 161, endPoint x: 377, endPoint y: 162, distance: 10.7
click at [377, 162] on span "Tổng cước 44.116.000" at bounding box center [362, 159] width 101 height 12
click at [380, 164] on span "Tổng cước 44.116.000" at bounding box center [362, 159] width 101 height 12
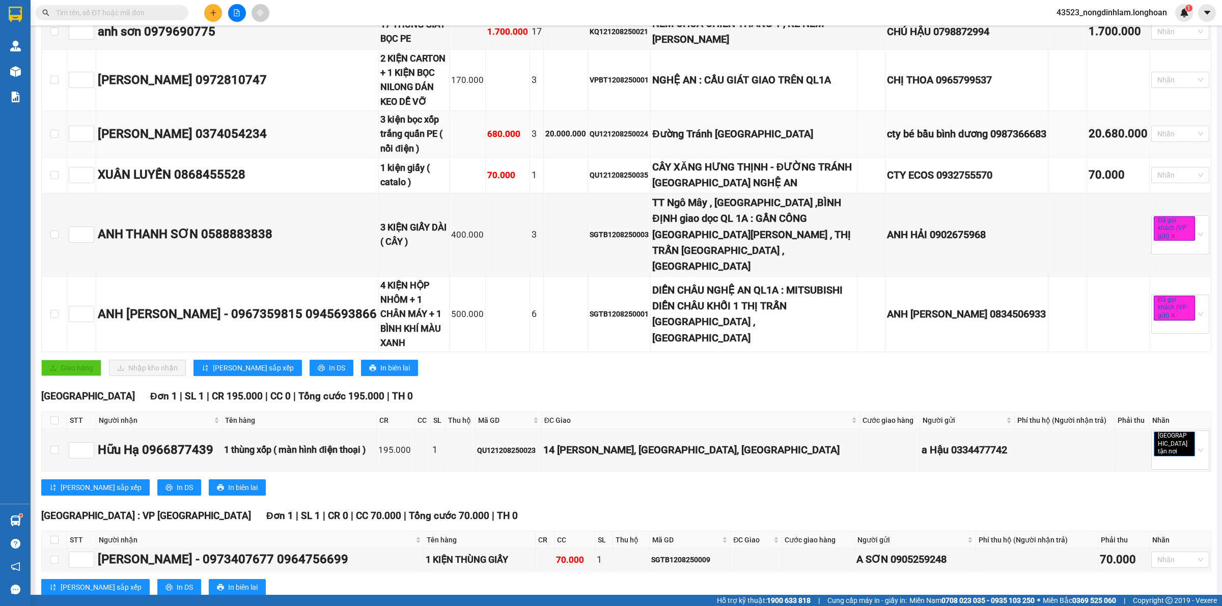
scroll to position [64, 0]
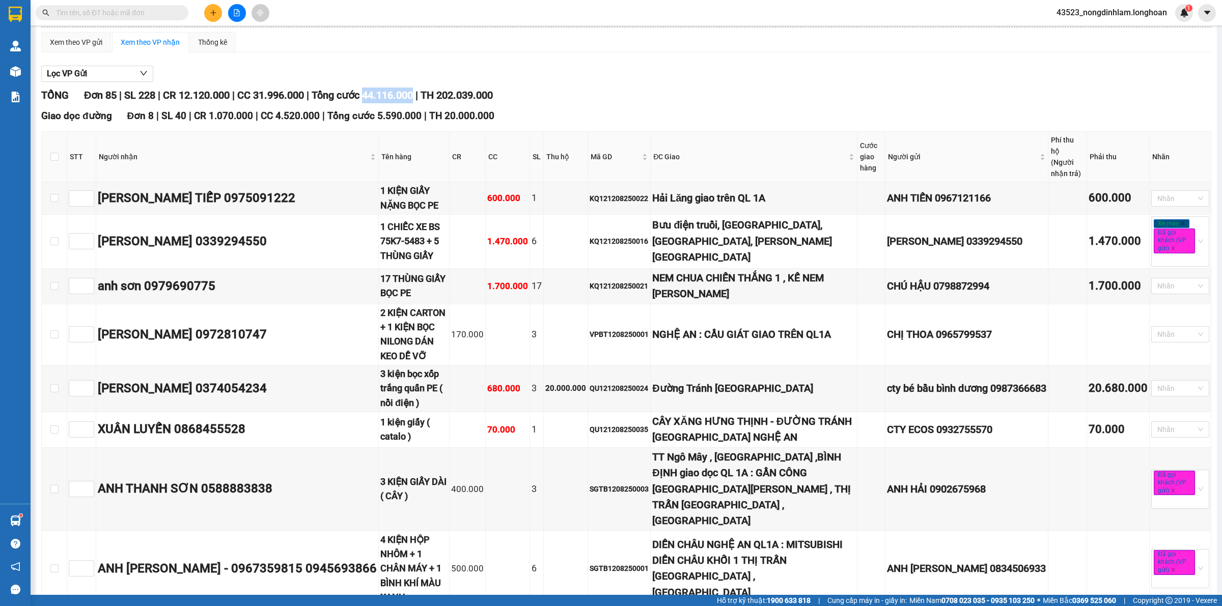
click at [391, 98] on span "Tổng cước 44.116.000" at bounding box center [362, 95] width 101 height 12
click at [385, 95] on span "Tổng cước 44.116.000" at bounding box center [362, 95] width 101 height 12
click at [382, 92] on span "Tổng cước 44.116.000" at bounding box center [362, 95] width 101 height 12
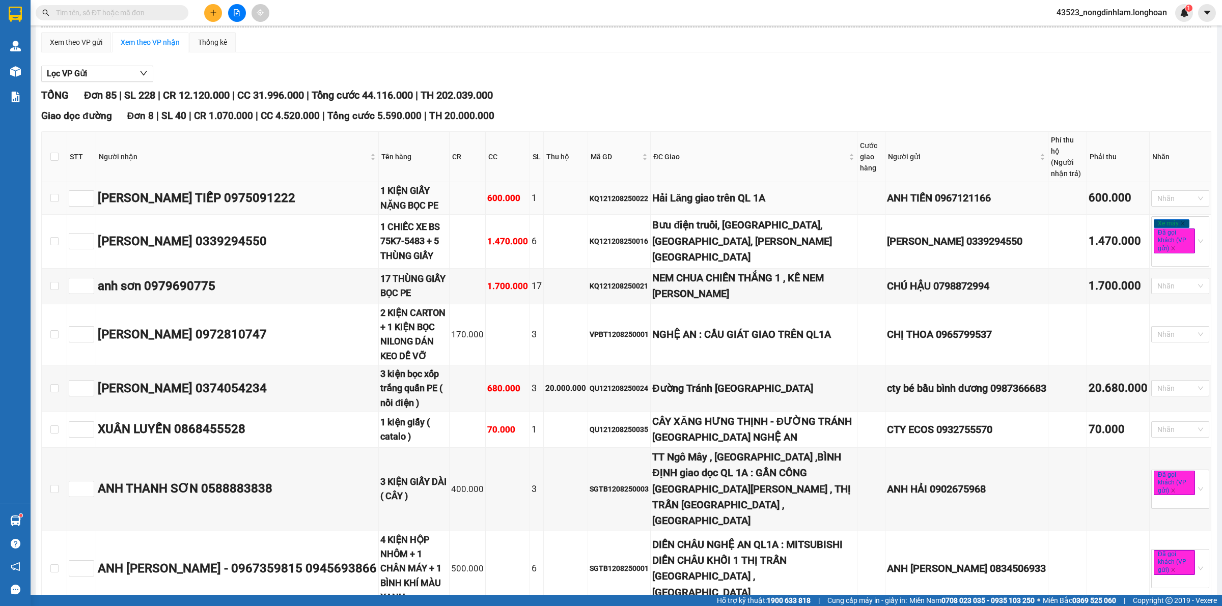
scroll to position [0, 0]
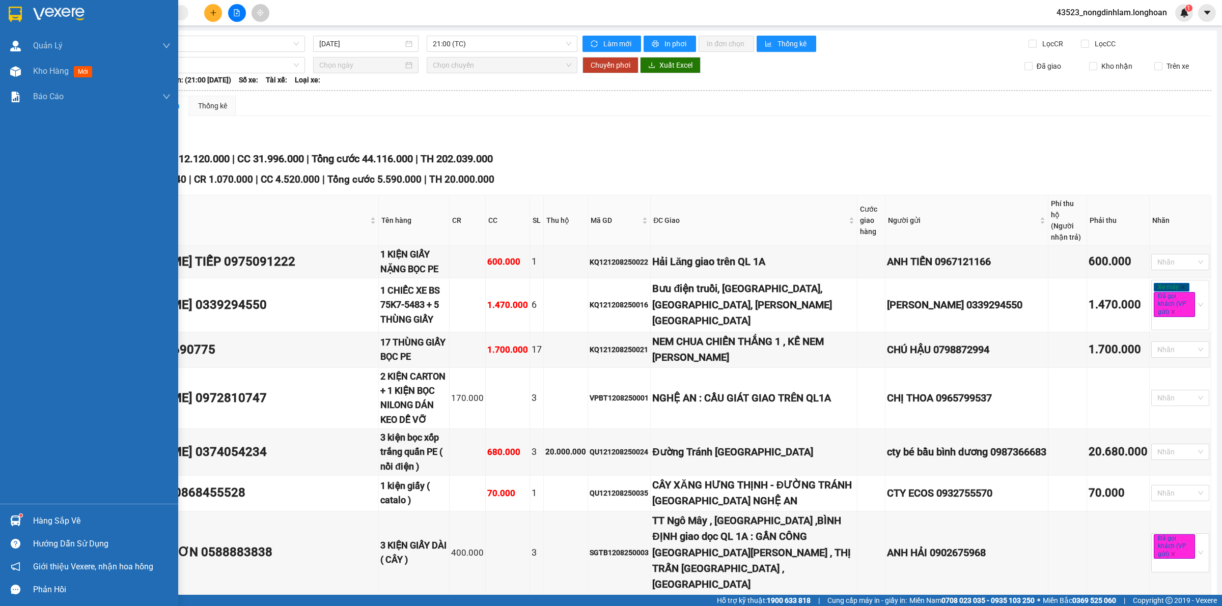
click at [23, 11] on div at bounding box center [16, 14] width 18 height 18
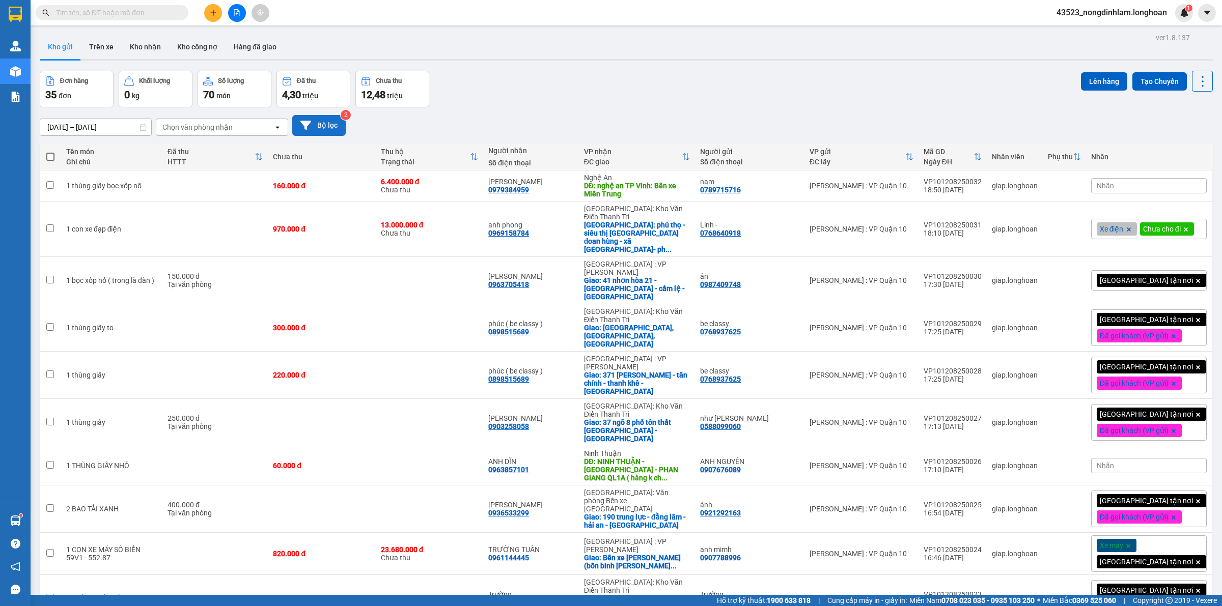
click at [326, 131] on button "Bộ lọc" at bounding box center [318, 125] width 53 height 21
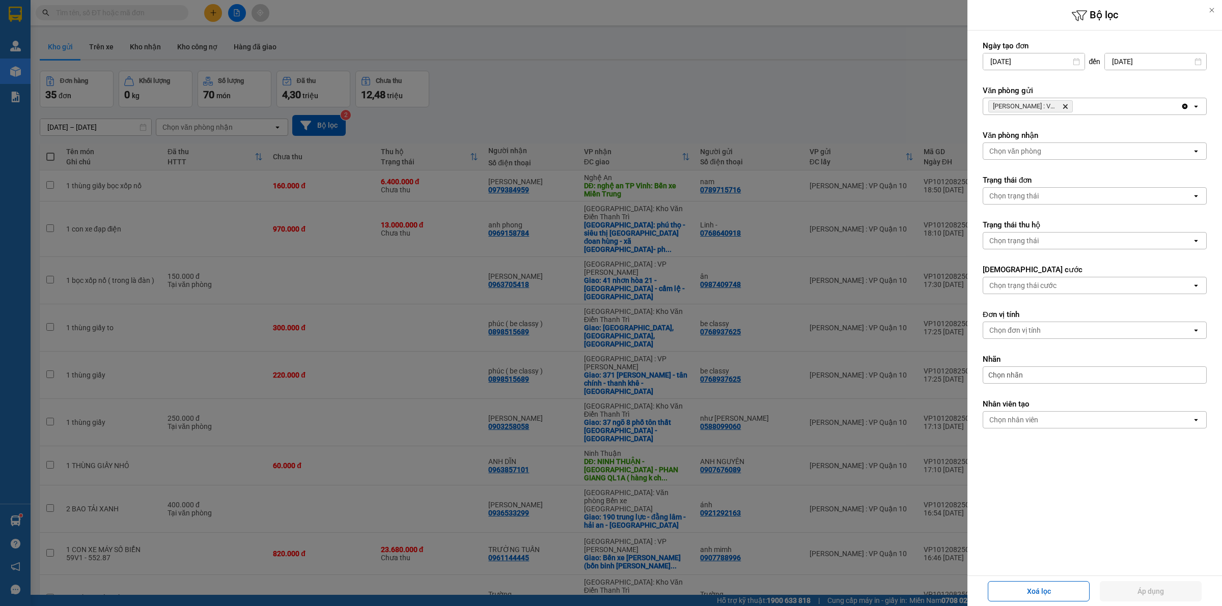
click at [1063, 107] on icon "Delete" at bounding box center [1065, 106] width 6 height 6
click at [1057, 106] on div "Chọn văn phòng" at bounding box center [1087, 106] width 209 height 16
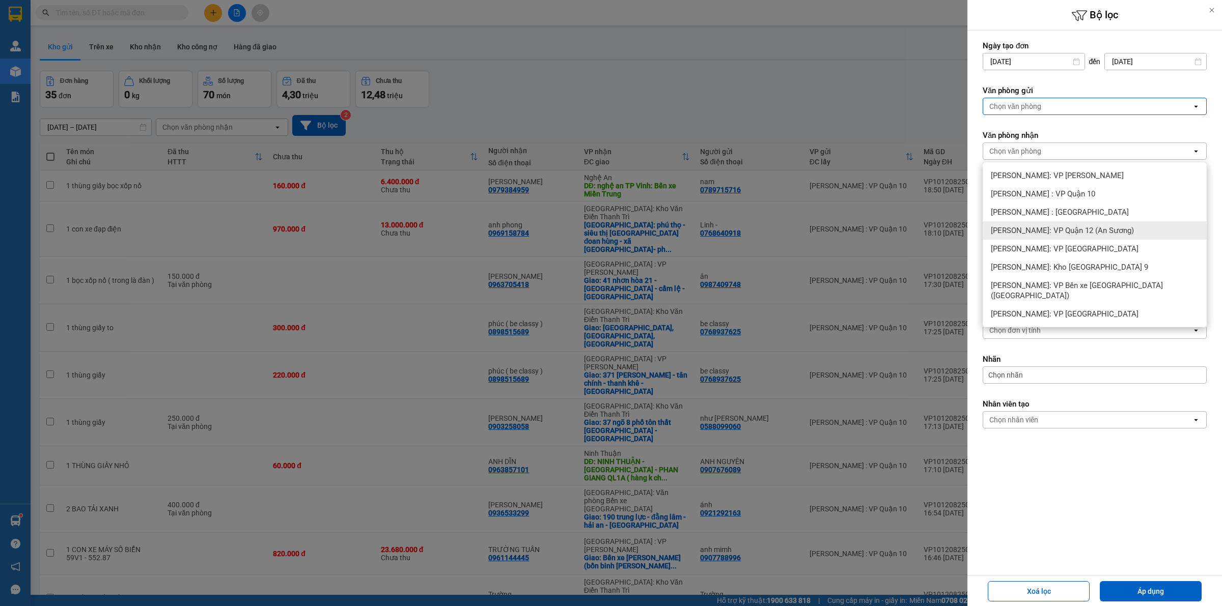
scroll to position [47, 0]
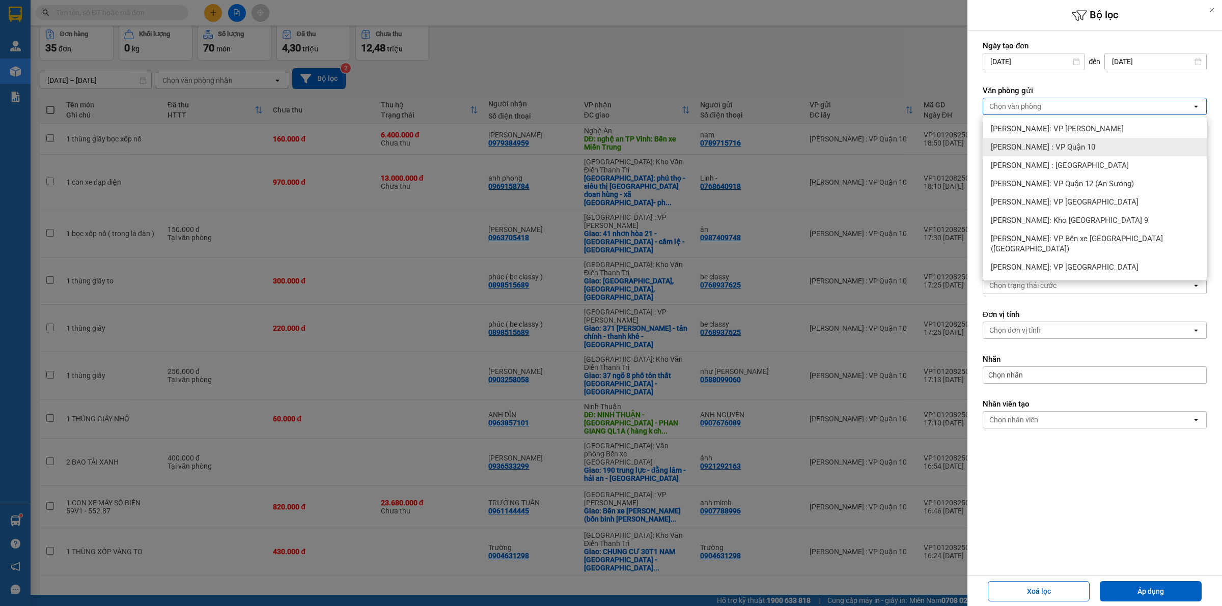
click at [1073, 149] on span "[PERSON_NAME] : VP Quận 10" at bounding box center [1043, 147] width 104 height 10
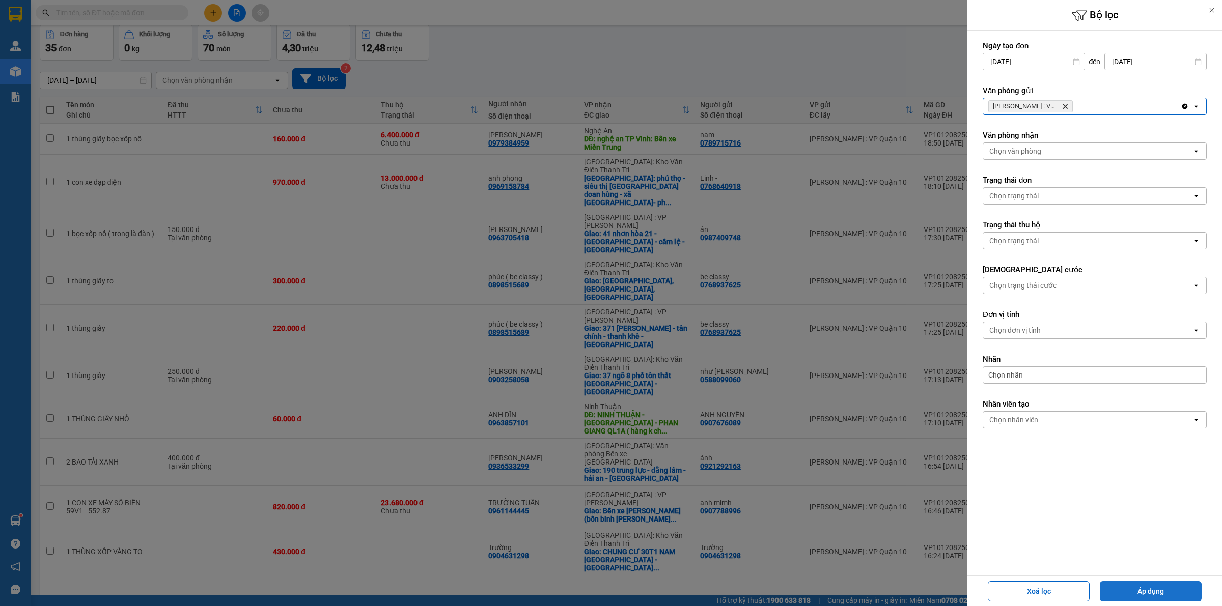
click at [1182, 585] on button "Áp dụng" at bounding box center [1150, 591] width 102 height 20
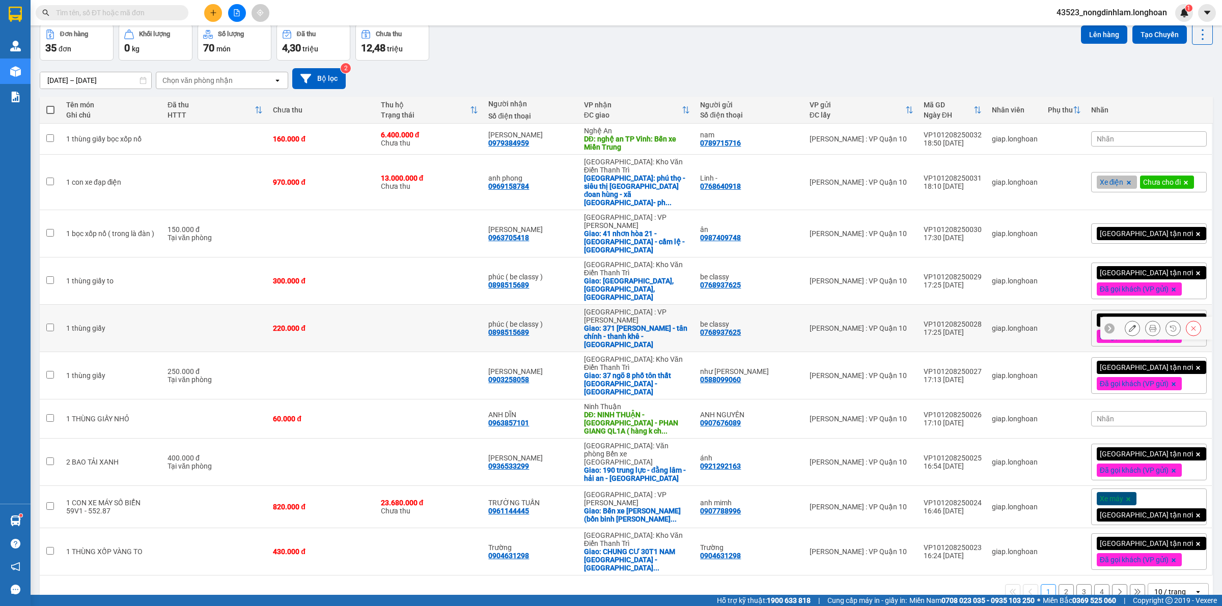
scroll to position [0, 0]
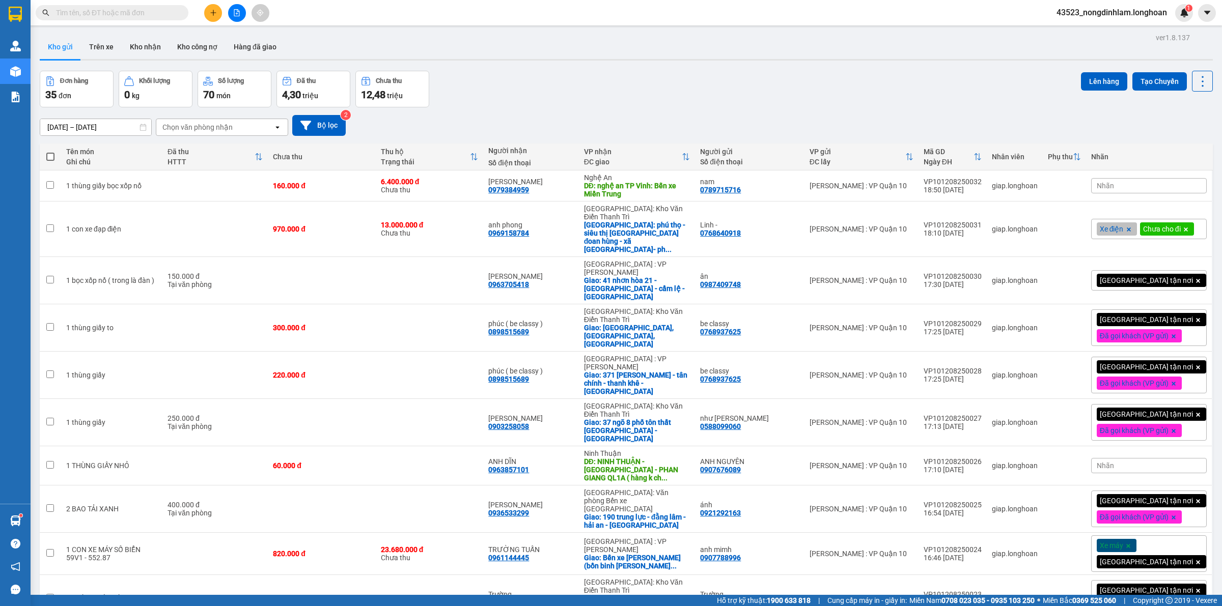
click at [229, 14] on button at bounding box center [237, 13] width 18 height 18
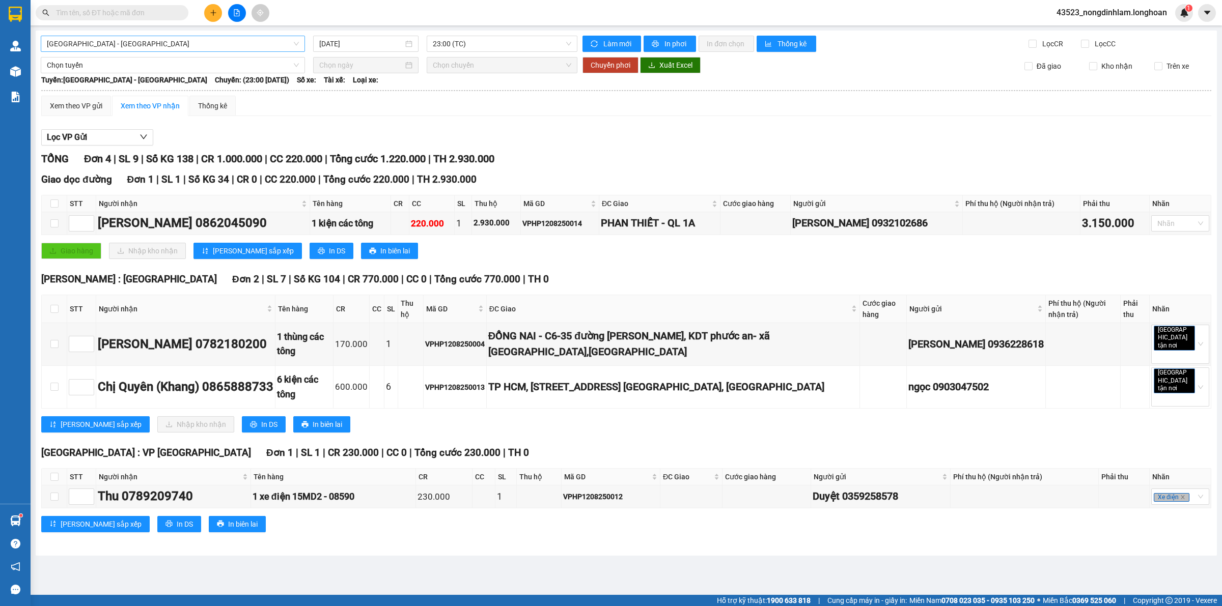
click at [140, 41] on span "[GEOGRAPHIC_DATA] - [GEOGRAPHIC_DATA]" at bounding box center [173, 43] width 252 height 15
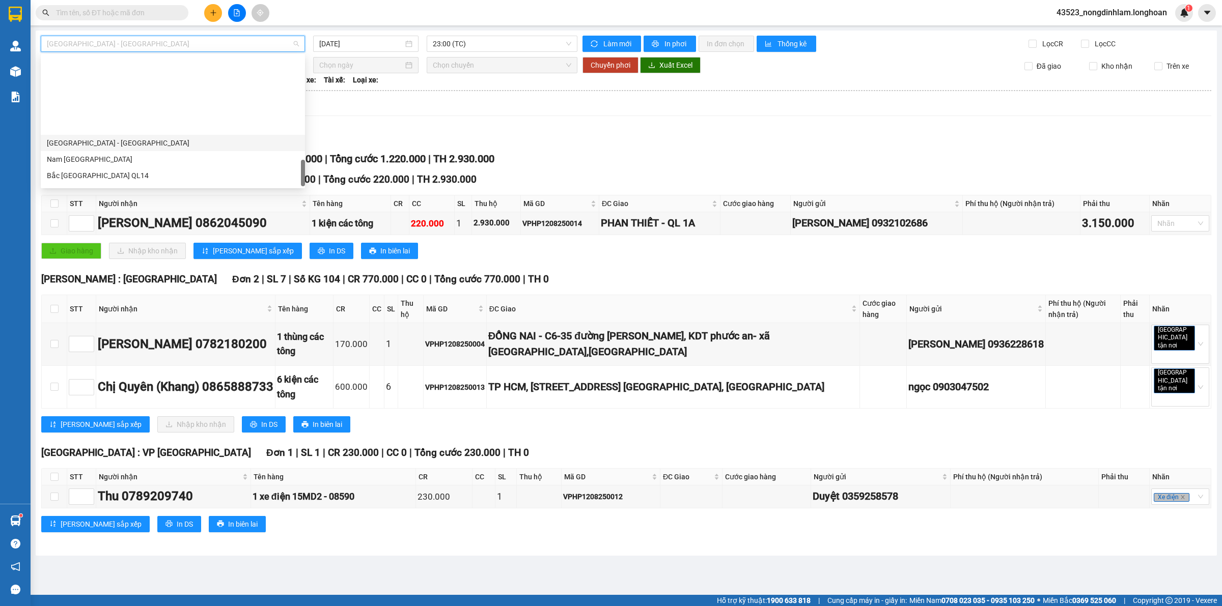
scroll to position [667, 0]
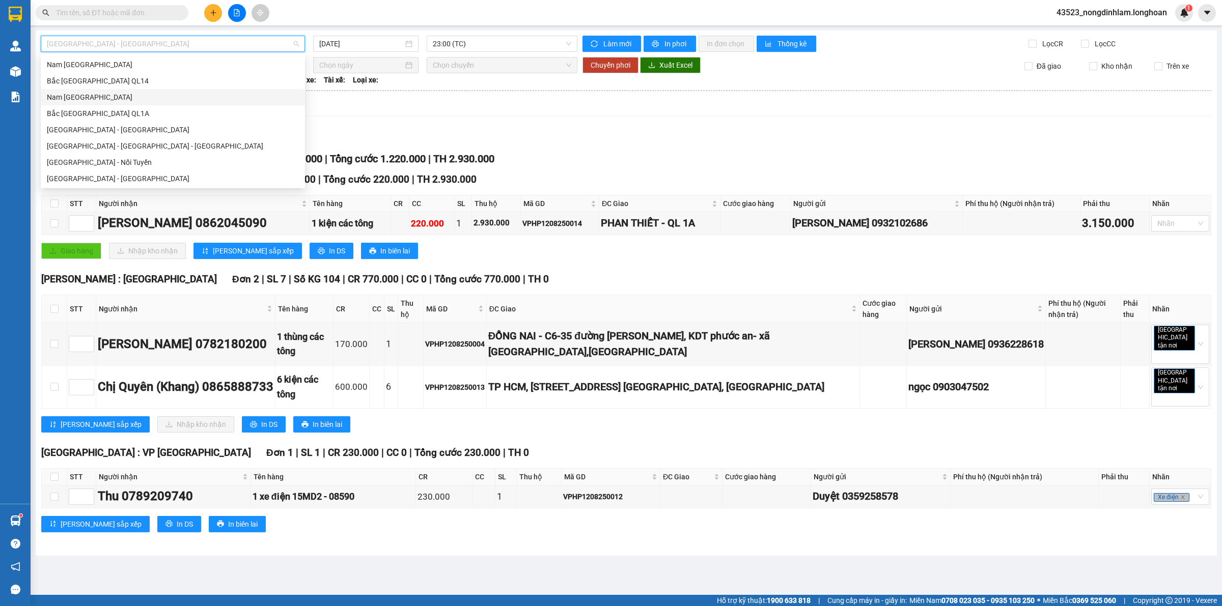
click at [110, 99] on div "Nam [GEOGRAPHIC_DATA]" at bounding box center [173, 97] width 252 height 11
type input "[DATE]"
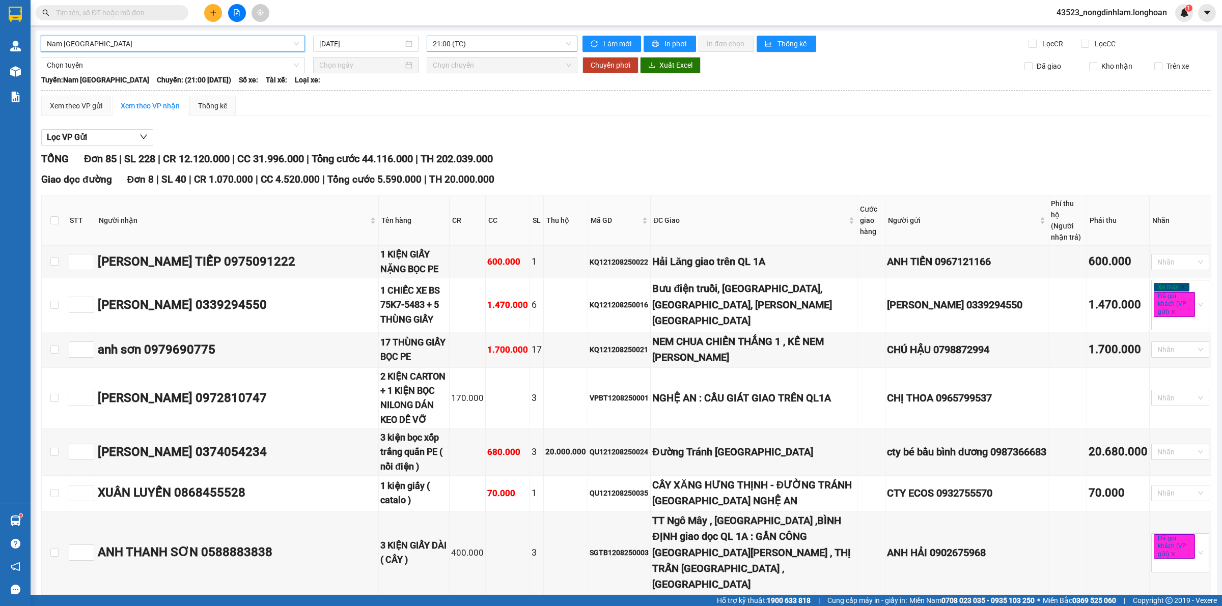
click at [468, 47] on span "21:00 (TC)" at bounding box center [502, 43] width 138 height 15
click at [468, 46] on span "21:00 (TC)" at bounding box center [502, 43] width 138 height 15
drag, startPoint x: 385, startPoint y: 160, endPoint x: 375, endPoint y: 159, distance: 10.3
click at [375, 159] on span "Tổng cước 44.116.000" at bounding box center [362, 159] width 101 height 12
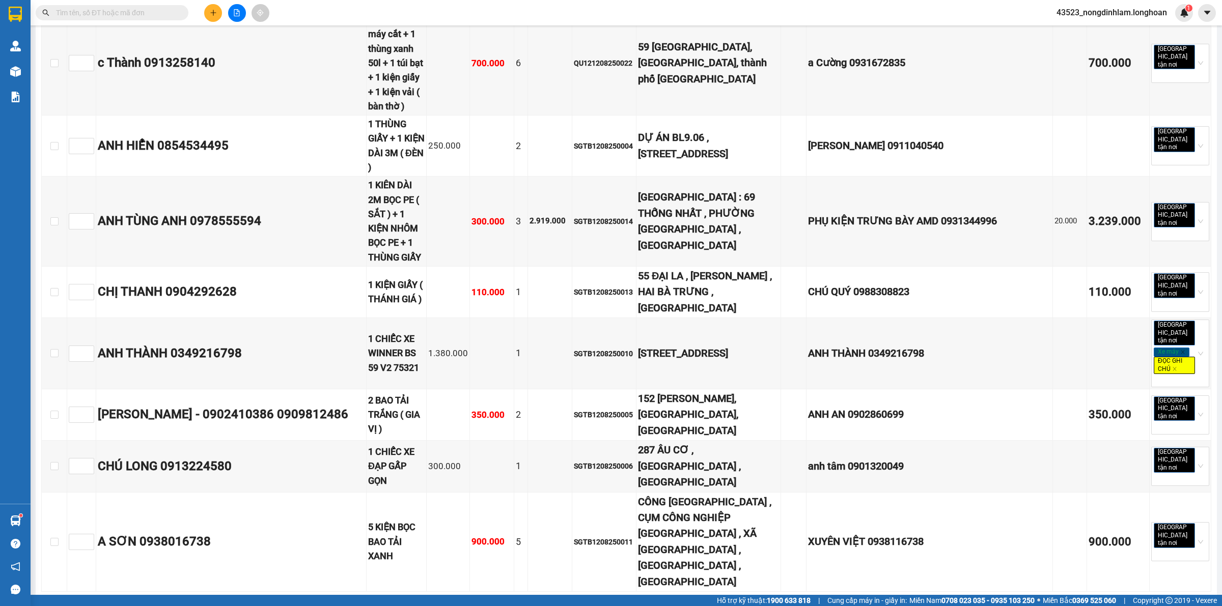
scroll to position [4437, 0]
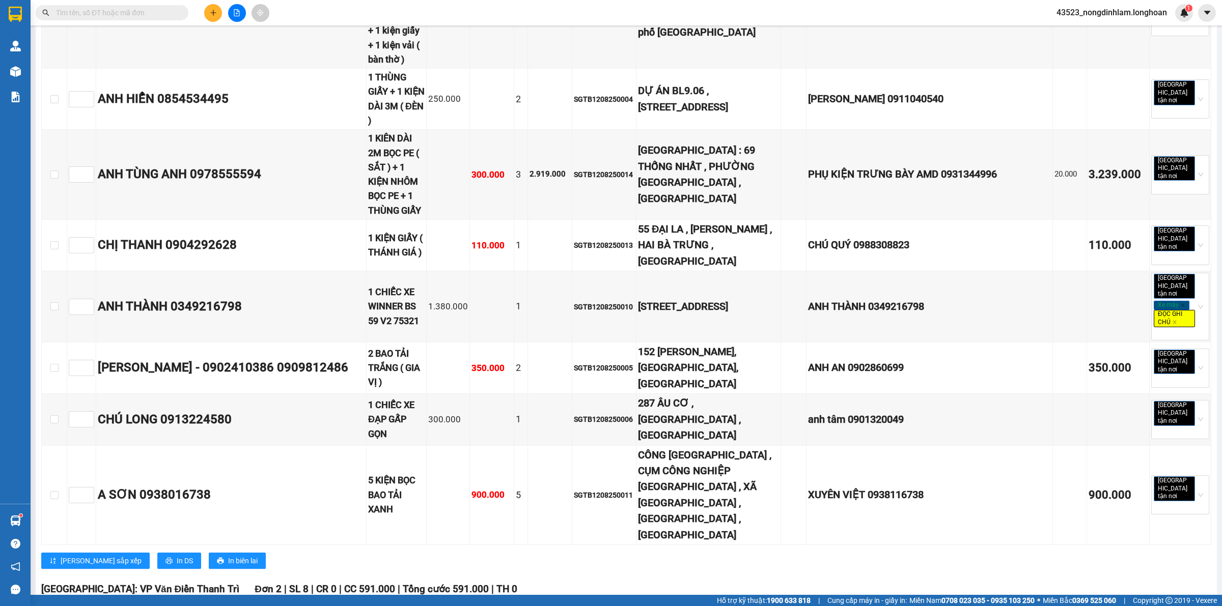
checkbox input "true"
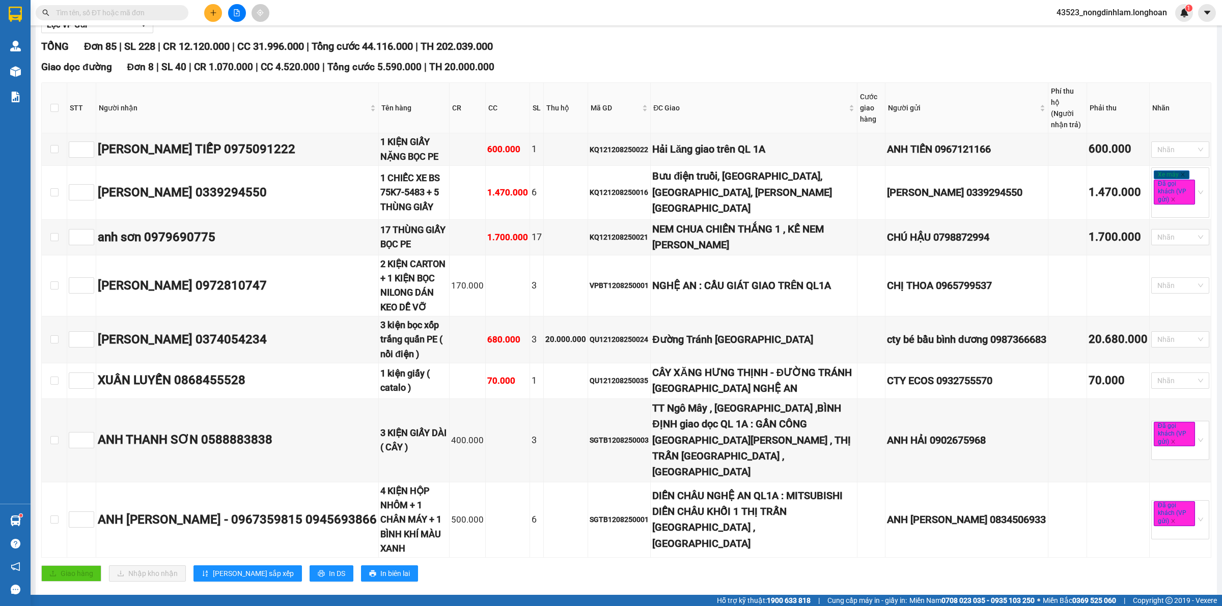
scroll to position [0, 0]
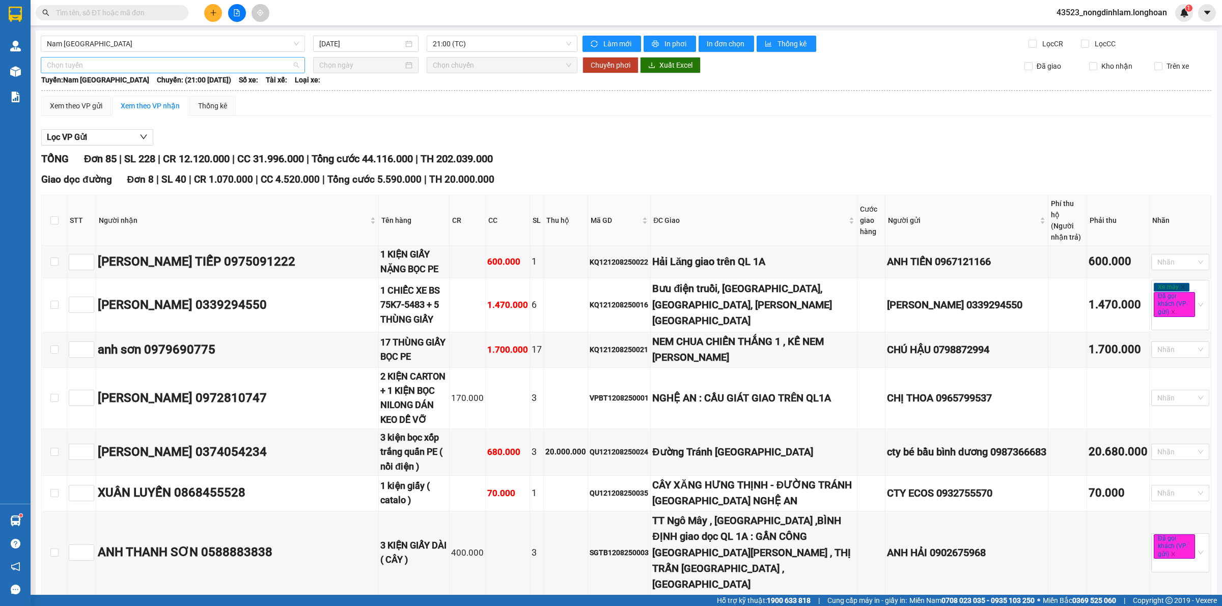
click at [132, 60] on span "Chọn tuyến" at bounding box center [173, 65] width 252 height 15
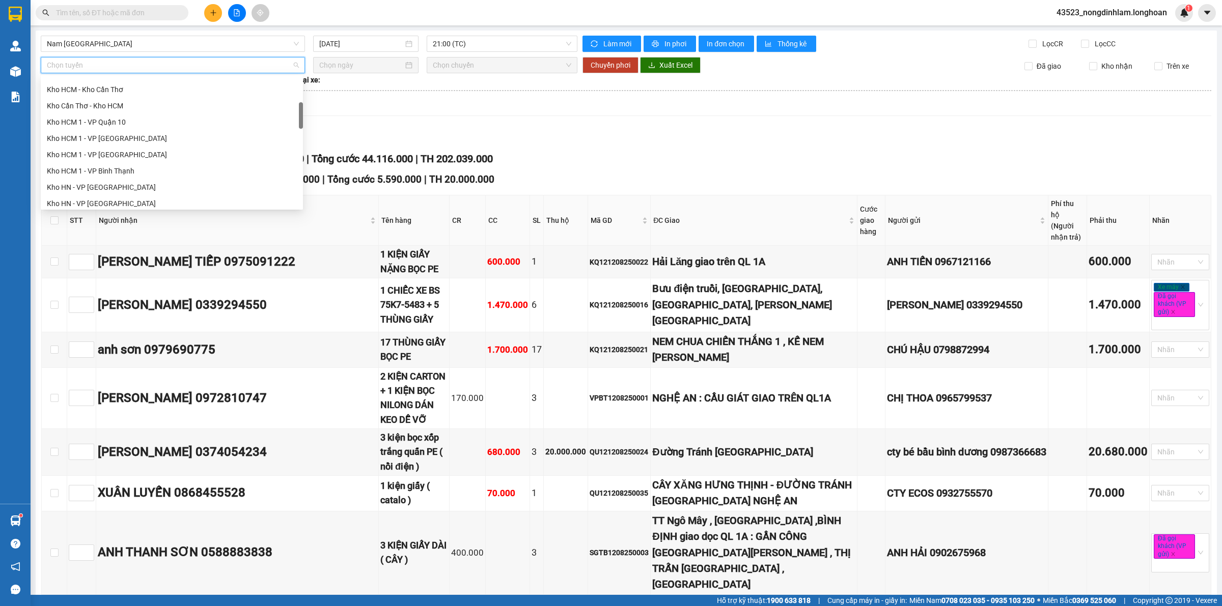
scroll to position [95, 0]
click at [113, 166] on div "Kho Cần Thơ - Kho HCM" at bounding box center [172, 169] width 250 height 11
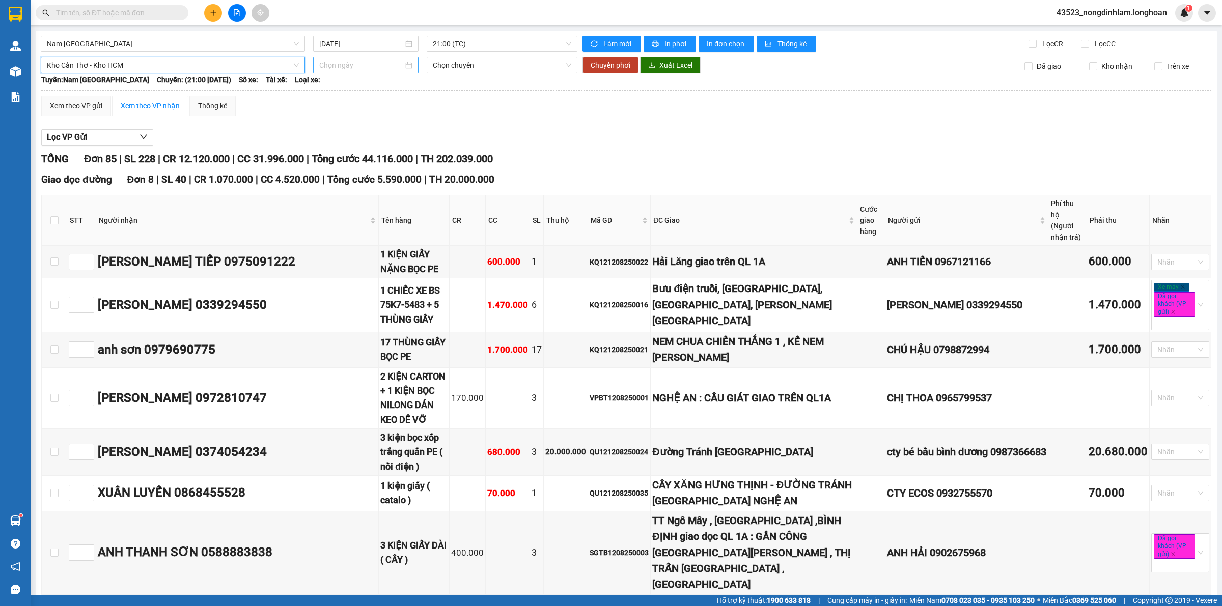
click at [327, 65] on input at bounding box center [361, 65] width 84 height 11
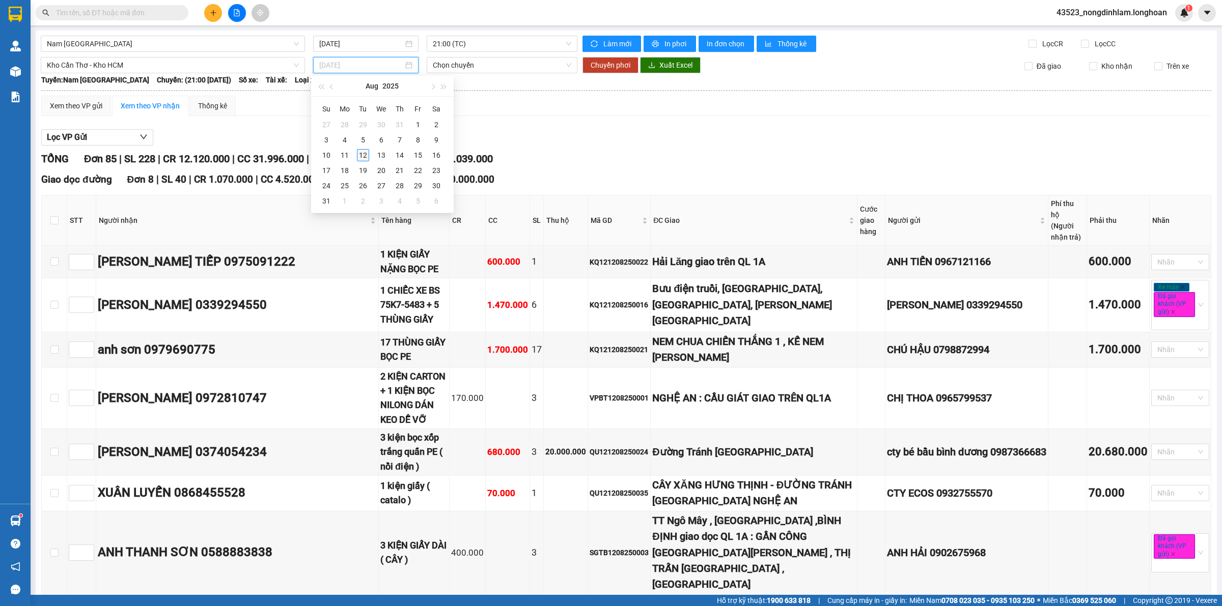
type input "[DATE]"
click at [363, 155] on div "12" at bounding box center [363, 155] width 12 height 12
type input "[DATE]"
click at [467, 65] on span "21:00 (TC)" at bounding box center [502, 65] width 138 height 15
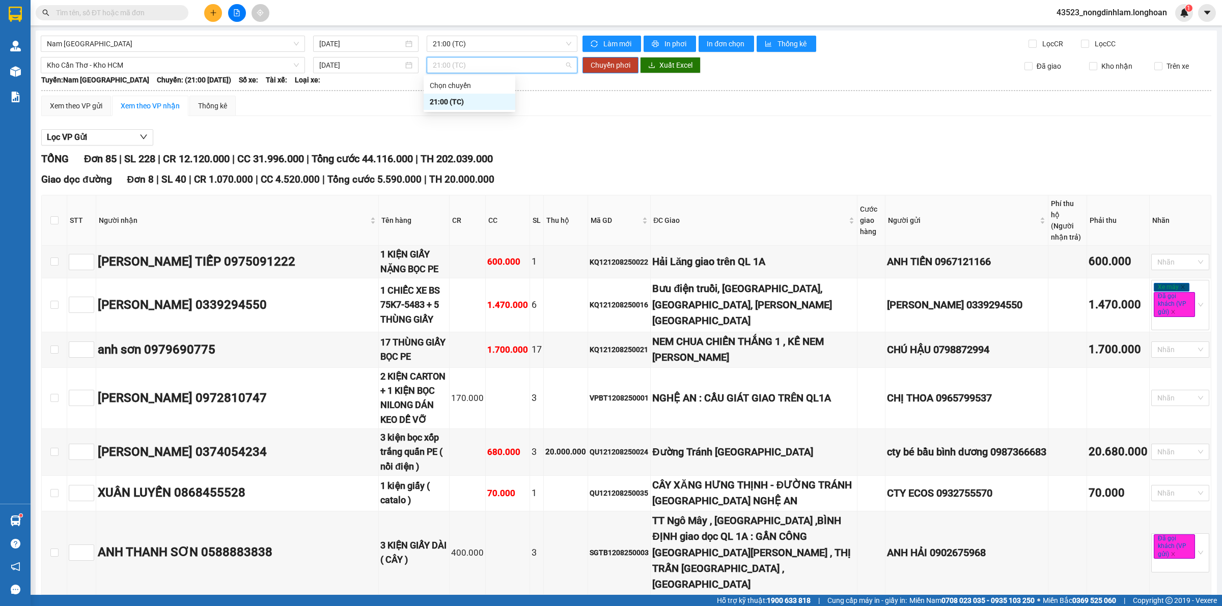
click at [467, 65] on span "21:00 (TC)" at bounding box center [502, 65] width 138 height 15
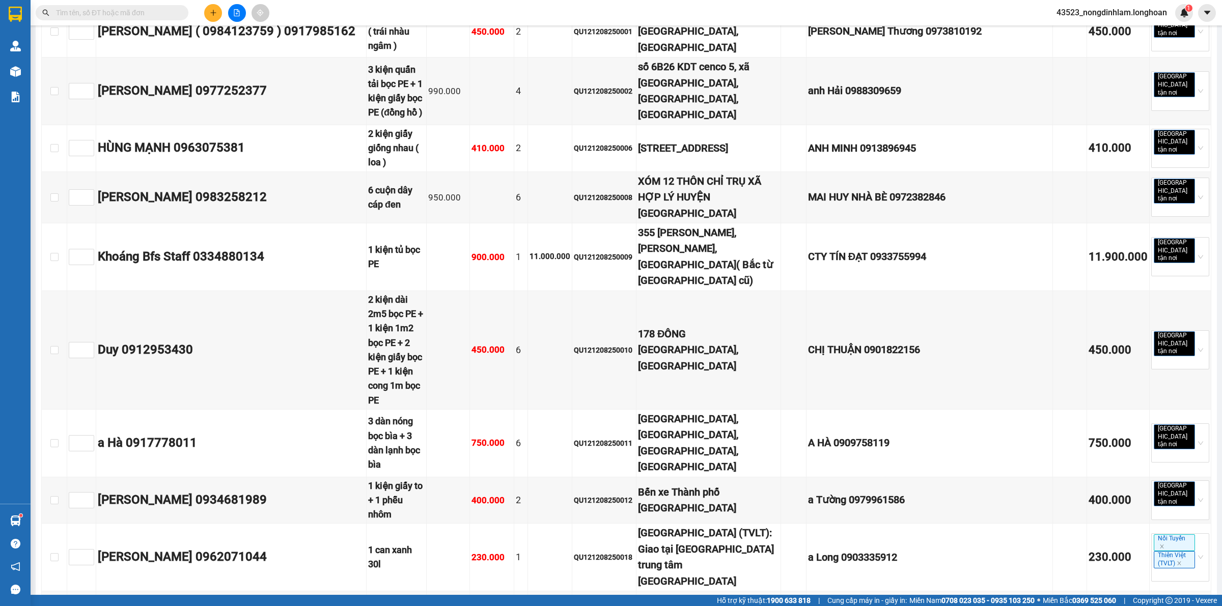
scroll to position [0, 0]
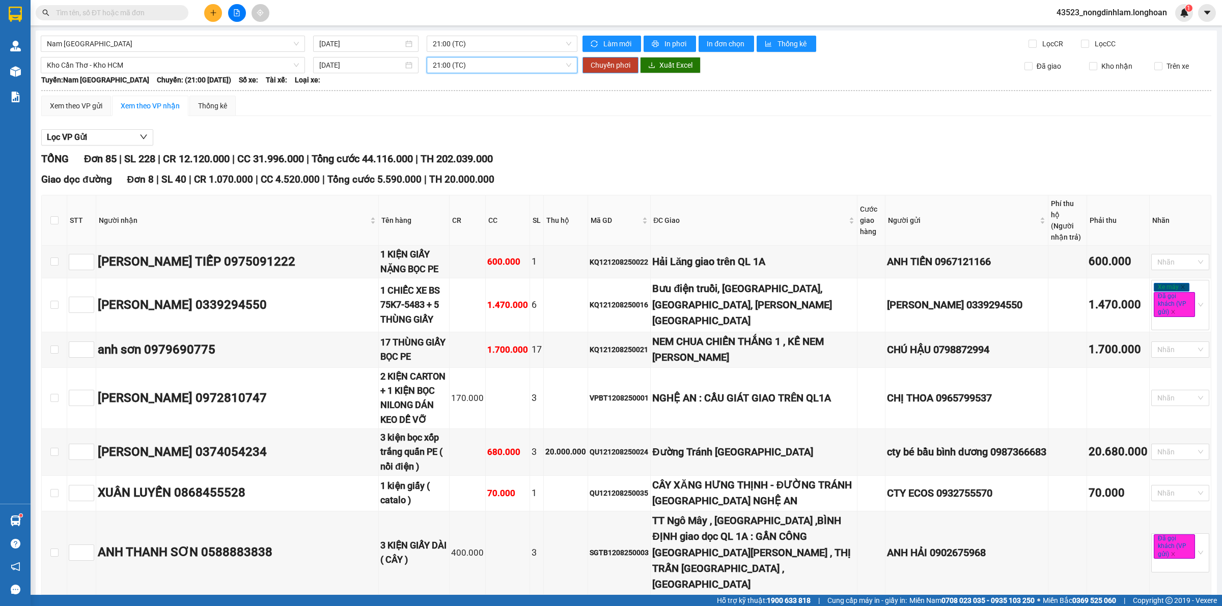
click at [607, 62] on span "Chuyển phơi" at bounding box center [610, 65] width 40 height 11
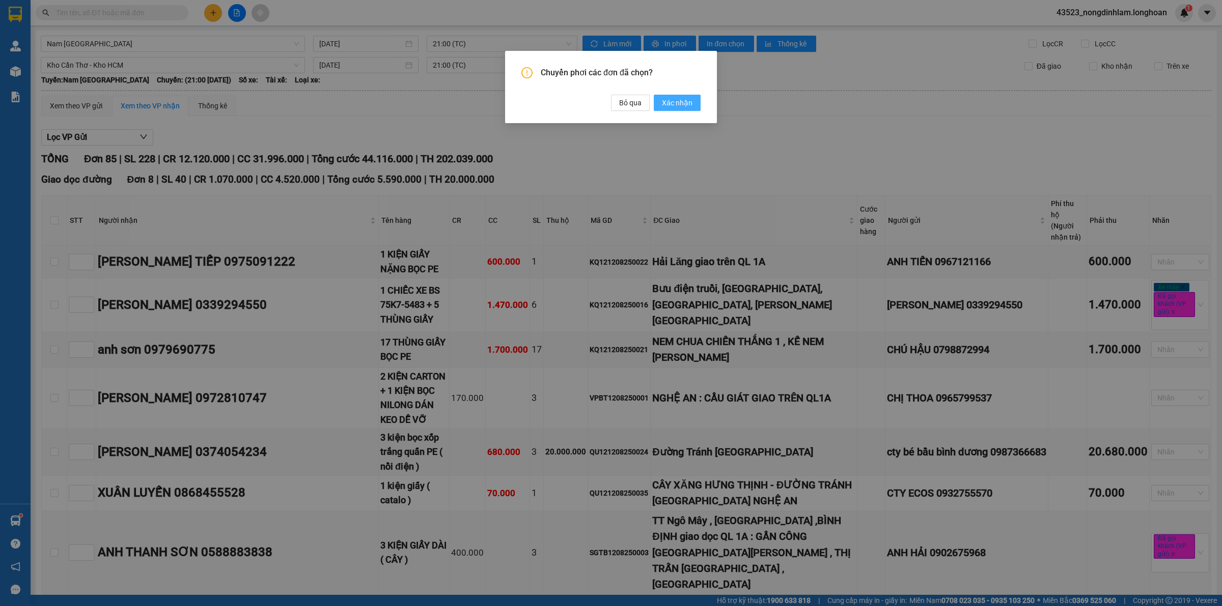
drag, startPoint x: 679, startPoint y: 102, endPoint x: 324, endPoint y: 163, distance: 360.0
click at [679, 100] on span "Xác nhận" at bounding box center [677, 102] width 31 height 11
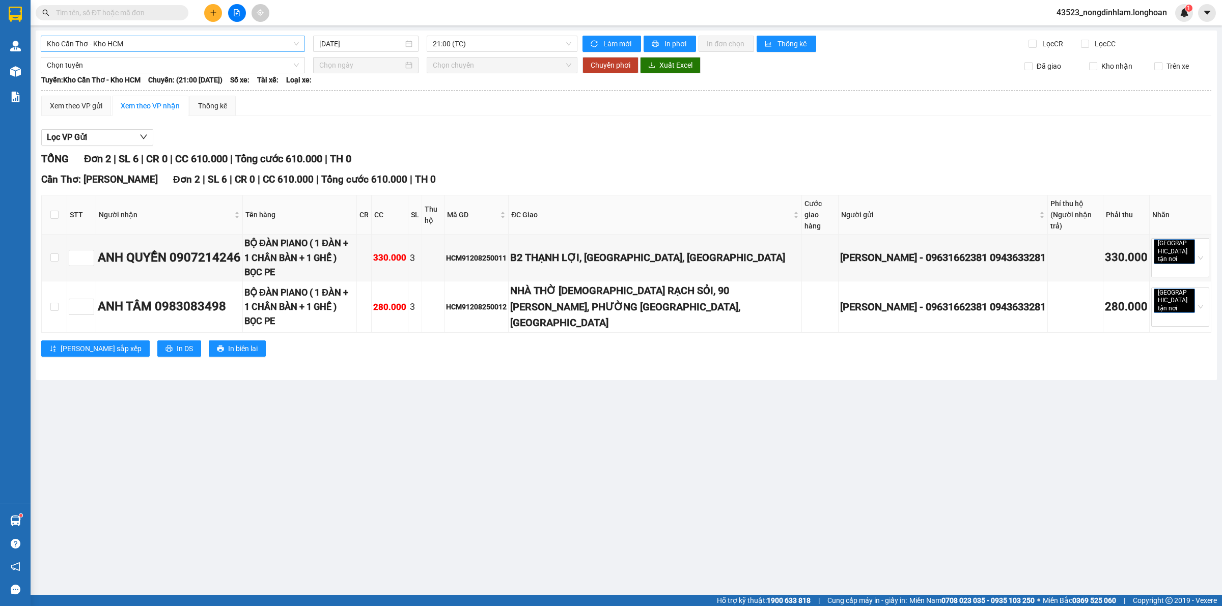
click at [172, 46] on span "Kho Cần Thơ - Kho HCM" at bounding box center [173, 43] width 252 height 15
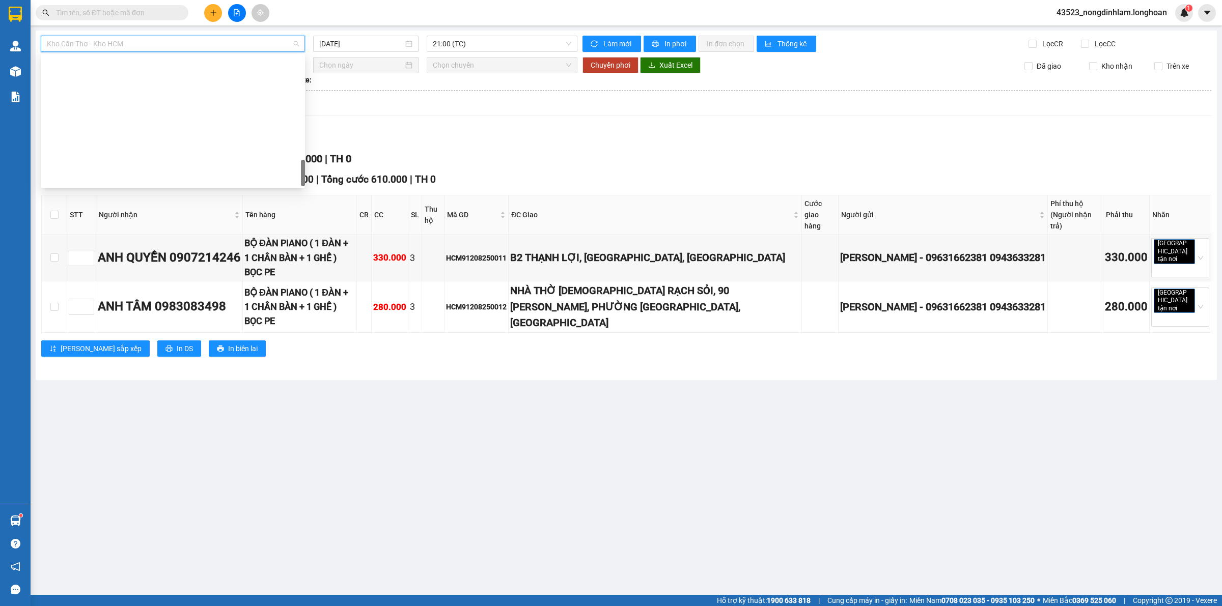
scroll to position [667, 0]
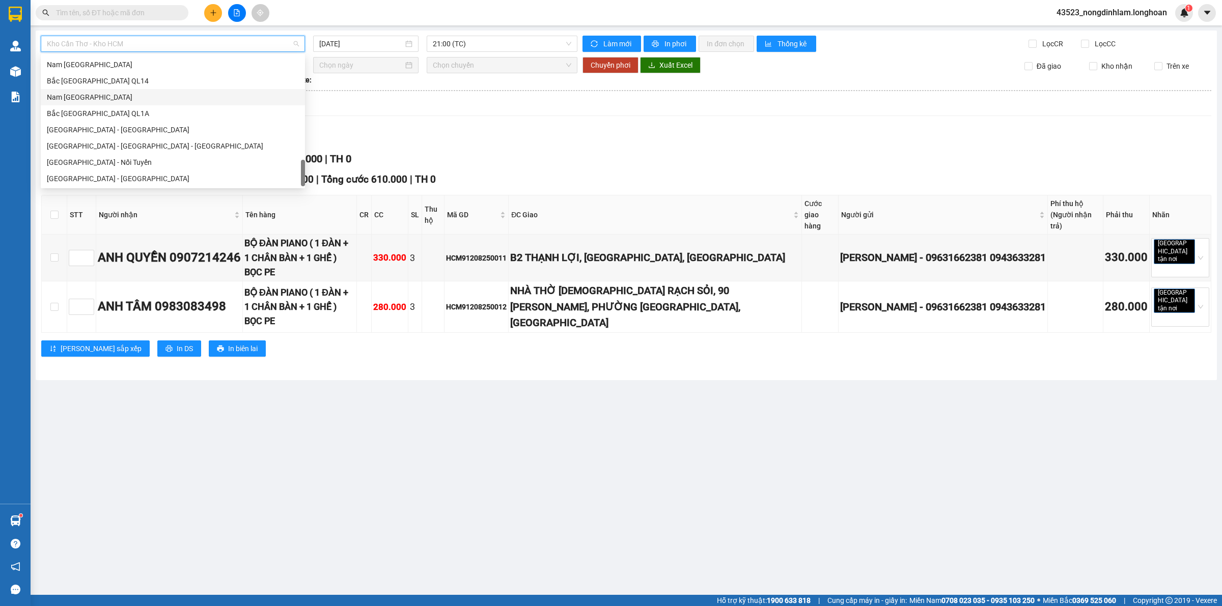
click at [117, 95] on div "Nam [GEOGRAPHIC_DATA]" at bounding box center [173, 97] width 252 height 11
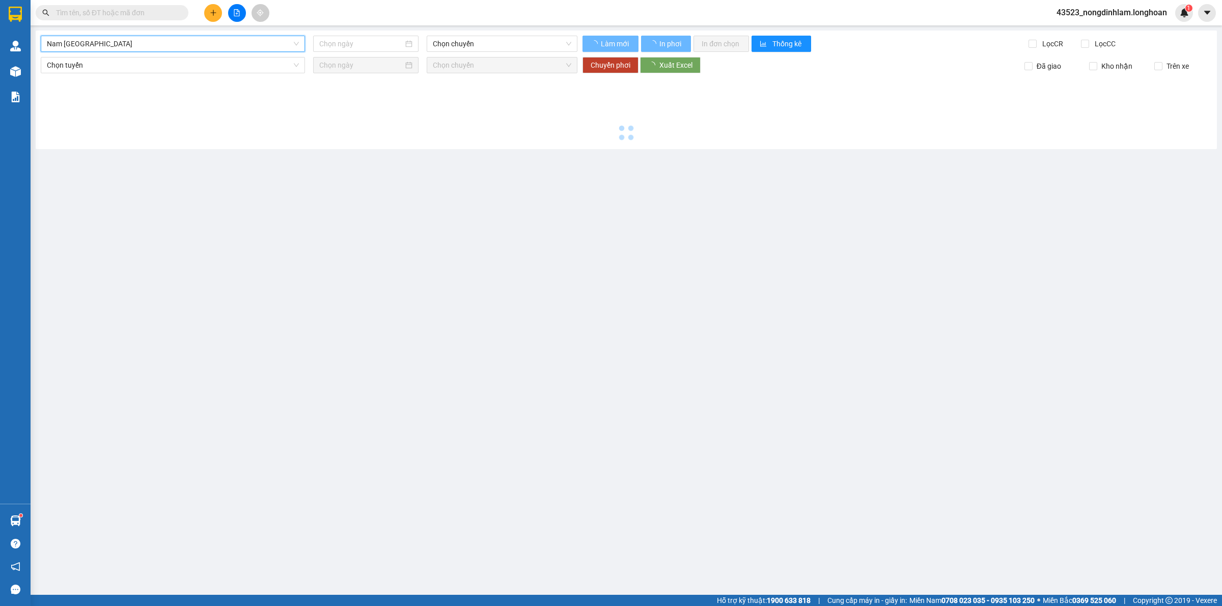
type input "[DATE]"
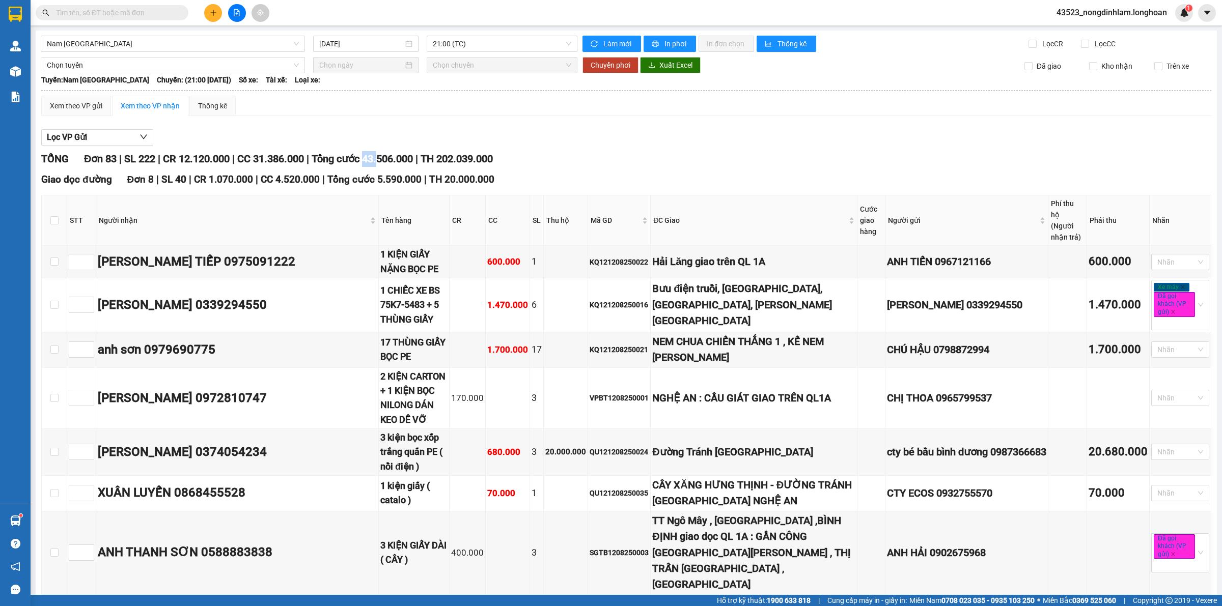
drag, startPoint x: 390, startPoint y: 161, endPoint x: 377, endPoint y: 158, distance: 13.6
click at [377, 158] on span "Tổng cước 43.506.000" at bounding box center [362, 159] width 101 height 12
click at [110, 158] on span "Đơn 83" at bounding box center [100, 159] width 33 height 12
drag, startPoint x: 164, startPoint y: 166, endPoint x: 199, endPoint y: 158, distance: 35.4
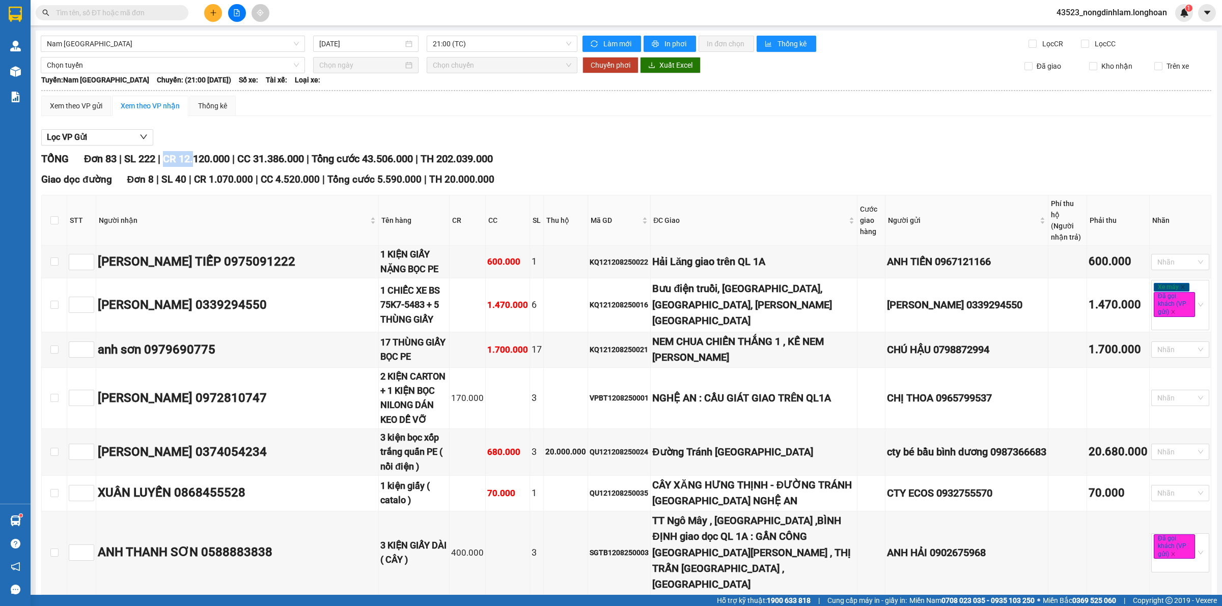
click at [199, 158] on div "TỔNG Đơn 83 | SL 222 | CR 12.120.000 | CC 31.386.000 | Tổng cước 43.506.000 | T…" at bounding box center [626, 159] width 1170 height 16
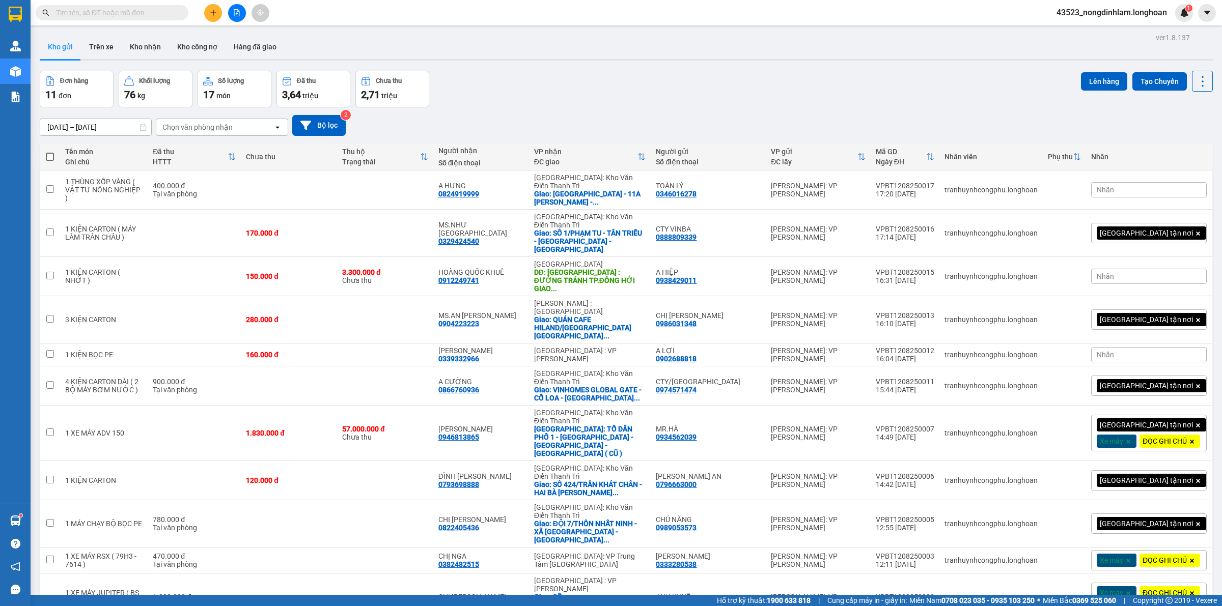
scroll to position [47, 0]
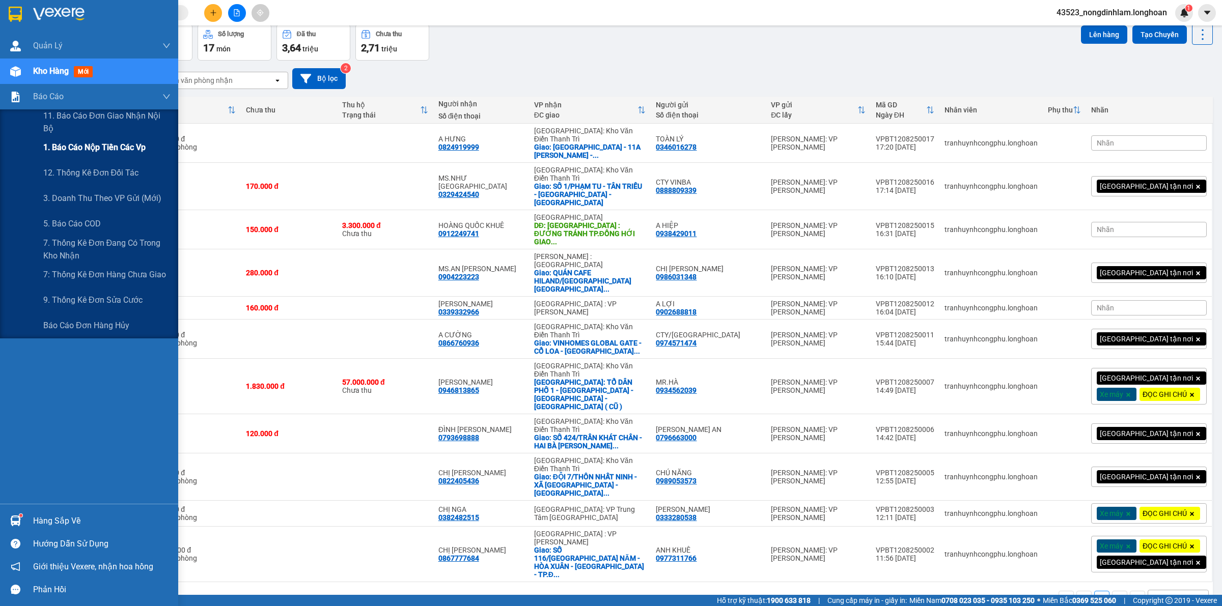
click at [97, 146] on span "1. Báo cáo nộp tiền các vp" at bounding box center [94, 147] width 102 height 13
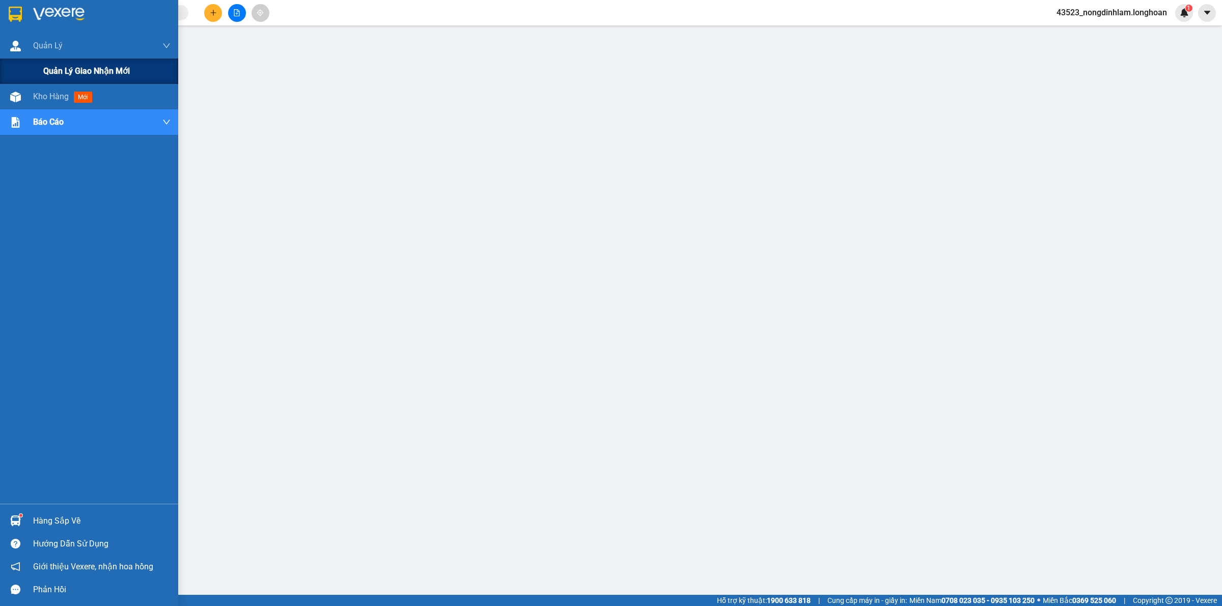
click at [59, 65] on span "Quản lý giao nhận mới" at bounding box center [86, 71] width 87 height 13
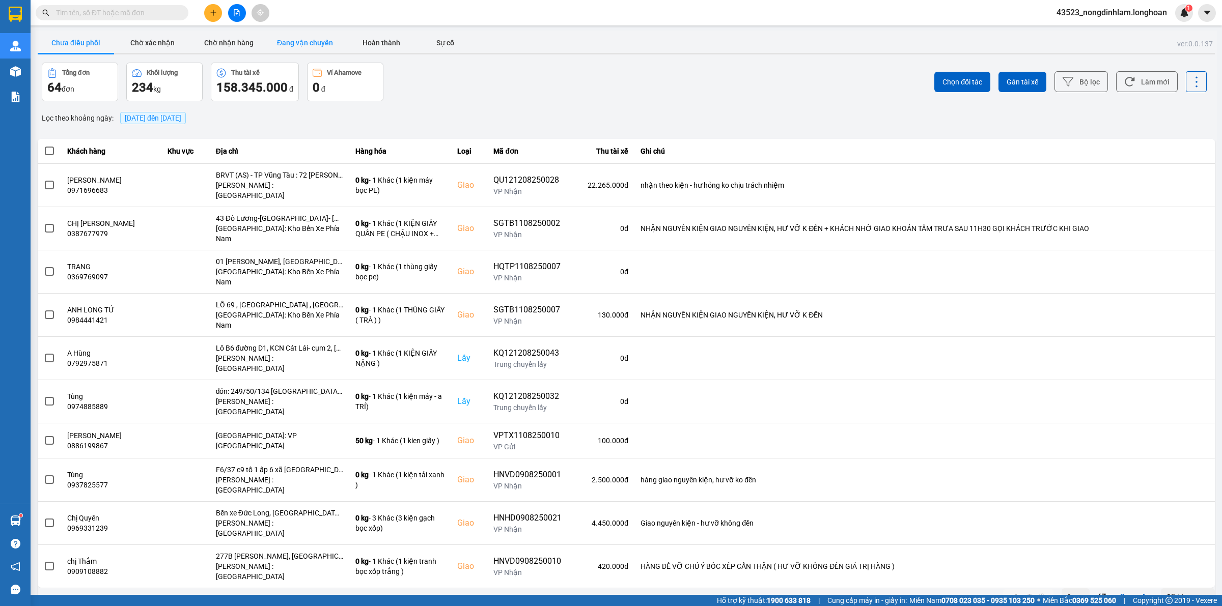
click at [309, 40] on button "Đang vận chuyển" at bounding box center [305, 43] width 76 height 20
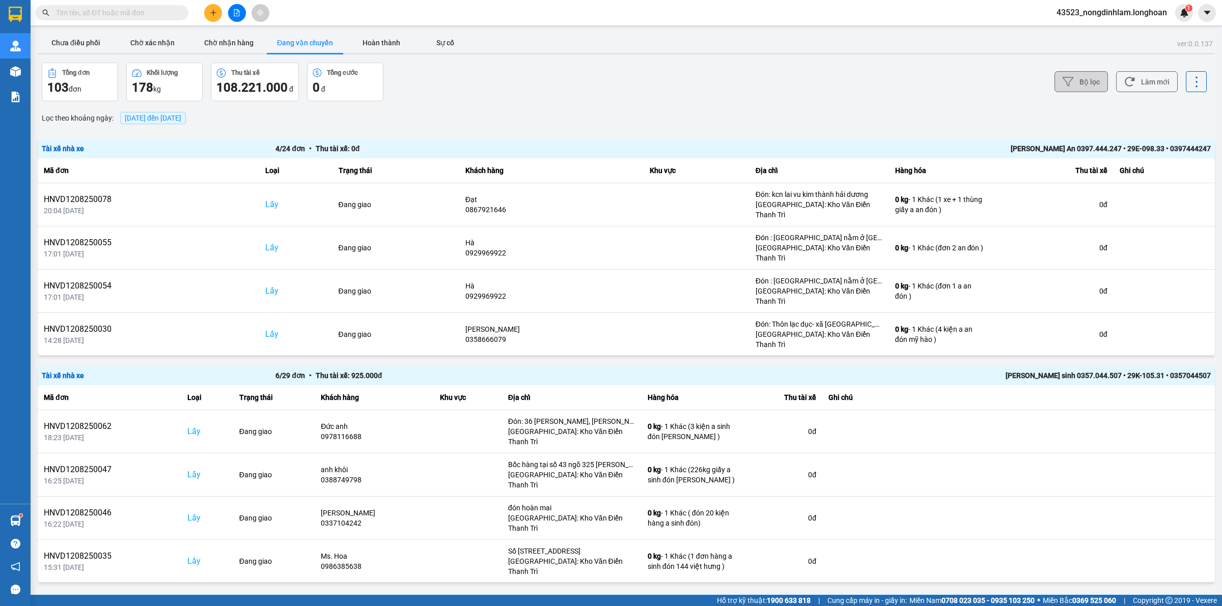
click at [1086, 79] on button "Bộ lọc" at bounding box center [1080, 81] width 53 height 21
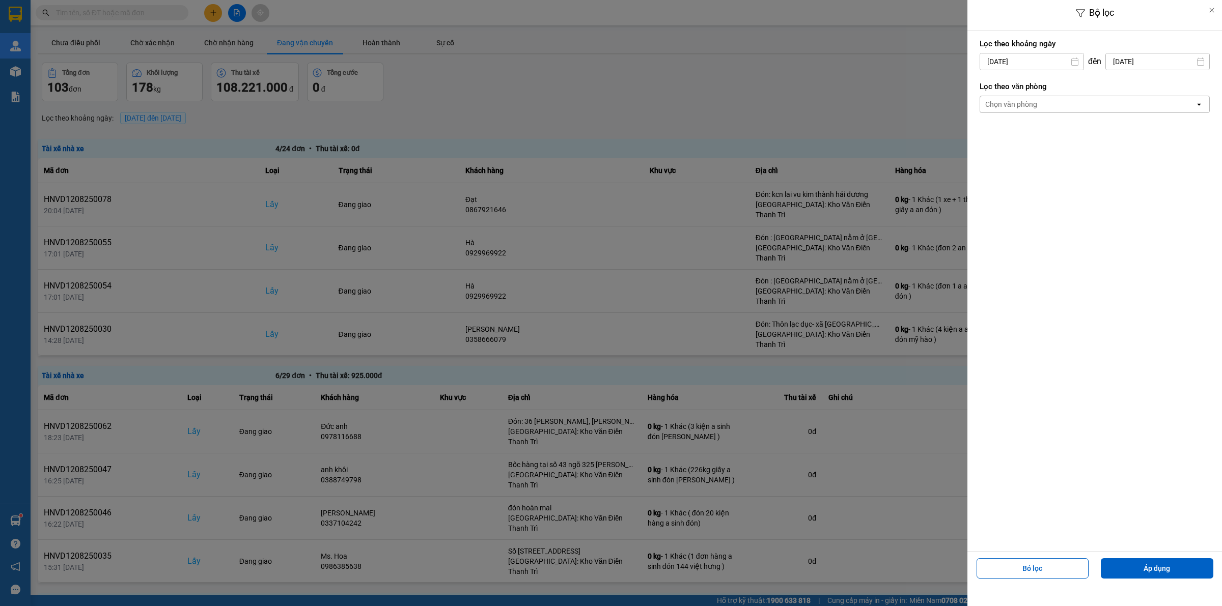
click at [1039, 60] on input "[DATE]" at bounding box center [1031, 61] width 103 height 16
click at [987, 87] on icon "Arrow Left" at bounding box center [984, 86] width 12 height 12
click at [1007, 133] on div "1" at bounding box center [1006, 136] width 14 height 12
type input "01/07/2025"
click at [1034, 103] on div "Chọn văn phòng" at bounding box center [1011, 104] width 52 height 10
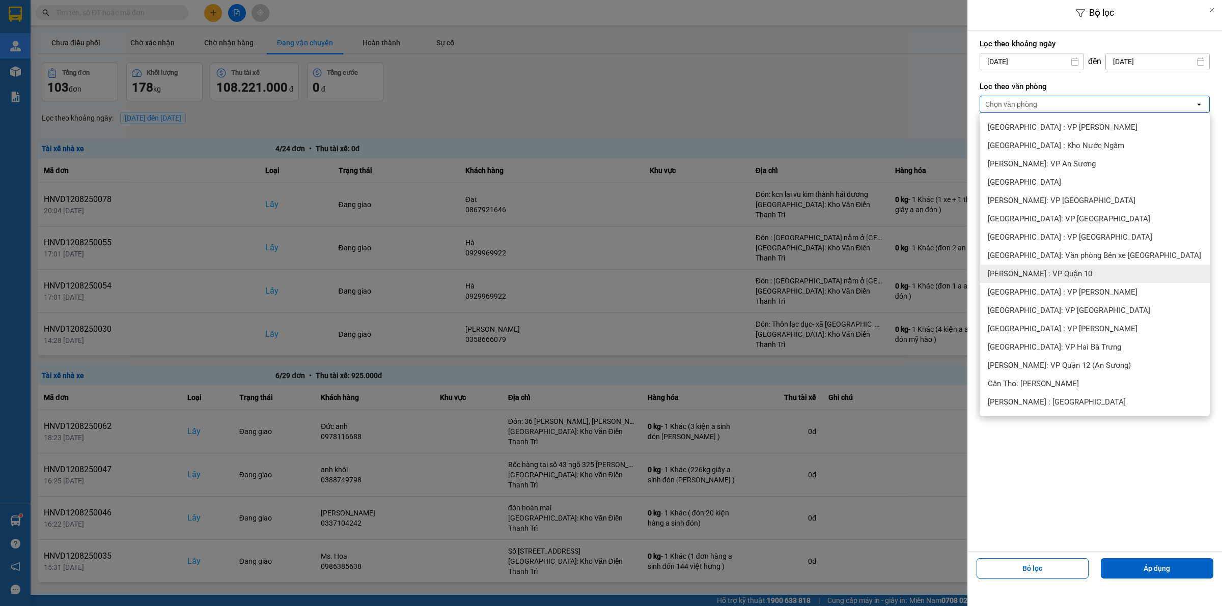
scroll to position [191, 0]
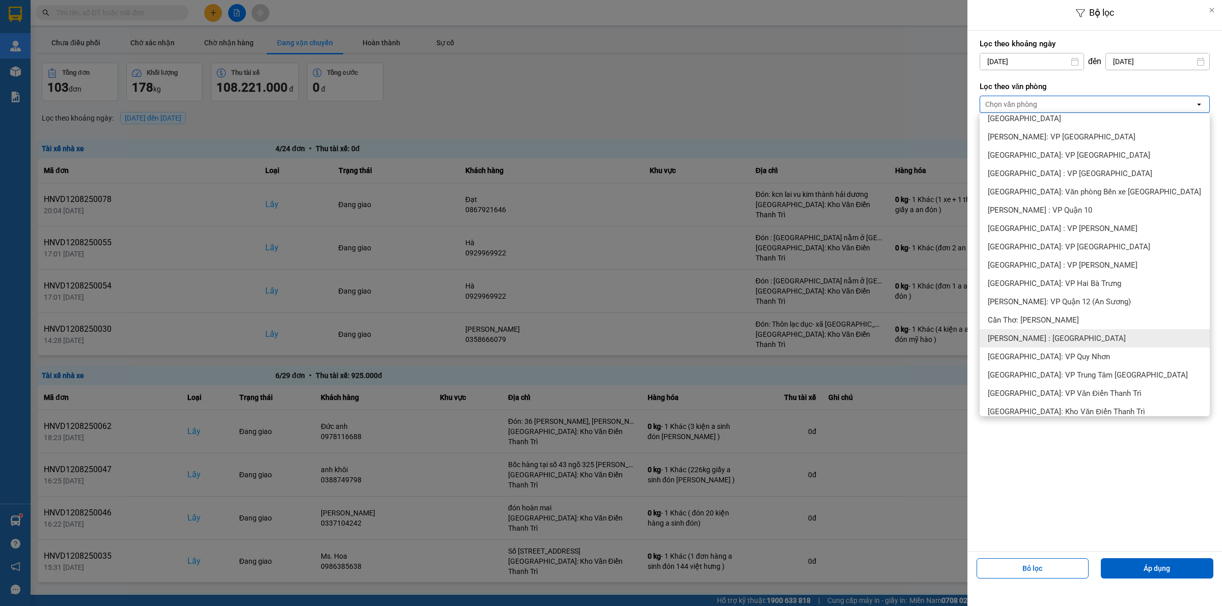
click at [1070, 334] on span "[PERSON_NAME] : [GEOGRAPHIC_DATA]" at bounding box center [1056, 338] width 138 height 10
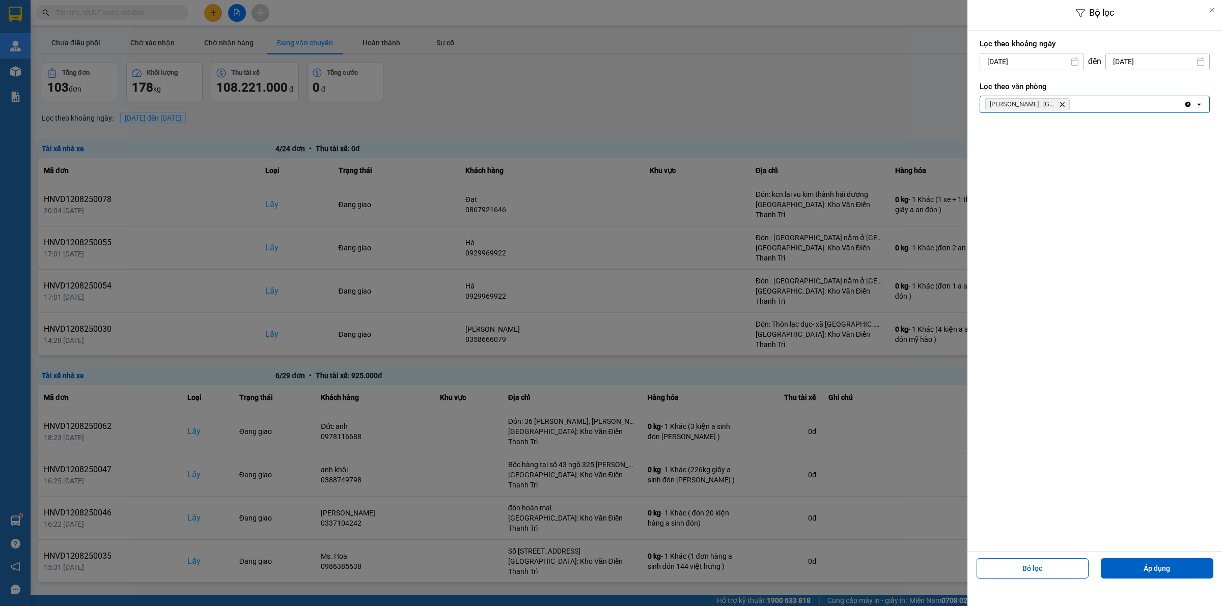
drag, startPoint x: 1148, startPoint y: 567, endPoint x: 851, endPoint y: 444, distance: 321.6
click at [1149, 567] on button "Áp dụng" at bounding box center [1156, 568] width 112 height 20
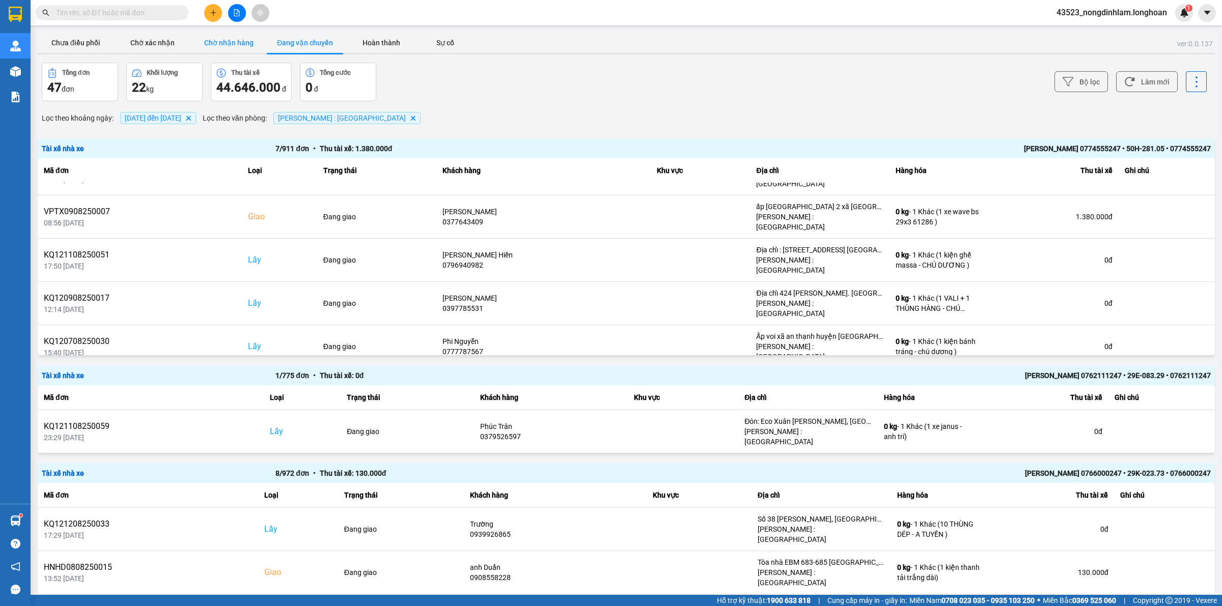
click at [219, 46] on button "Chờ nhận hàng" at bounding box center [228, 43] width 76 height 20
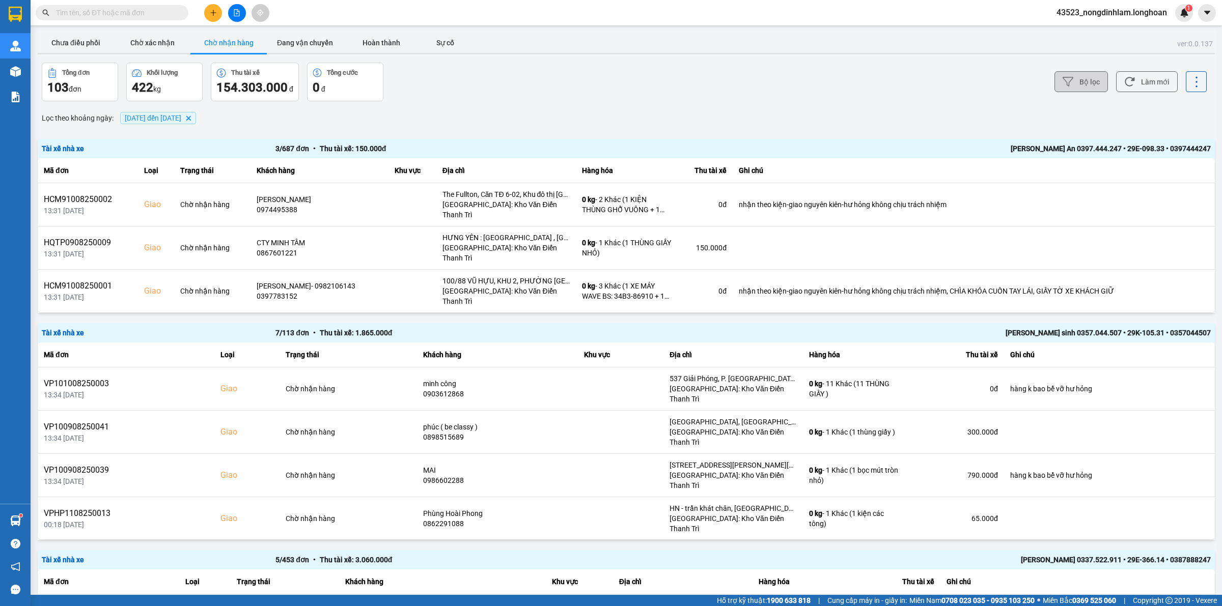
click at [1086, 87] on button "Bộ lọc" at bounding box center [1080, 81] width 53 height 21
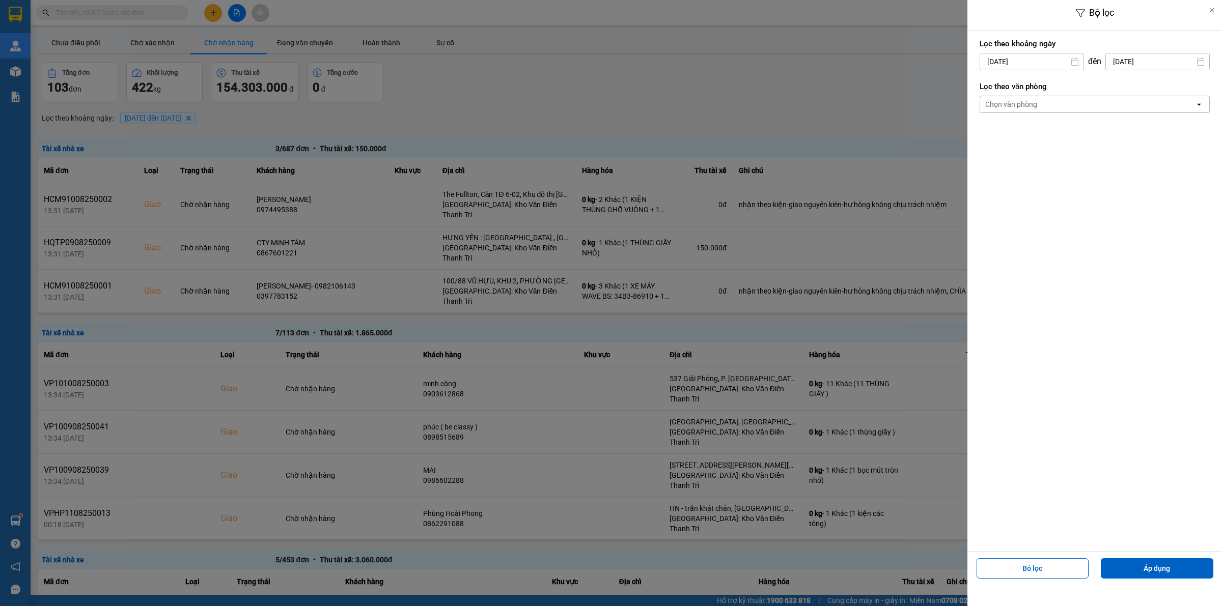
click at [1038, 105] on div "Chọn văn phòng" at bounding box center [1087, 104] width 215 height 16
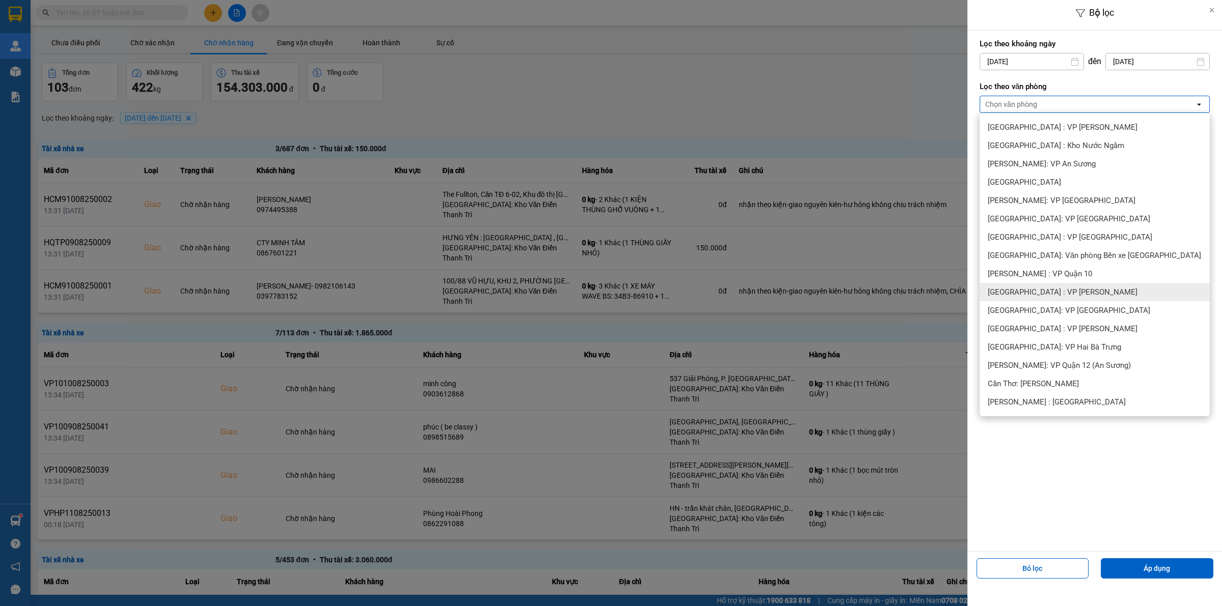
scroll to position [191, 0]
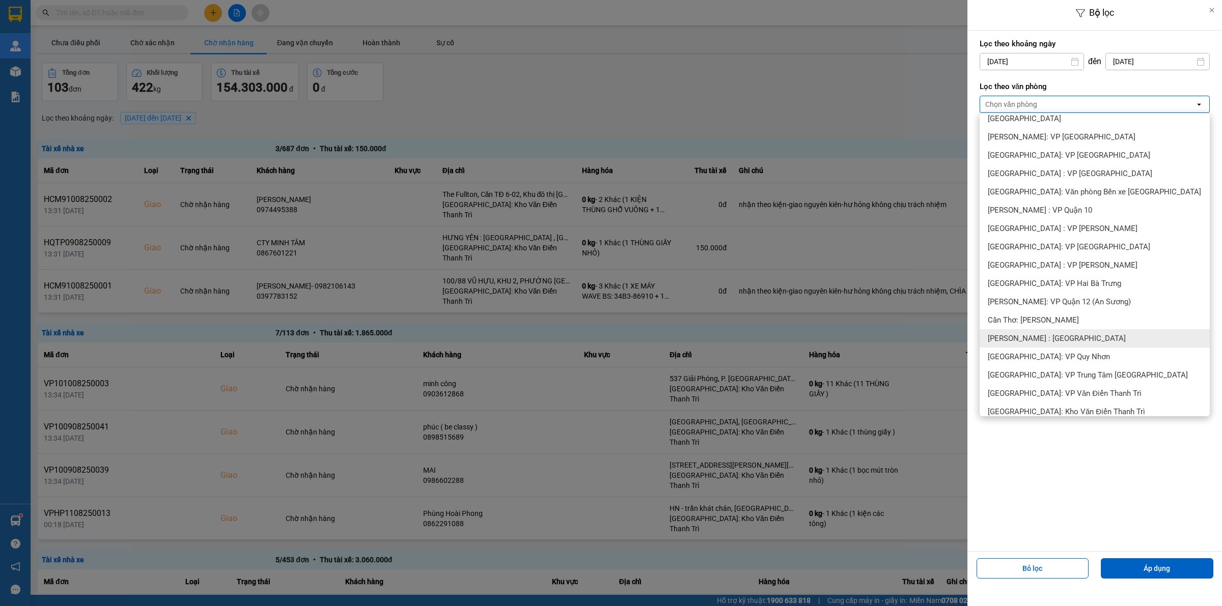
click at [1073, 332] on div "[PERSON_NAME] : [GEOGRAPHIC_DATA]" at bounding box center [1094, 338] width 230 height 18
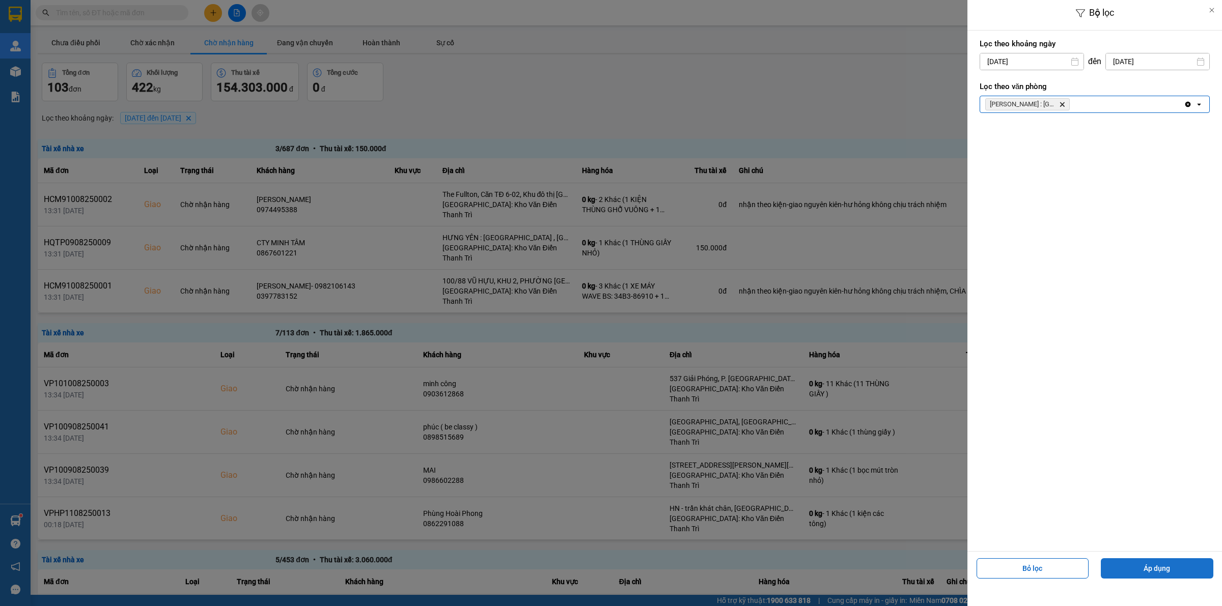
click at [1160, 561] on button "Áp dụng" at bounding box center [1156, 568] width 112 height 20
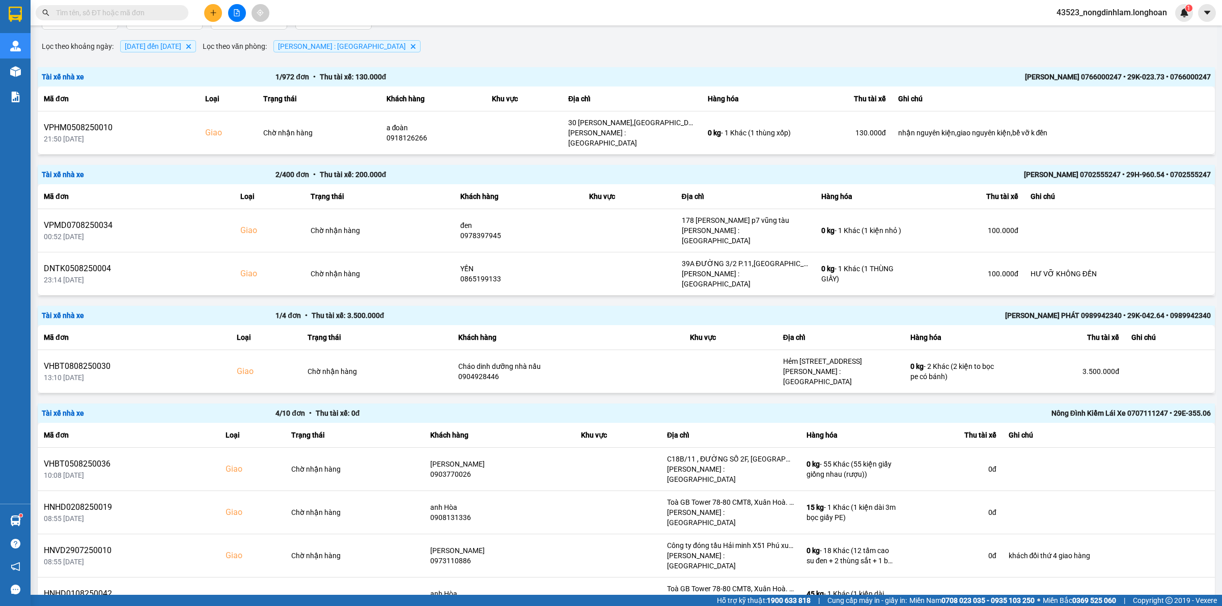
scroll to position [0, 0]
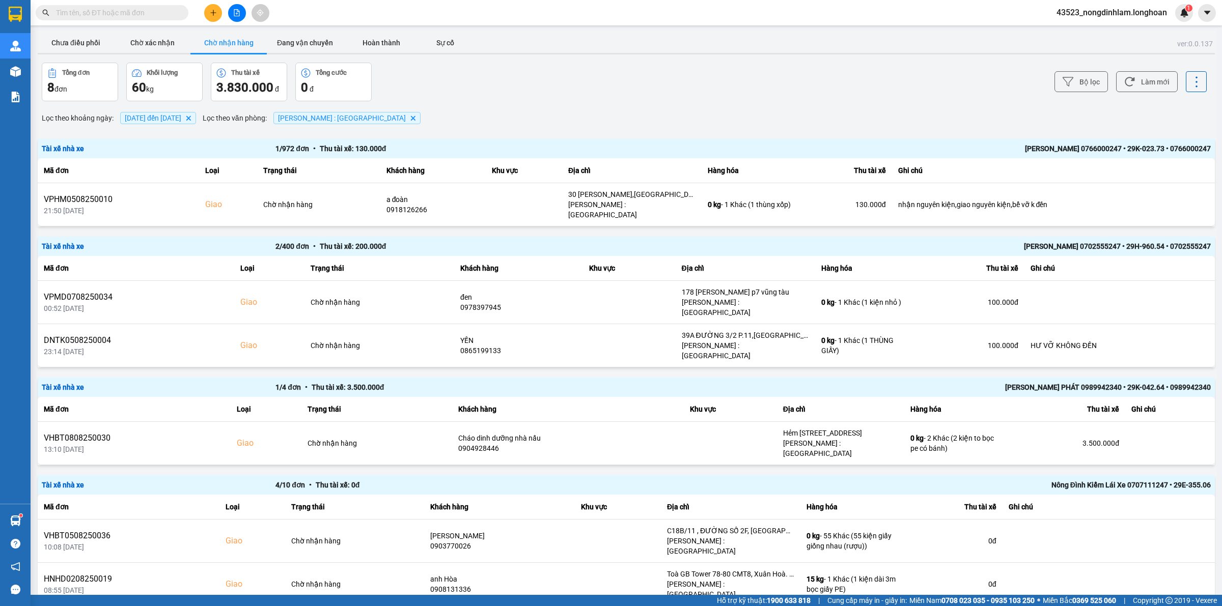
click at [11, 14] on img at bounding box center [15, 14] width 13 height 15
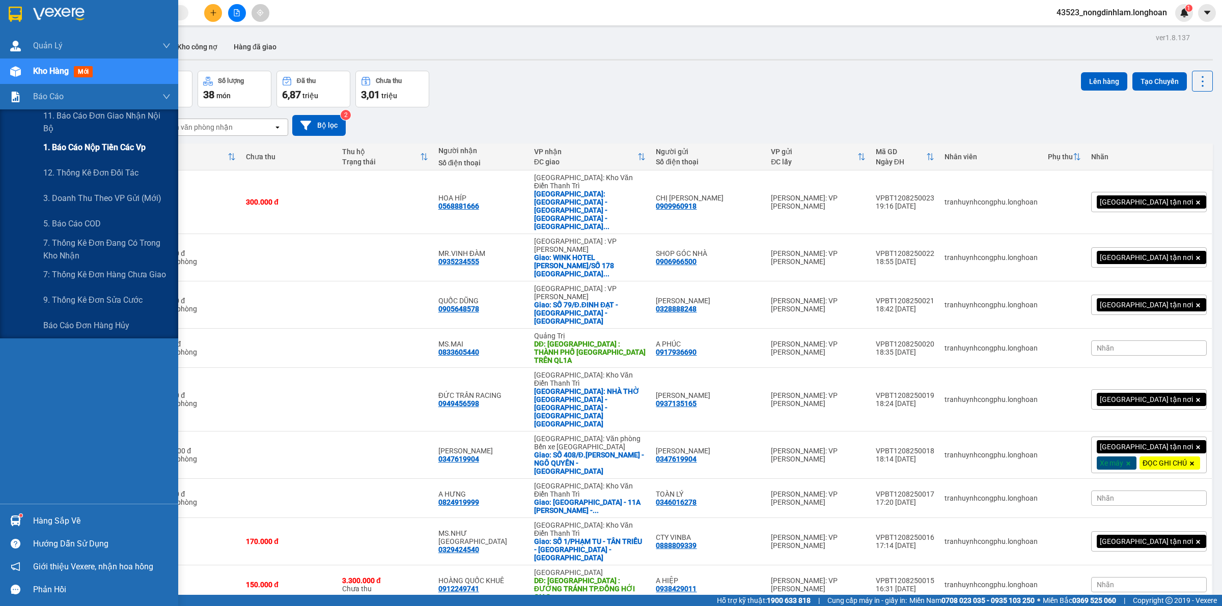
click at [112, 146] on span "1. Báo cáo nộp tiền các vp" at bounding box center [94, 147] width 102 height 13
